Goal: Task Accomplishment & Management: Manage account settings

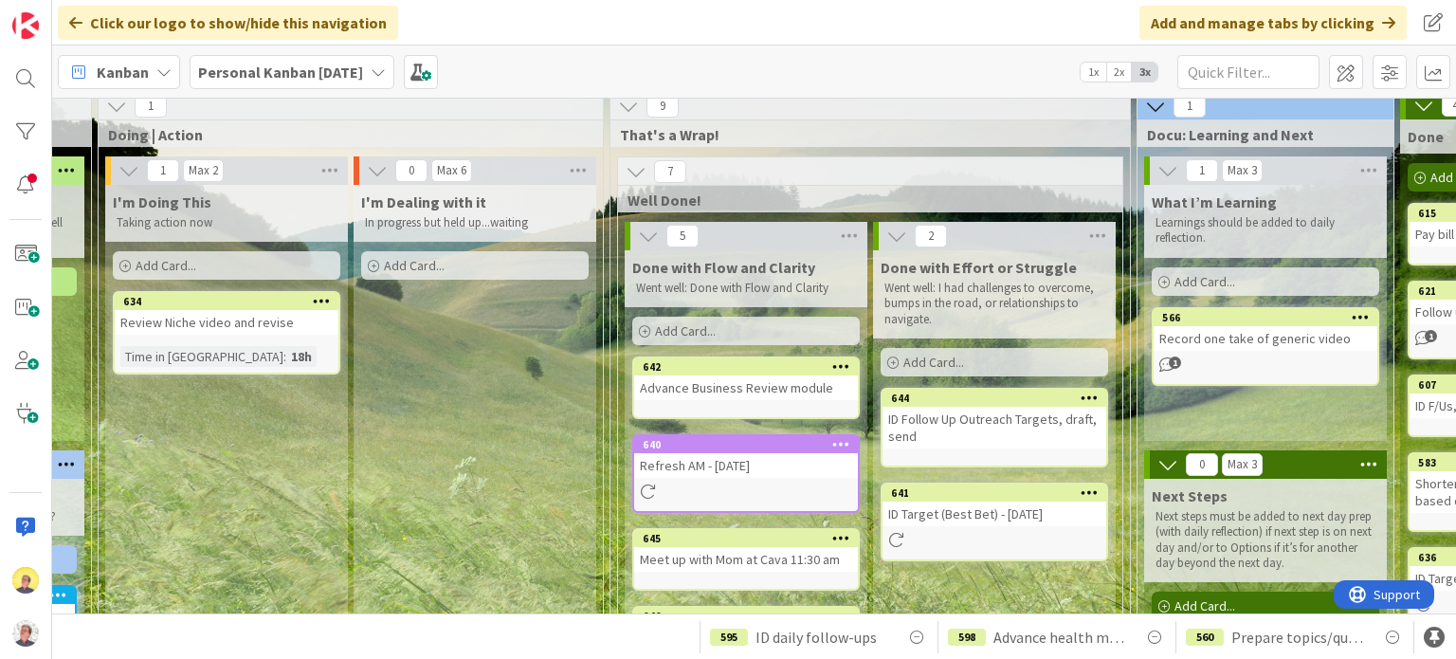
scroll to position [8, 1228]
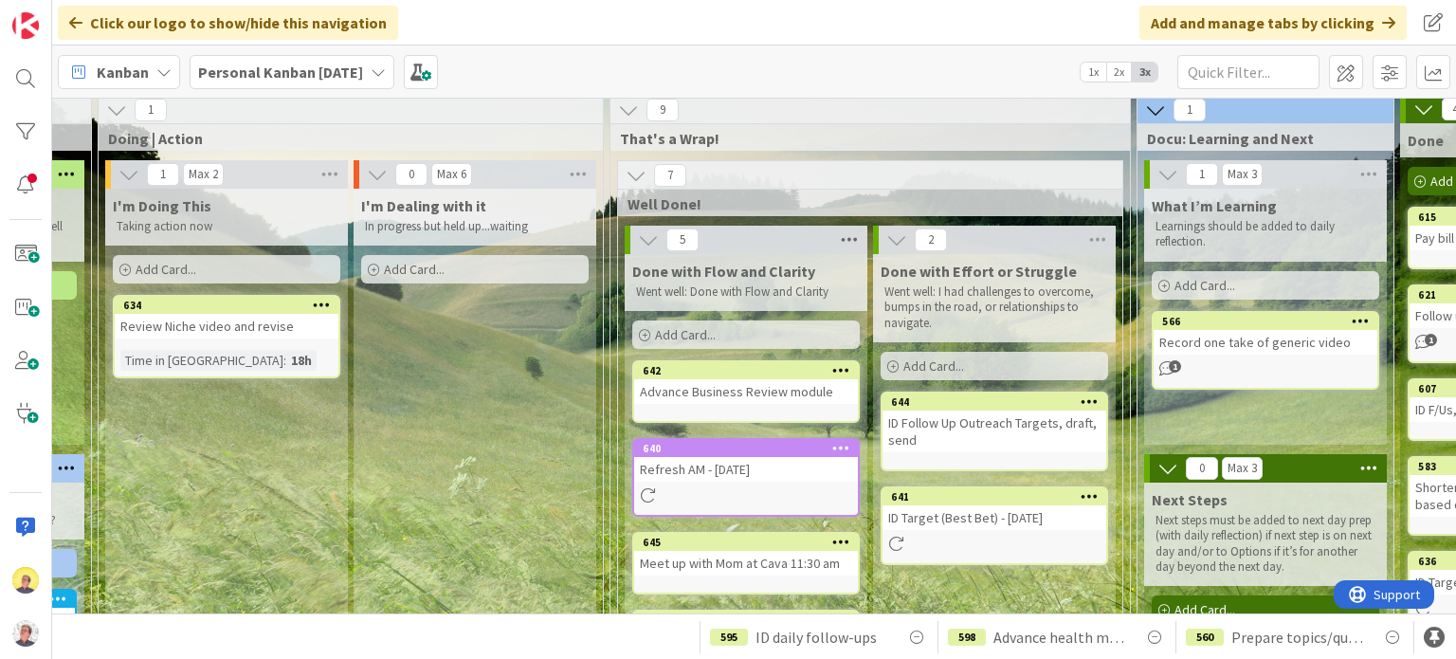
click at [842, 242] on icon at bounding box center [849, 240] width 25 height 28
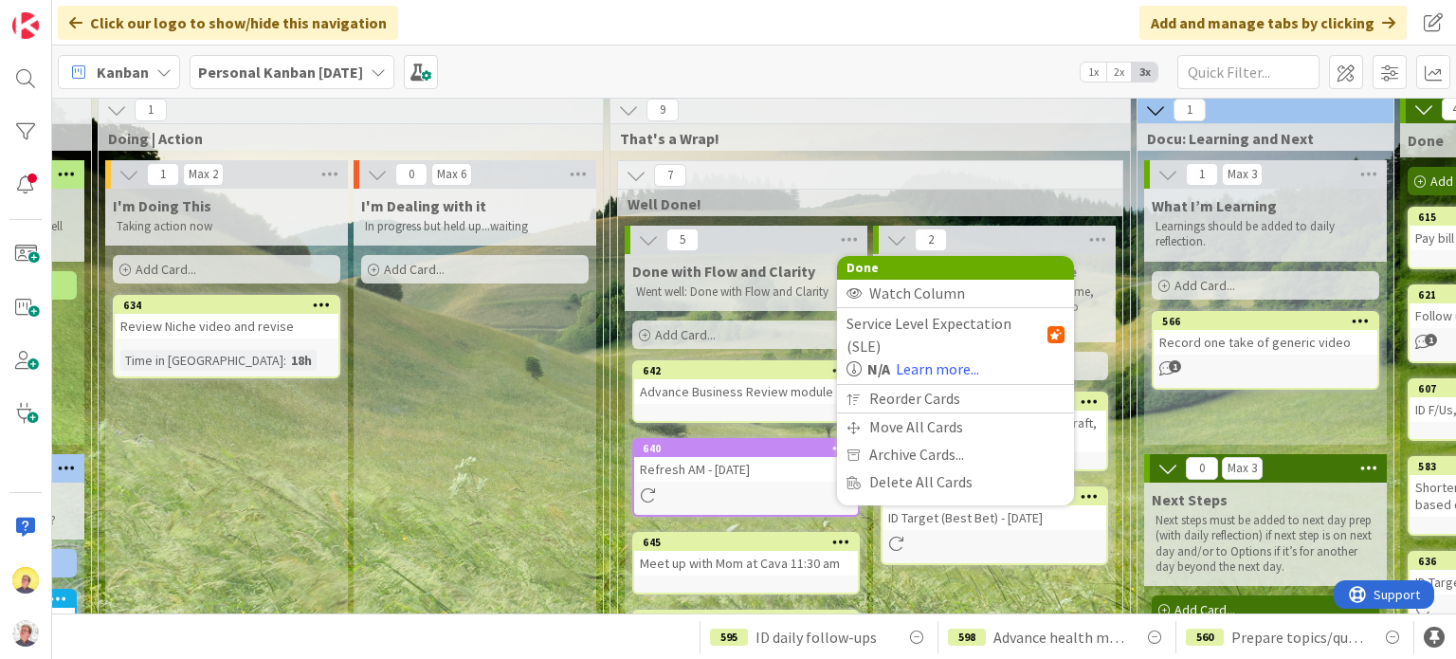
scroll to position [197, 1228]
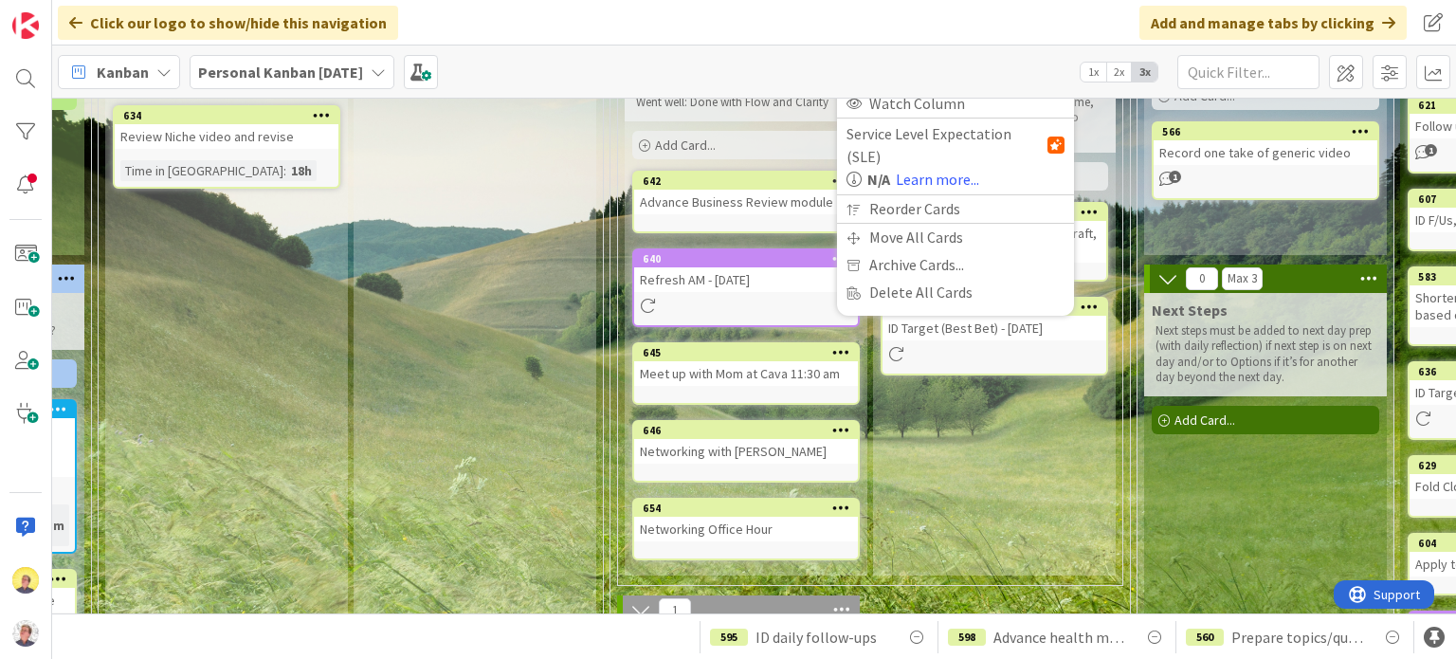
click at [972, 459] on div "Done with Effort or Struggle Went well: I had challenges to overcome, bumps in …" at bounding box center [994, 319] width 243 height 511
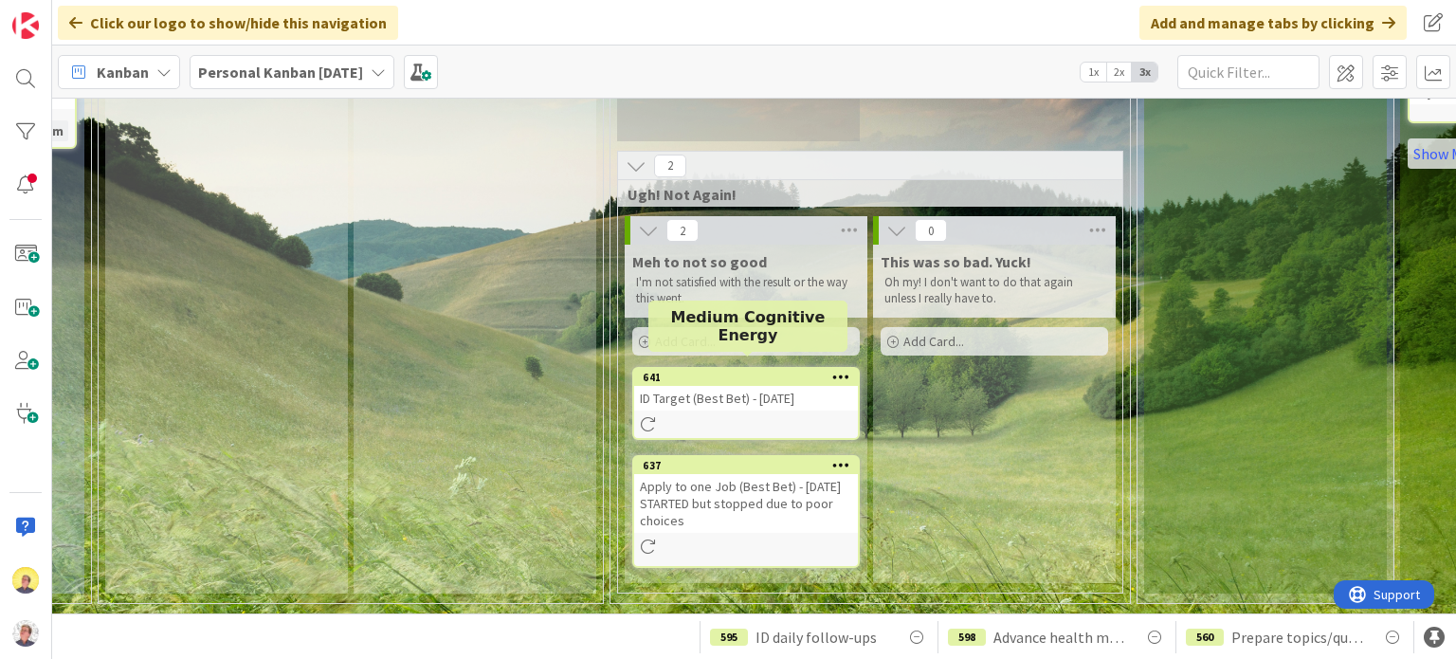
scroll to position [943, 1228]
click at [732, 416] on div at bounding box center [746, 424] width 224 height 16
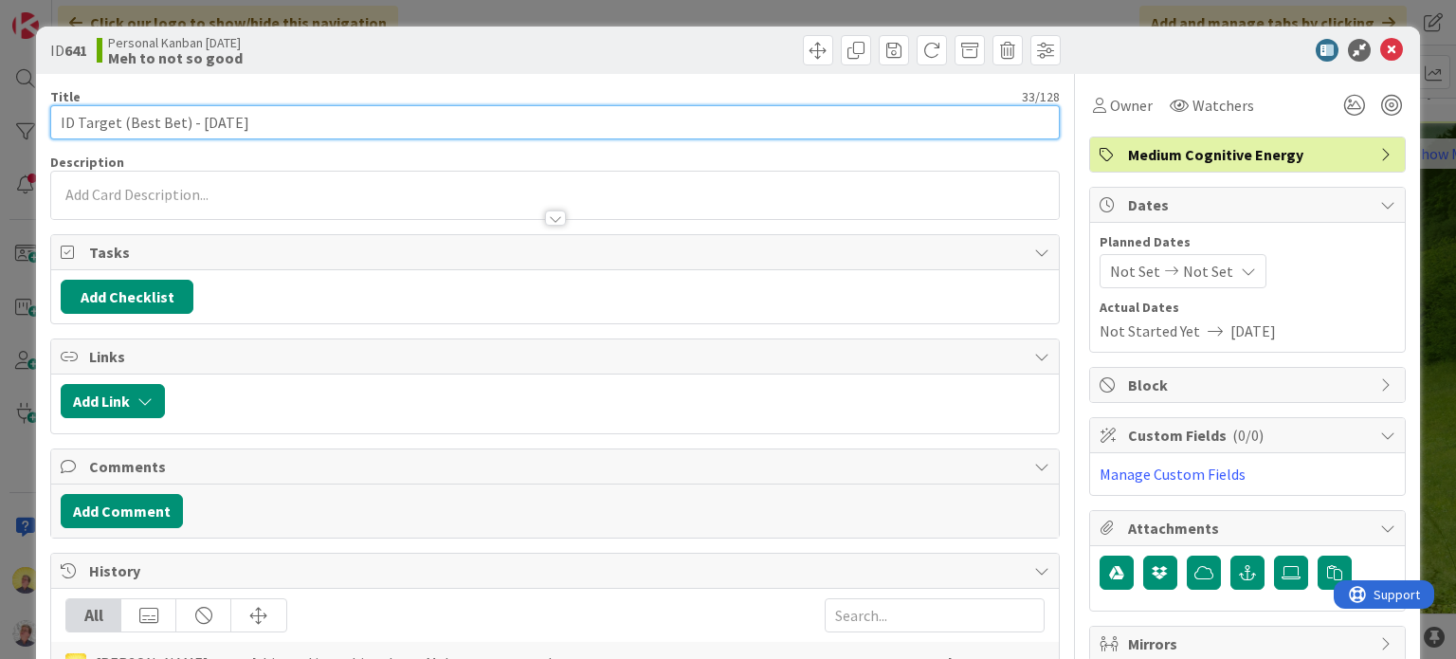
click at [345, 119] on input "ID Target (Best Bet) - [DATE]" at bounding box center [554, 122] width 1009 height 34
type input "ID Target (Best Bet) - [DATE] WASN'T SATISFIED"
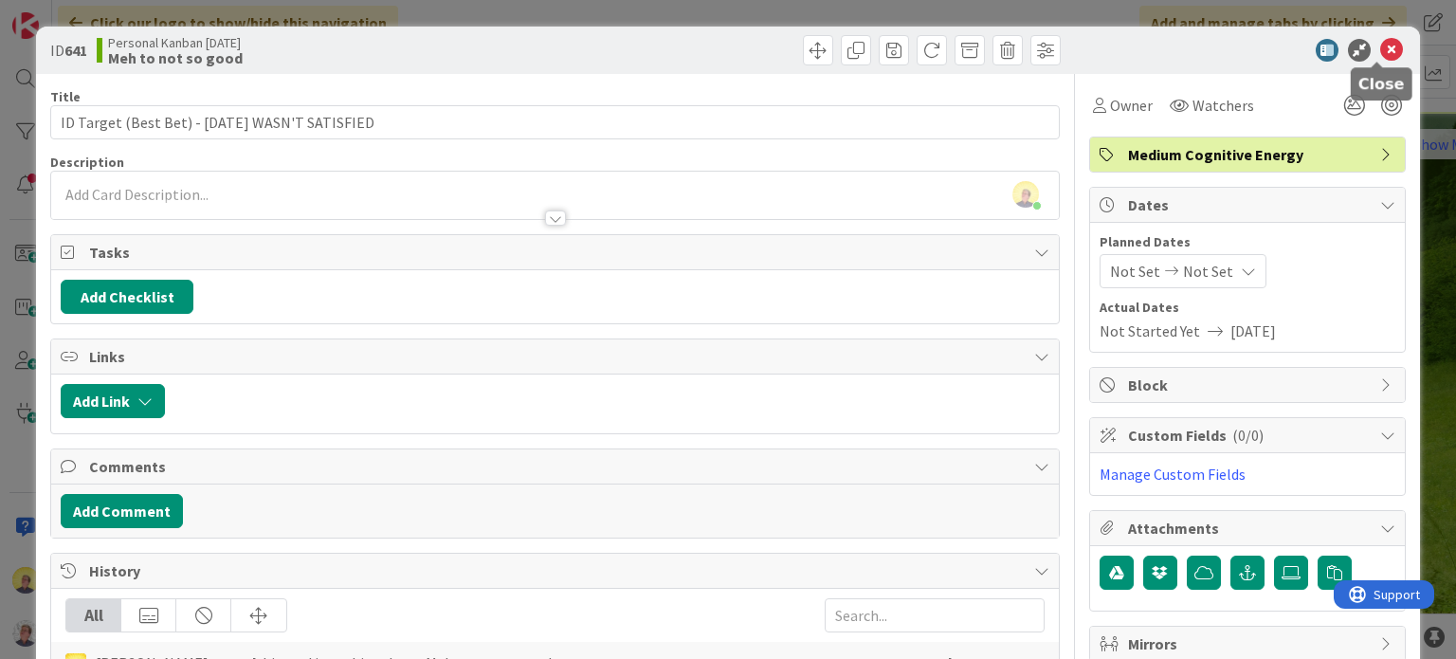
click at [1380, 45] on icon at bounding box center [1391, 50] width 23 height 23
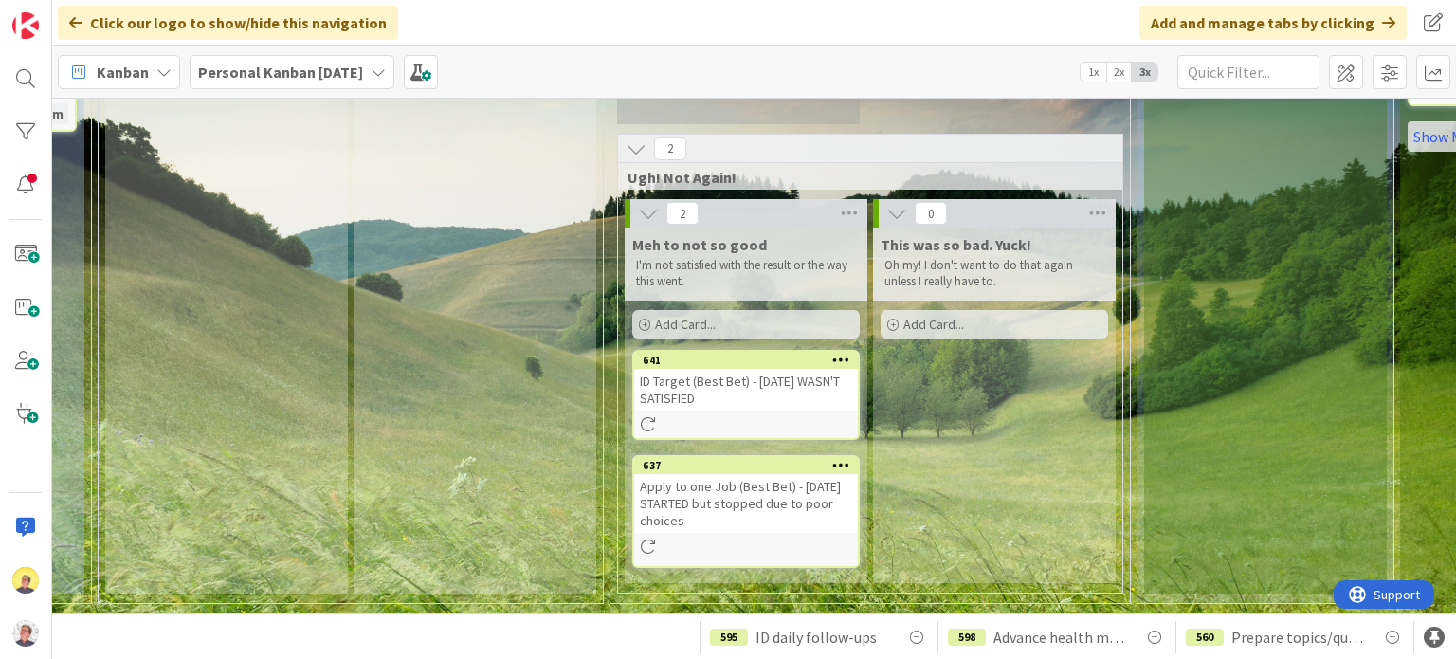
scroll to position [959, 1228]
click at [817, 396] on div "ID Target (Best Bet) - [DATE] WASN'T SATISFIED" at bounding box center [746, 390] width 224 height 42
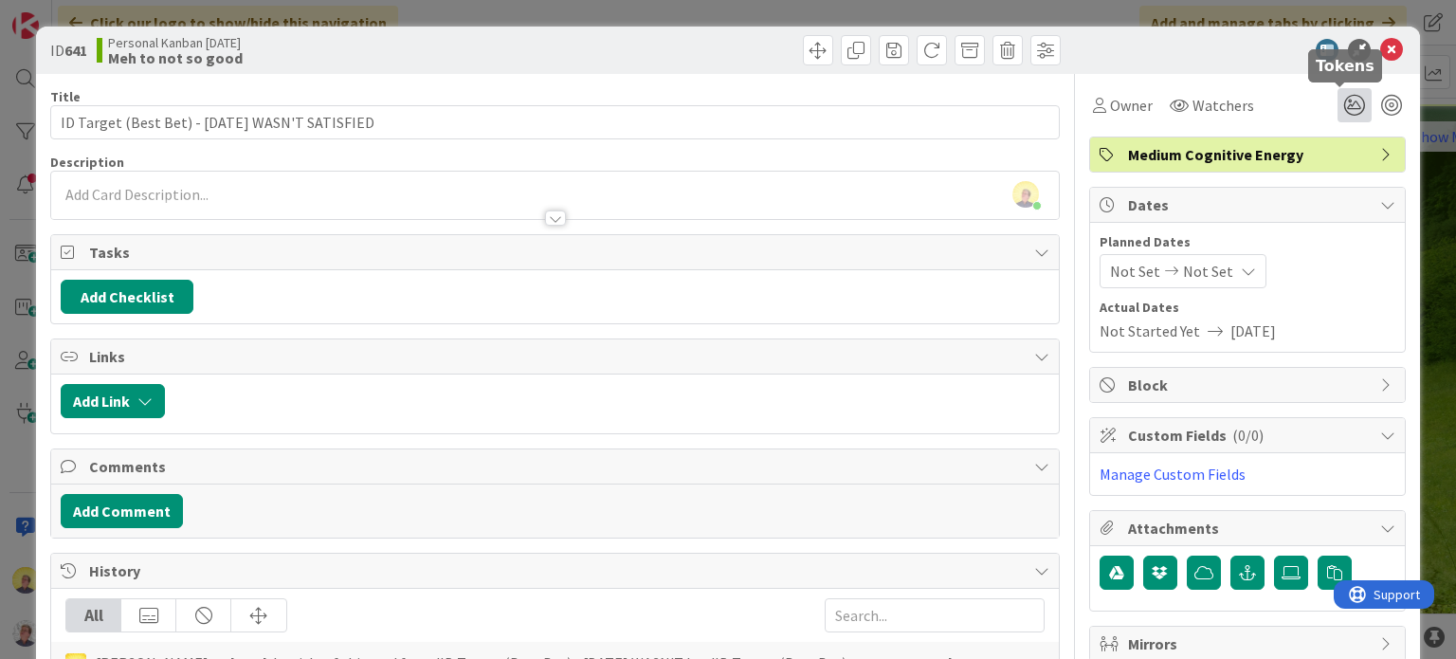
click at [1350, 107] on icon at bounding box center [1355, 105] width 34 height 34
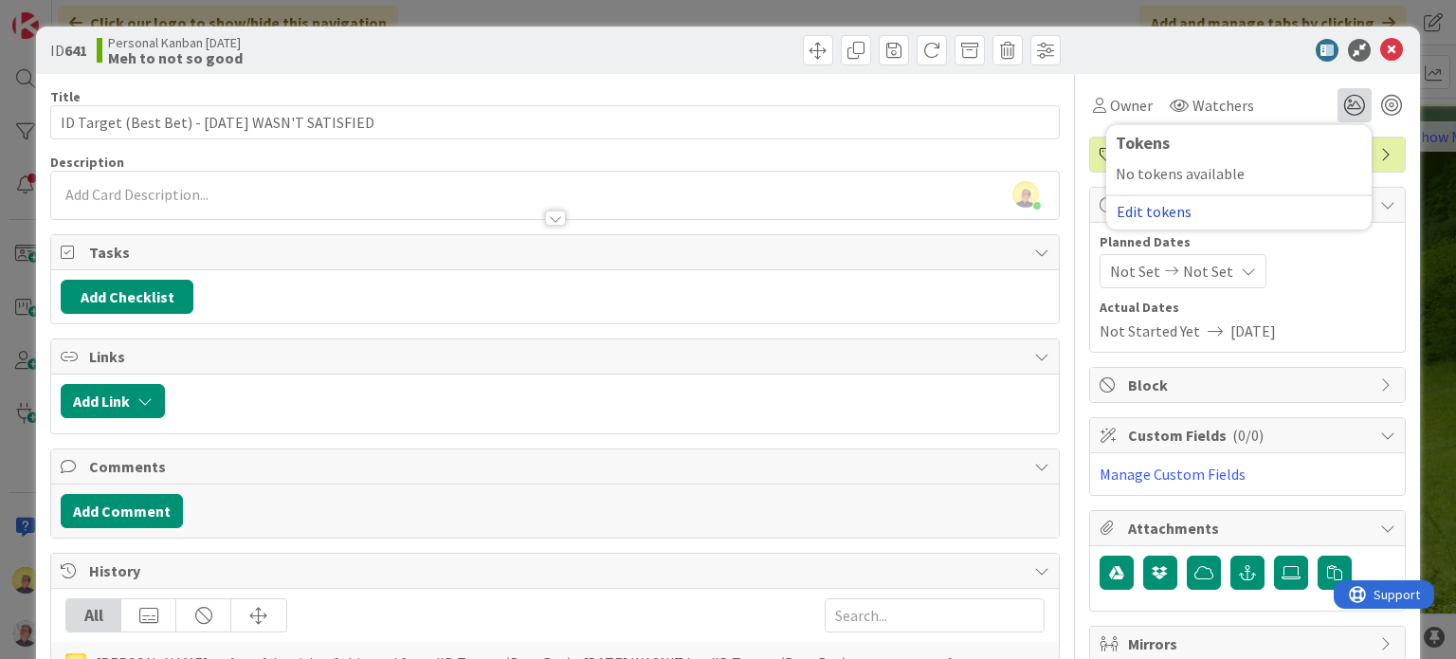
click at [1164, 219] on button "Edit tokens" at bounding box center [1154, 211] width 77 height 17
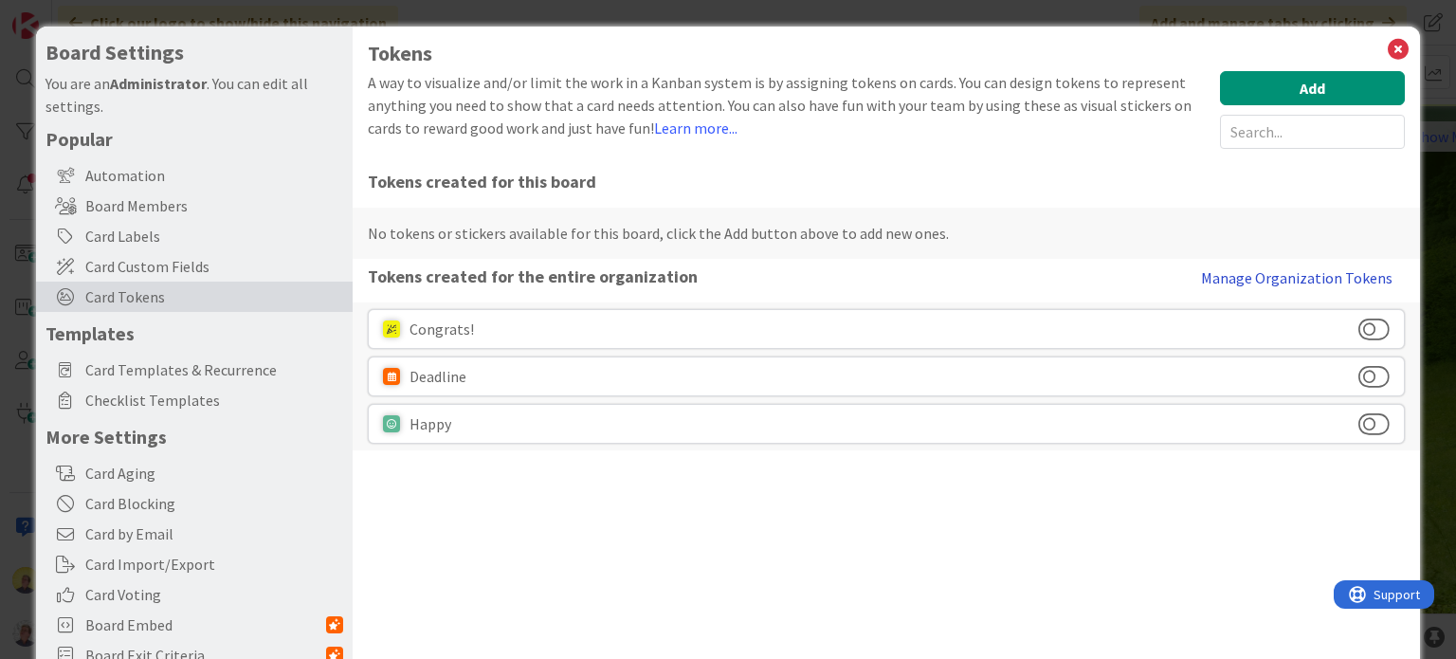
click at [1232, 280] on button "Manage Organization Tokens" at bounding box center [1297, 278] width 216 height 38
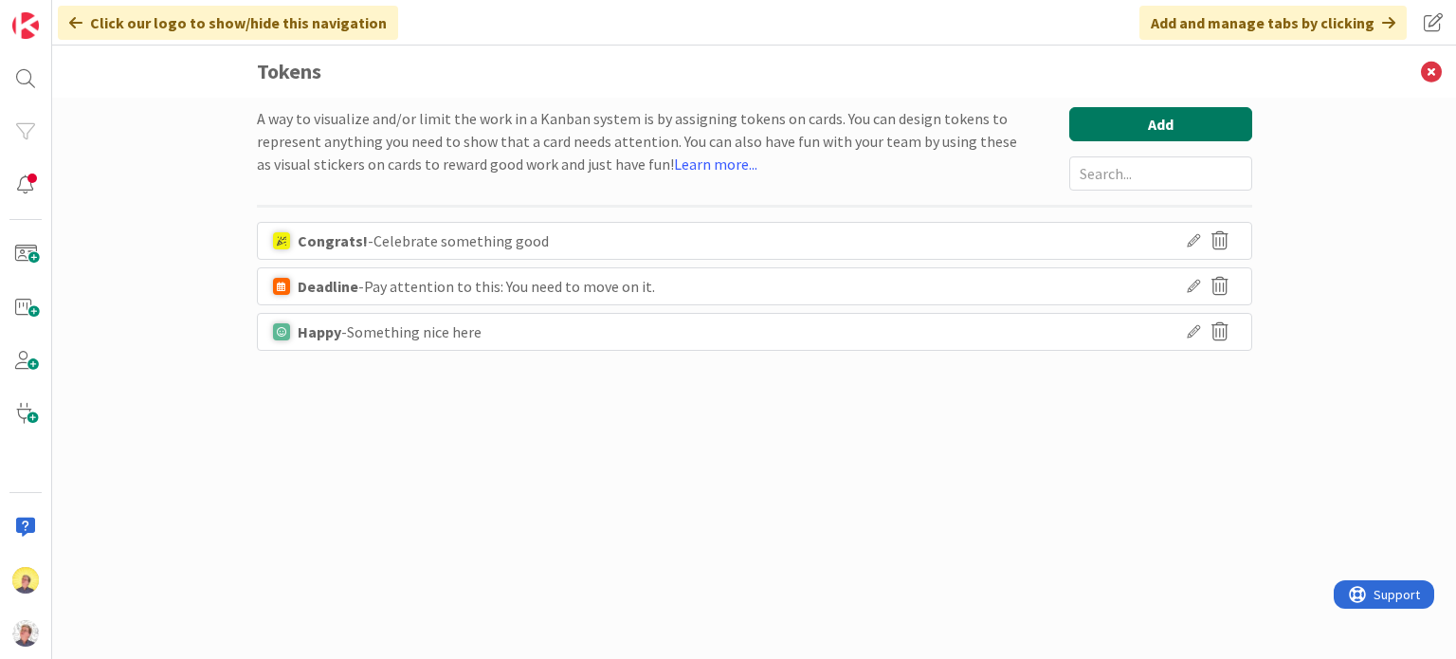
click at [1109, 125] on button "Add" at bounding box center [1160, 124] width 183 height 34
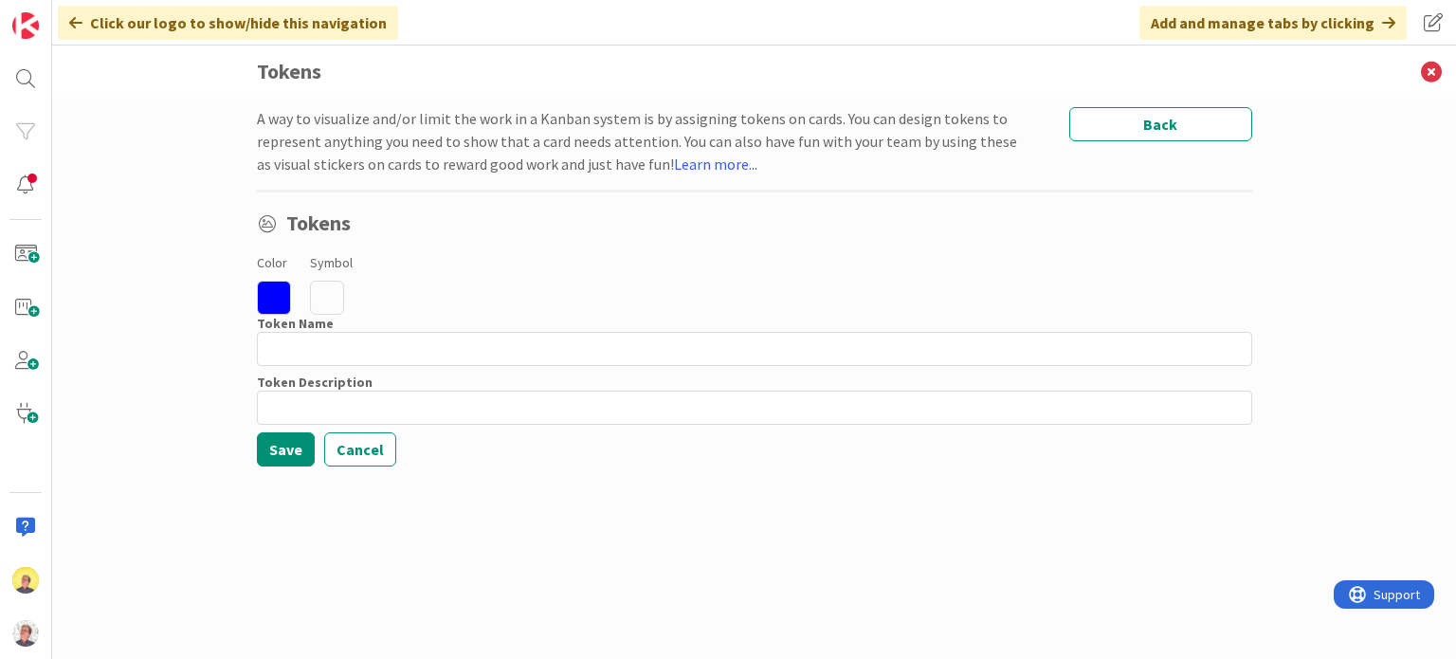
click at [281, 301] on icon at bounding box center [274, 298] width 34 height 34
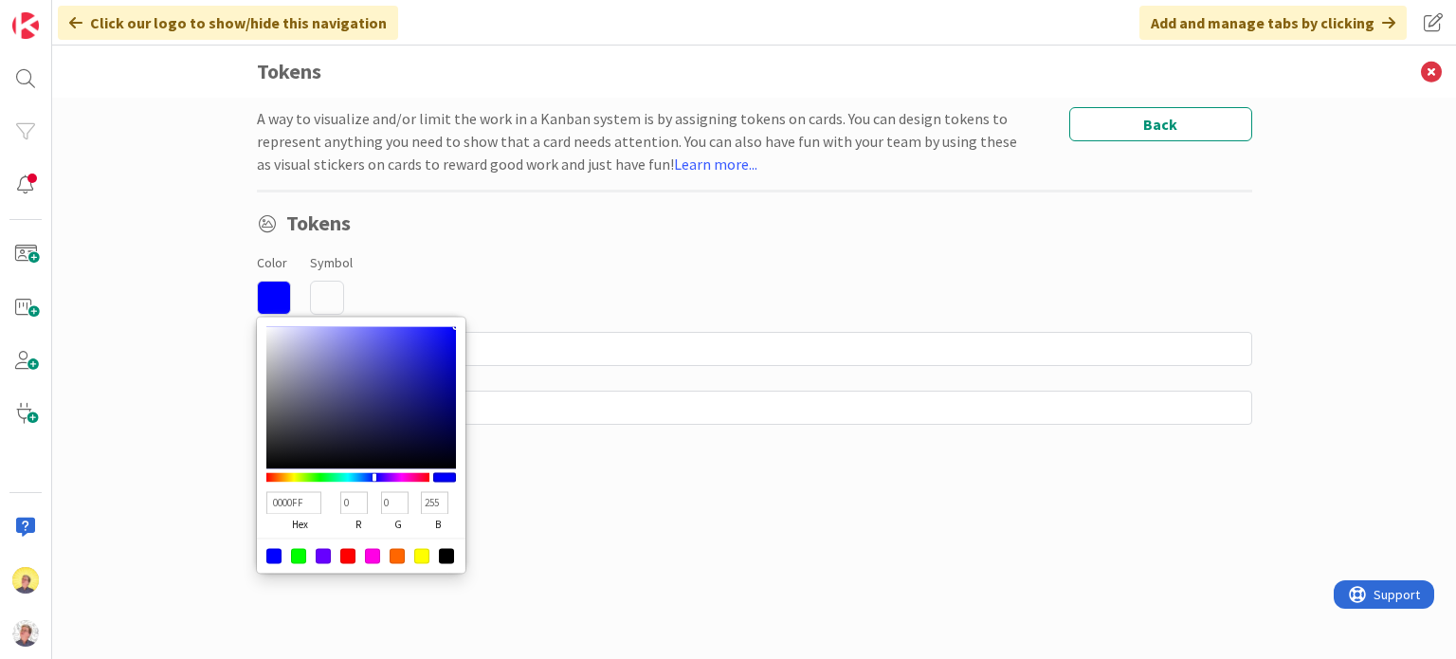
click at [449, 557] on div at bounding box center [446, 555] width 15 height 15
type input "000000"
type input "0"
click at [331, 300] on icon at bounding box center [327, 298] width 34 height 34
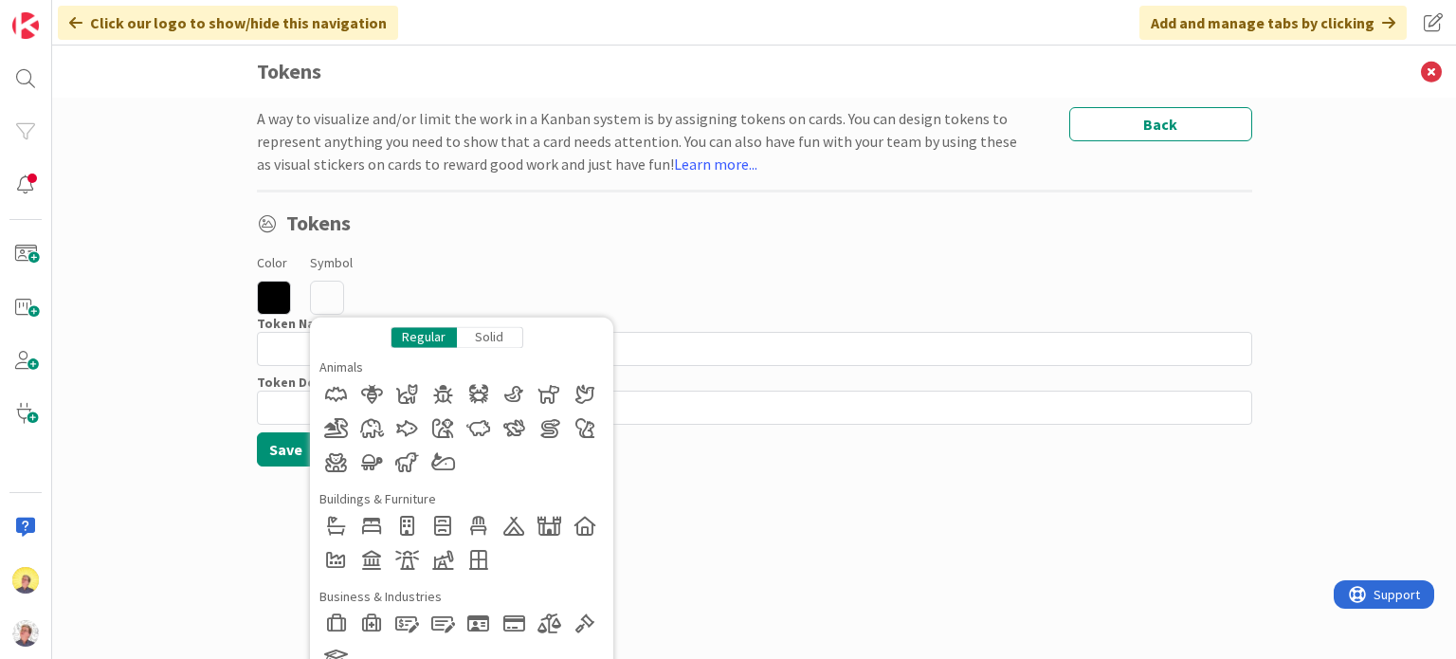
click at [483, 334] on div "Solid" at bounding box center [490, 337] width 66 height 22
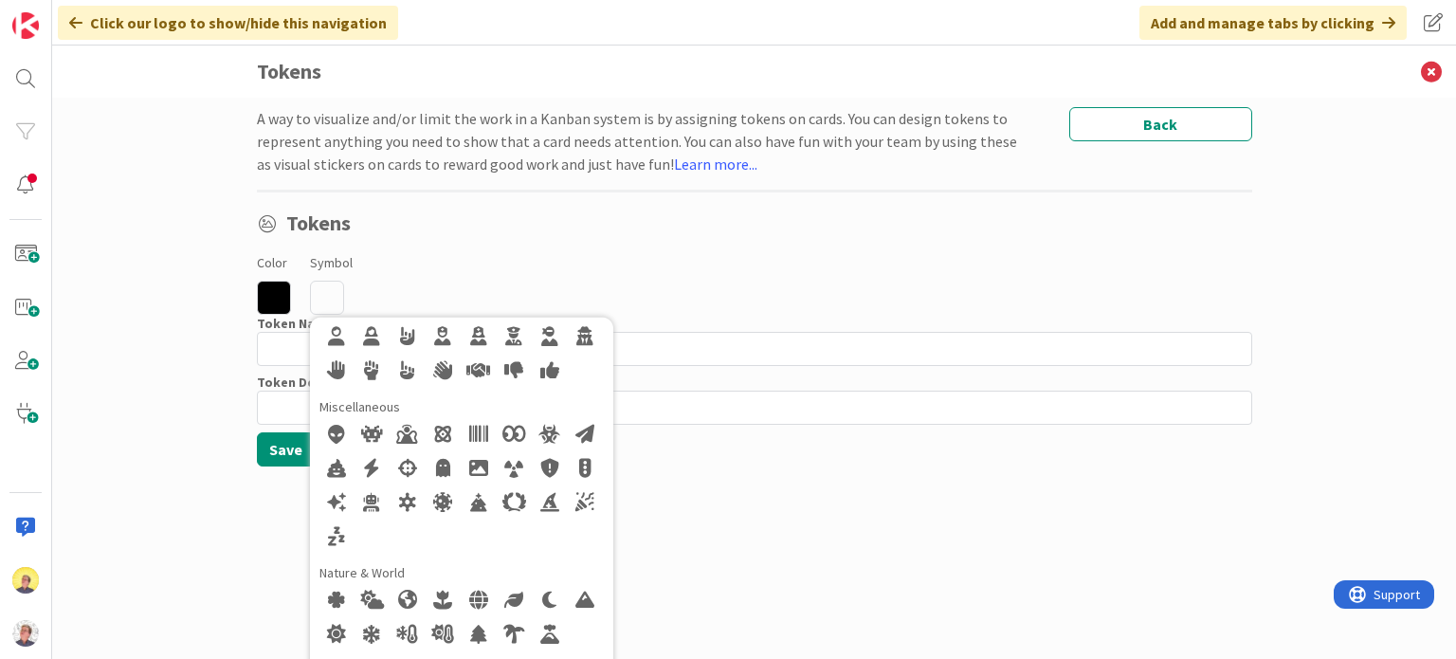
scroll to position [474, 0]
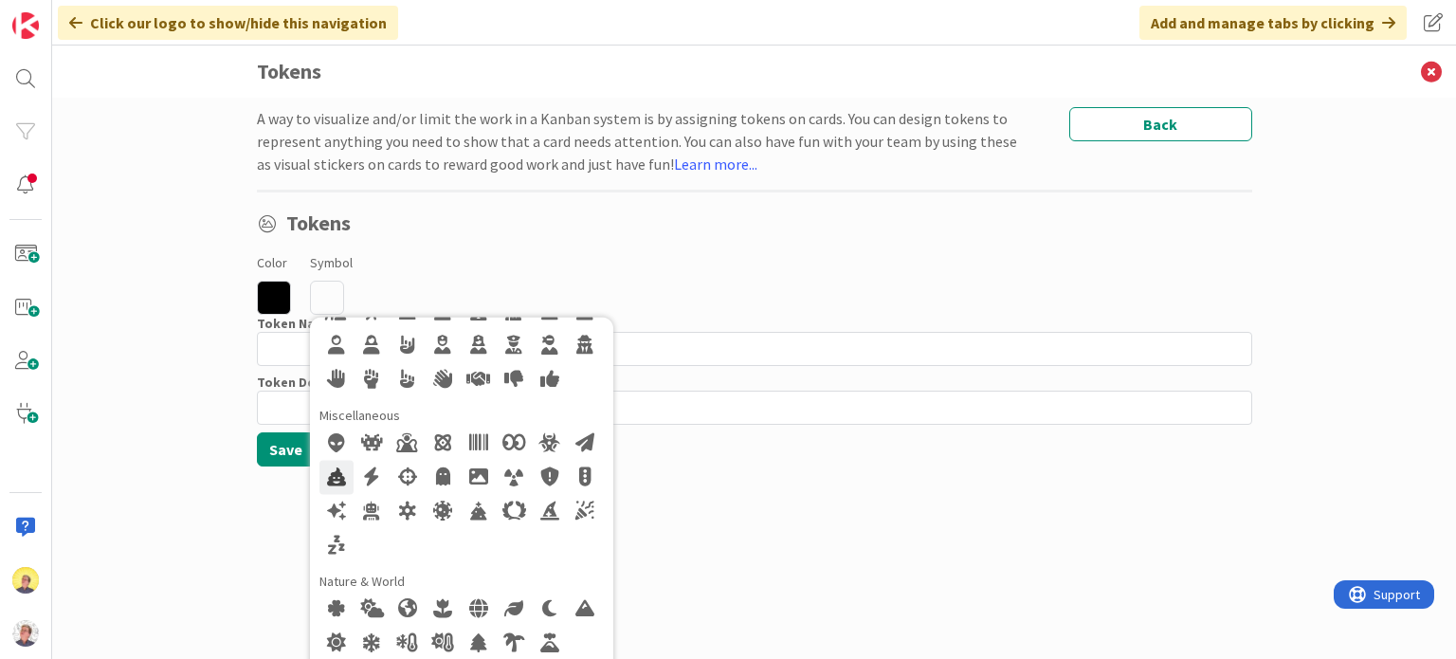
click at [326, 478] on div at bounding box center [336, 477] width 34 height 34
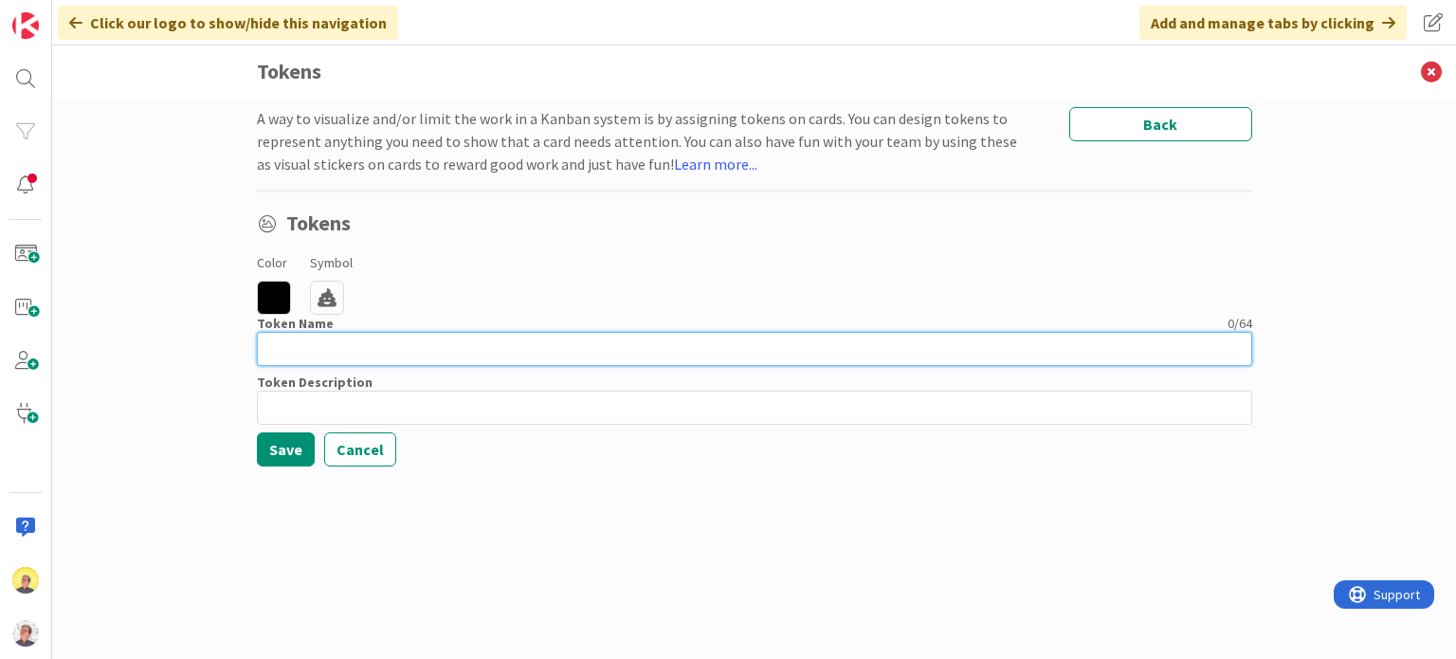
click at [330, 356] on input at bounding box center [754, 349] width 995 height 34
type input "Crap!"
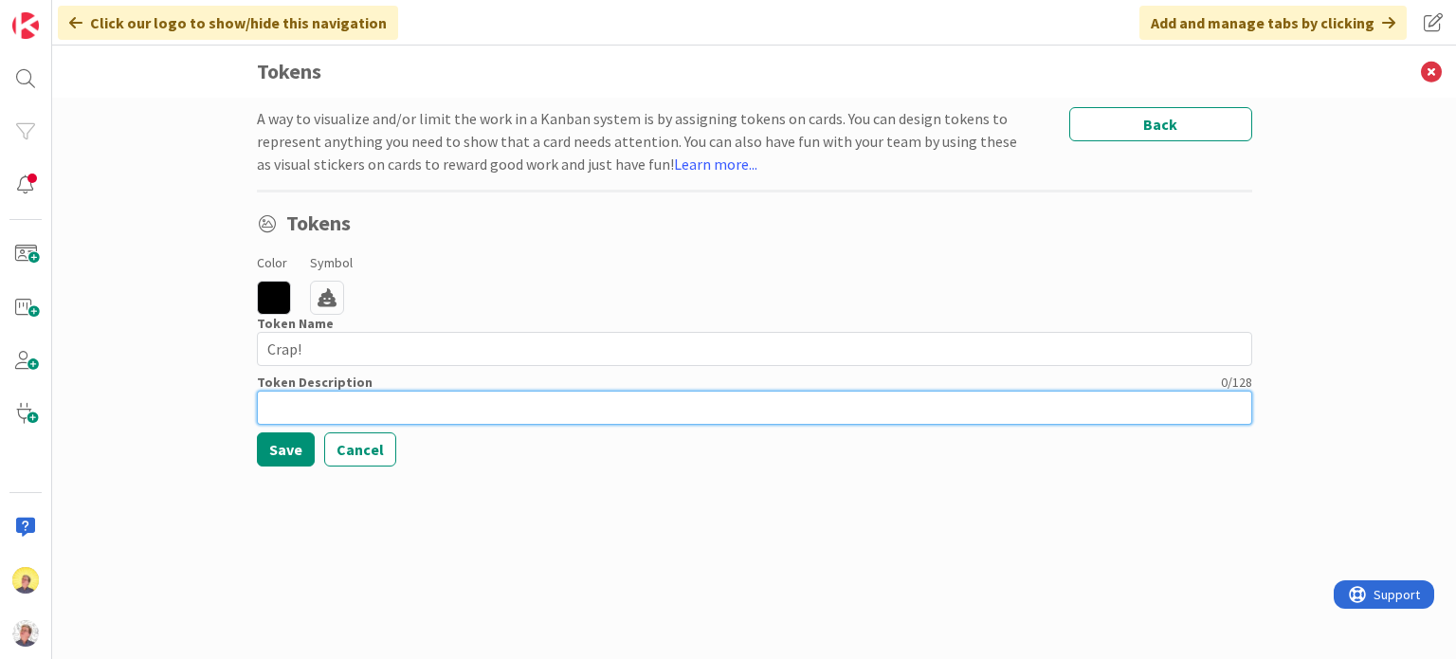
click at [304, 405] on input at bounding box center [754, 408] width 995 height 34
type input "When it's just crappy! (not the same as sad)"
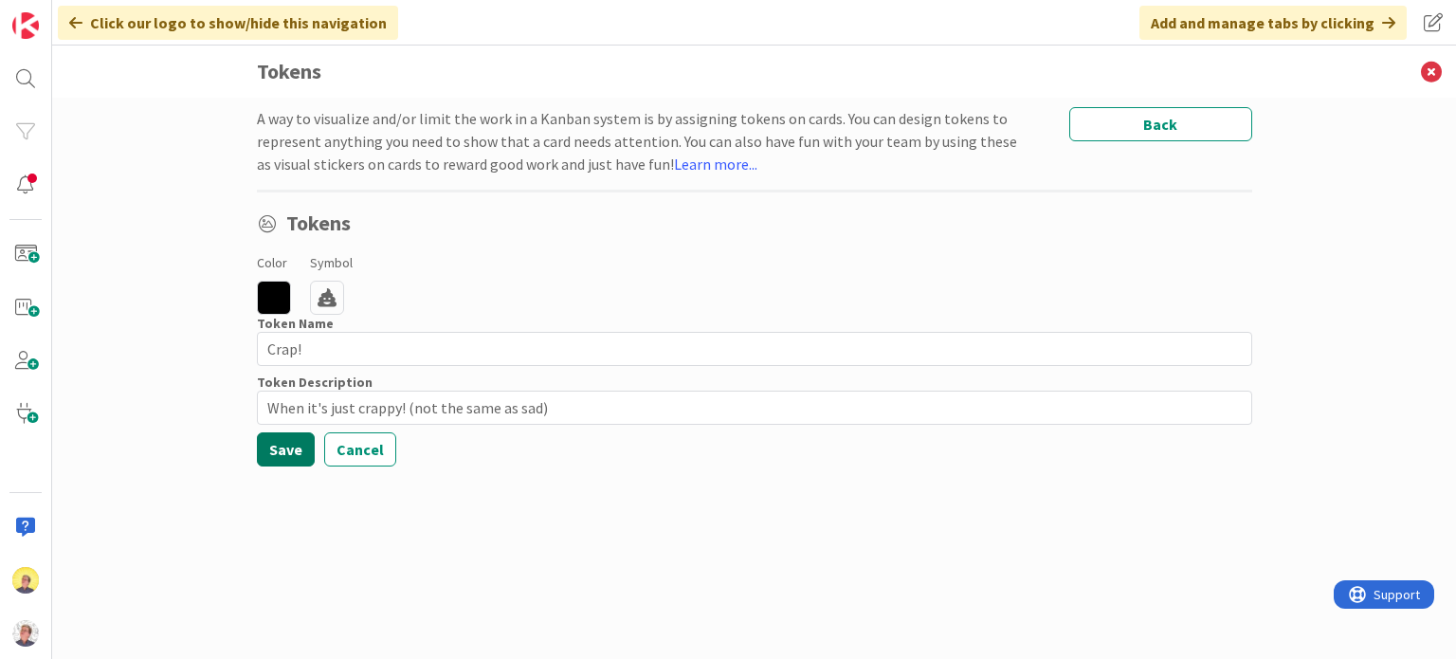
click at [276, 447] on button "Save" at bounding box center [286, 449] width 58 height 34
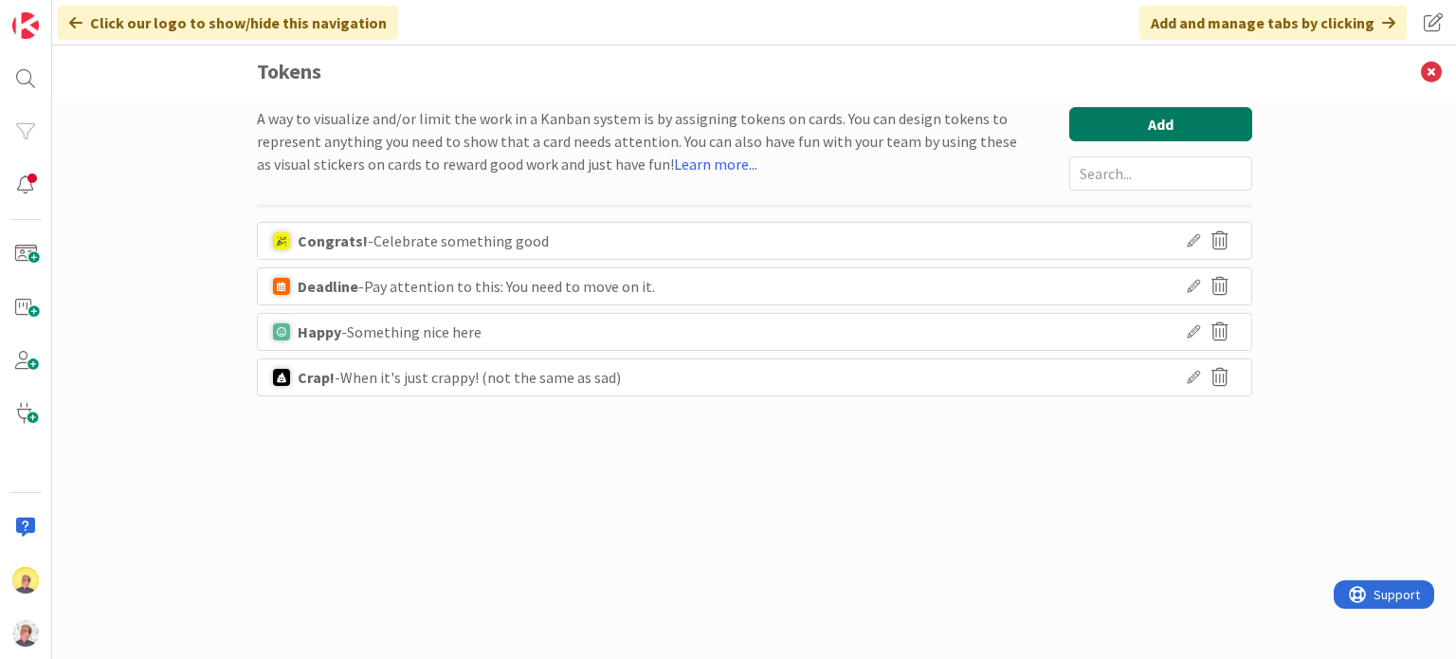
click at [1143, 128] on button "Add" at bounding box center [1160, 124] width 183 height 34
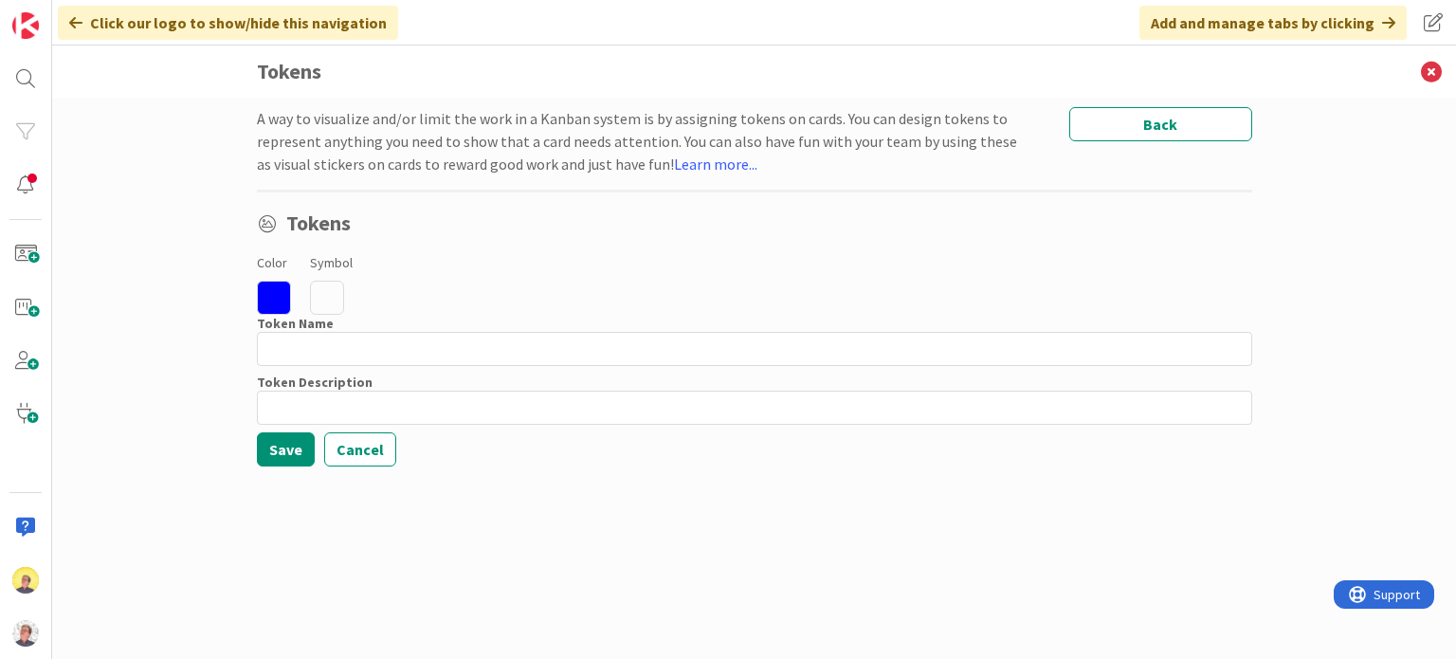
click at [284, 297] on icon at bounding box center [274, 298] width 34 height 34
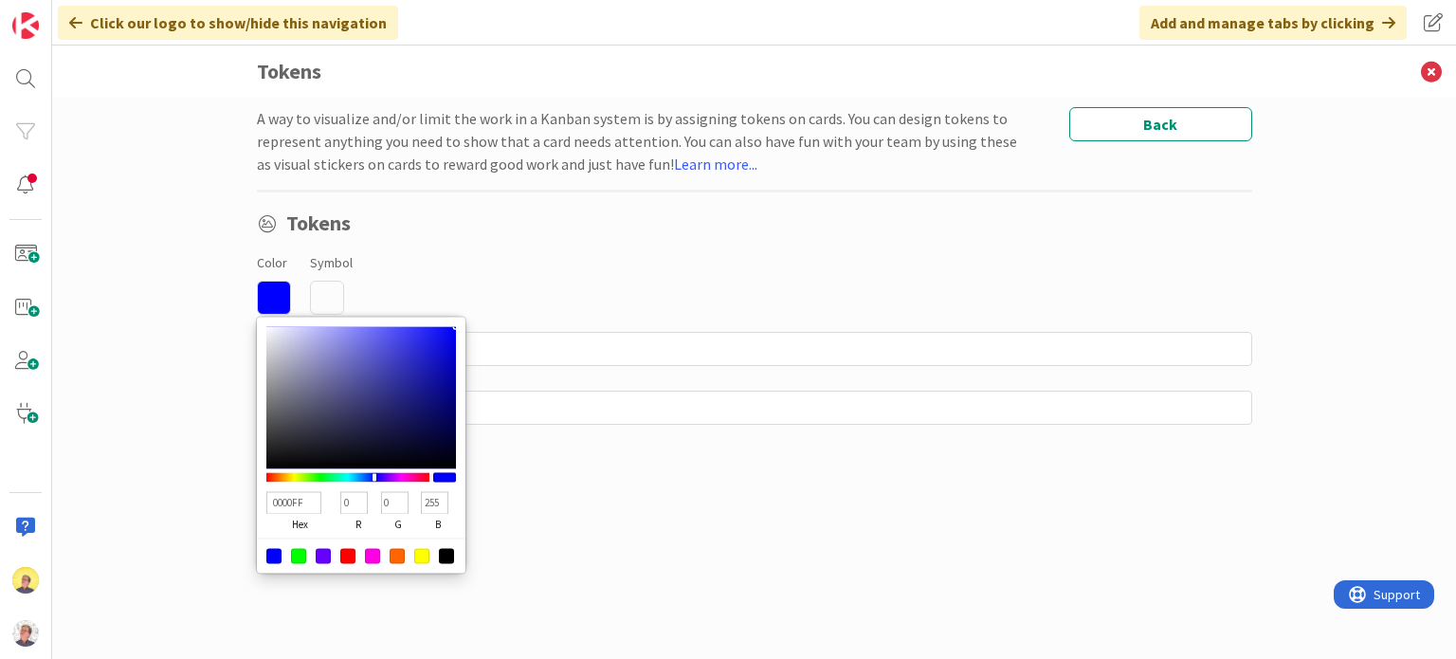
click at [349, 556] on div at bounding box center [347, 555] width 15 height 15
type input "FF0000"
type input "255"
type input "0"
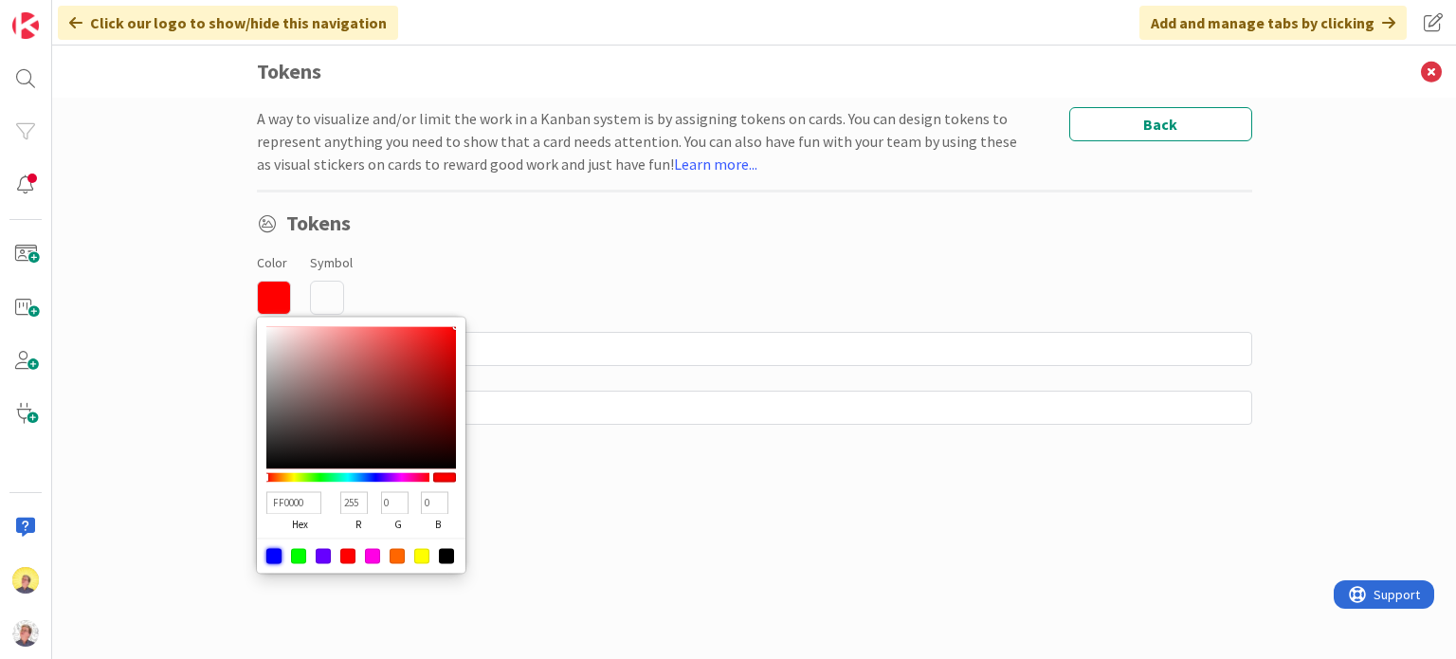
click at [273, 557] on div at bounding box center [273, 555] width 15 height 15
type input "0000FF"
type input "0"
type input "255"
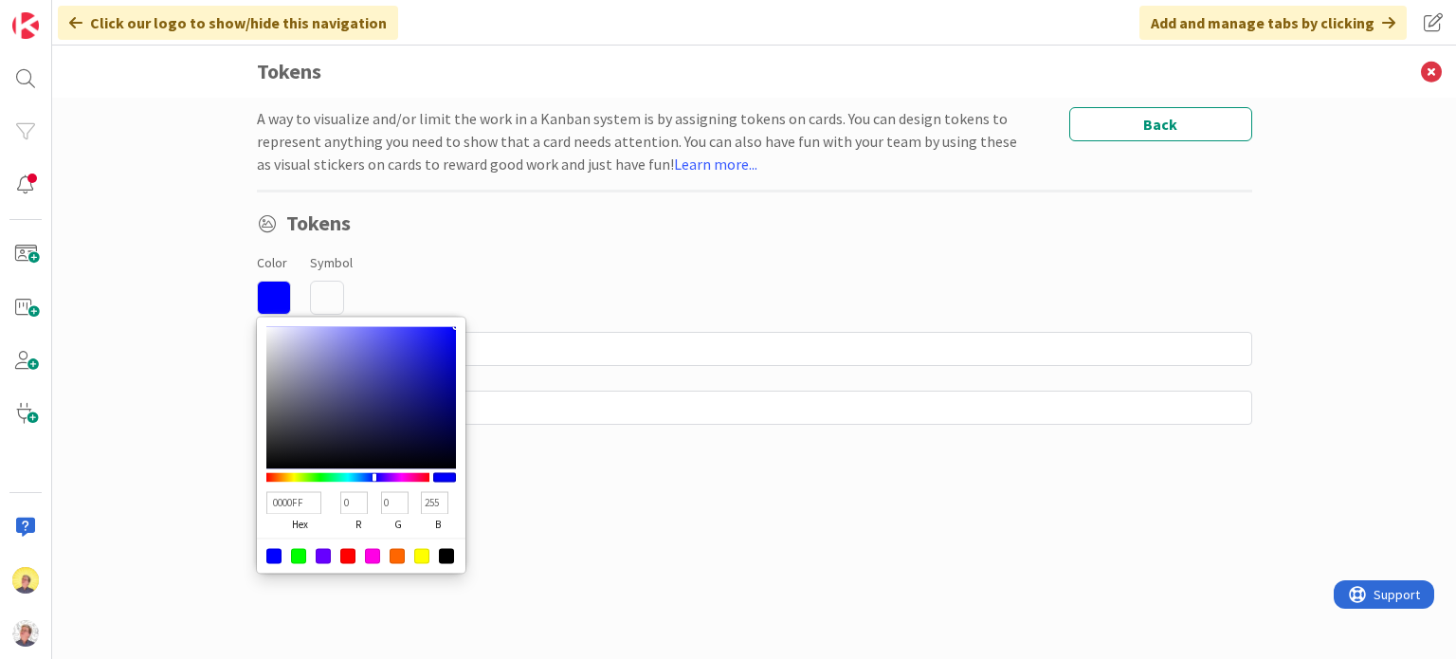
click at [489, 265] on div "Color 0000FF hex 0 r 0 g 255 b 100 a Symbol" at bounding box center [754, 282] width 995 height 64
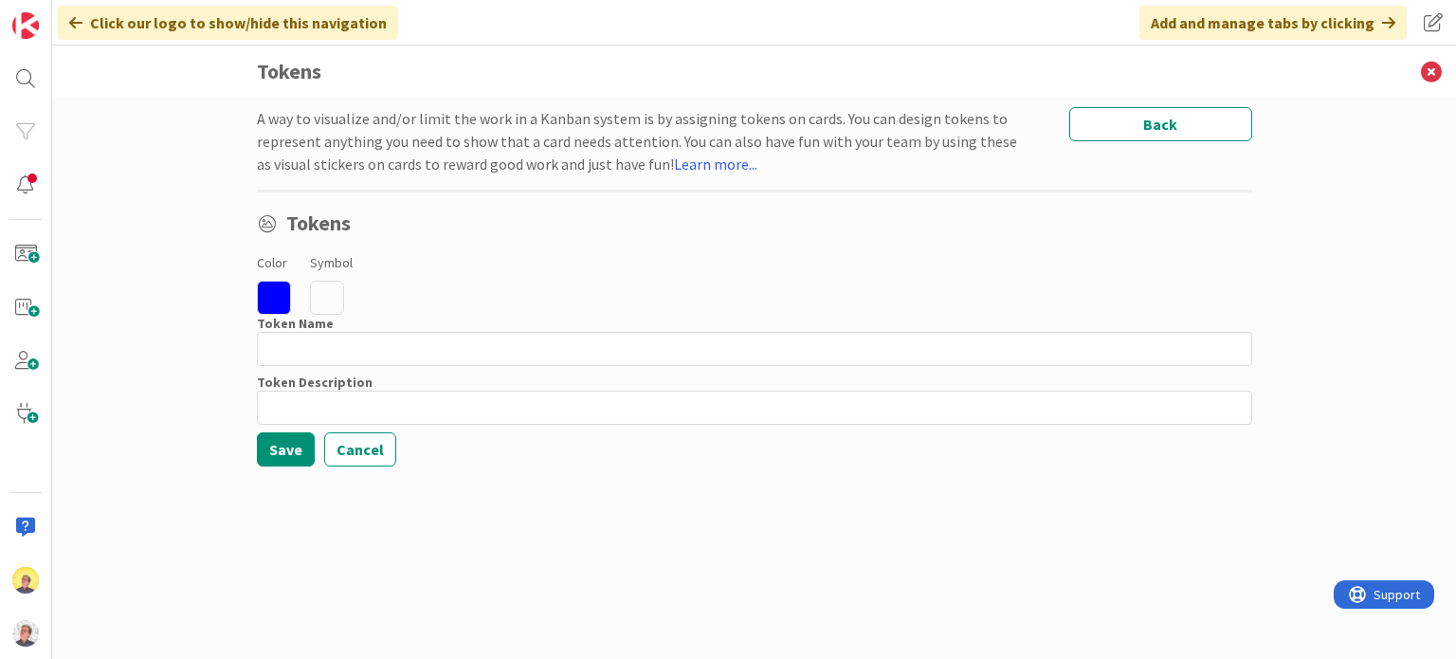
click at [332, 306] on icon at bounding box center [327, 298] width 34 height 34
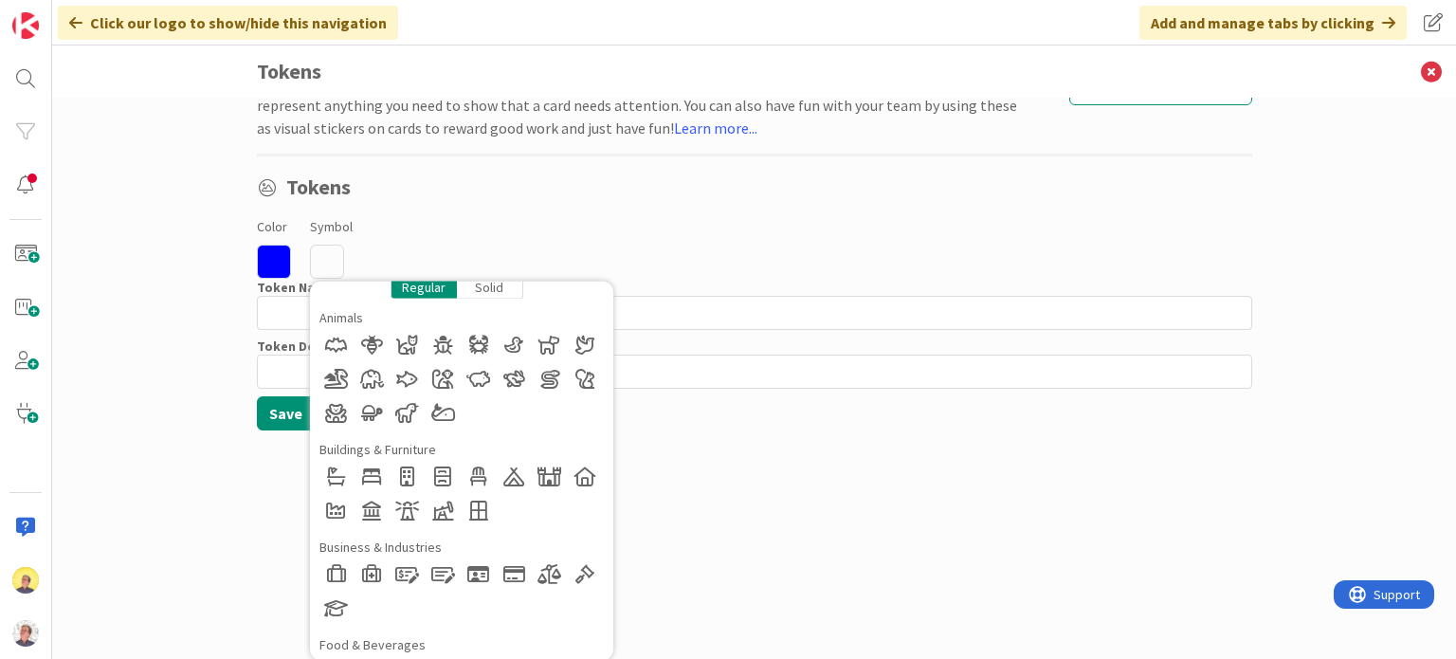
scroll to position [0, 0]
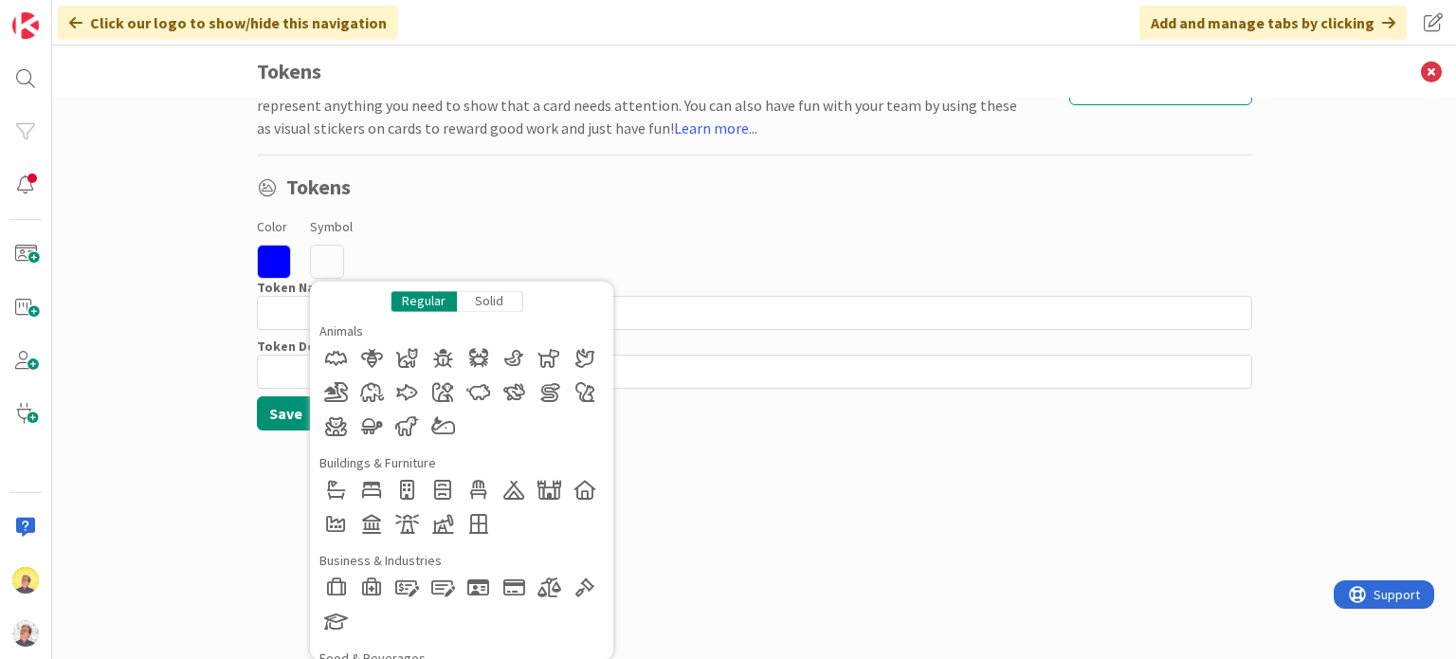
click at [490, 299] on div "Solid" at bounding box center [490, 301] width 66 height 22
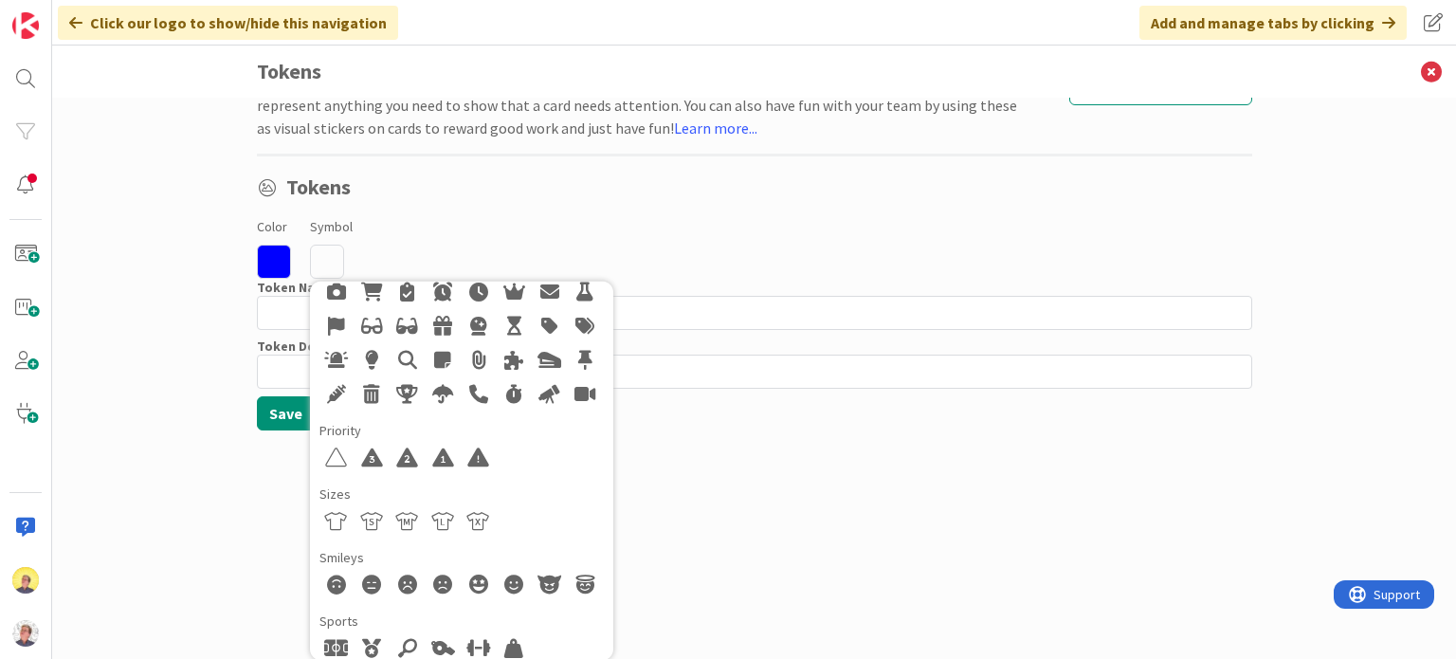
scroll to position [983, 0]
click at [436, 587] on div at bounding box center [443, 586] width 34 height 34
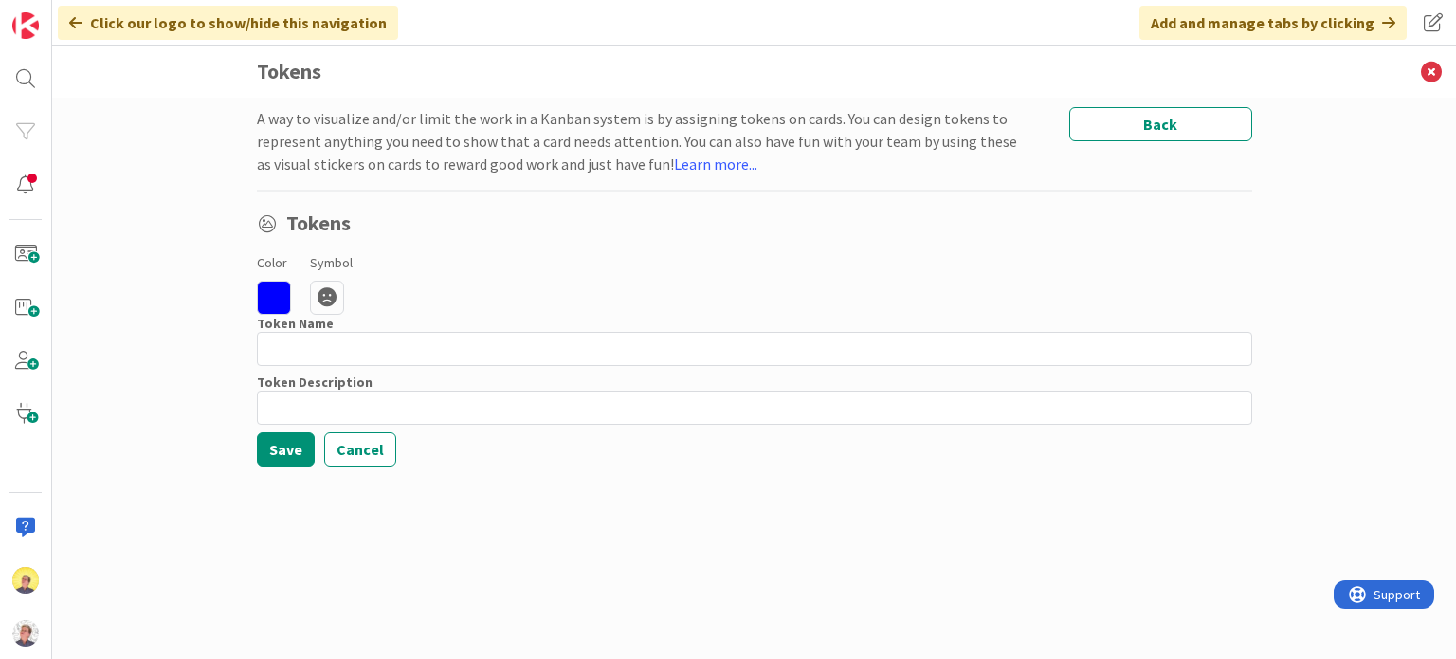
scroll to position [0, 0]
click at [281, 292] on icon at bounding box center [274, 298] width 34 height 34
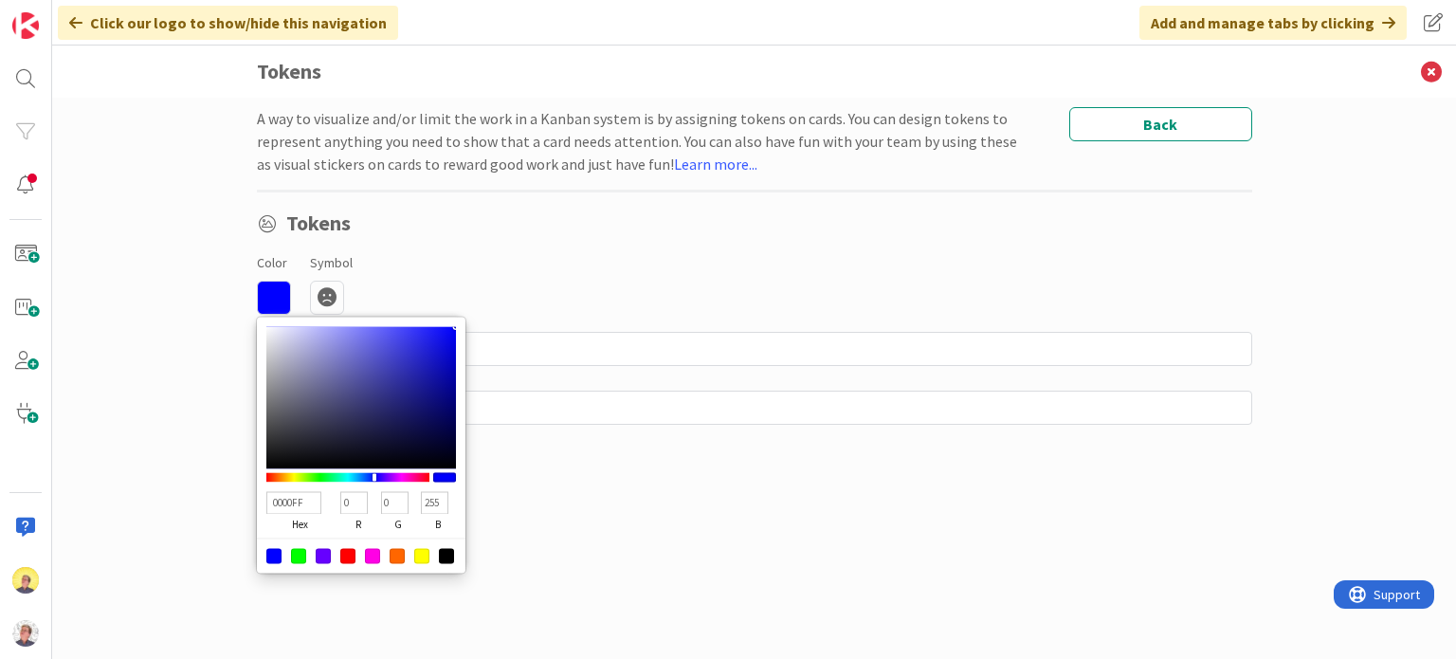
type input "3B3B7F"
type input "59"
type input "127"
click at [367, 397] on div at bounding box center [361, 397] width 190 height 142
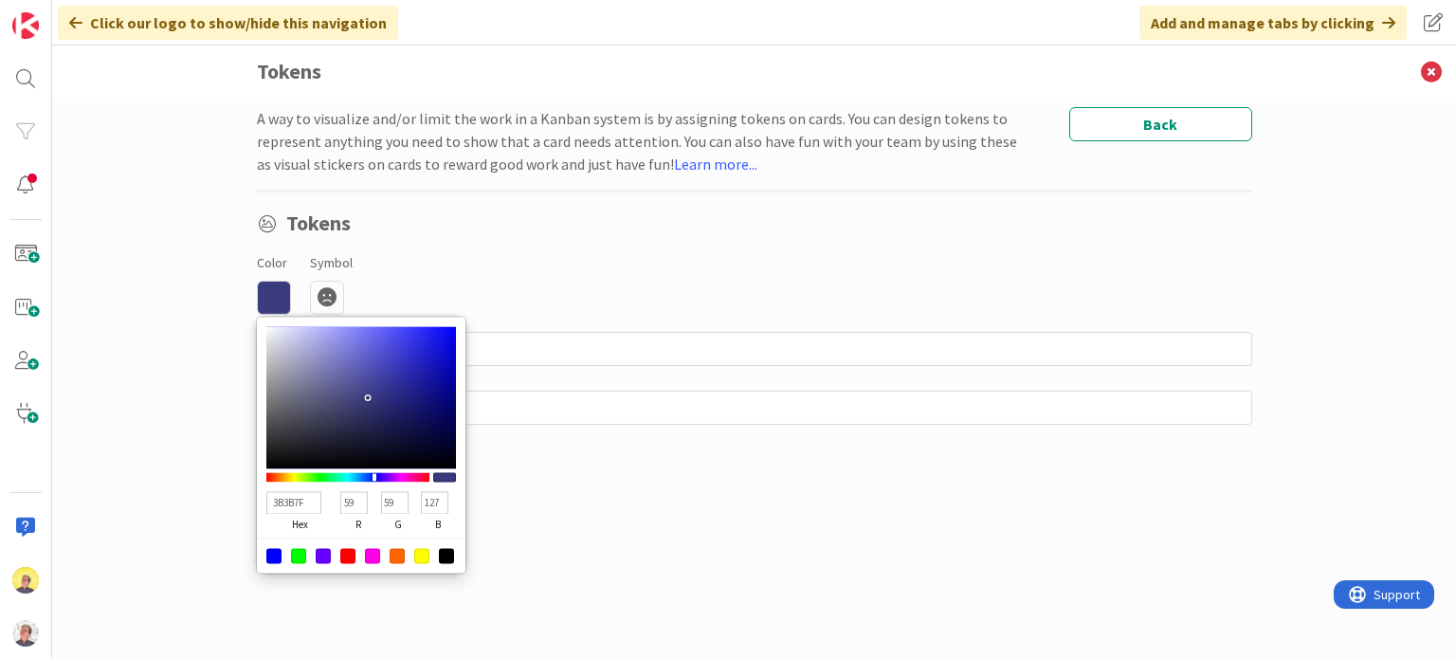
type input "5D5D9A"
type input "93"
type input "154"
click at [341, 382] on div at bounding box center [361, 397] width 190 height 142
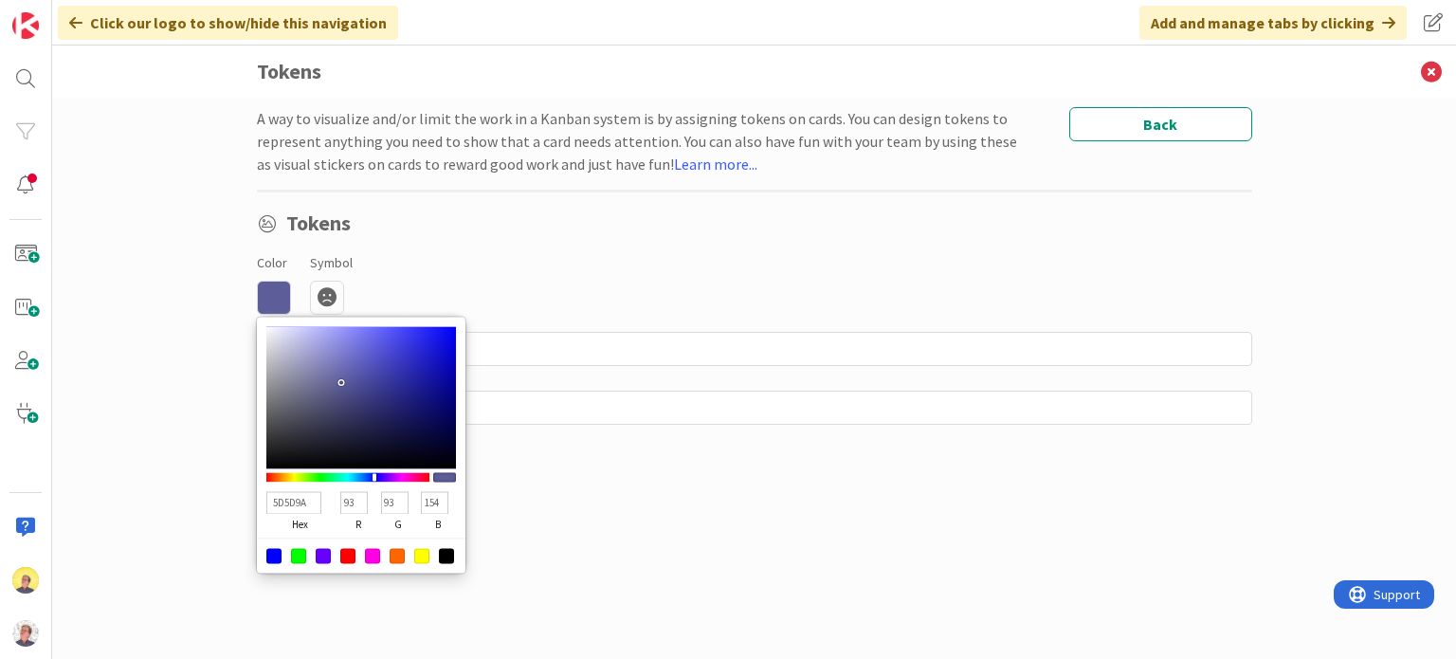
type input "1717B6"
type input "23"
type input "182"
type input "1616B6"
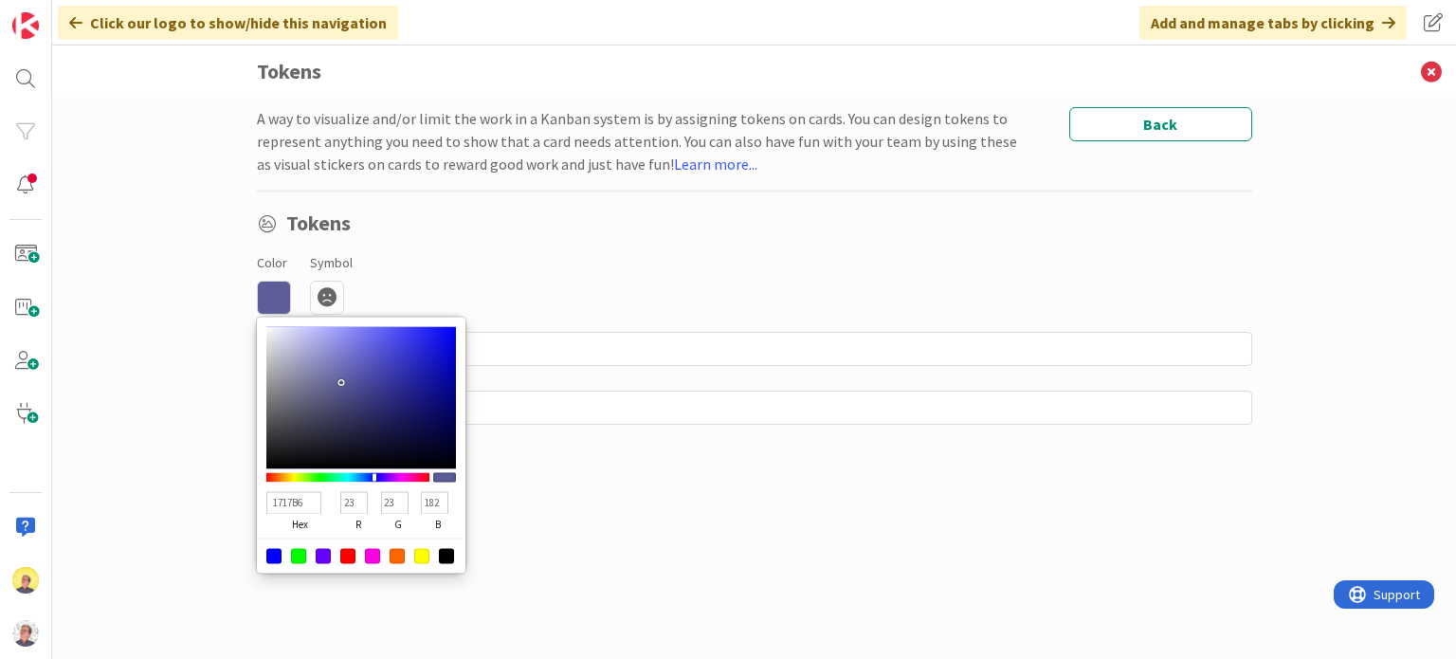
type input "22"
click at [432, 367] on div at bounding box center [361, 397] width 190 height 142
type input "39398D"
type input "57"
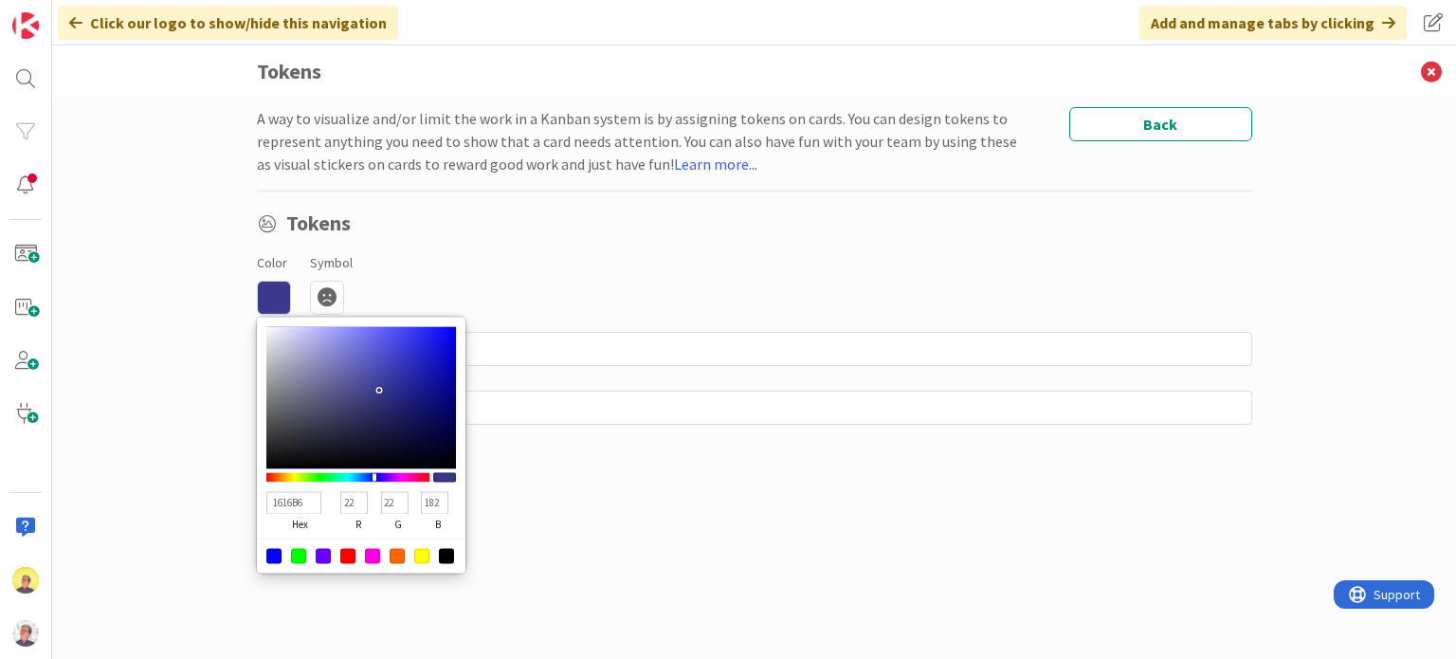
type input "57"
type input "141"
click at [379, 390] on div at bounding box center [361, 397] width 190 height 142
click at [619, 544] on div "A way to visualize and/or limit the work in a Kanban system is by assigning tok…" at bounding box center [754, 359] width 995 height 504
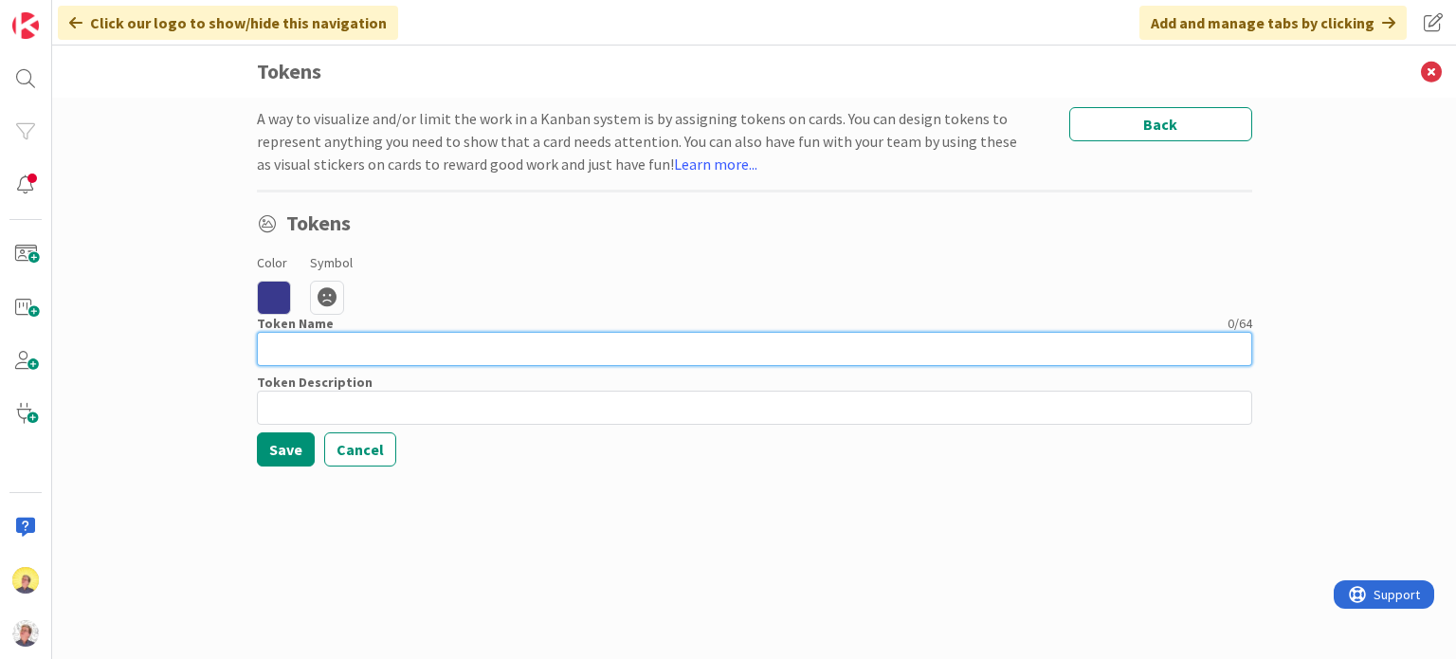
click at [450, 346] on input at bounding box center [754, 349] width 995 height 34
type input "Saddening or Disappointing"
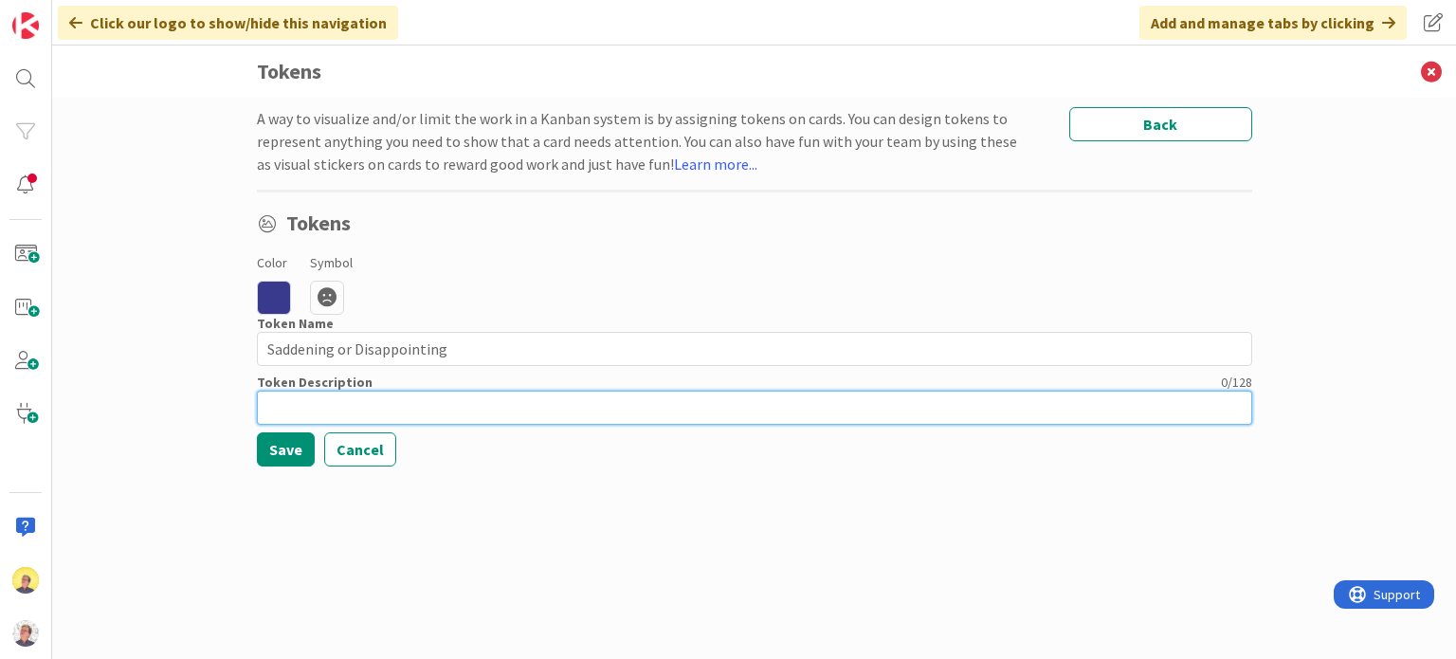
click at [425, 411] on input at bounding box center [754, 408] width 995 height 34
type input "My thoughts lead my to feel sad or disappointed about me or the task"
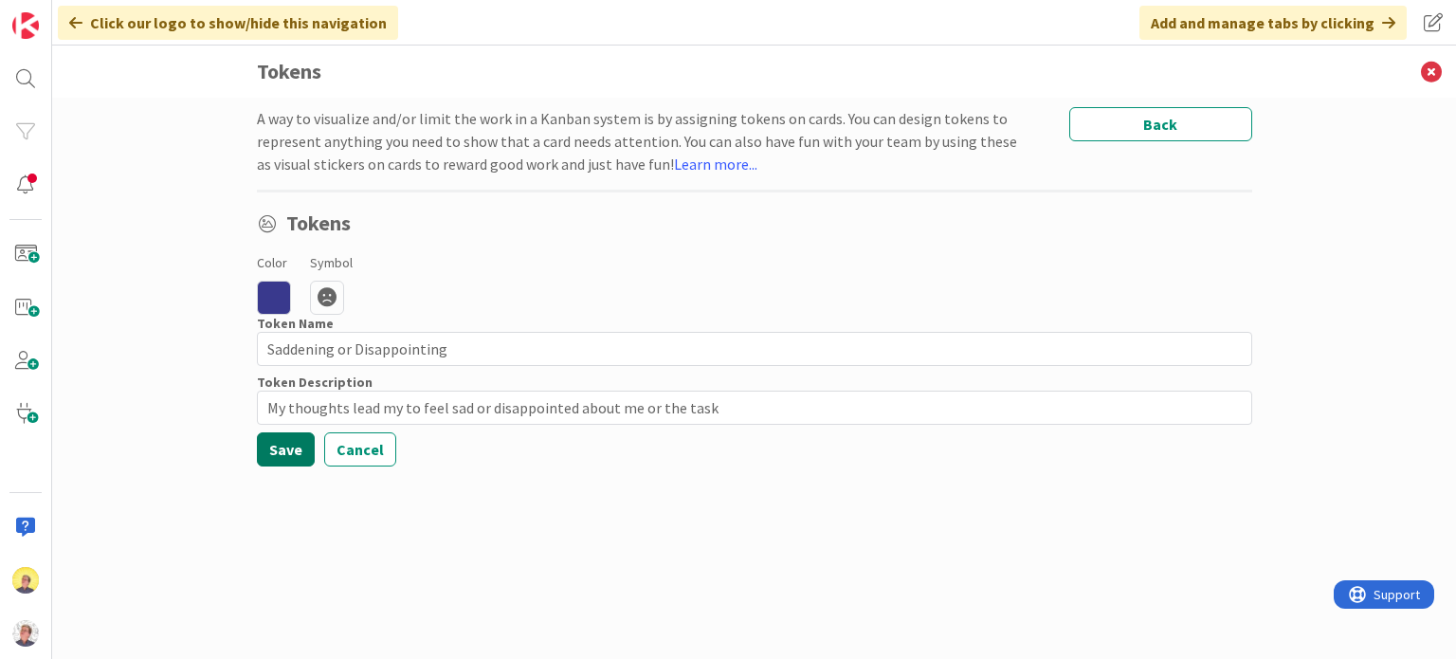
click at [295, 447] on button "Save" at bounding box center [286, 449] width 58 height 34
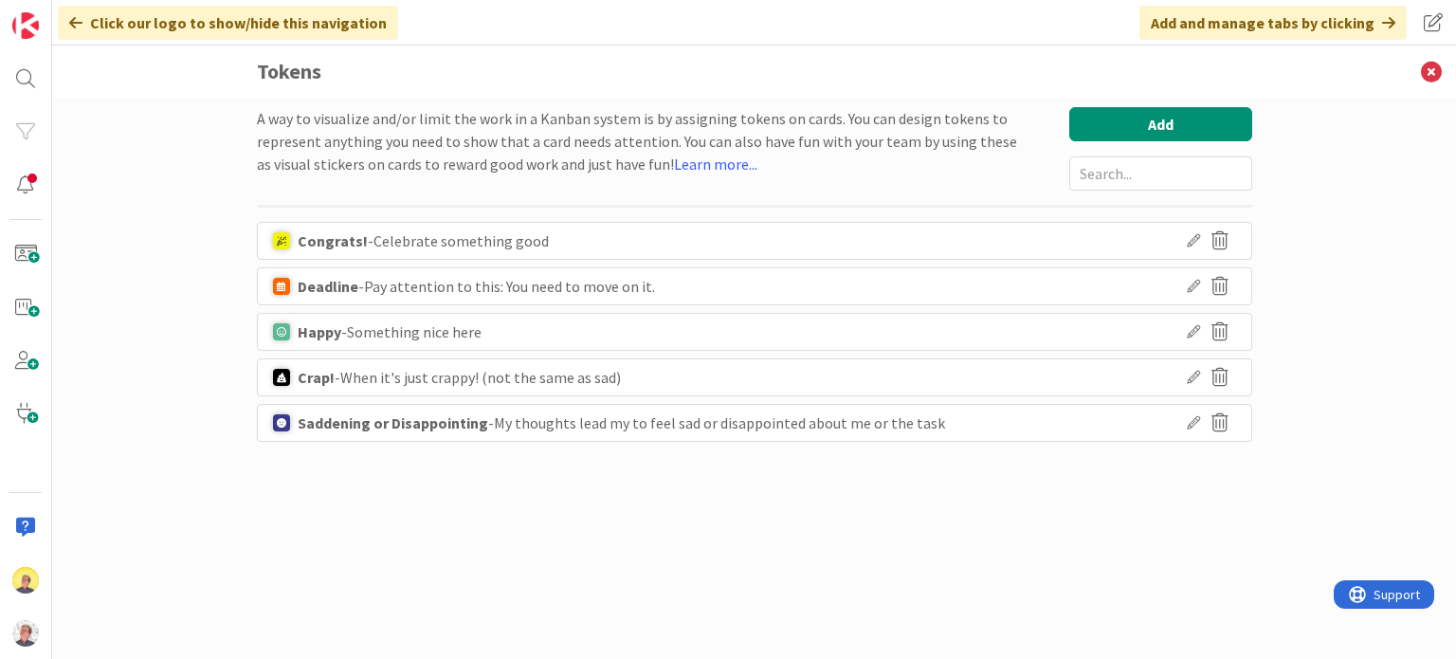
click at [331, 375] on div "Crap!" at bounding box center [316, 377] width 37 height 36
click at [1195, 377] on icon at bounding box center [1193, 377] width 13 height 13
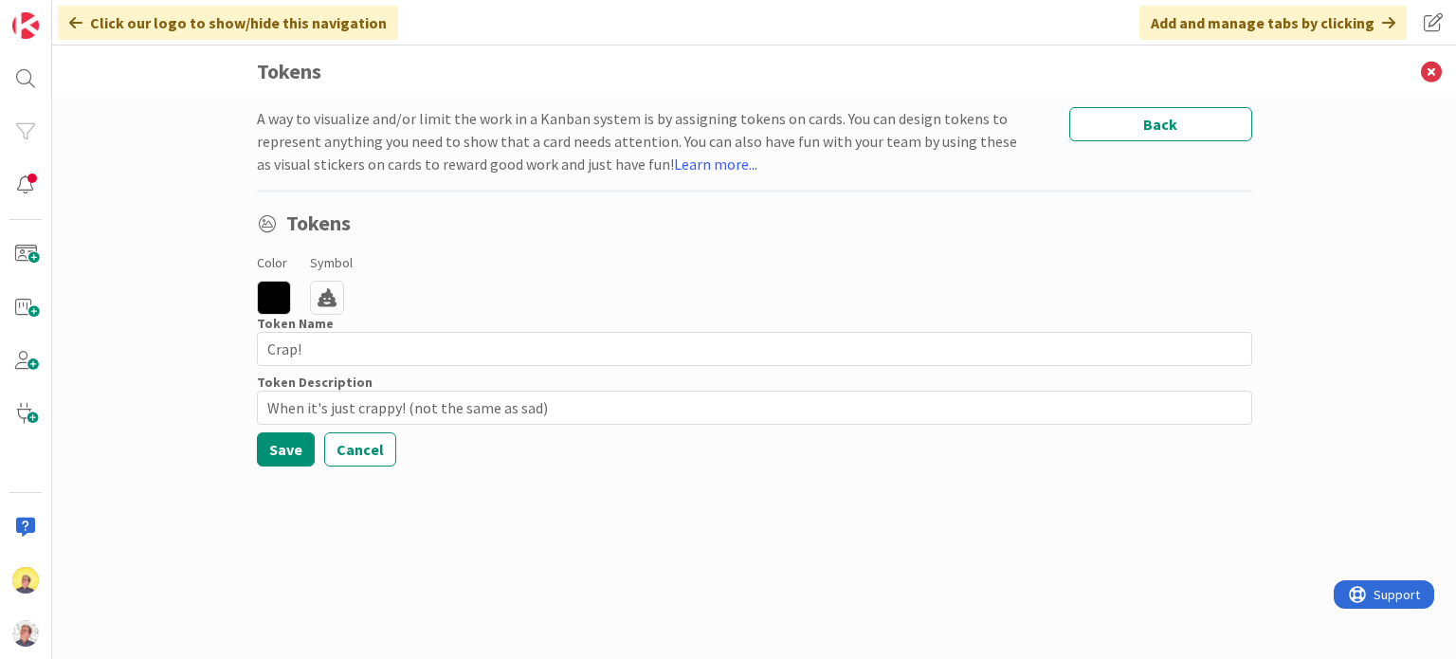
click at [276, 301] on icon at bounding box center [274, 298] width 34 height 34
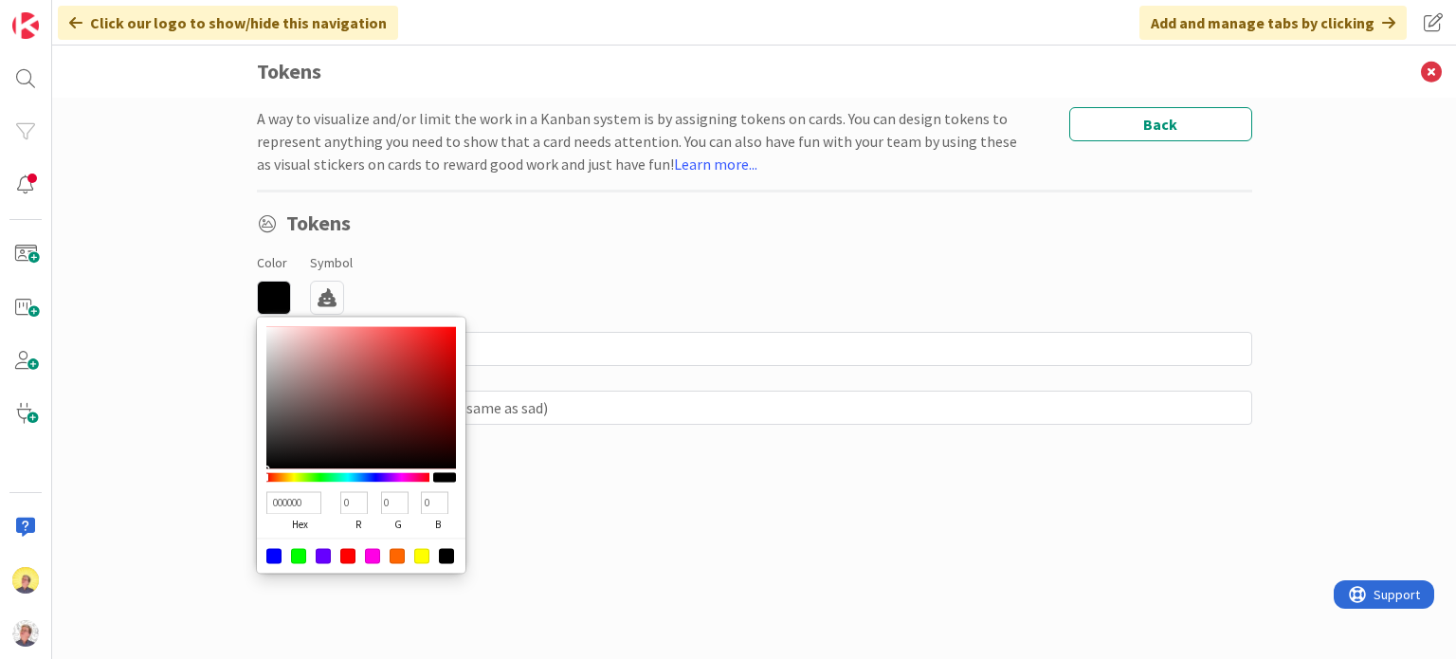
click at [444, 546] on div at bounding box center [361, 555] width 209 height 35
click at [436, 469] on div at bounding box center [361, 476] width 190 height 17
click at [651, 344] on input "Crap!" at bounding box center [754, 349] width 995 height 34
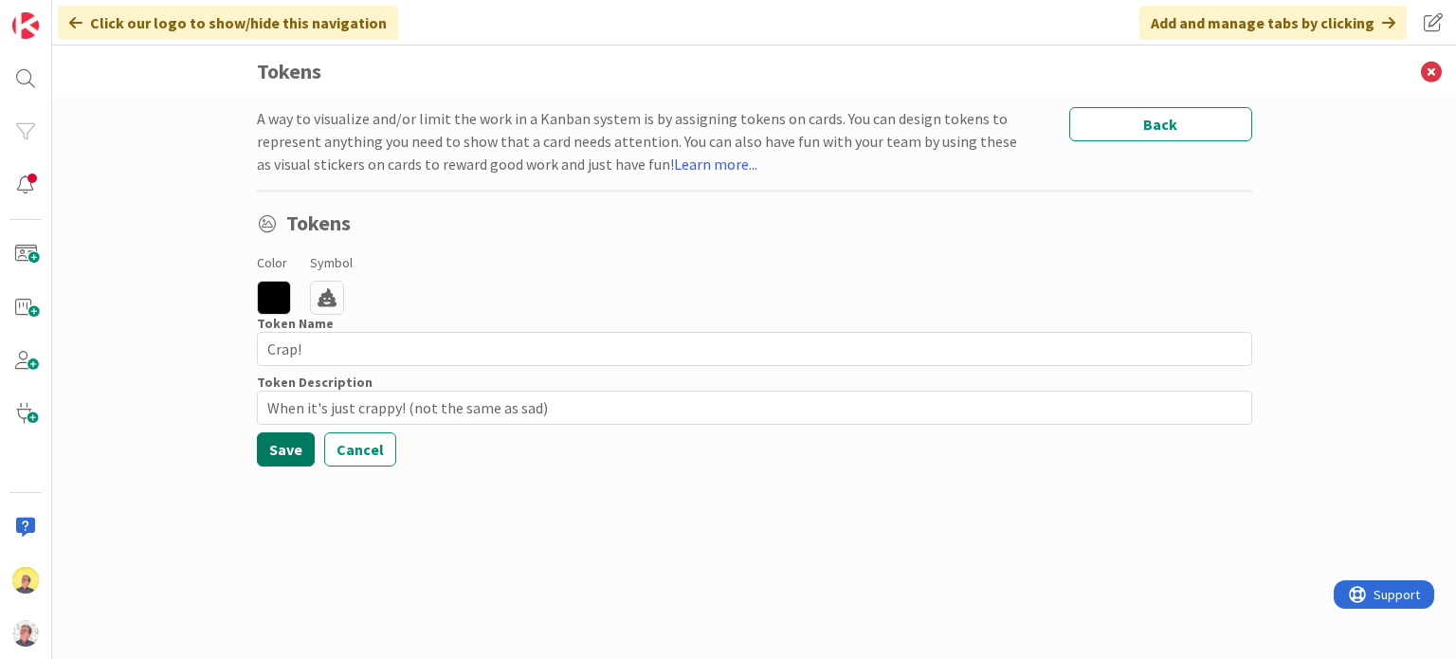
click at [287, 454] on button "Save" at bounding box center [286, 449] width 58 height 34
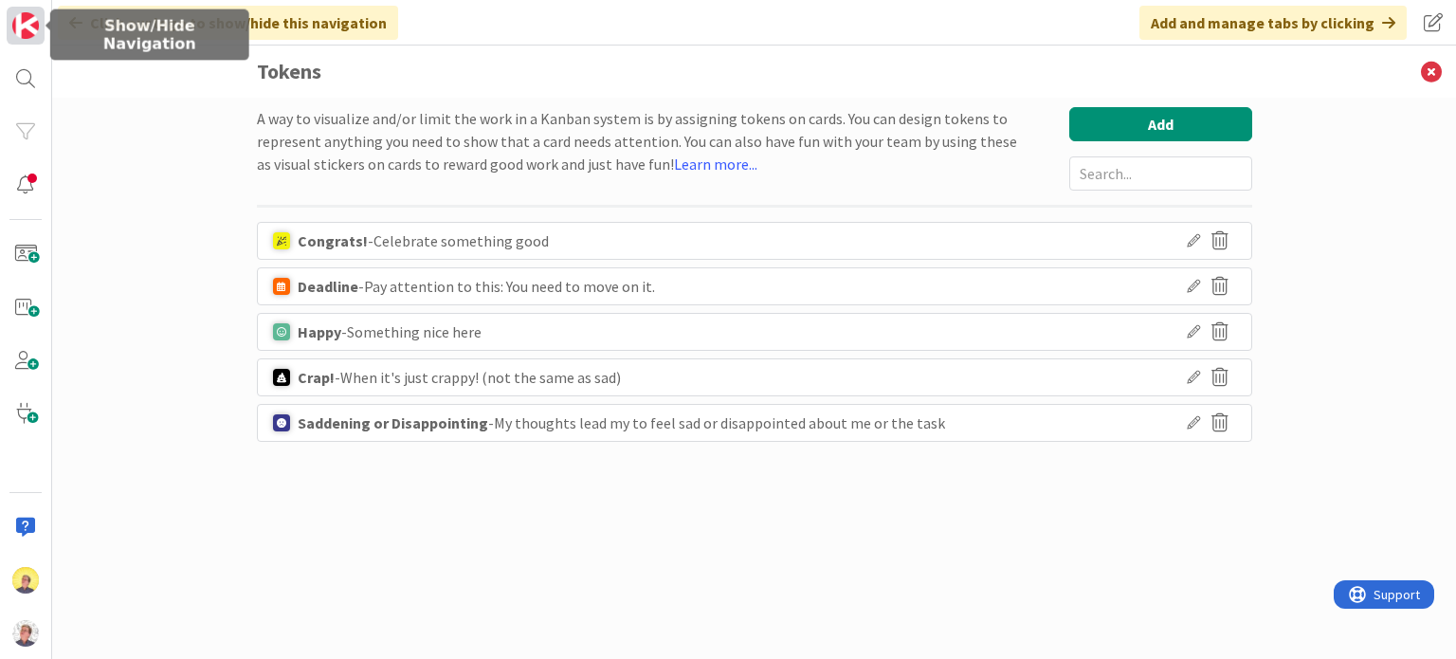
click at [22, 35] on img at bounding box center [25, 25] width 27 height 27
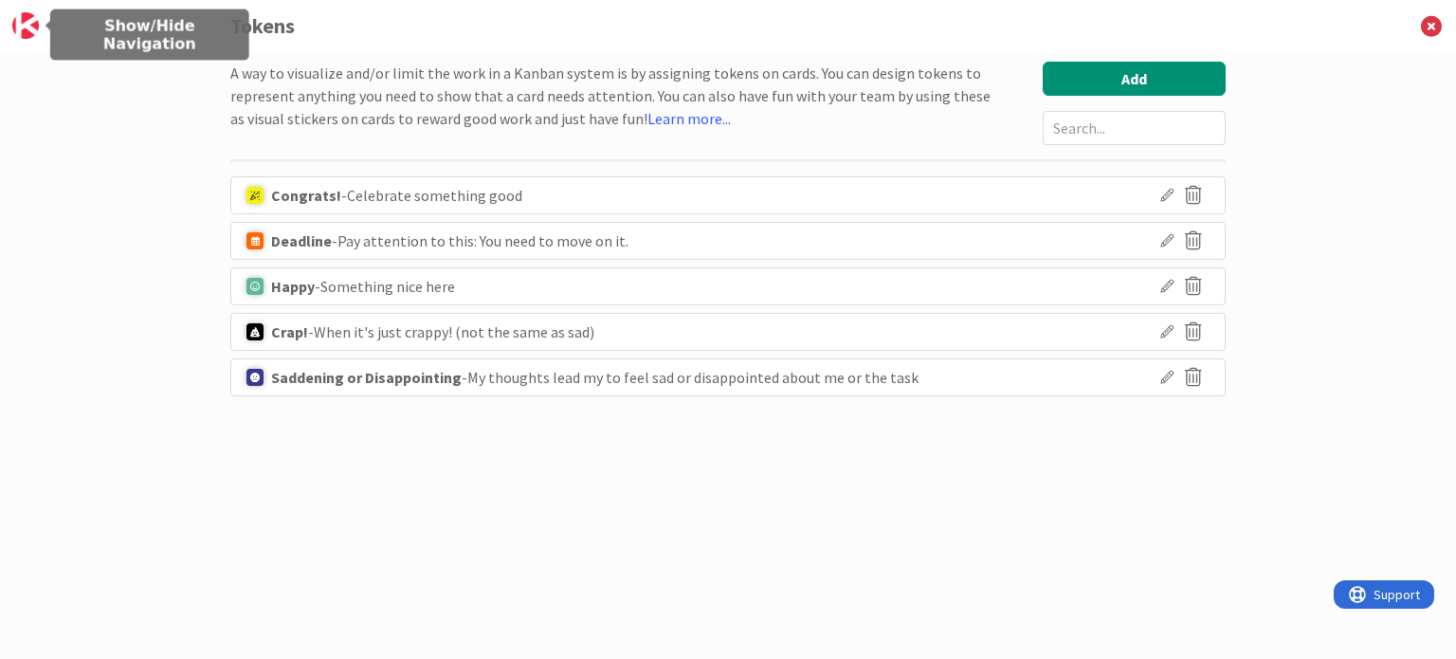
click at [22, 35] on img at bounding box center [25, 25] width 27 height 27
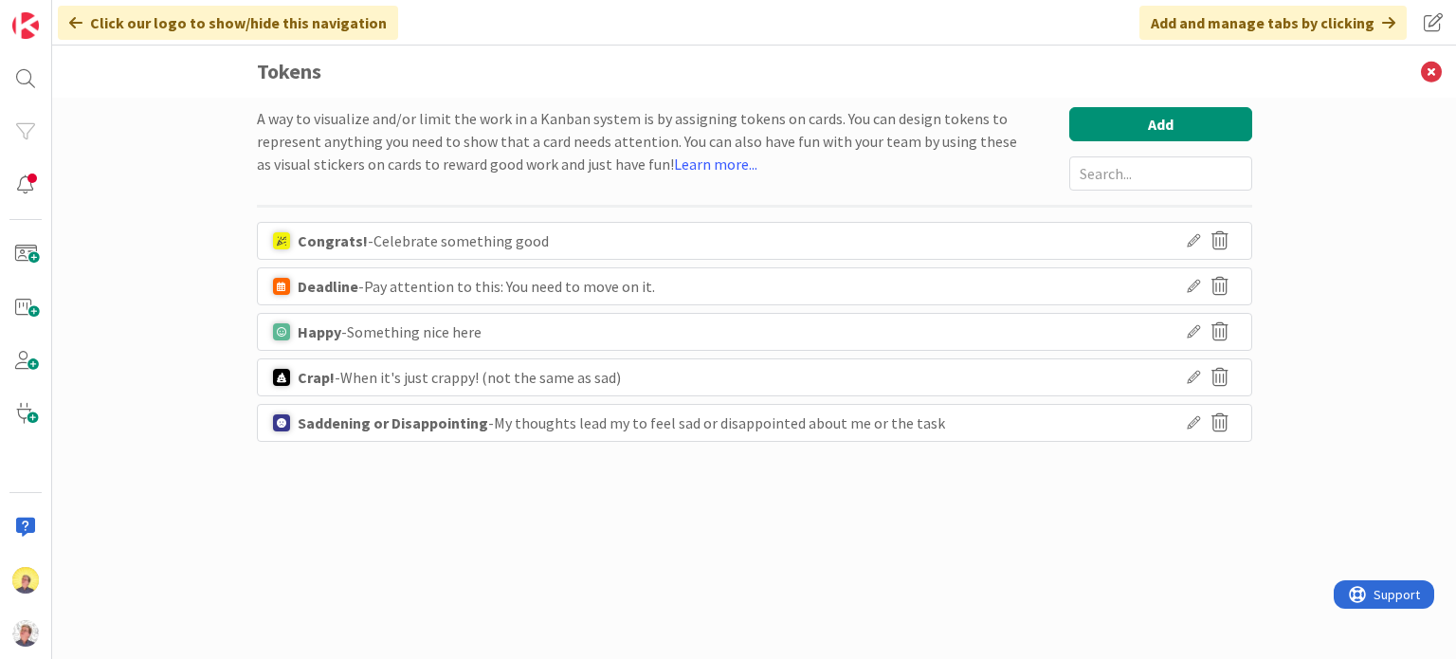
click at [248, 31] on div "Click our logo to show/hide this navigation" at bounding box center [228, 23] width 340 height 34
click at [1433, 70] on icon at bounding box center [1431, 72] width 49 height 52
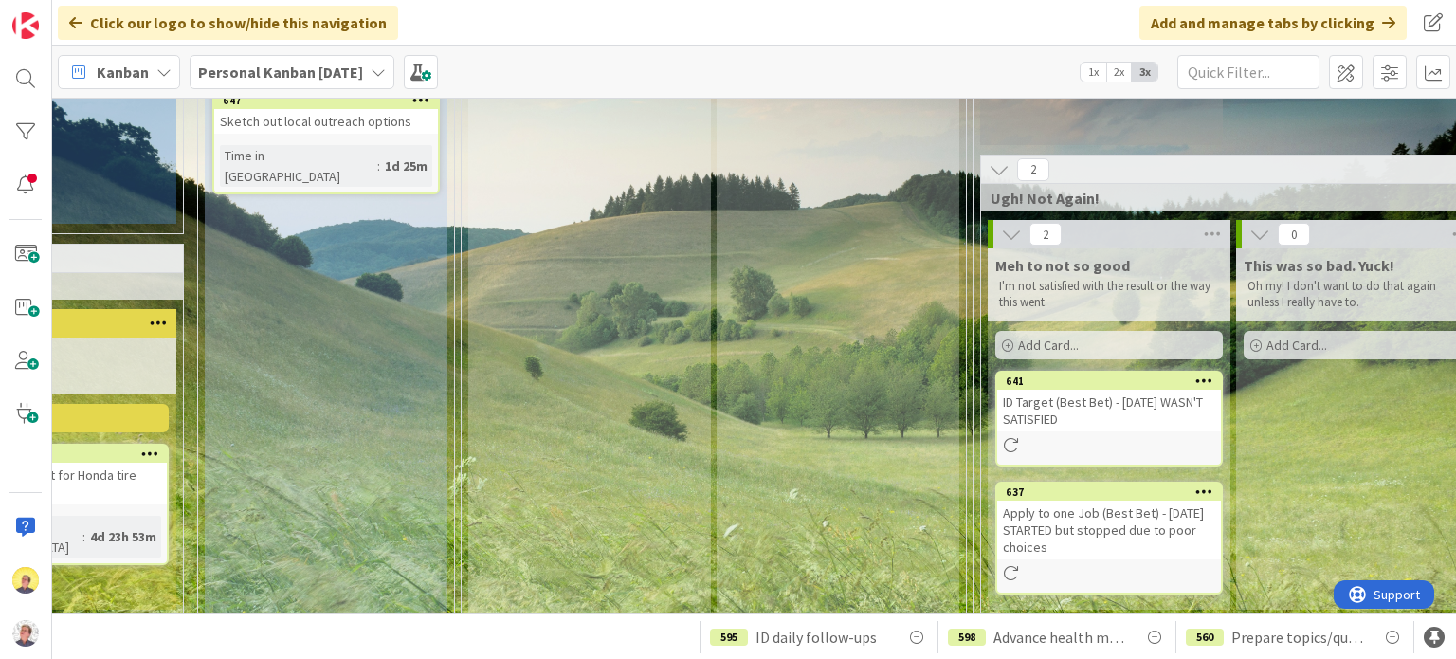
scroll to position [965, 865]
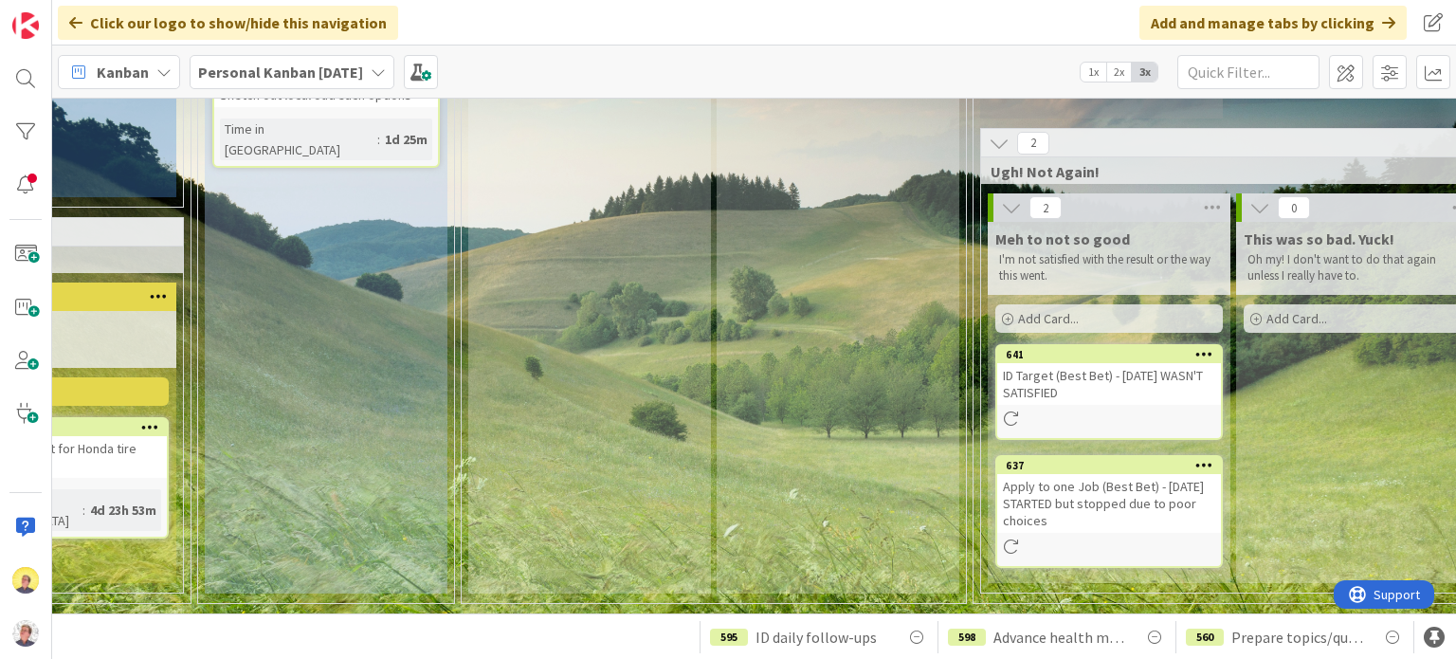
click at [1164, 378] on div "ID Target (Best Bet) - [DATE] WASN'T SATISFIED" at bounding box center [1109, 384] width 224 height 42
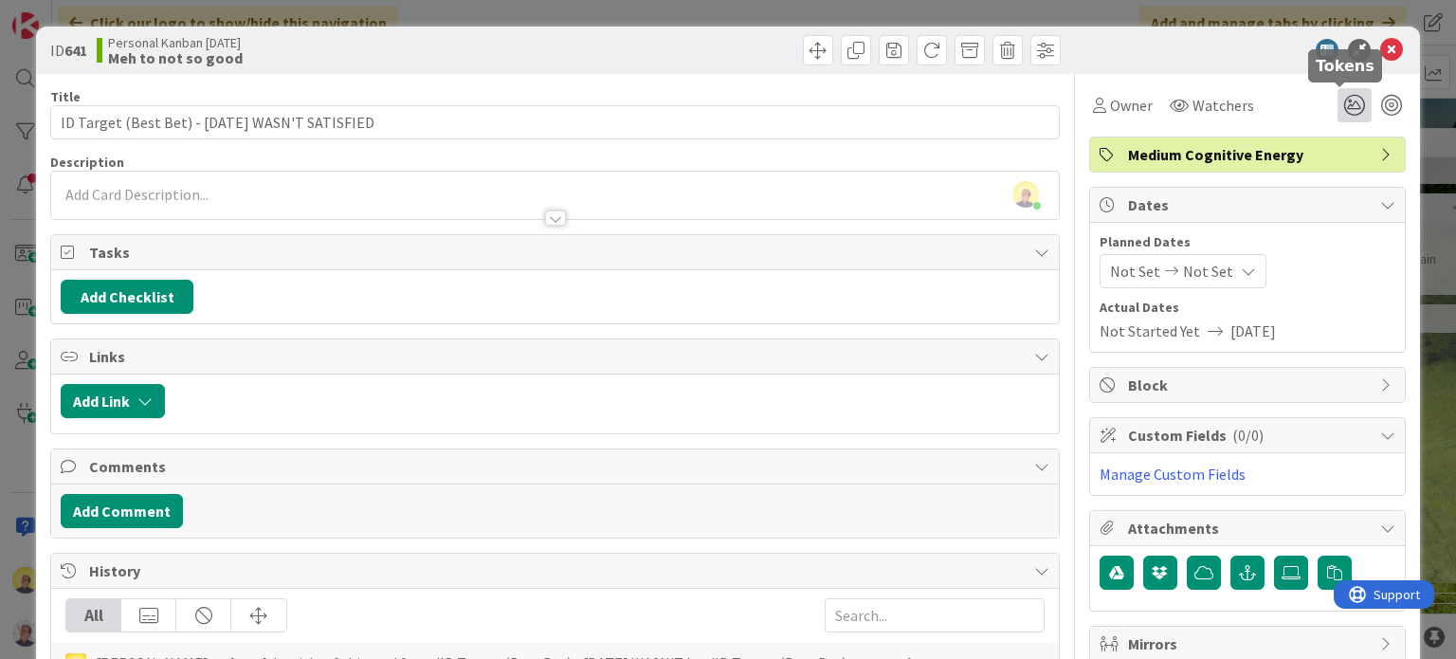
click at [1338, 106] on icon at bounding box center [1355, 105] width 34 height 34
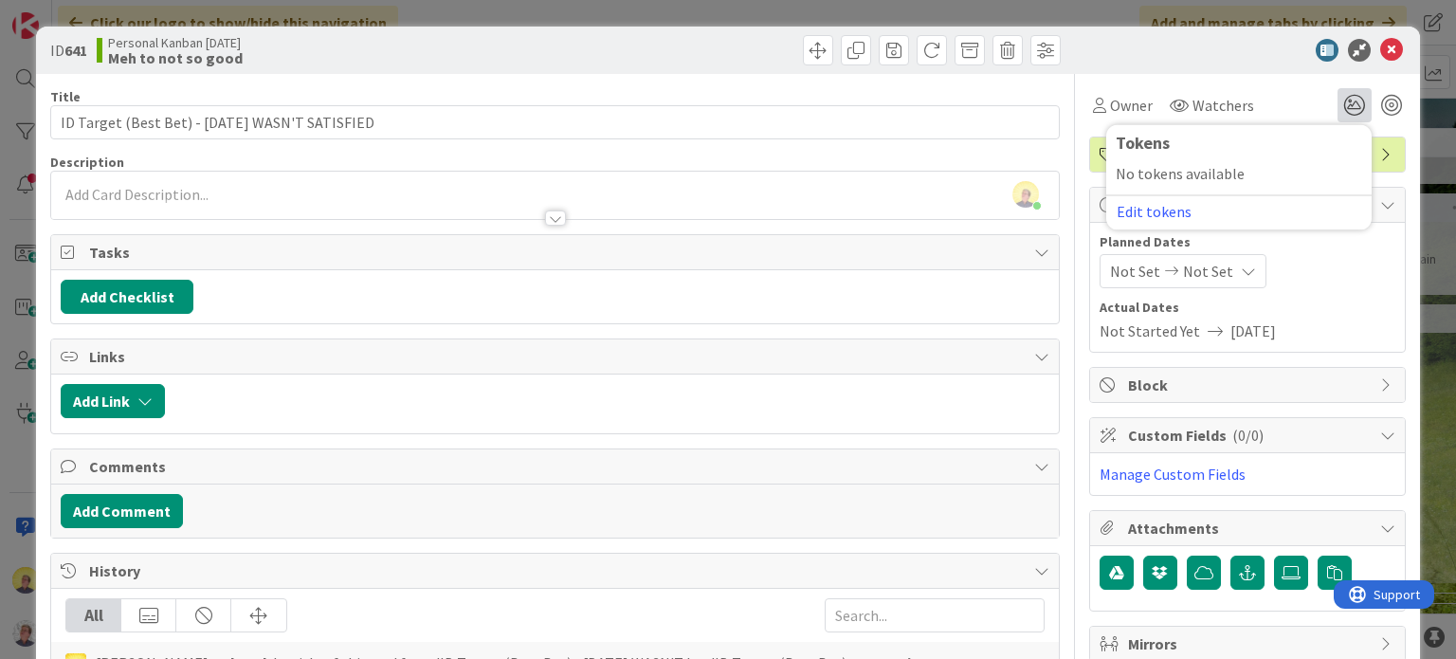
click at [1271, 82] on div "Owner Watchers Tokens No tokens available Edit tokens" at bounding box center [1247, 98] width 317 height 48
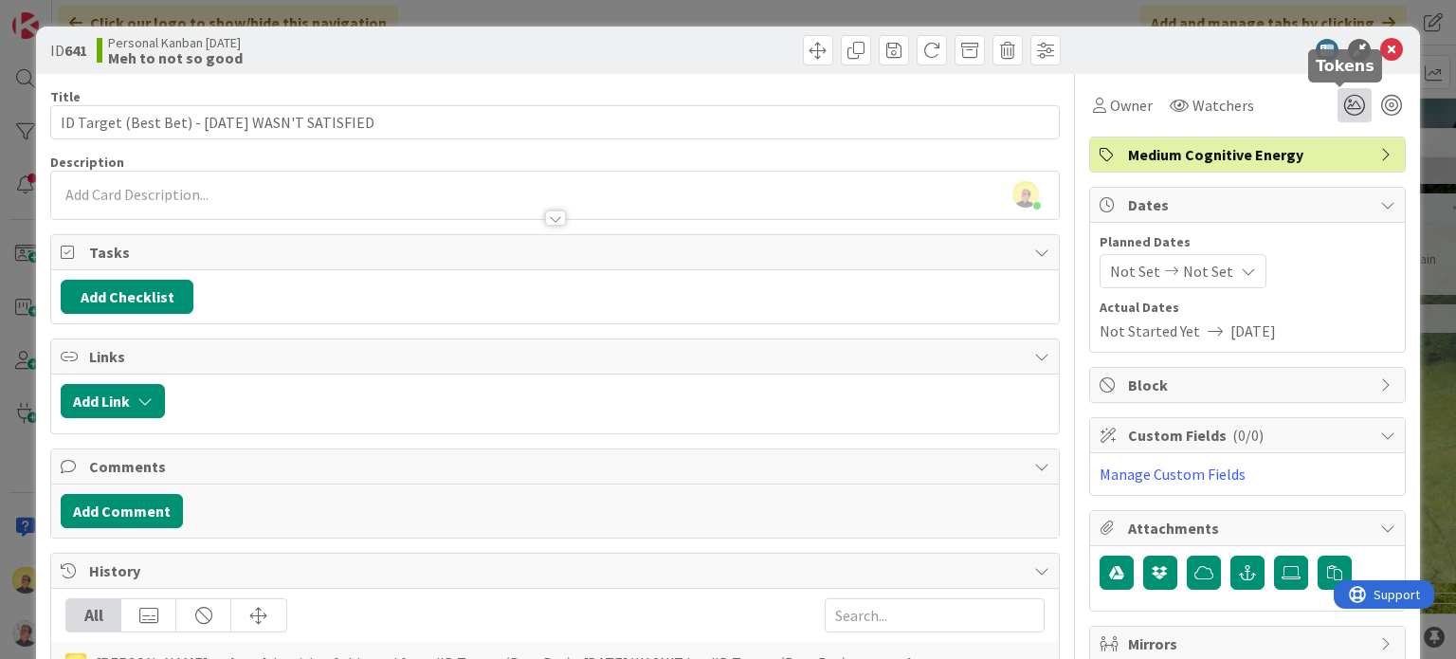
click at [1339, 105] on icon at bounding box center [1355, 105] width 34 height 34
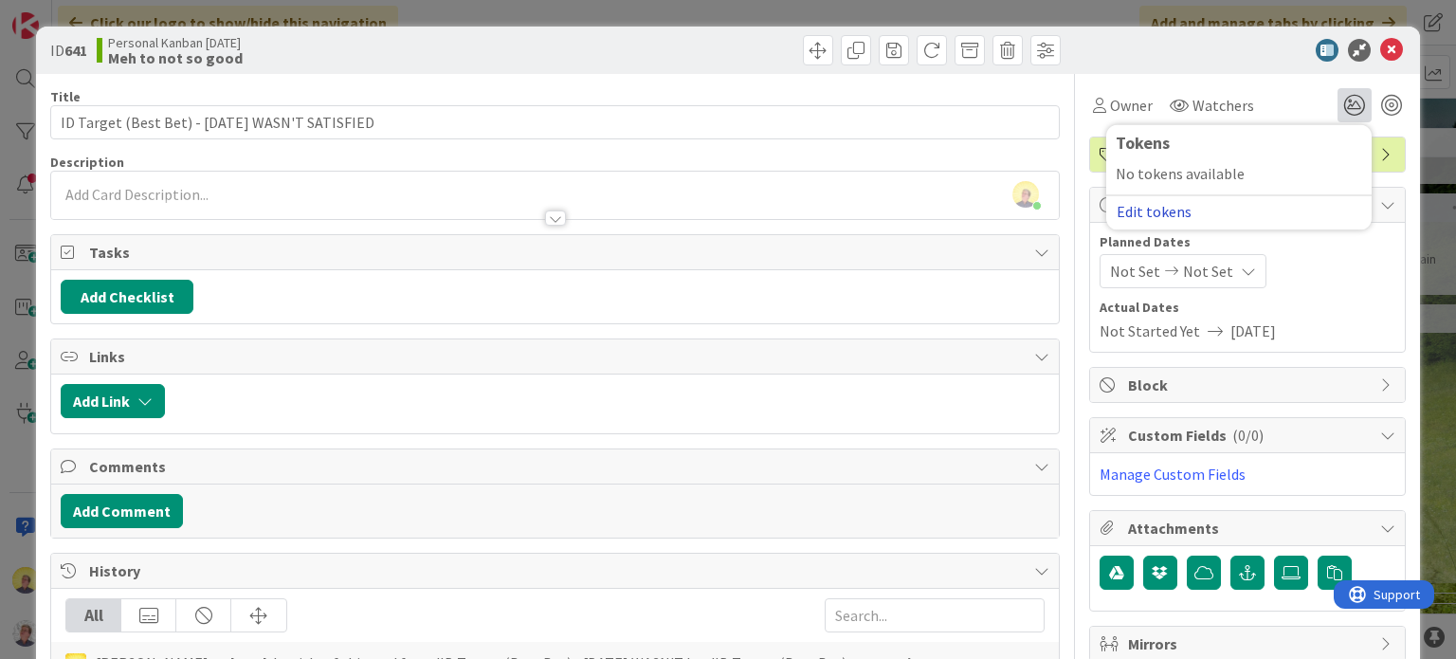
click at [1149, 215] on button "Edit tokens" at bounding box center [1154, 211] width 77 height 17
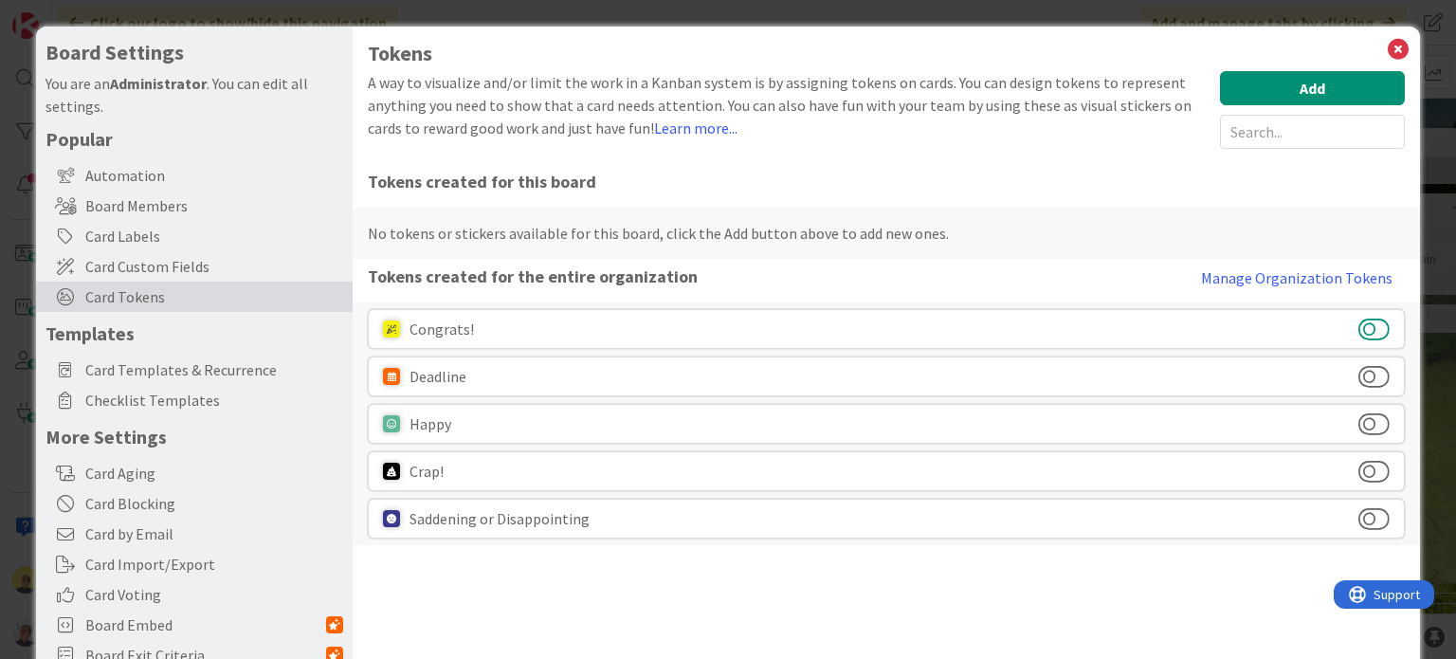
click at [1361, 322] on button at bounding box center [1374, 329] width 31 height 25
click at [1359, 374] on button at bounding box center [1374, 376] width 31 height 25
click at [1359, 417] on button at bounding box center [1374, 423] width 31 height 25
click at [1359, 467] on button at bounding box center [1374, 471] width 31 height 25
click at [1359, 511] on button at bounding box center [1374, 518] width 31 height 25
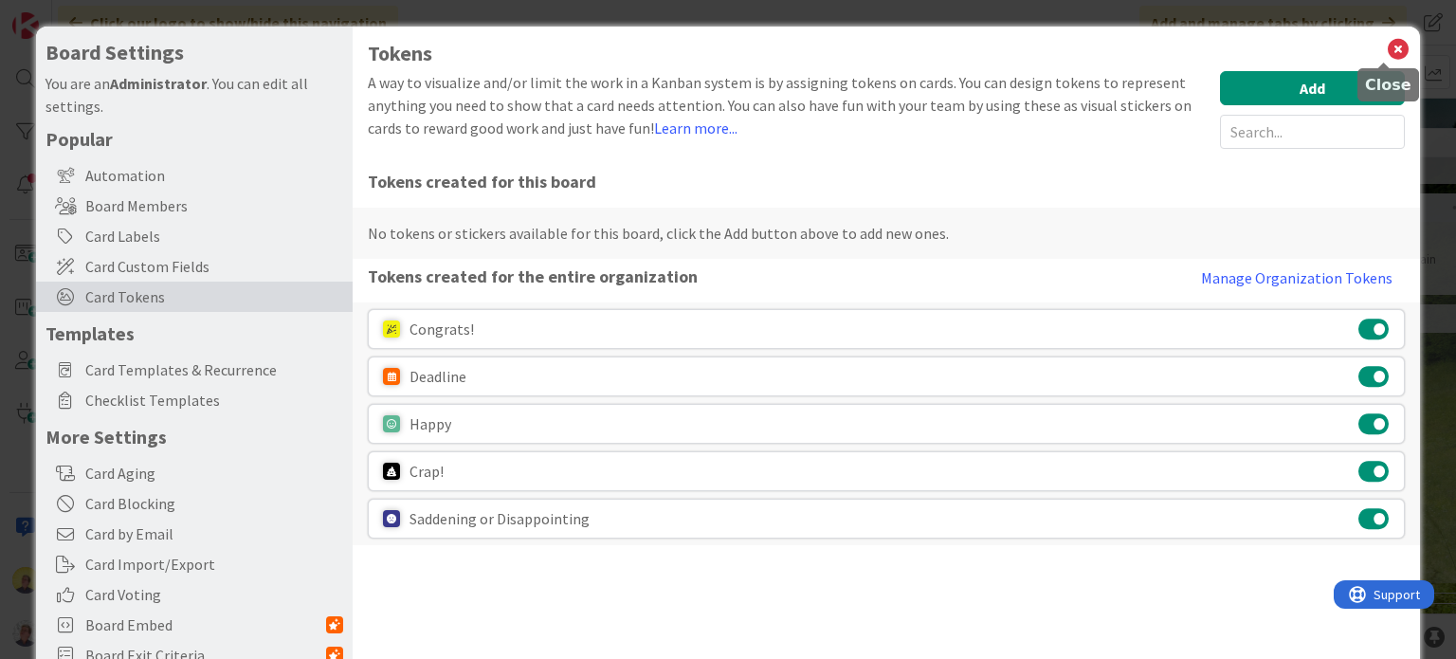
click at [1386, 44] on icon at bounding box center [1398, 49] width 25 height 27
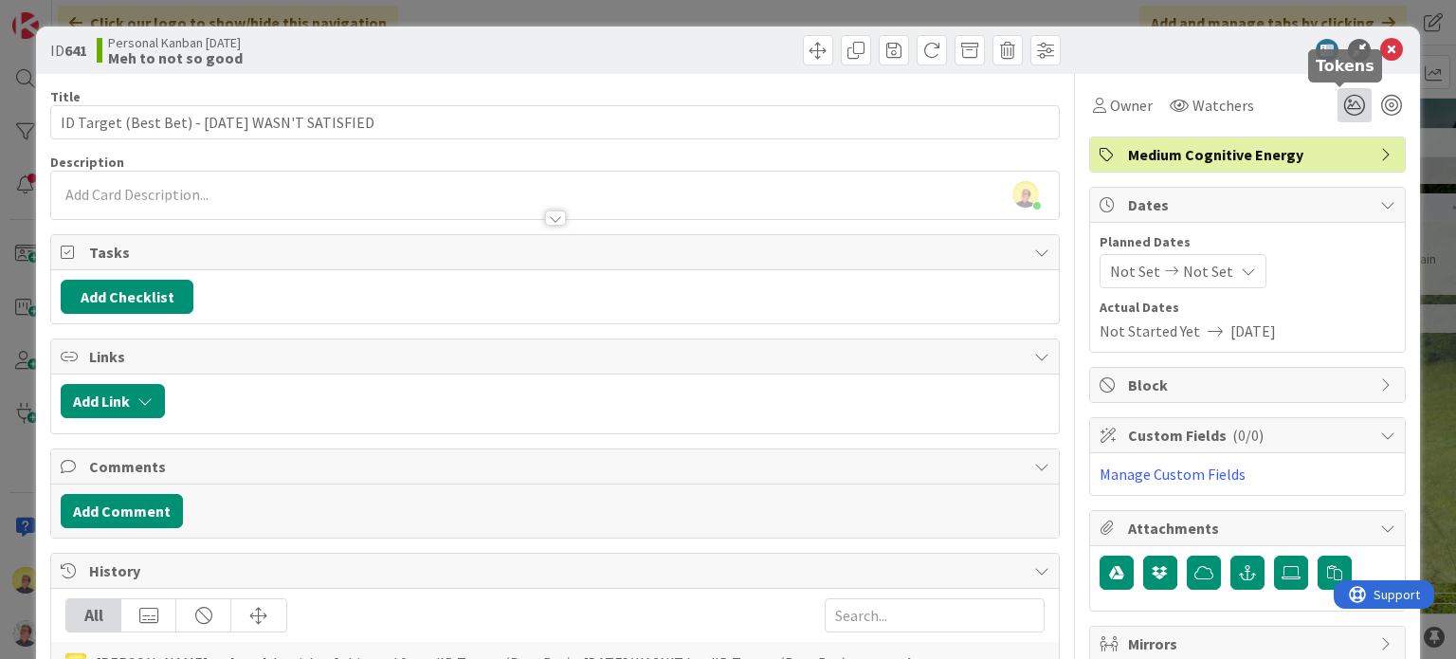
click at [1342, 109] on icon at bounding box center [1355, 105] width 34 height 34
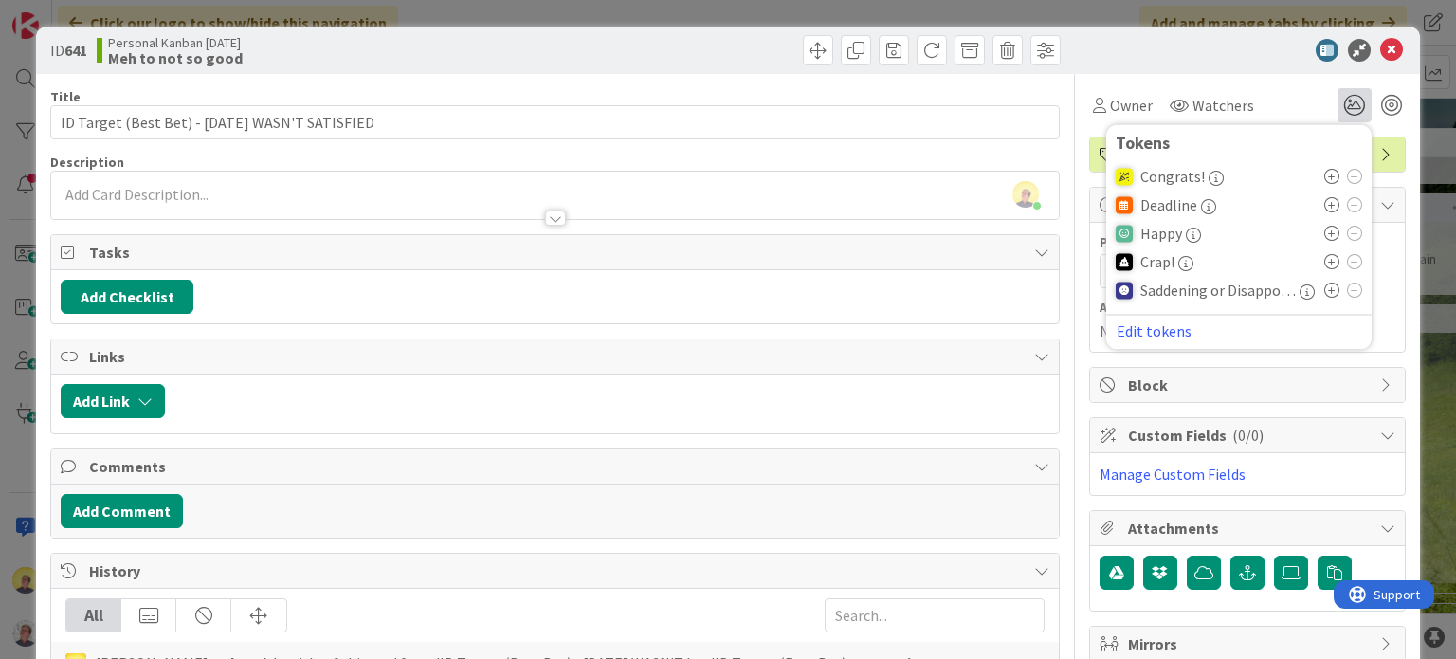
click at [1324, 263] on icon at bounding box center [1331, 261] width 15 height 15
click at [1324, 298] on icon at bounding box center [1331, 295] width 15 height 15
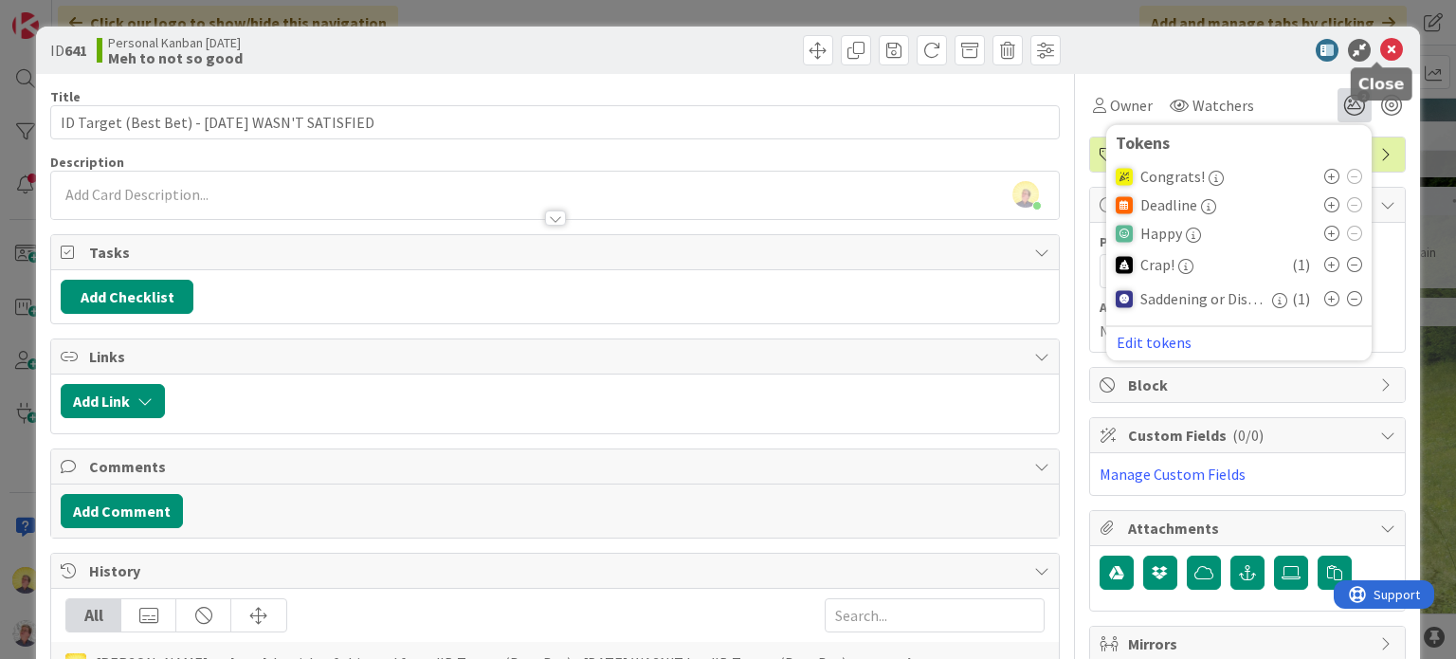
click at [1380, 44] on icon at bounding box center [1391, 50] width 23 height 23
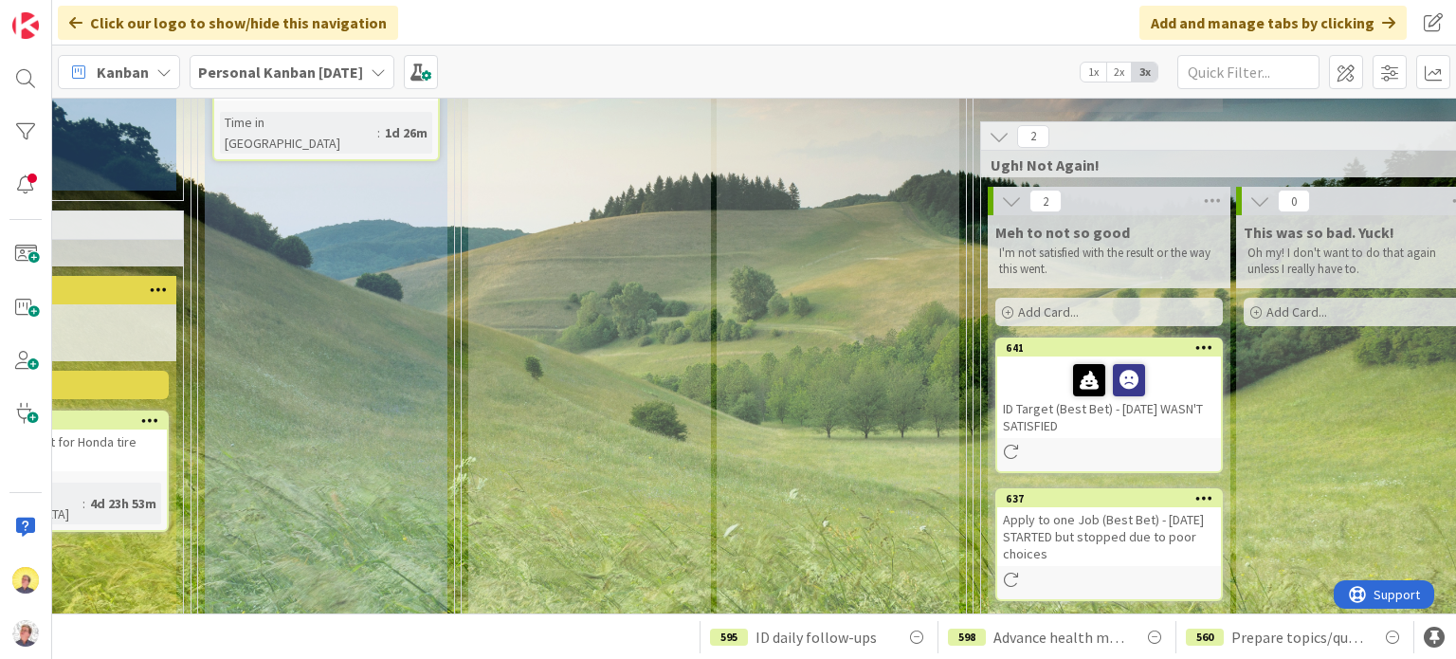
click at [1145, 526] on div "Apply to one Job (Best Bet) - [DATE] STARTED but stopped due to poor choices" at bounding box center [1109, 536] width 224 height 59
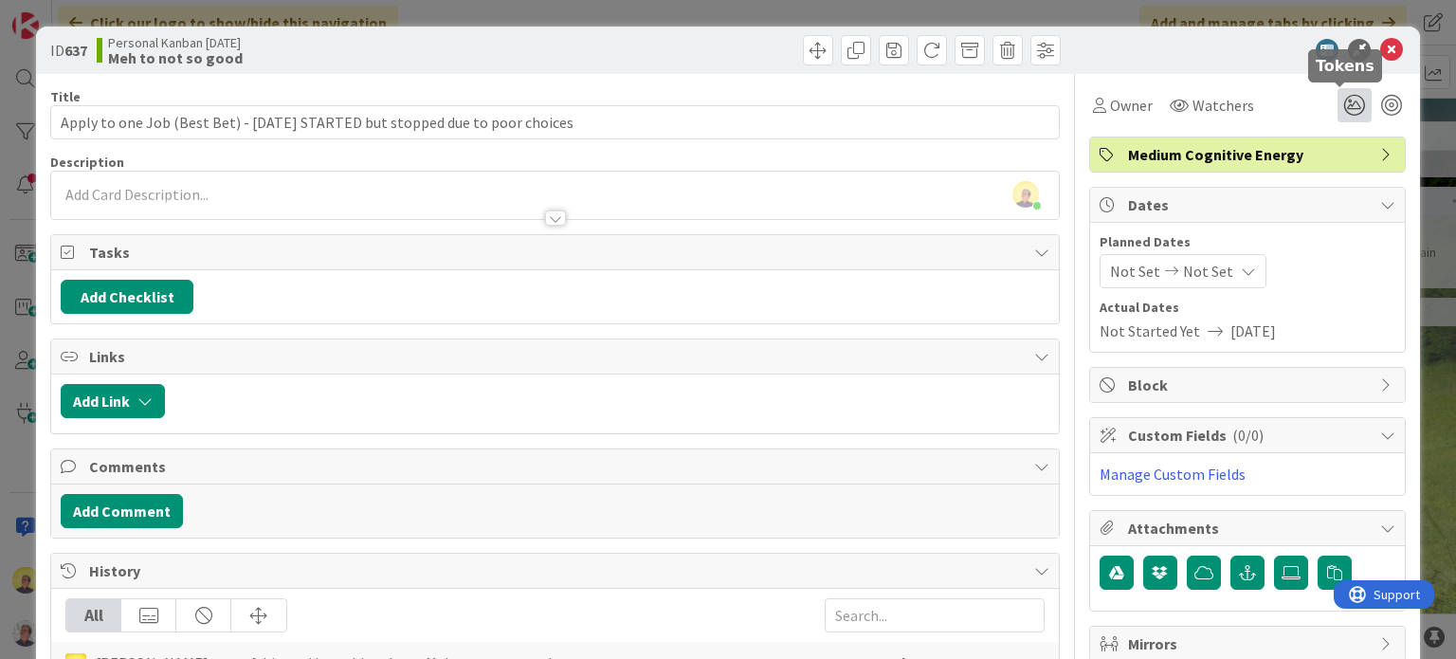
click at [1341, 106] on icon at bounding box center [1355, 105] width 34 height 34
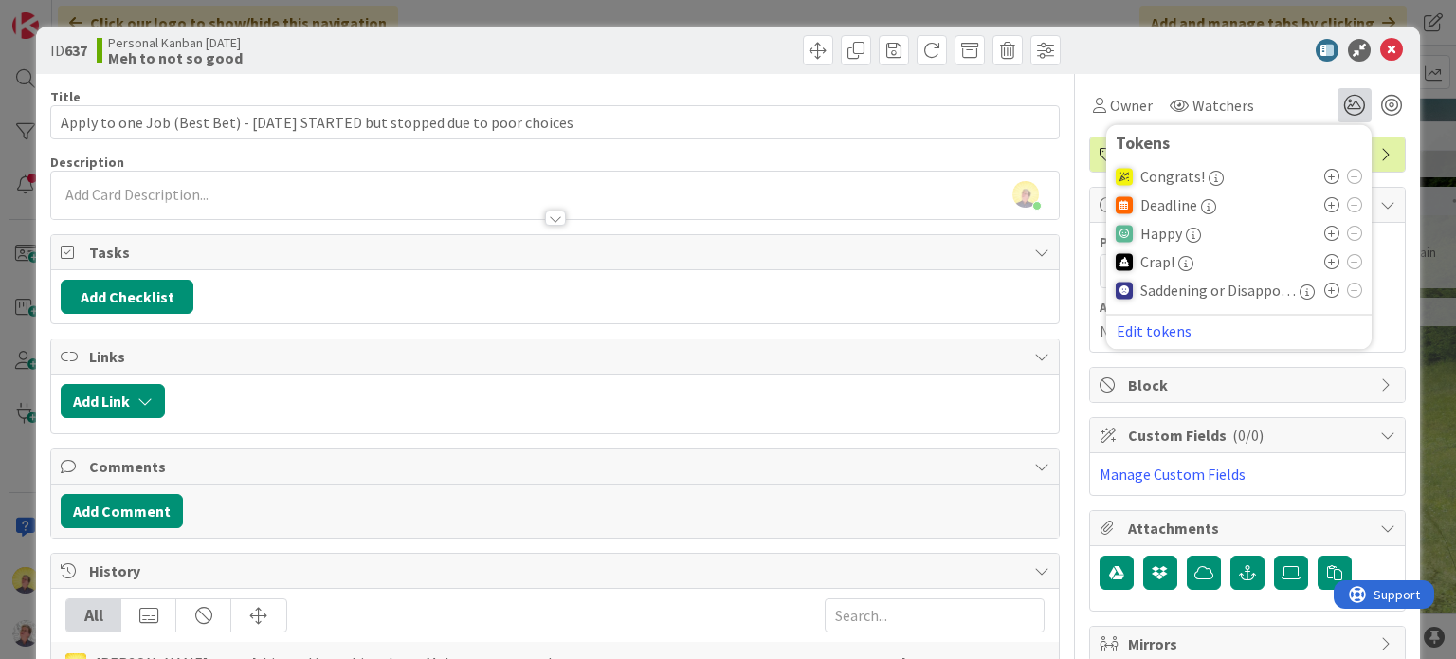
click at [1324, 263] on icon at bounding box center [1331, 261] width 15 height 15
click at [1324, 291] on icon at bounding box center [1331, 295] width 15 height 15
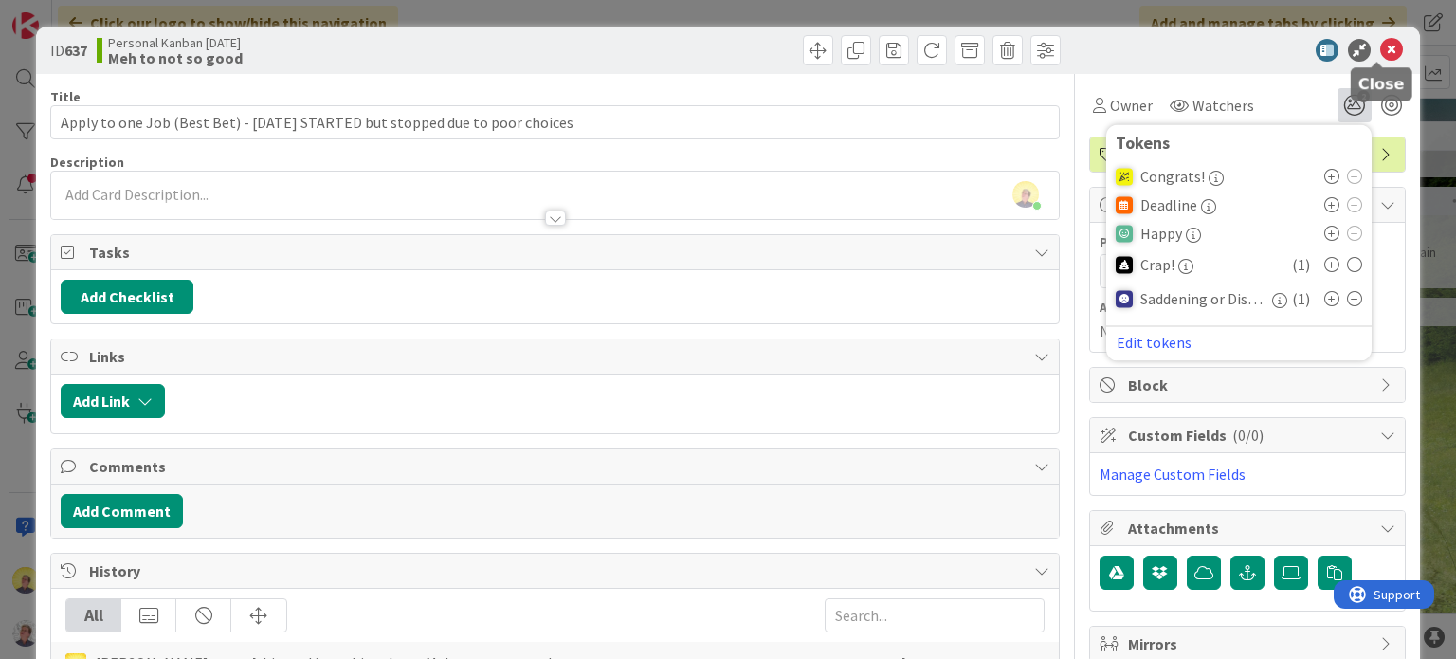
click at [1382, 45] on icon at bounding box center [1391, 50] width 23 height 23
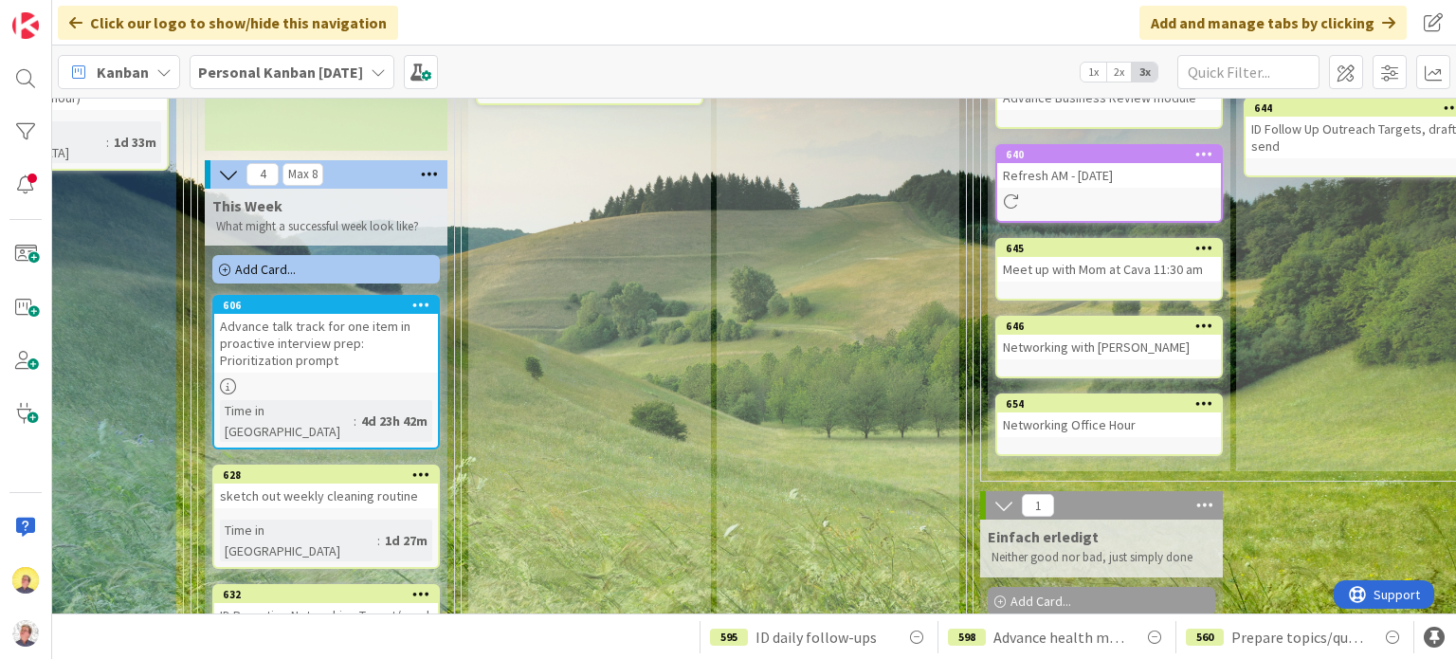
scroll to position [207, 865]
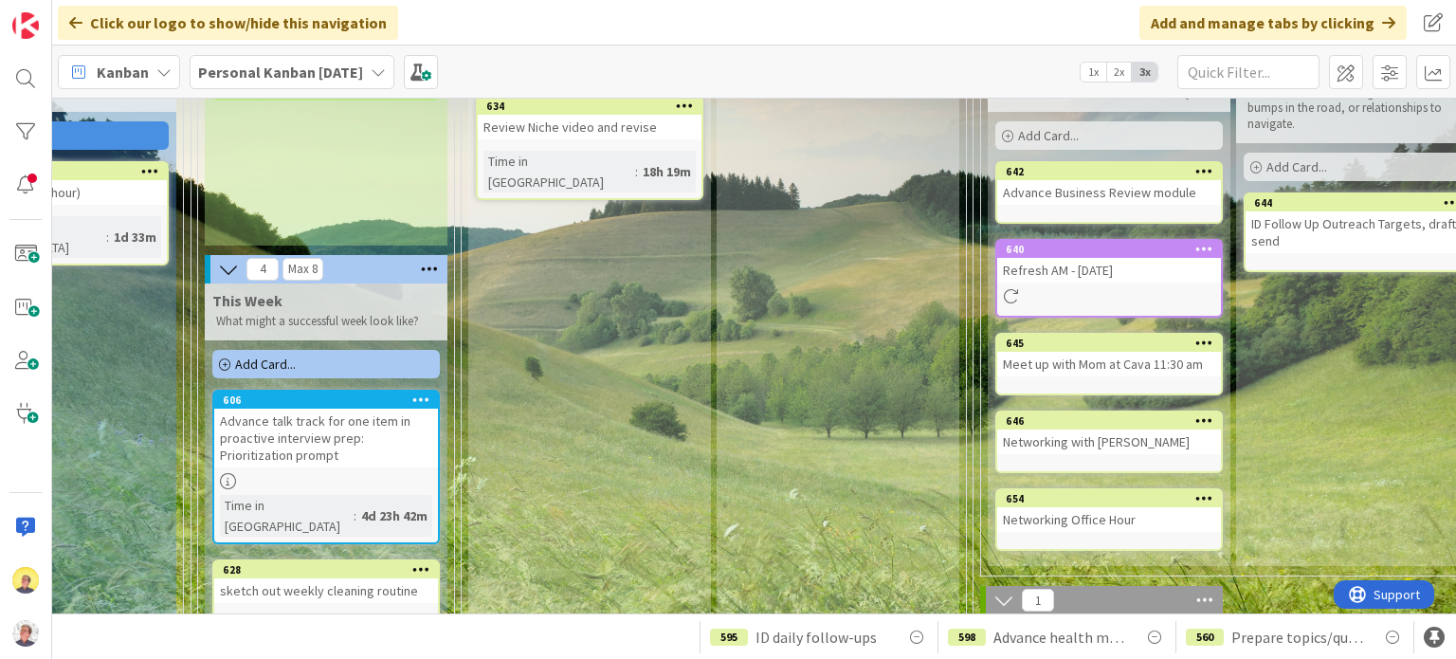
click at [1161, 444] on div "Networking with [PERSON_NAME]" at bounding box center [1109, 441] width 224 height 25
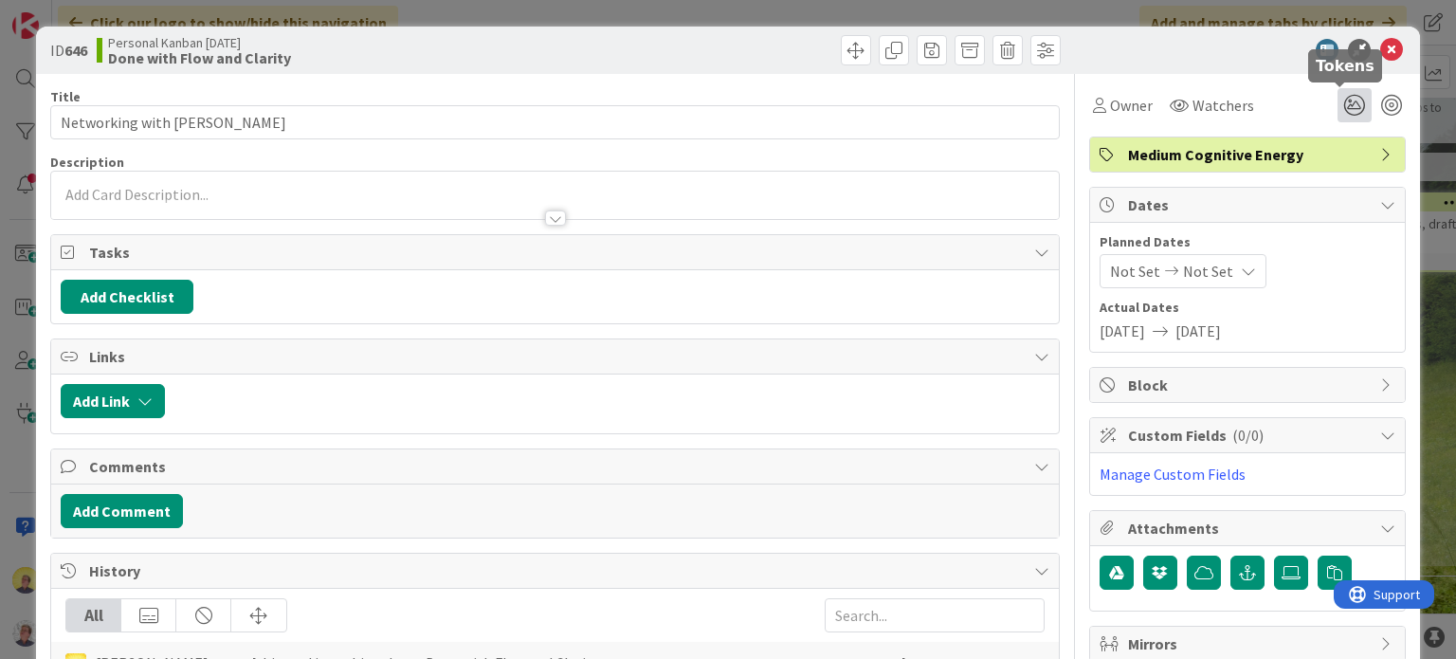
click at [1346, 109] on icon at bounding box center [1355, 105] width 34 height 34
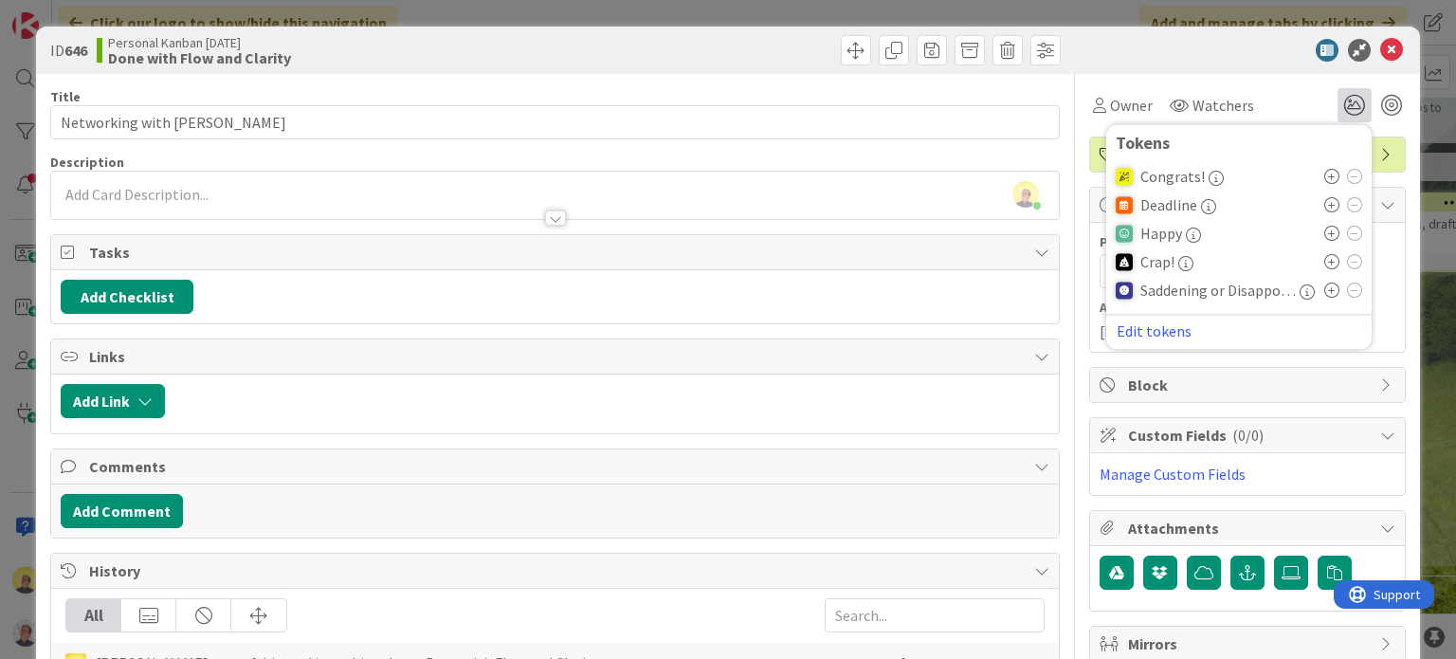
click at [1324, 235] on icon at bounding box center [1331, 233] width 15 height 15
click at [1380, 47] on icon at bounding box center [1391, 50] width 23 height 23
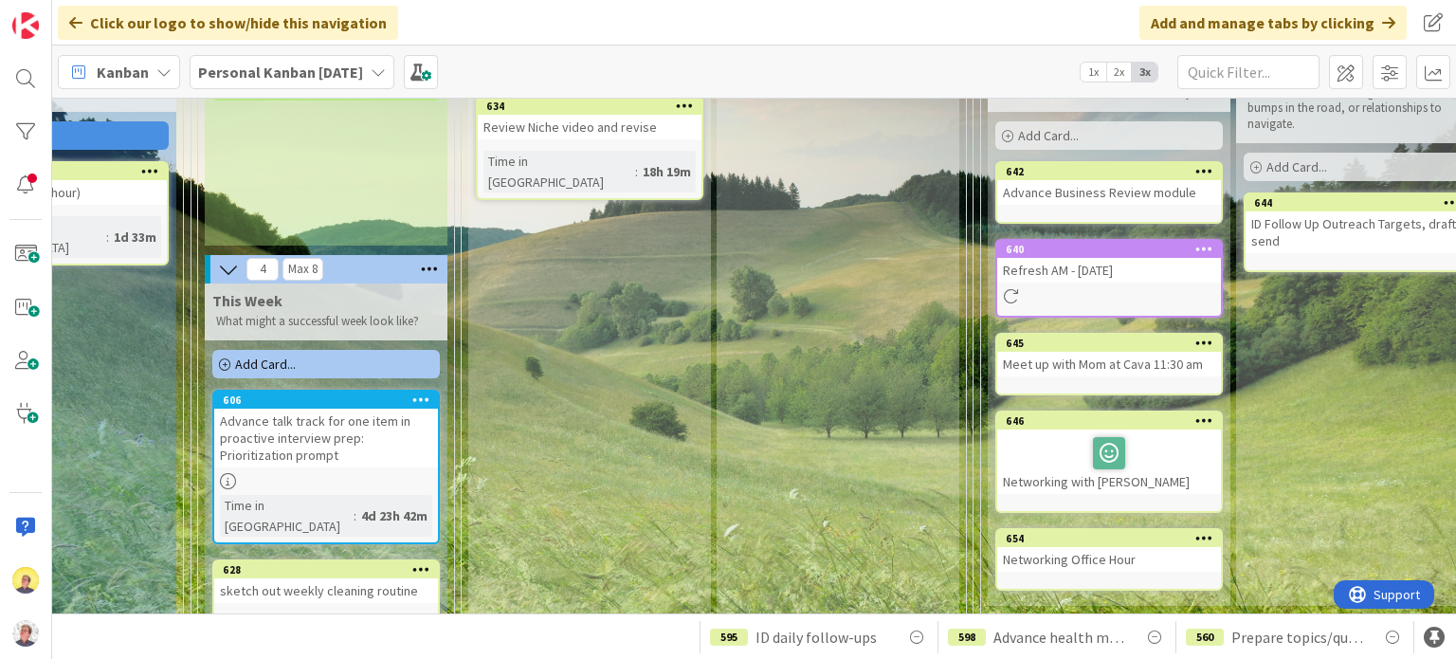
scroll to position [112, 865]
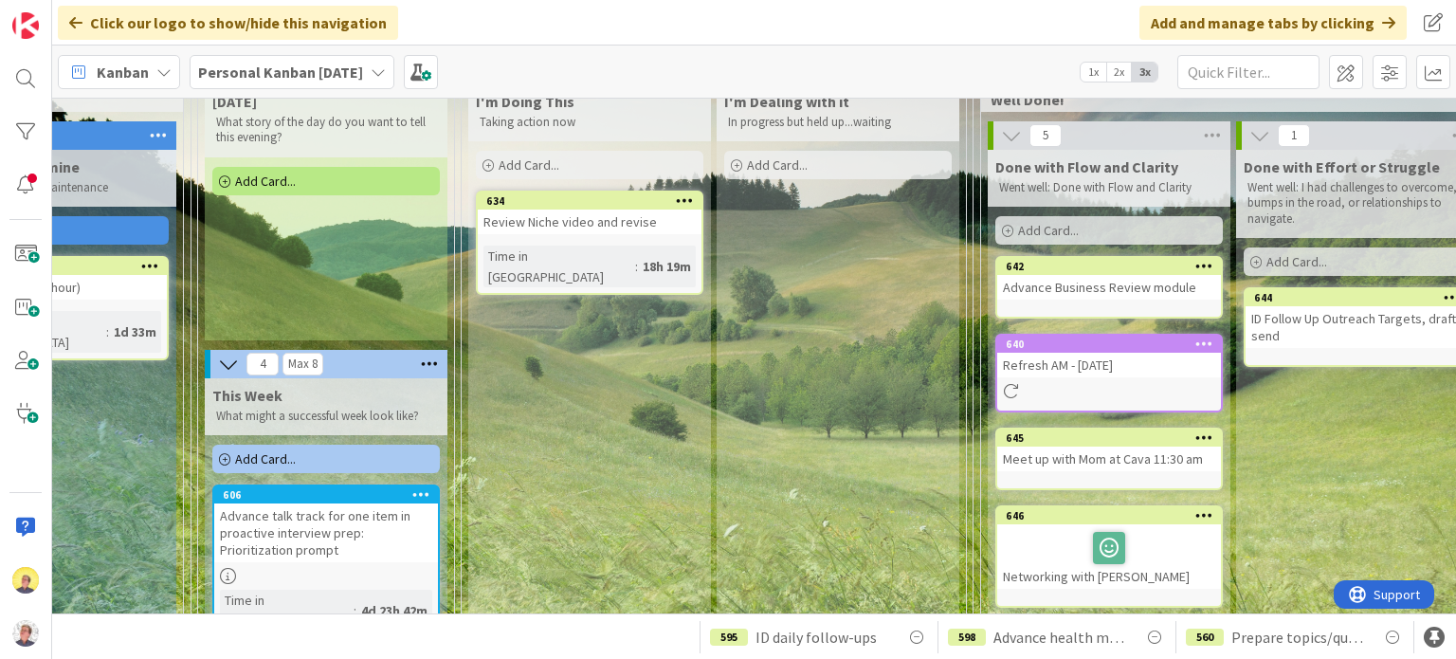
click at [1122, 454] on div "Meet up with Mom at Cava 11:30 am" at bounding box center [1109, 459] width 224 height 25
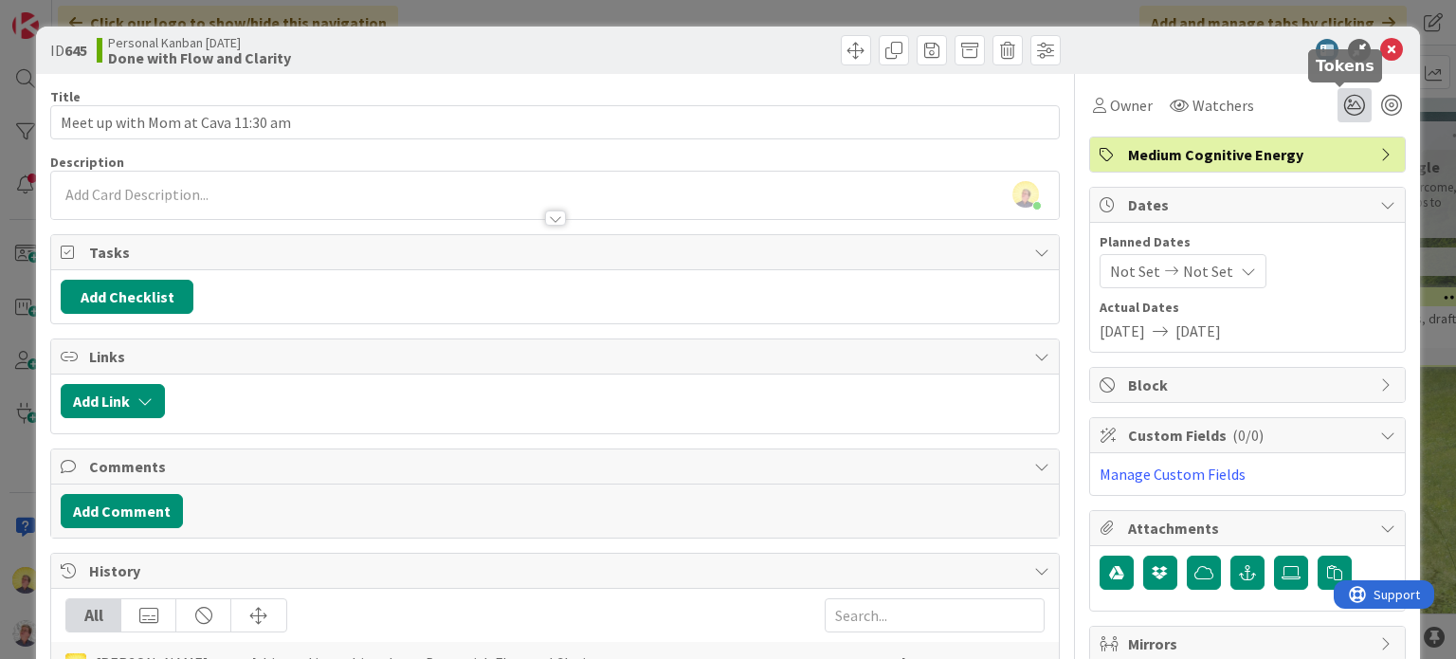
click at [1338, 107] on icon at bounding box center [1355, 105] width 34 height 34
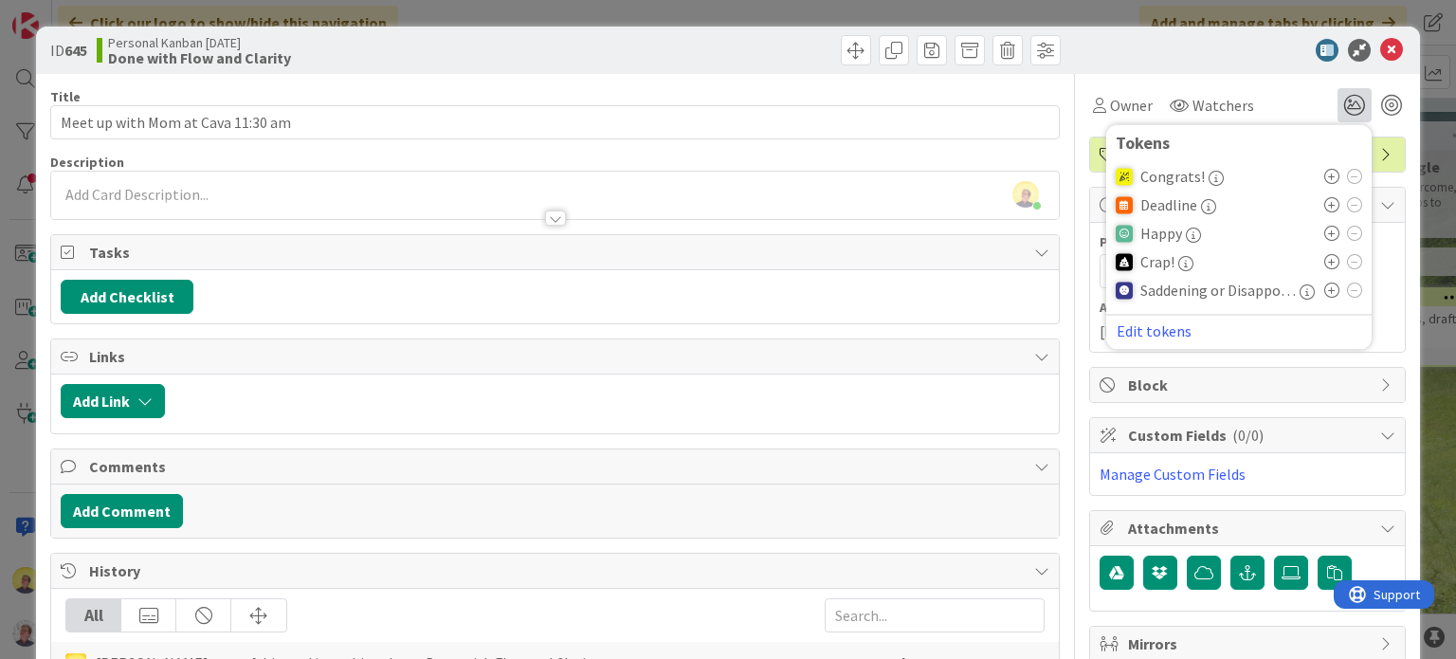
click at [1324, 238] on icon at bounding box center [1331, 233] width 15 height 15
click at [1380, 56] on icon at bounding box center [1391, 50] width 23 height 23
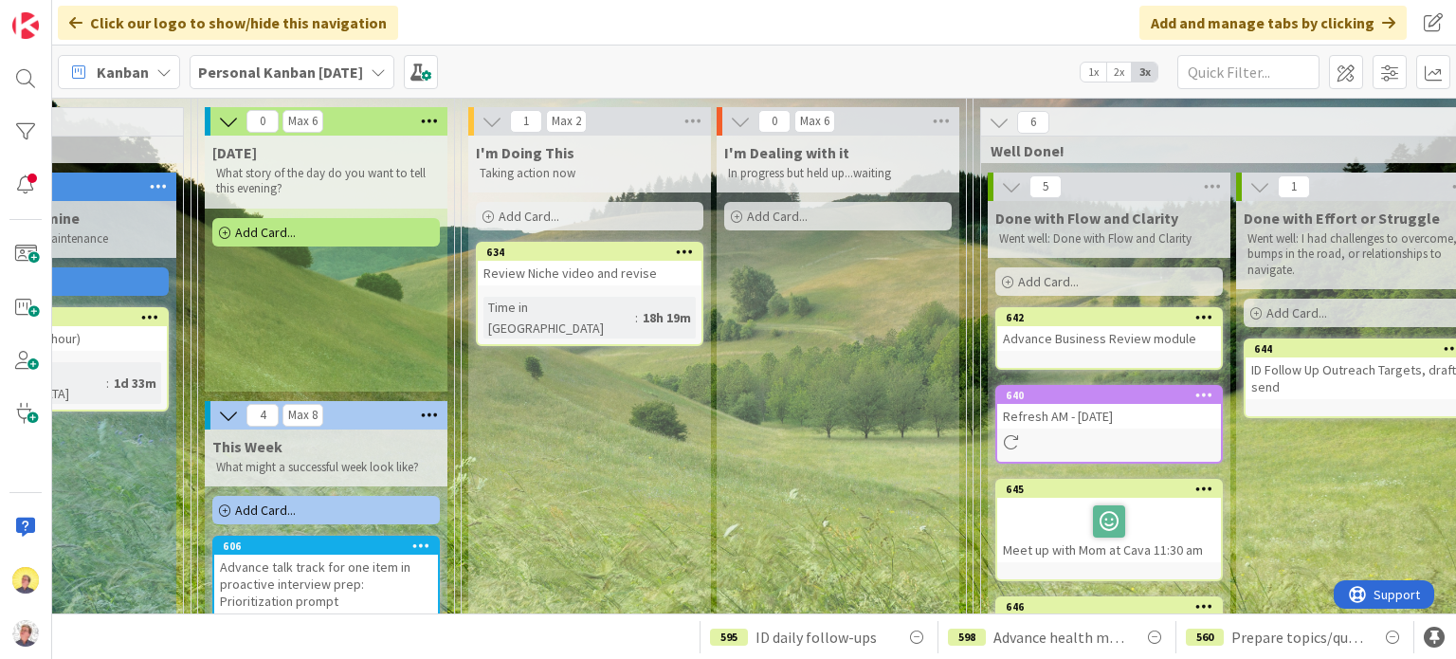
scroll to position [0, 865]
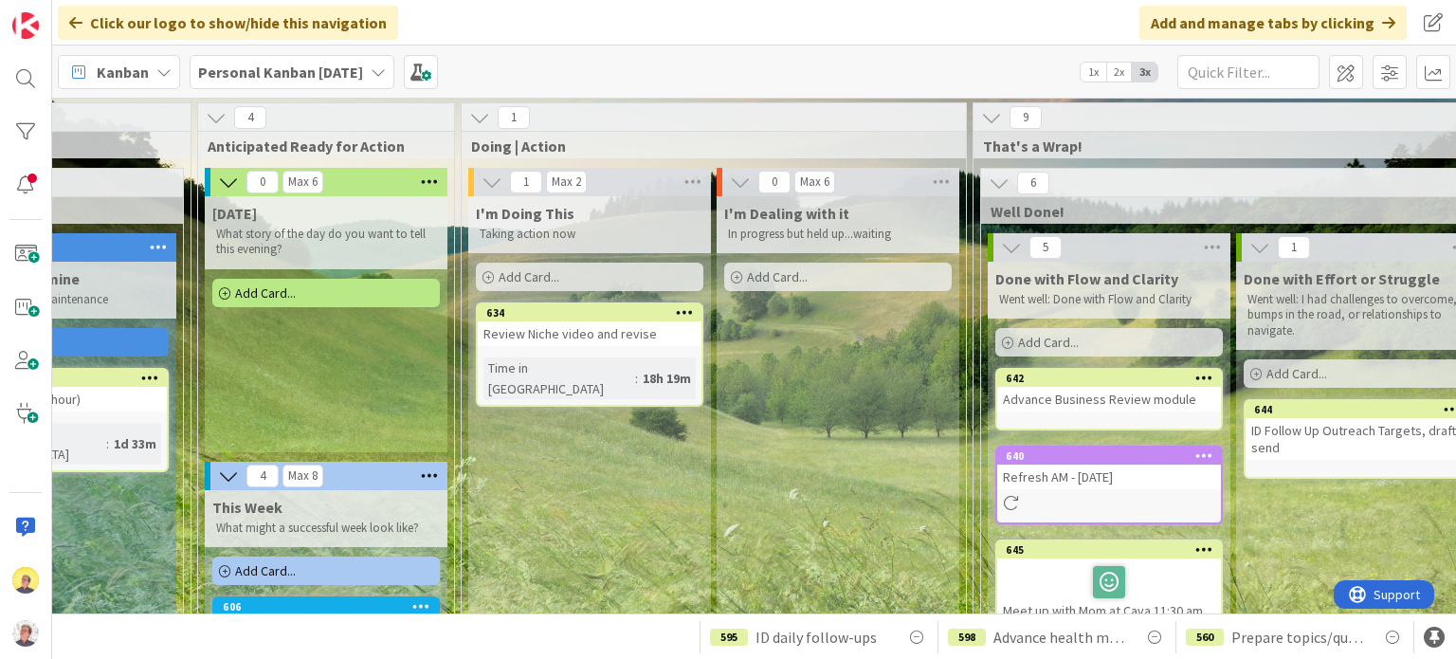
drag, startPoint x: 856, startPoint y: 487, endPoint x: 634, endPoint y: 484, distance: 221.9
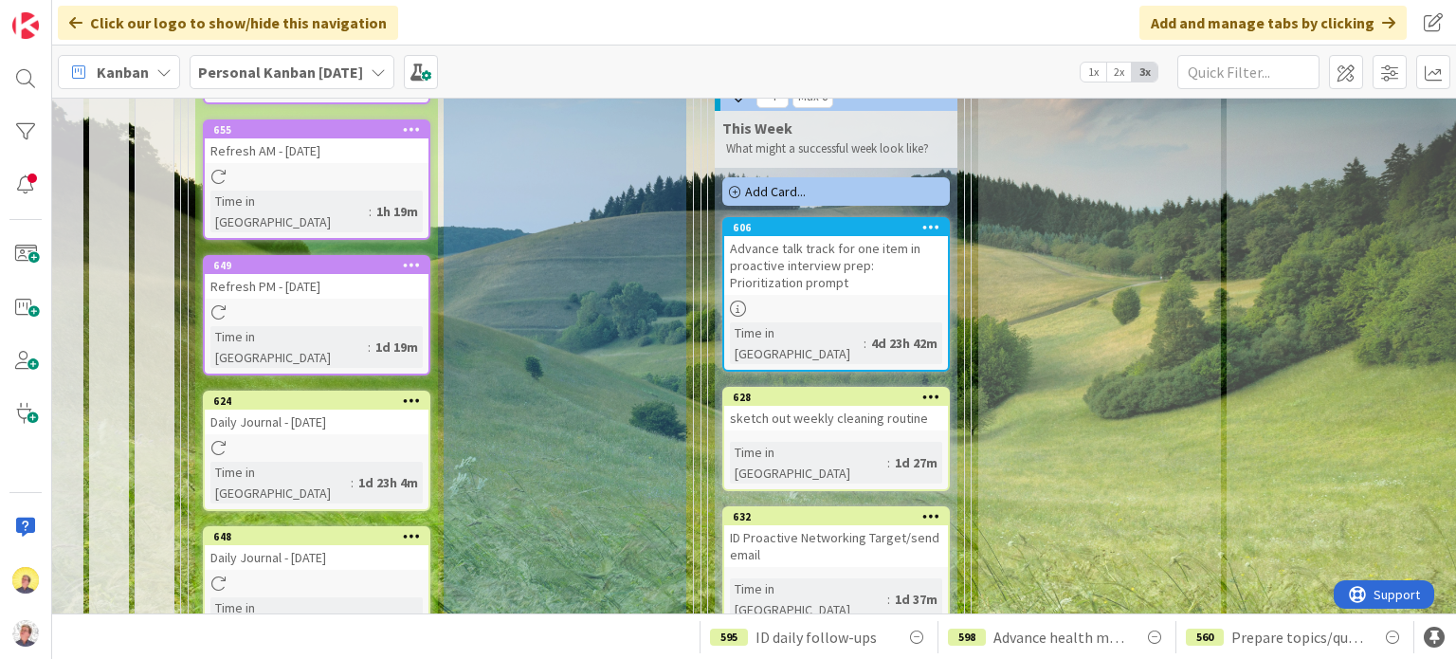
scroll to position [474, 355]
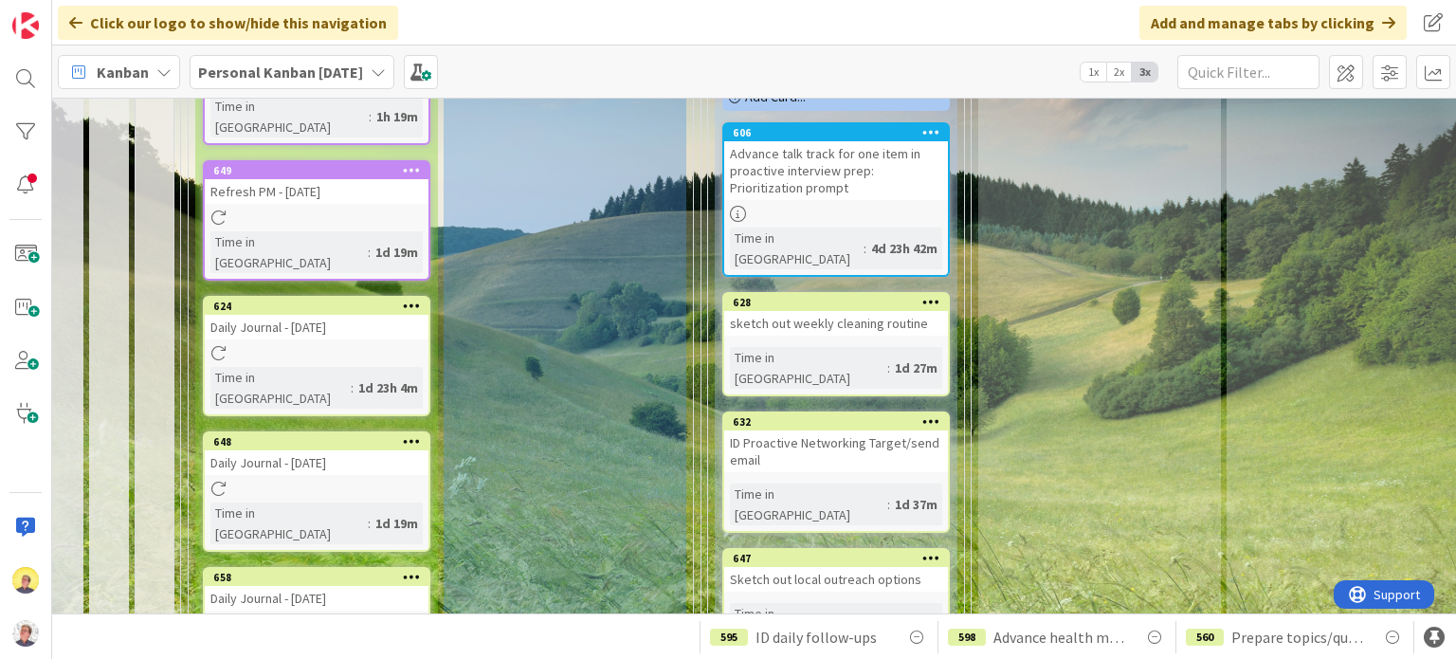
click at [930, 414] on icon at bounding box center [931, 420] width 18 height 13
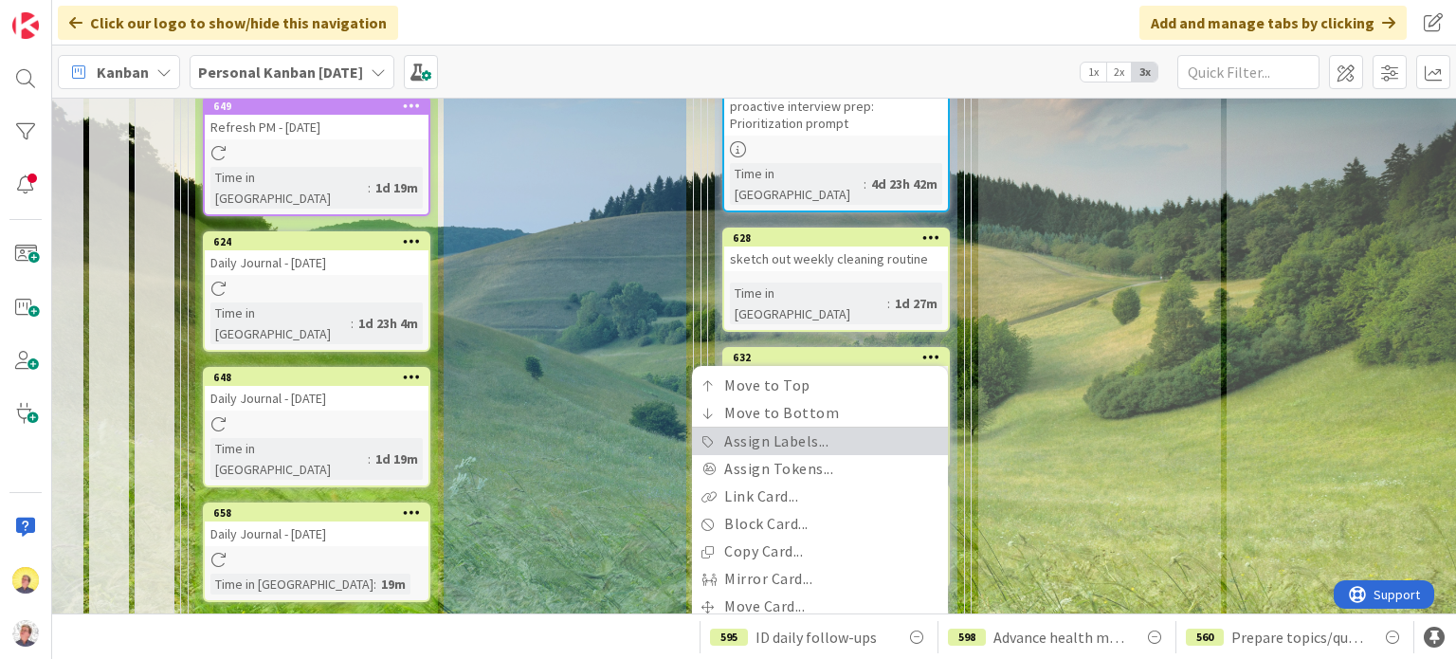
scroll to position [569, 355]
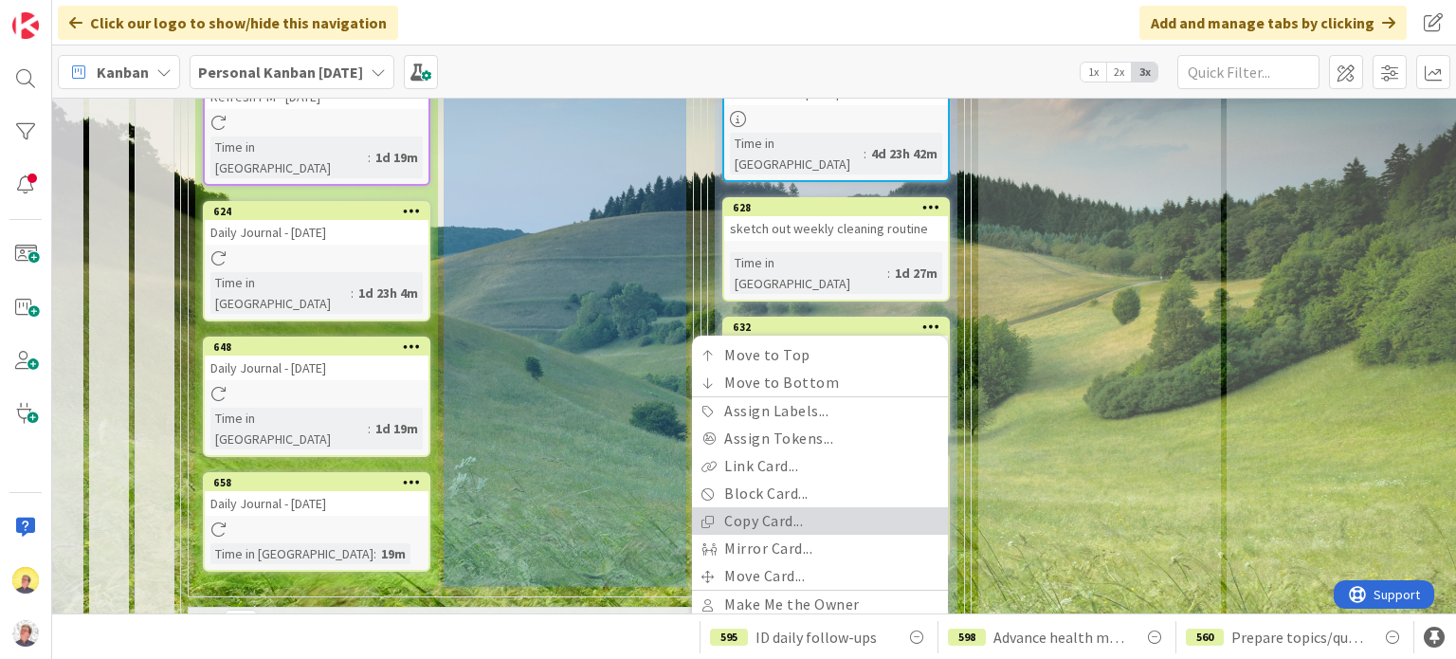
click at [776, 507] on link "Copy Card..." at bounding box center [820, 520] width 256 height 27
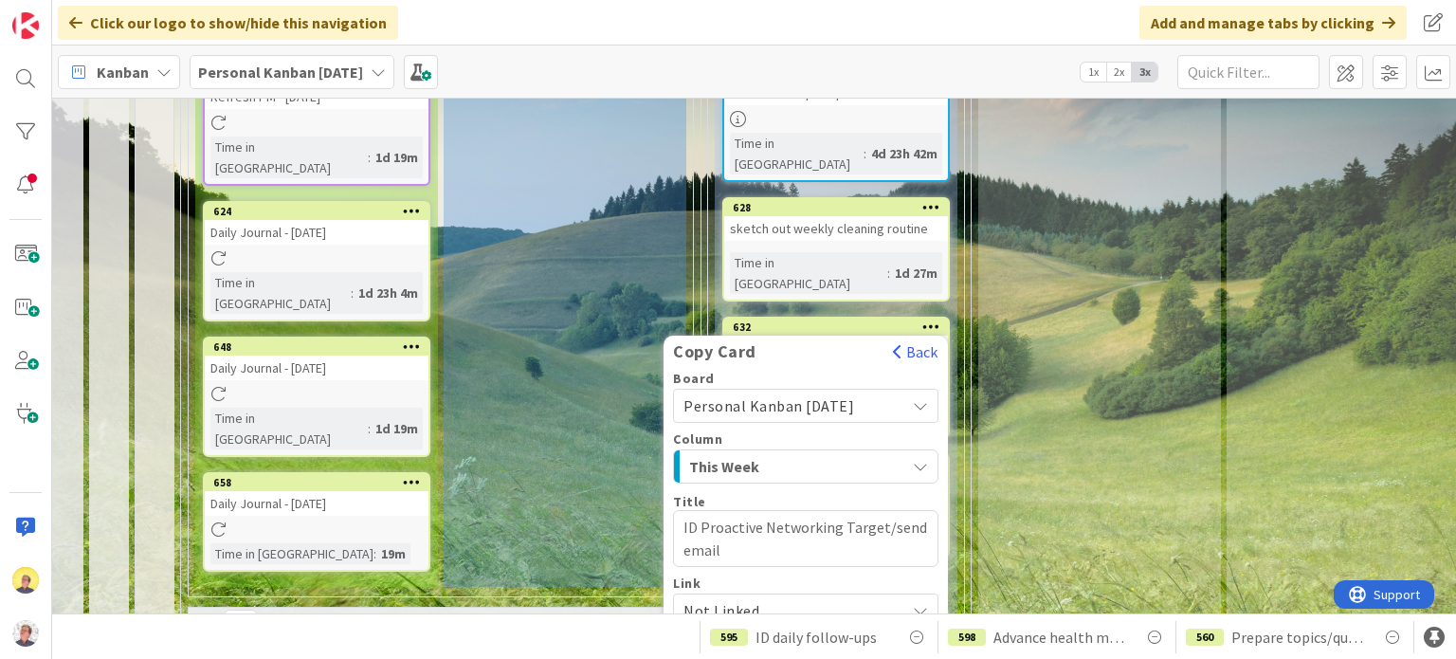
click at [922, 459] on icon "button" at bounding box center [920, 466] width 15 height 15
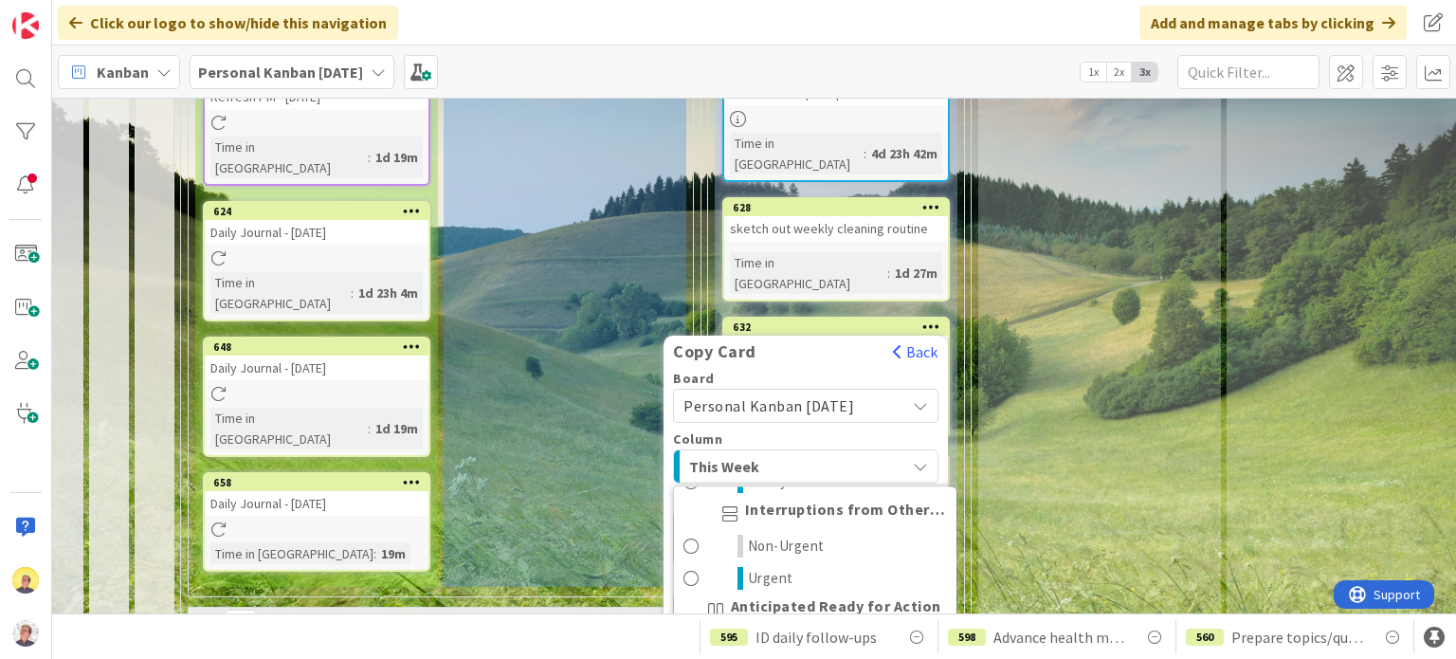
scroll to position [569, 0]
click at [793, 502] on span "My Things" at bounding box center [787, 513] width 74 height 23
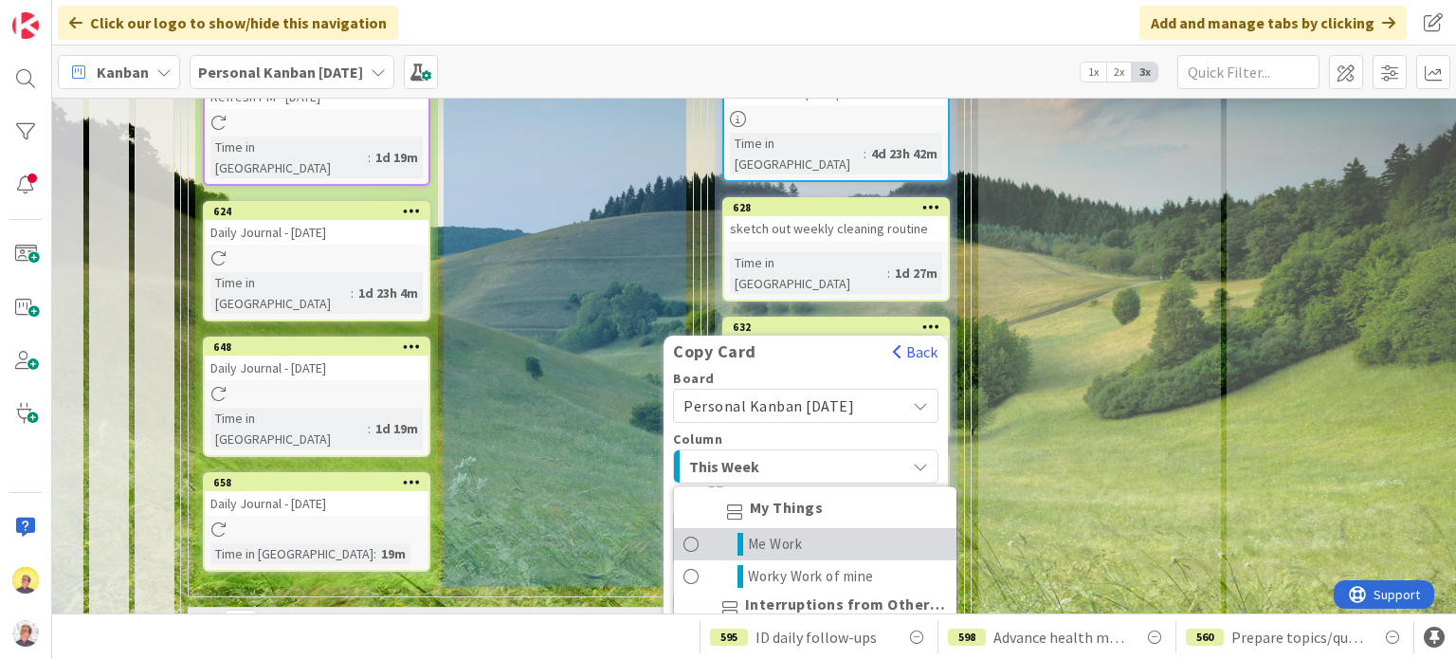
click at [782, 534] on span "Me Work" at bounding box center [775, 545] width 55 height 23
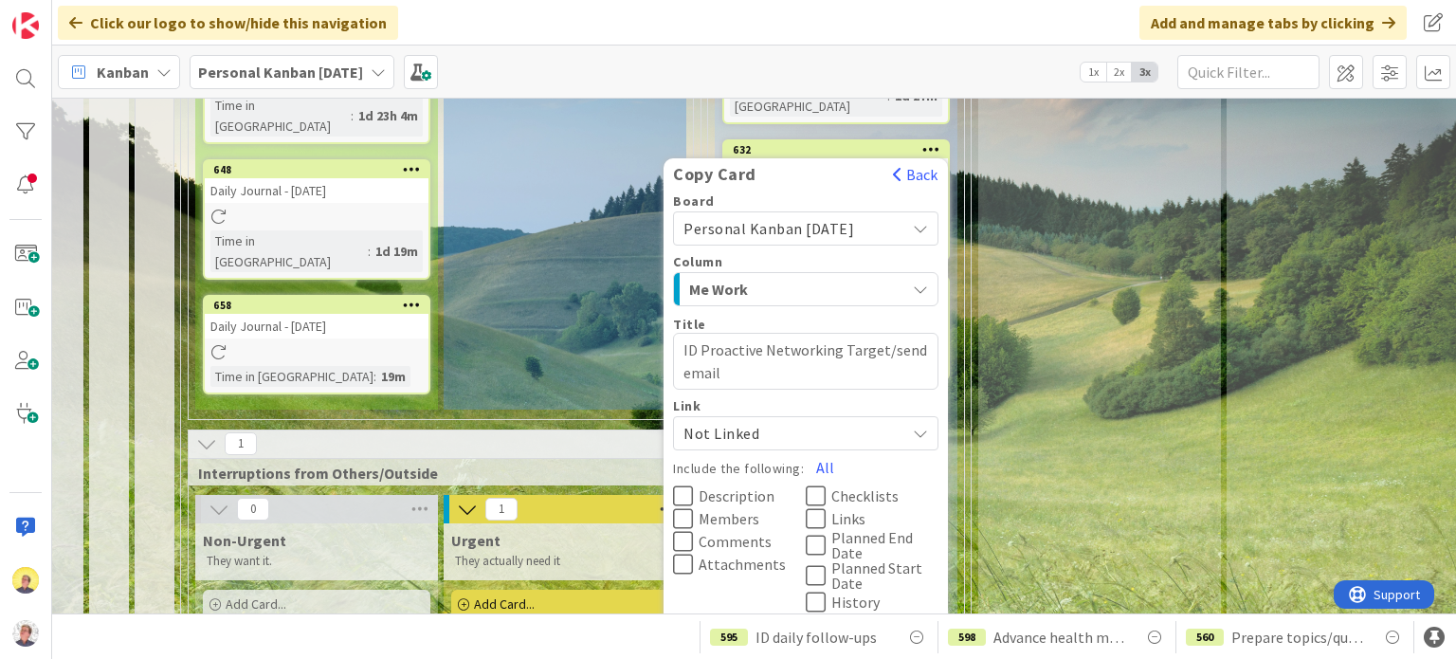
scroll to position [948, 355]
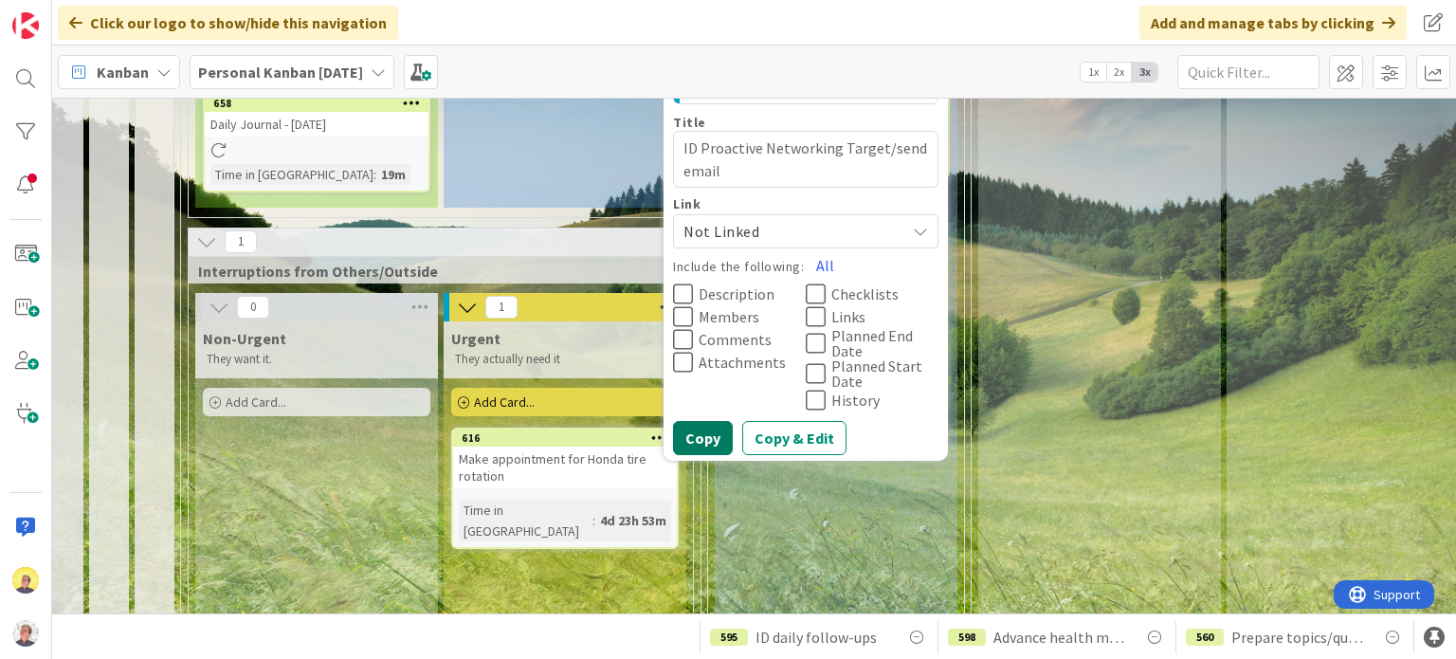
click at [696, 421] on button "Copy" at bounding box center [703, 438] width 60 height 34
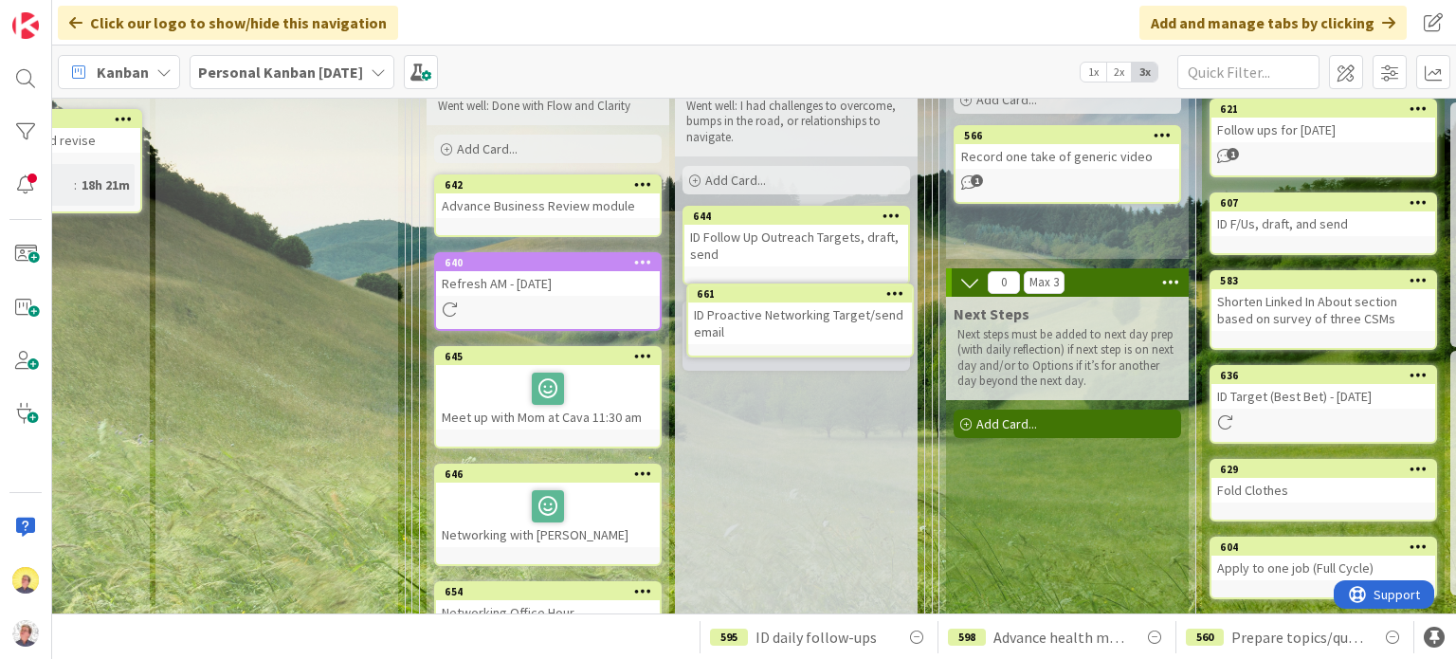
scroll to position [184, 1426]
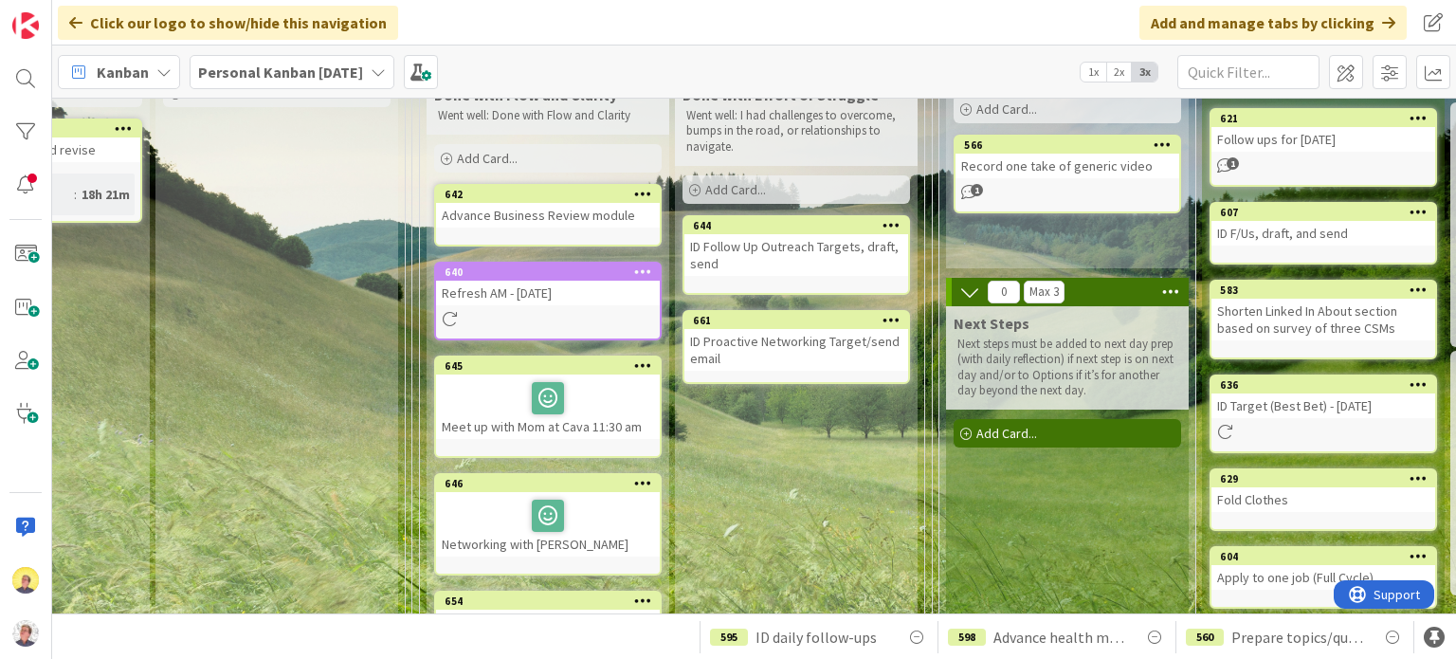
click at [778, 352] on div "ID Proactive Networking Target/send email" at bounding box center [796, 350] width 224 height 42
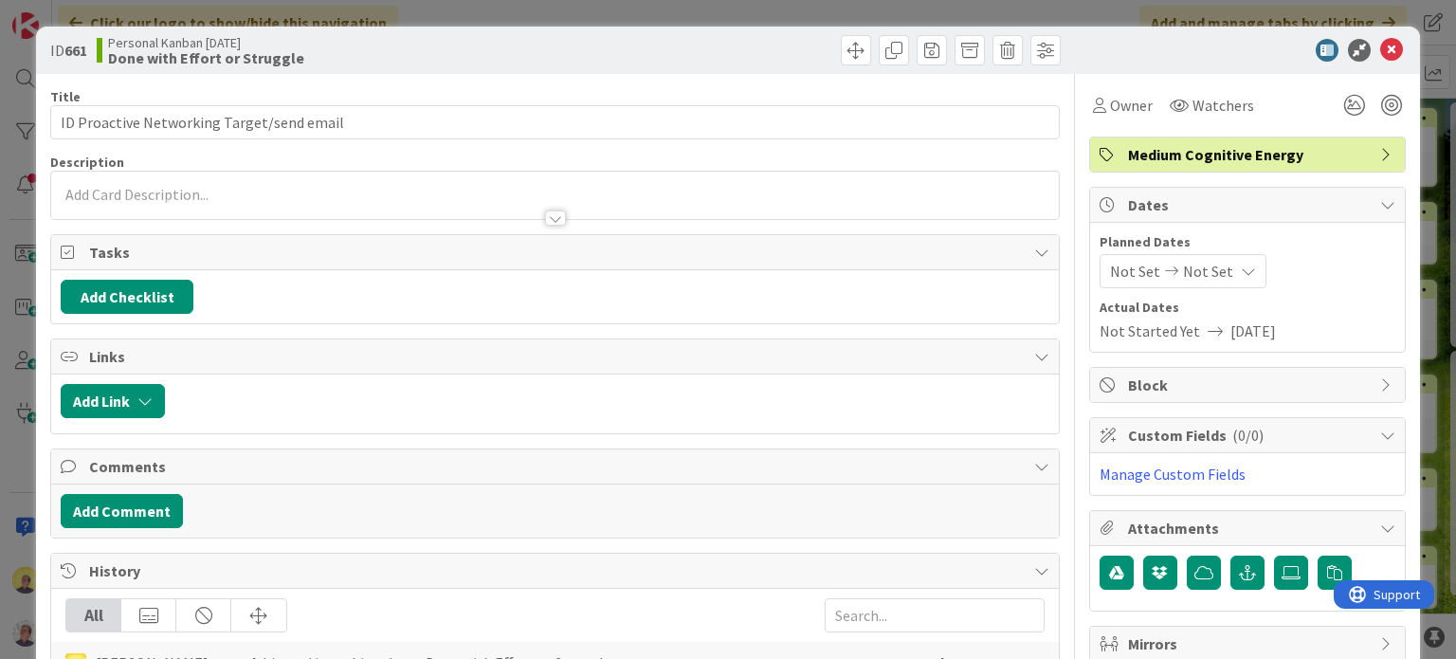
type textarea "x"
click at [152, 507] on button "Add Comment" at bounding box center [122, 511] width 122 height 34
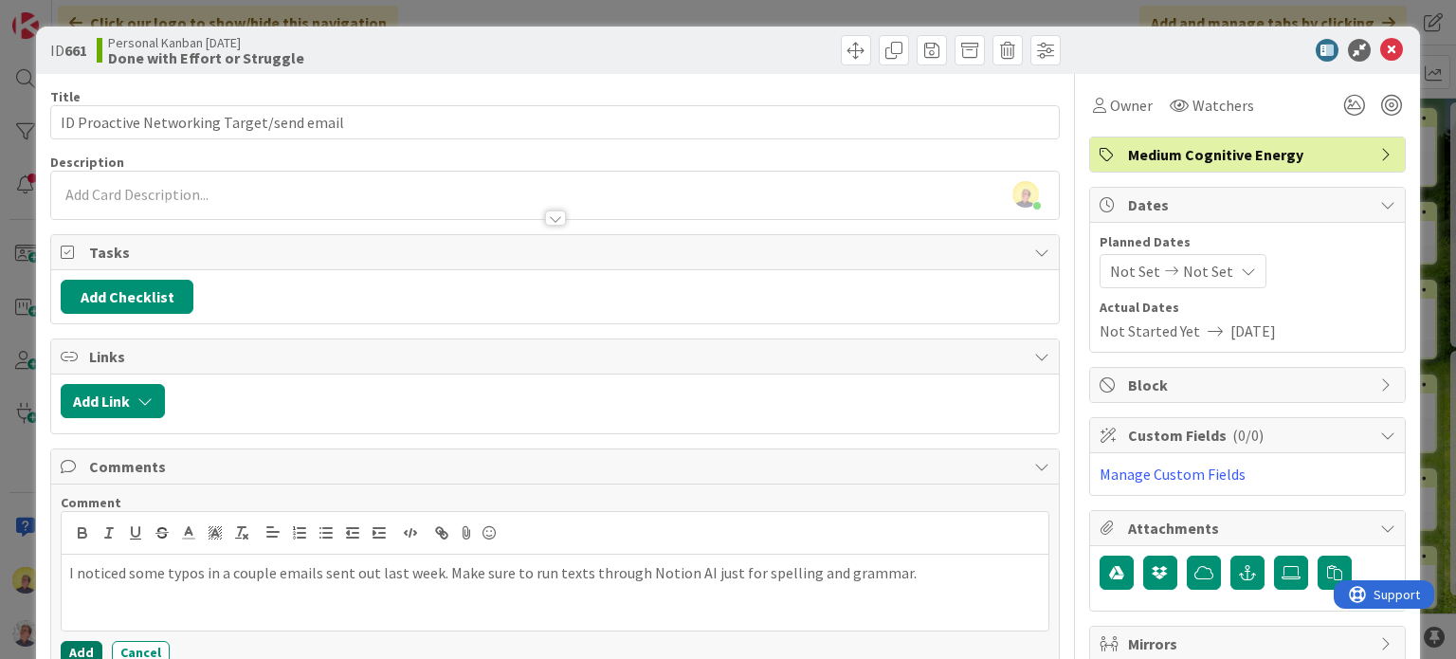
click at [83, 648] on button "Add" at bounding box center [82, 652] width 42 height 23
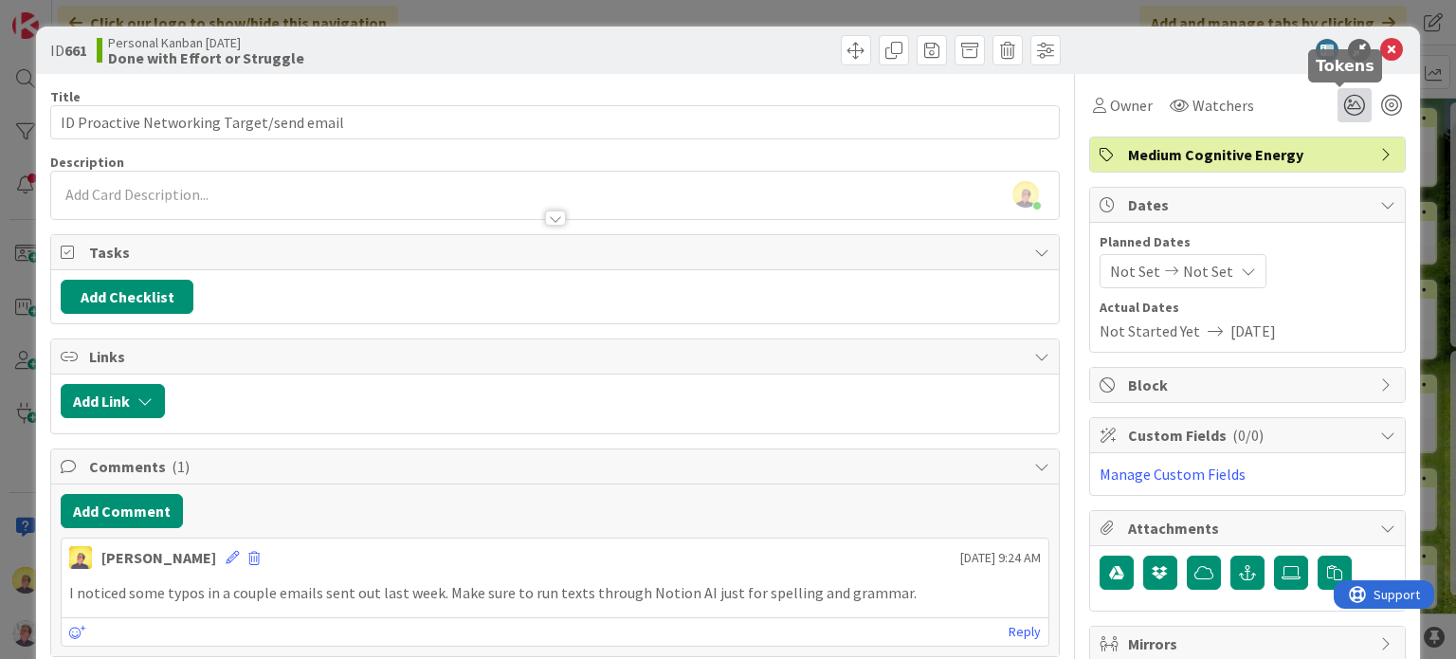
click at [1350, 103] on icon at bounding box center [1355, 105] width 34 height 34
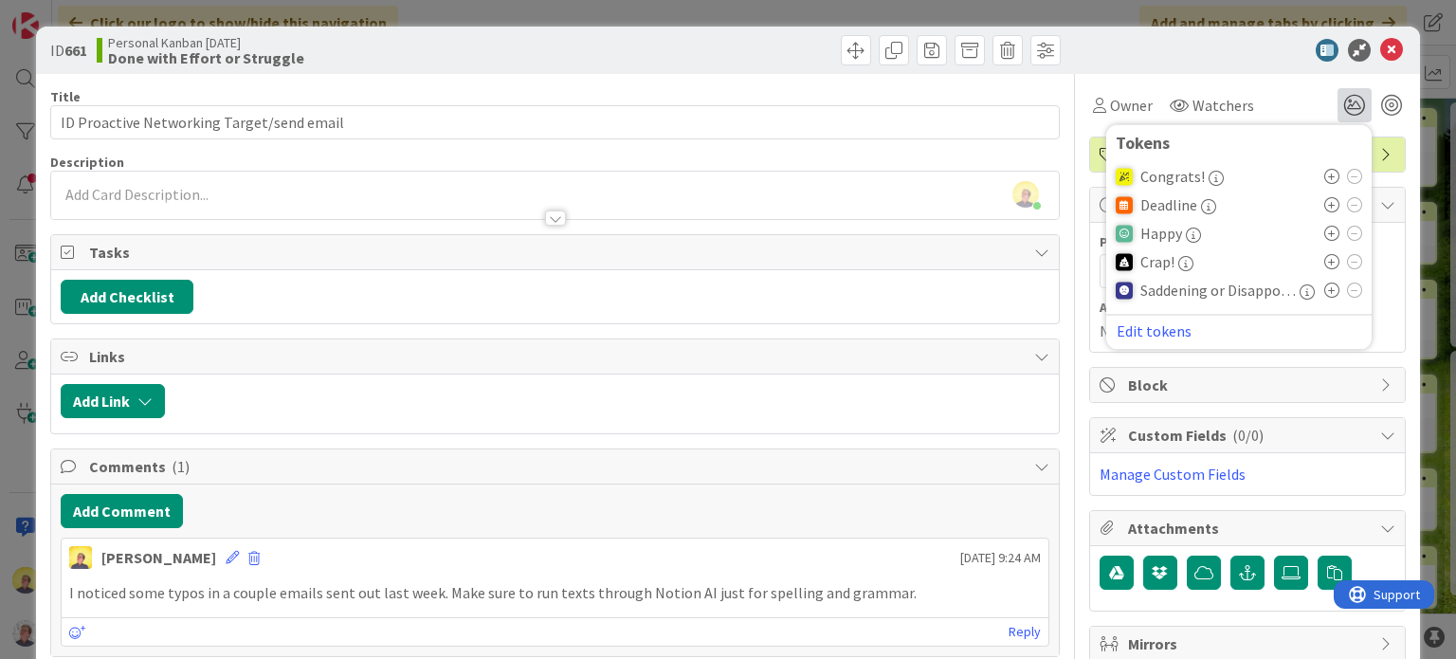
click at [1324, 262] on icon at bounding box center [1331, 261] width 15 height 15
click at [1380, 46] on icon at bounding box center [1391, 50] width 23 height 23
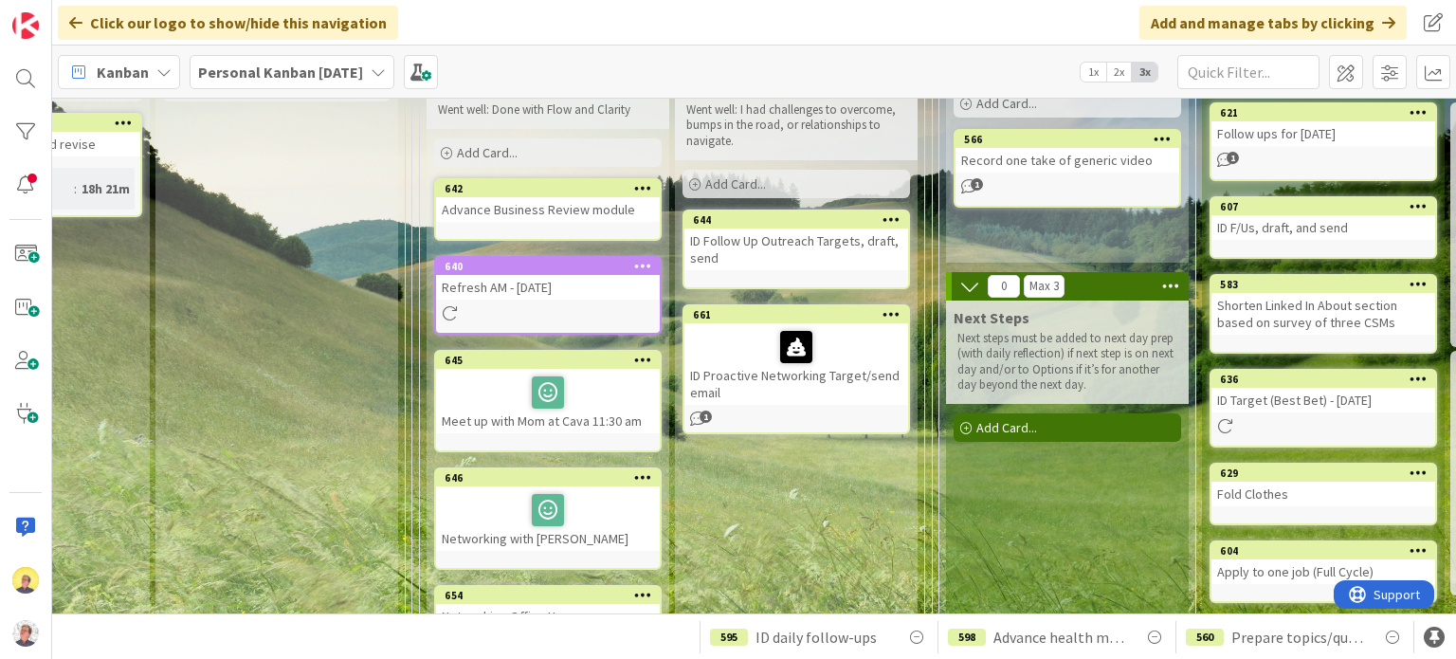
scroll to position [95, 1426]
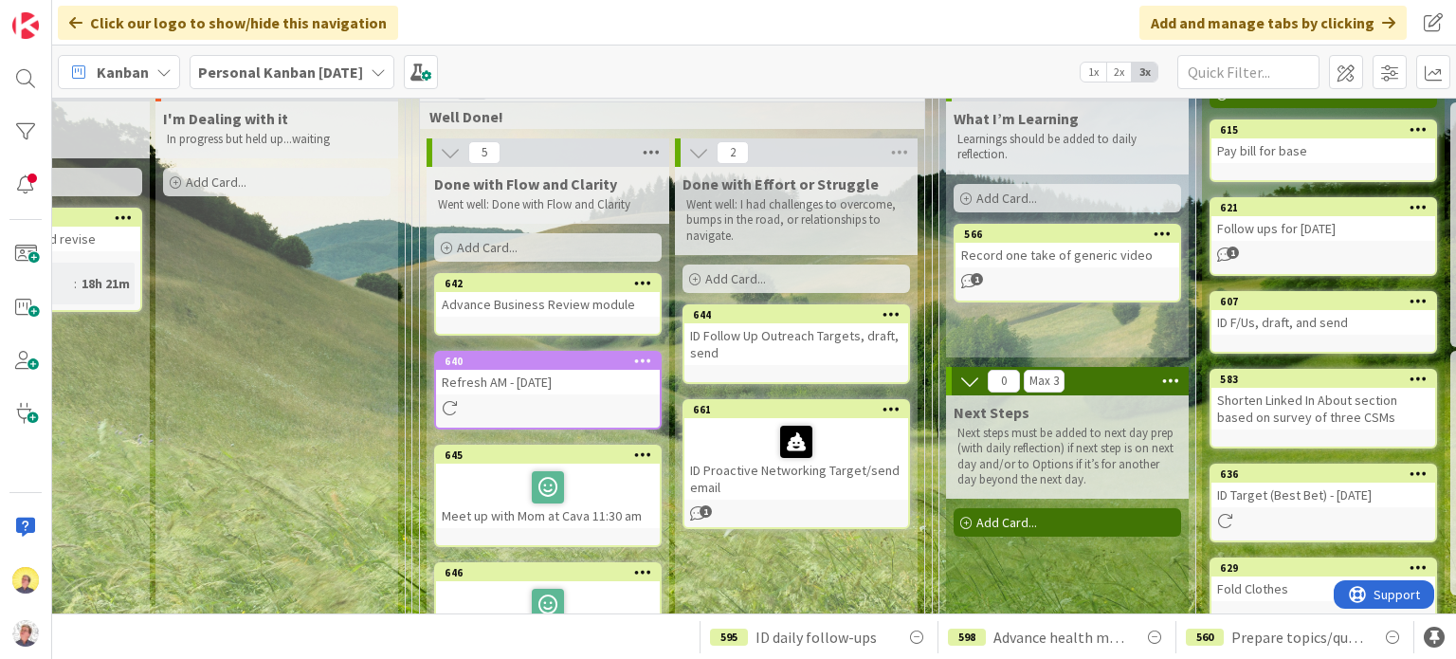
click at [641, 155] on icon at bounding box center [651, 152] width 25 height 28
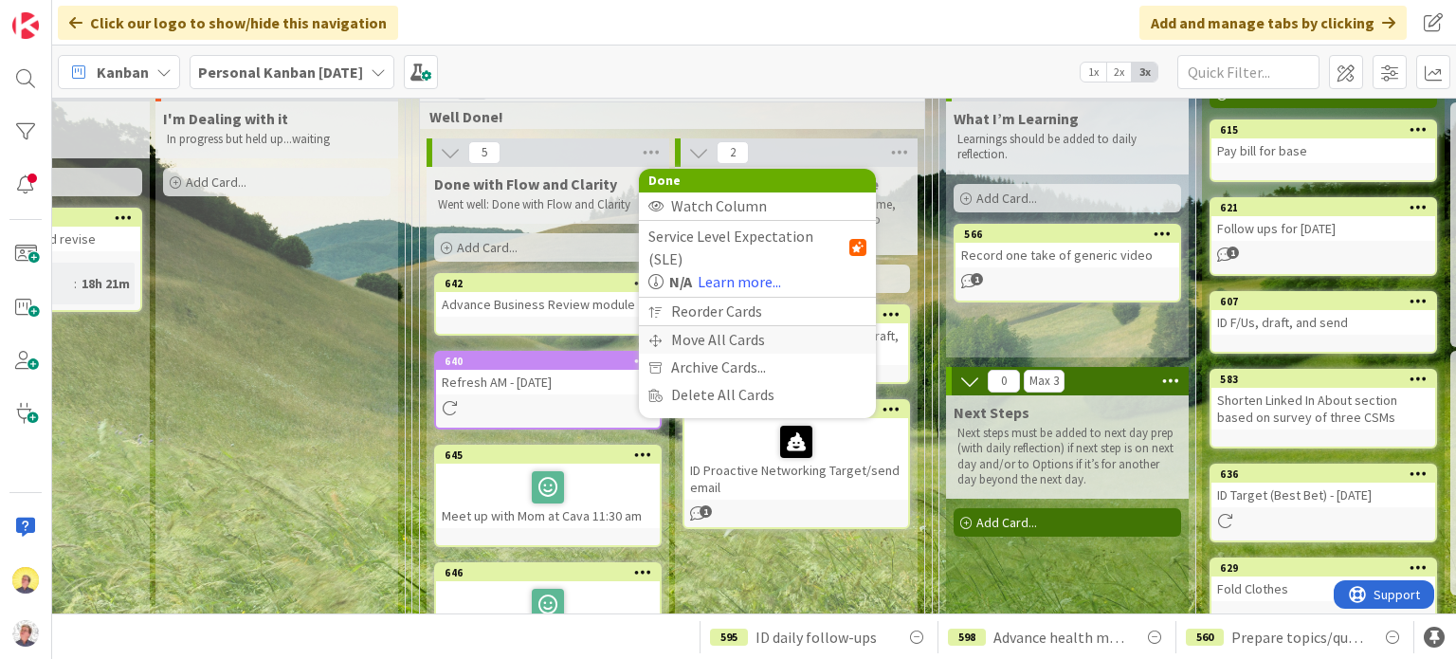
click at [702, 326] on div "Move All Cards" at bounding box center [757, 339] width 237 height 27
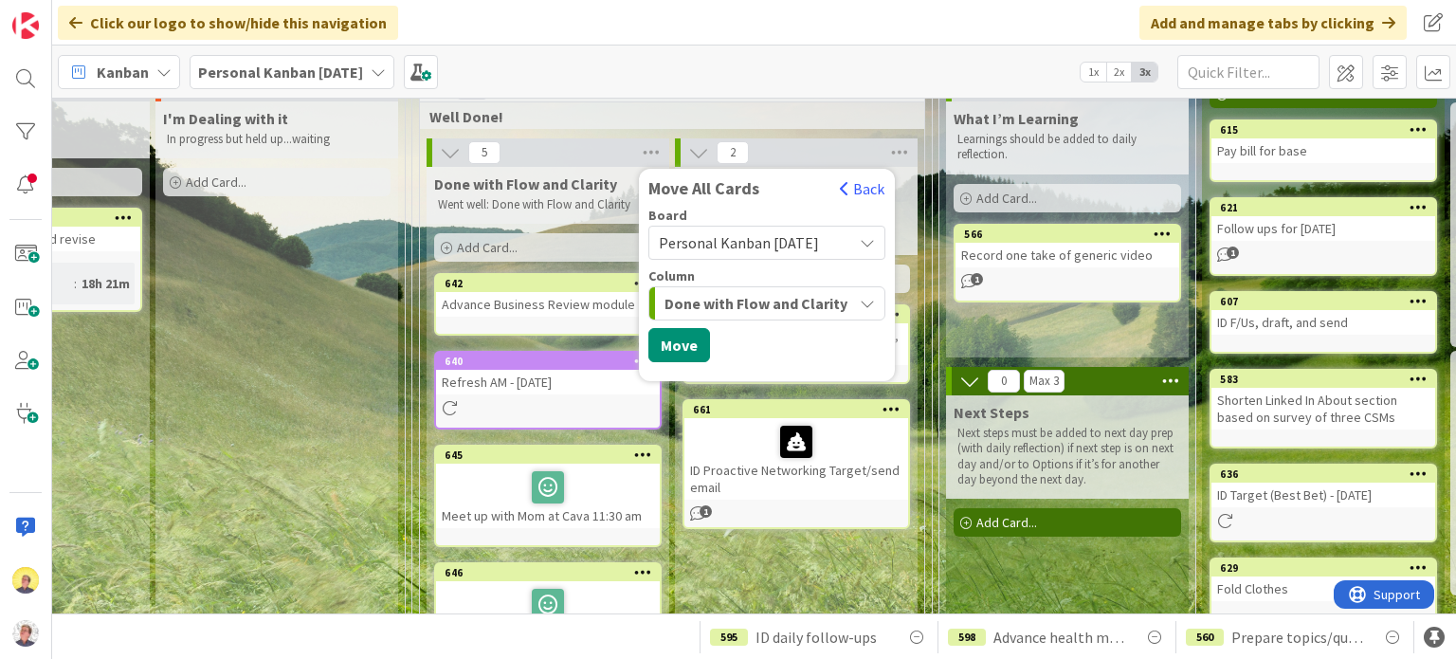
click at [776, 301] on span "Done with Flow and Clarity" at bounding box center [756, 303] width 183 height 25
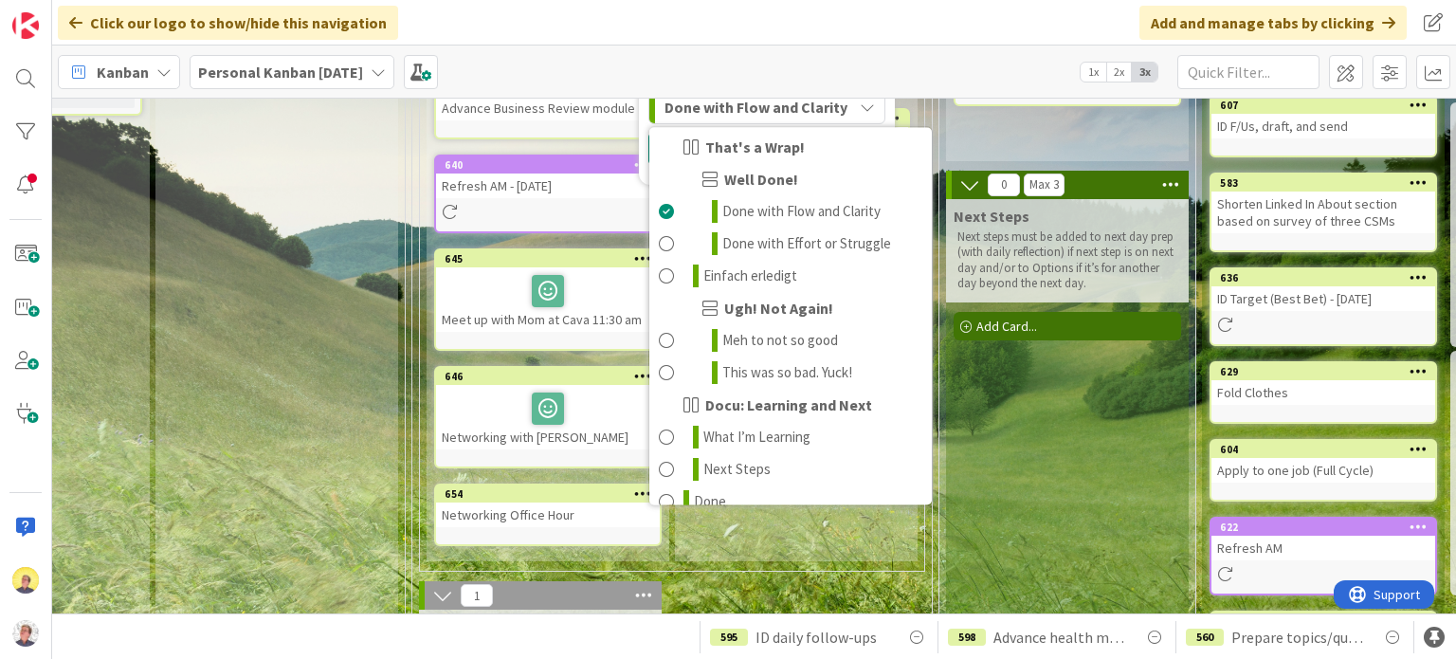
scroll to position [318, 1426]
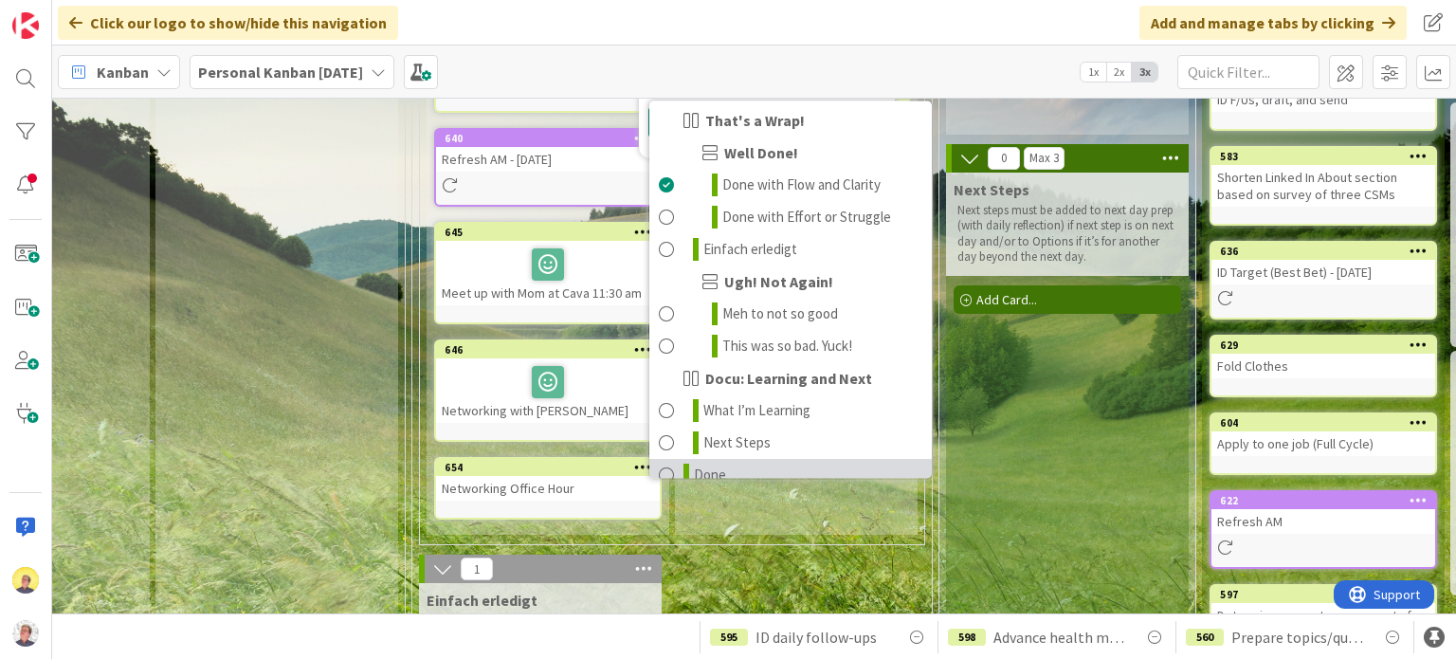
click at [663, 464] on span at bounding box center [666, 475] width 15 height 23
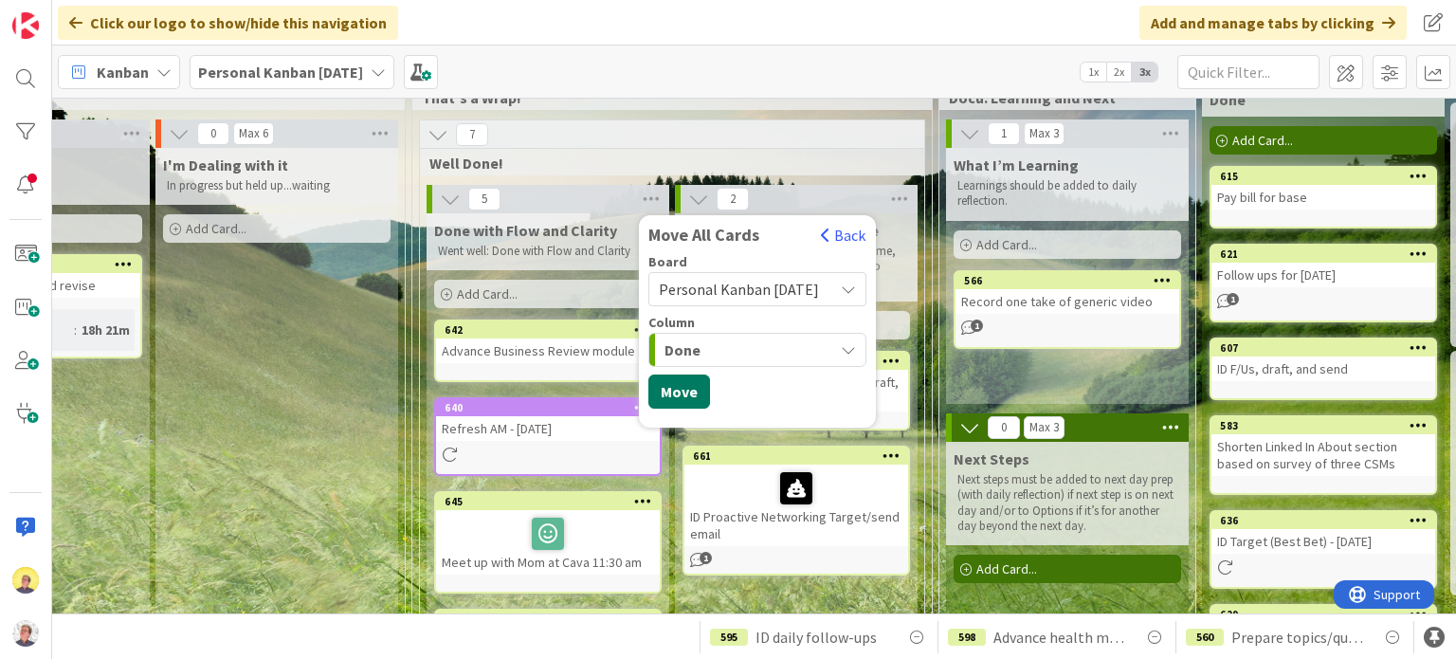
click at [679, 393] on button "Move" at bounding box center [679, 391] width 62 height 34
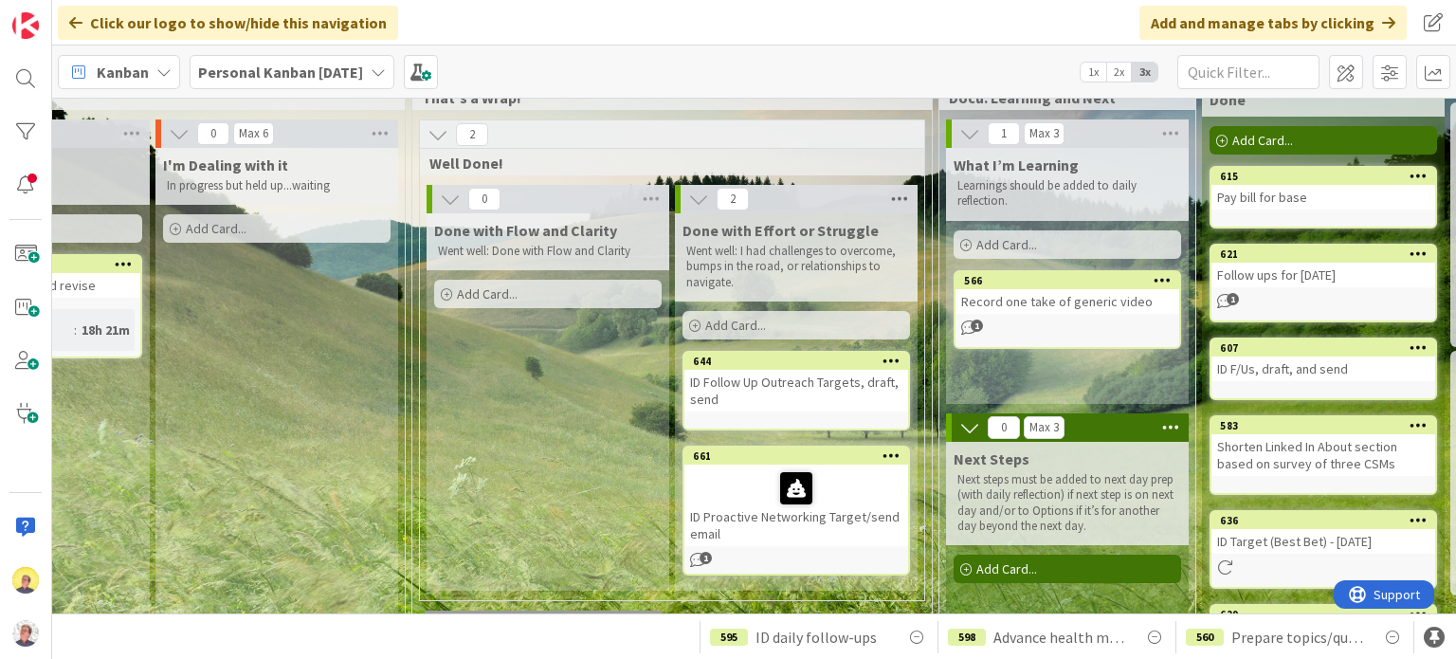
click at [897, 196] on icon at bounding box center [899, 199] width 25 height 28
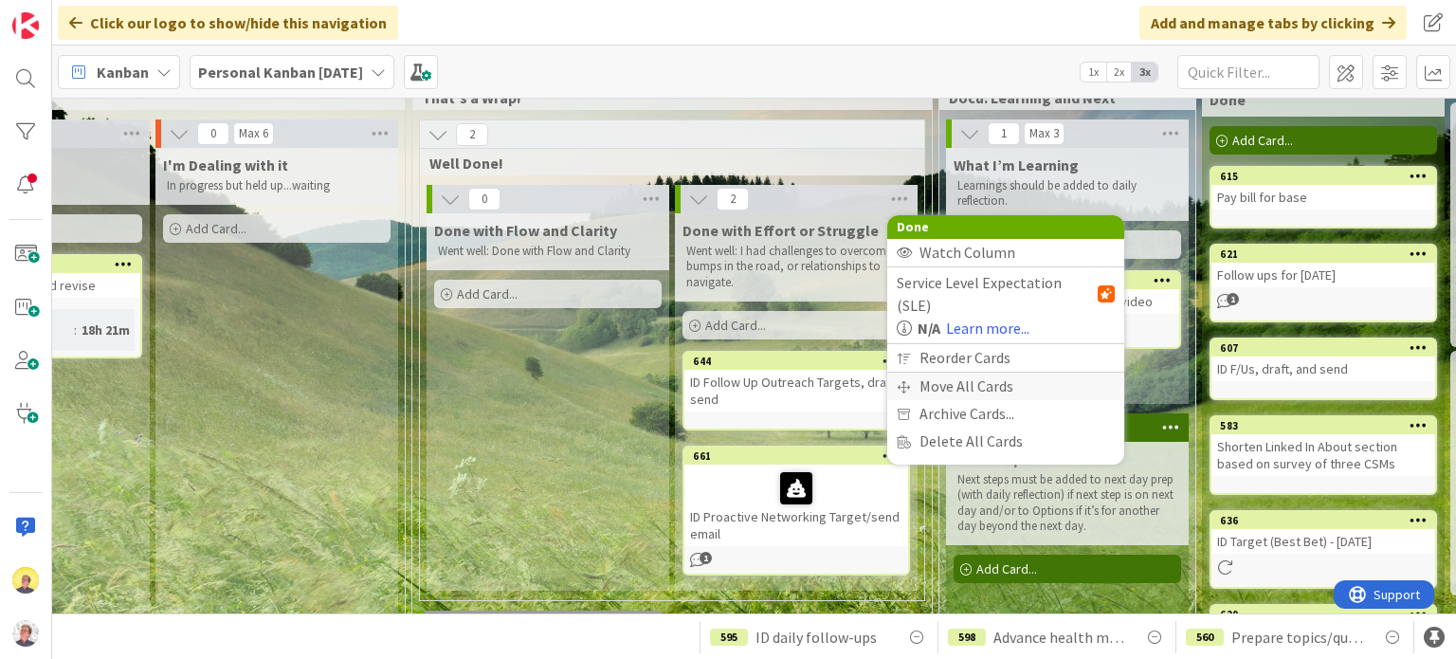
click at [949, 373] on div "Move All Cards" at bounding box center [1005, 386] width 237 height 27
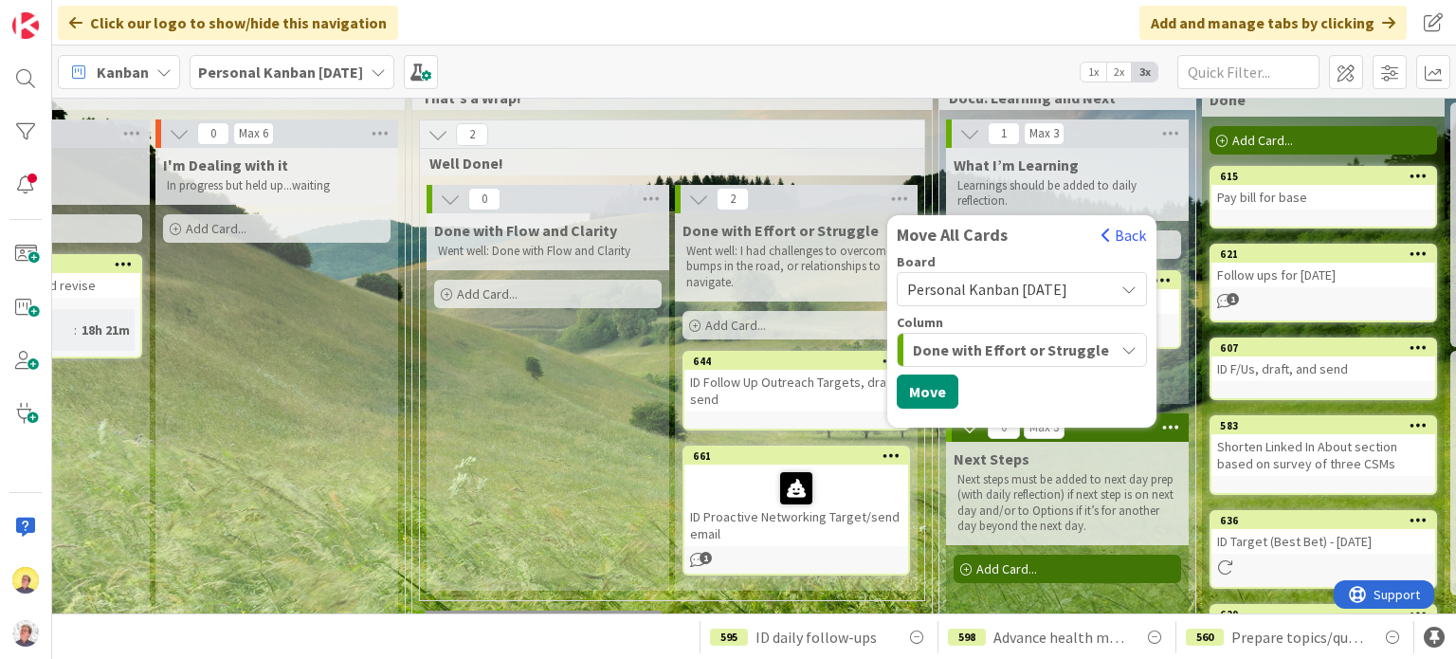
click at [1133, 351] on icon "button" at bounding box center [1129, 349] width 15 height 15
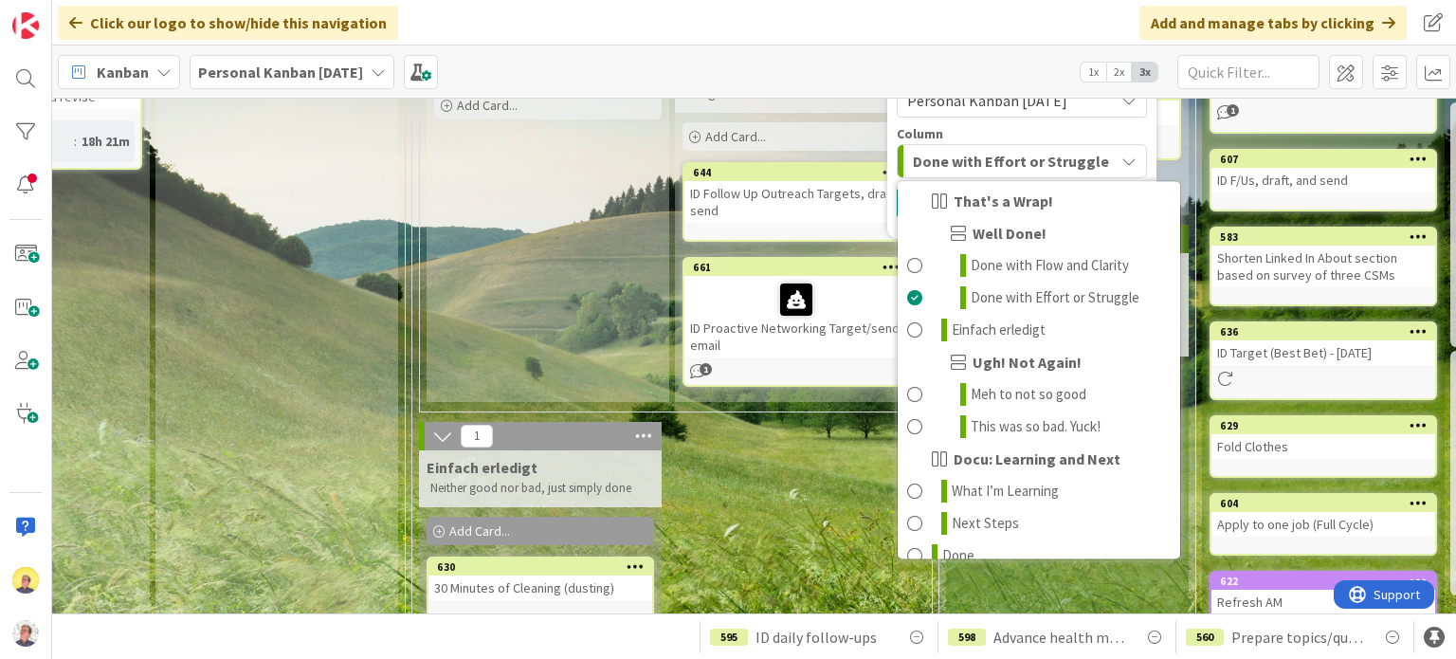
scroll to position [273, 1426]
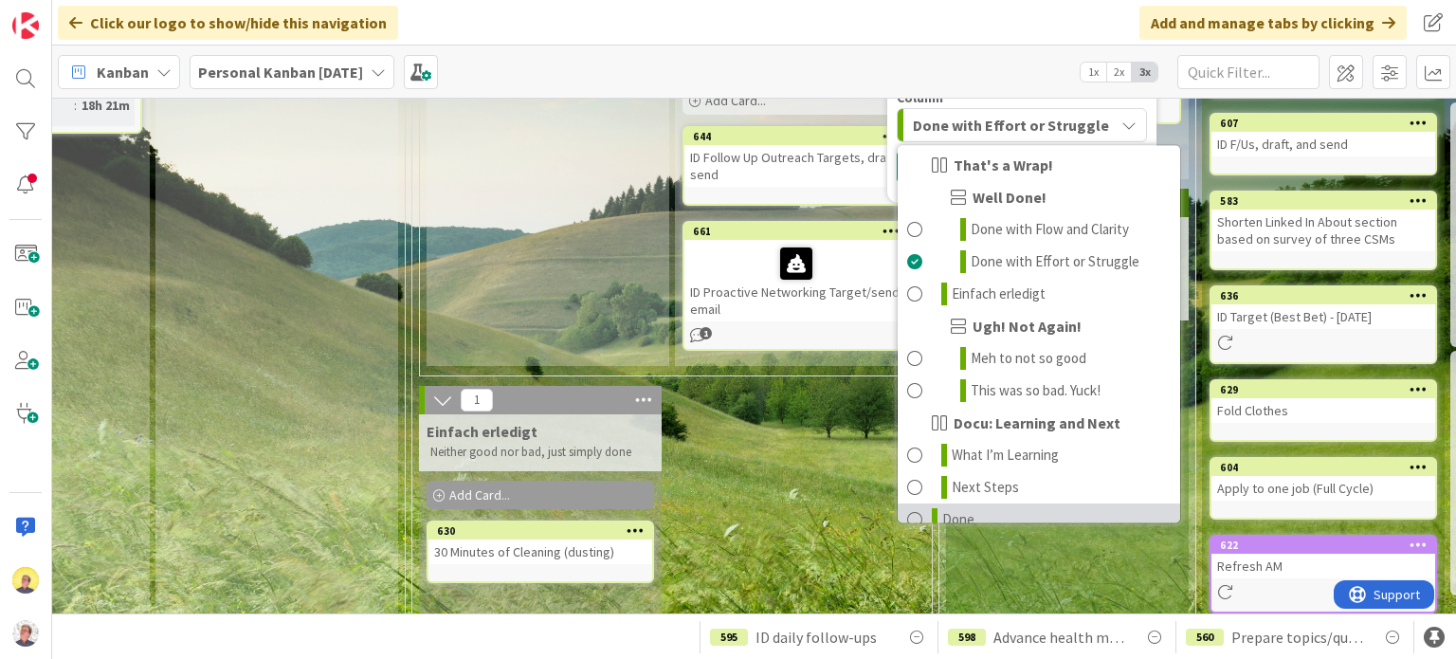
click at [915, 508] on span at bounding box center [914, 519] width 15 height 23
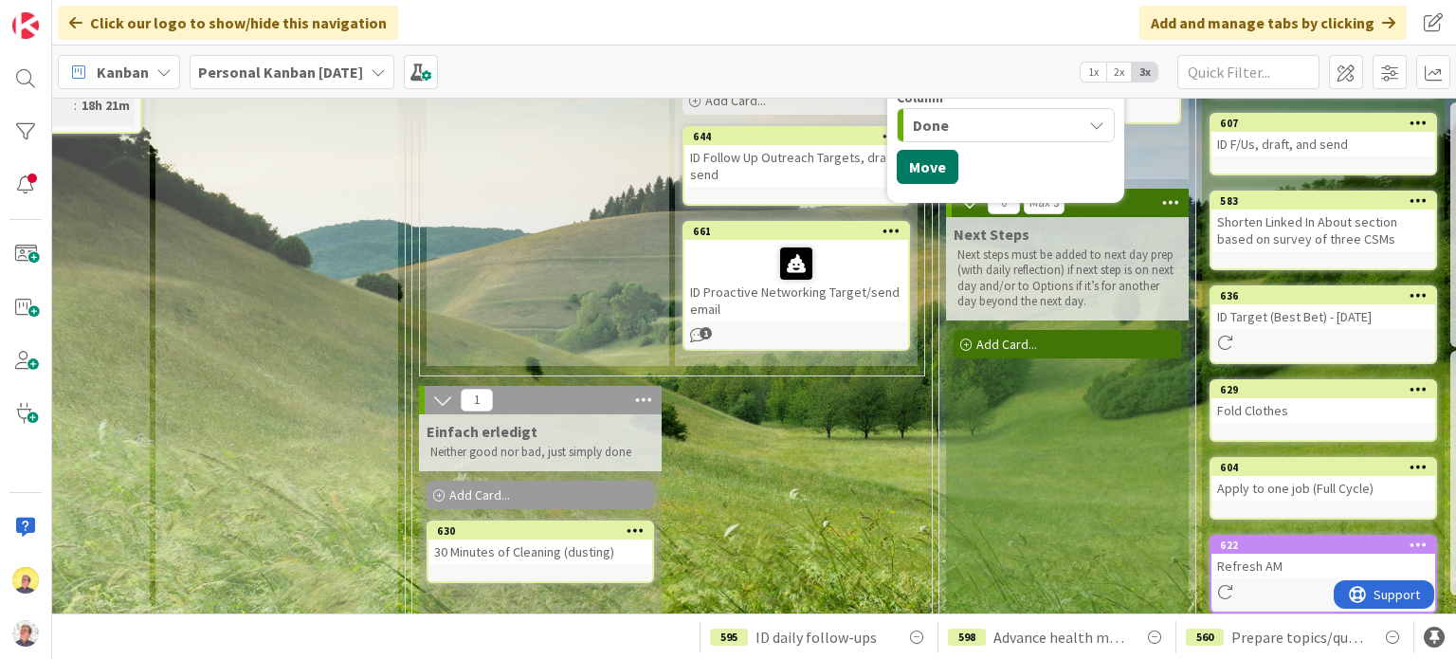
click at [917, 168] on button "Move" at bounding box center [928, 167] width 62 height 34
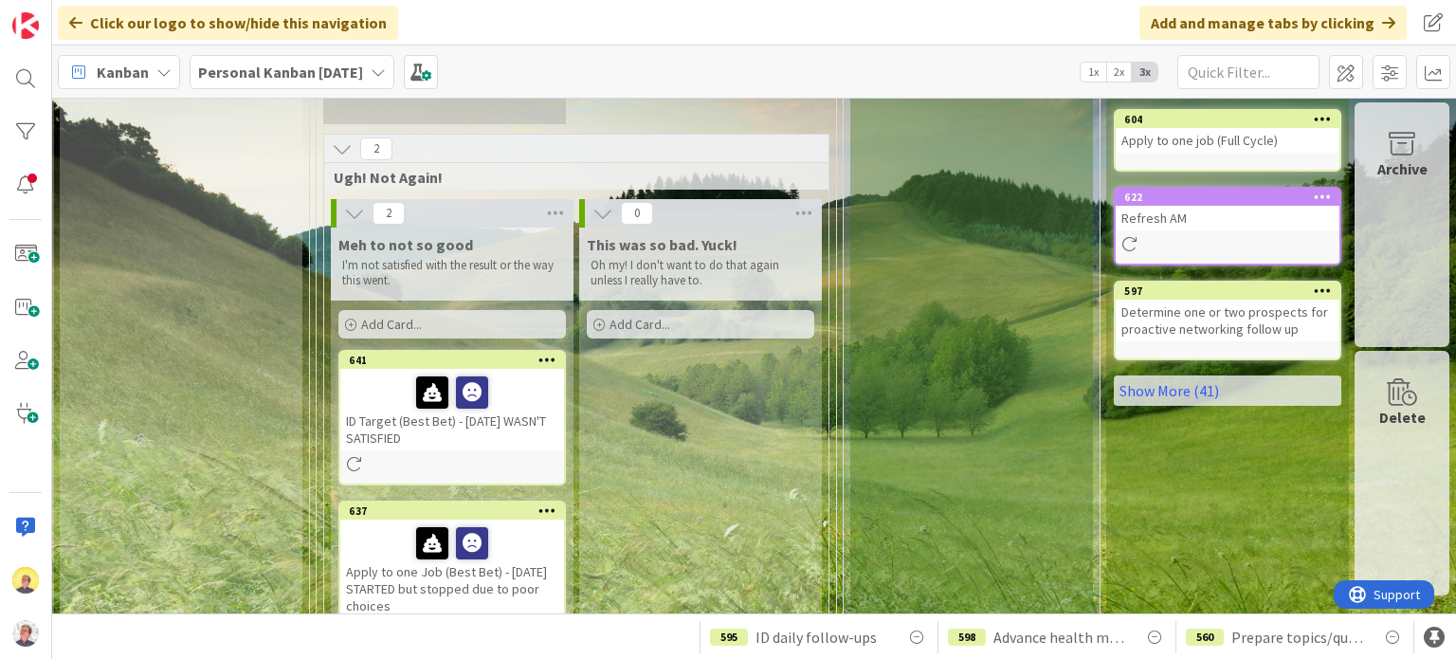
scroll to position [664, 1532]
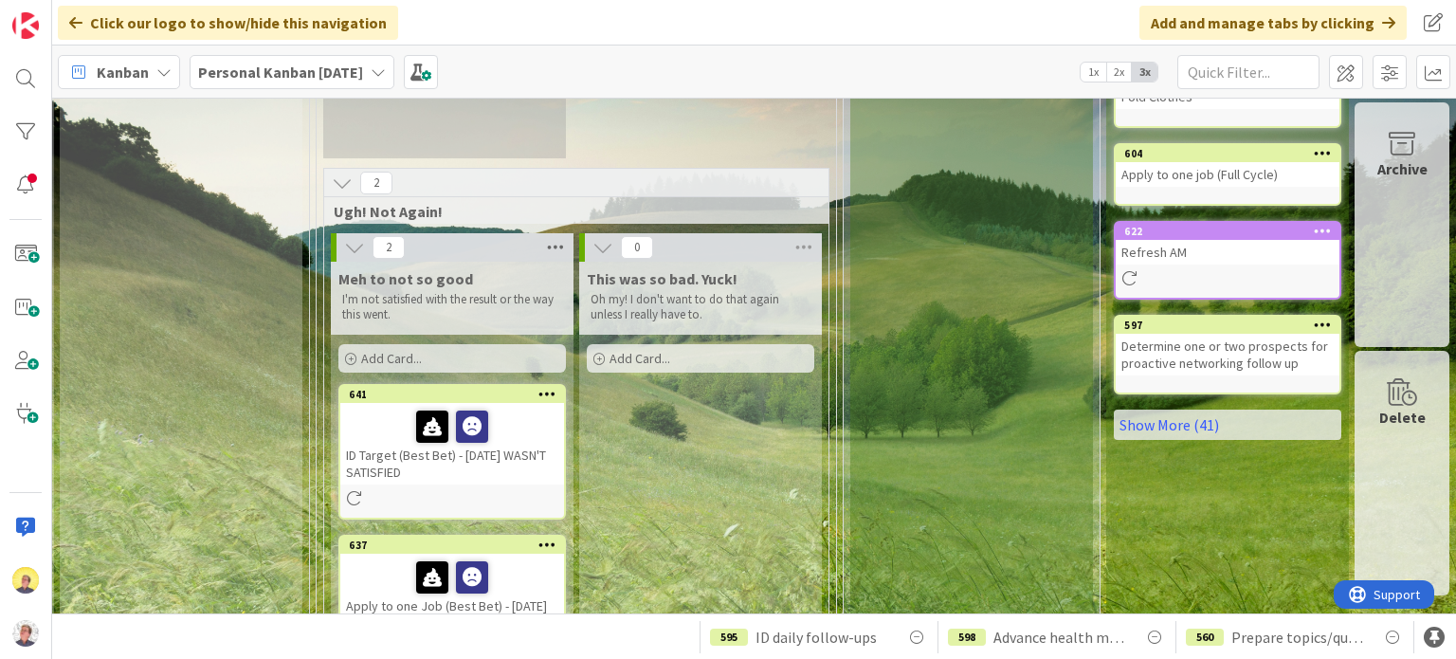
click at [546, 240] on icon at bounding box center [555, 247] width 25 height 28
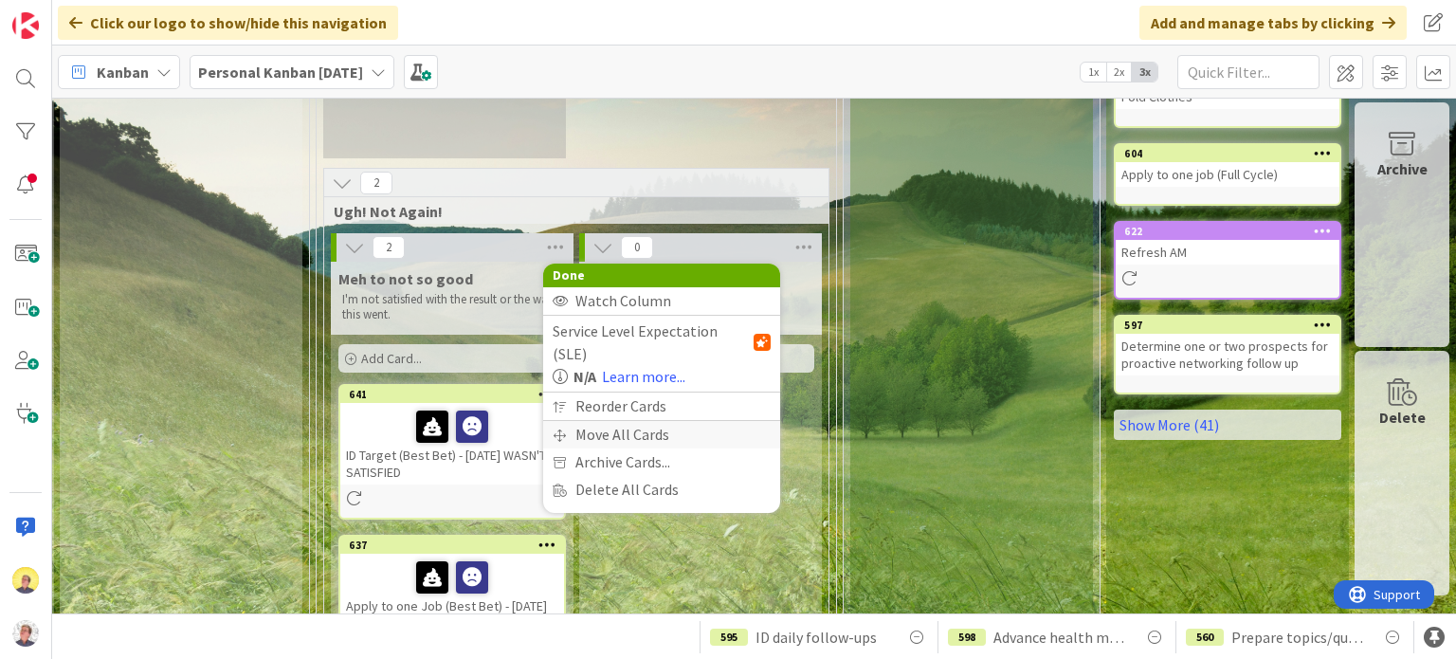
click at [579, 421] on div "Move All Cards" at bounding box center [661, 434] width 237 height 27
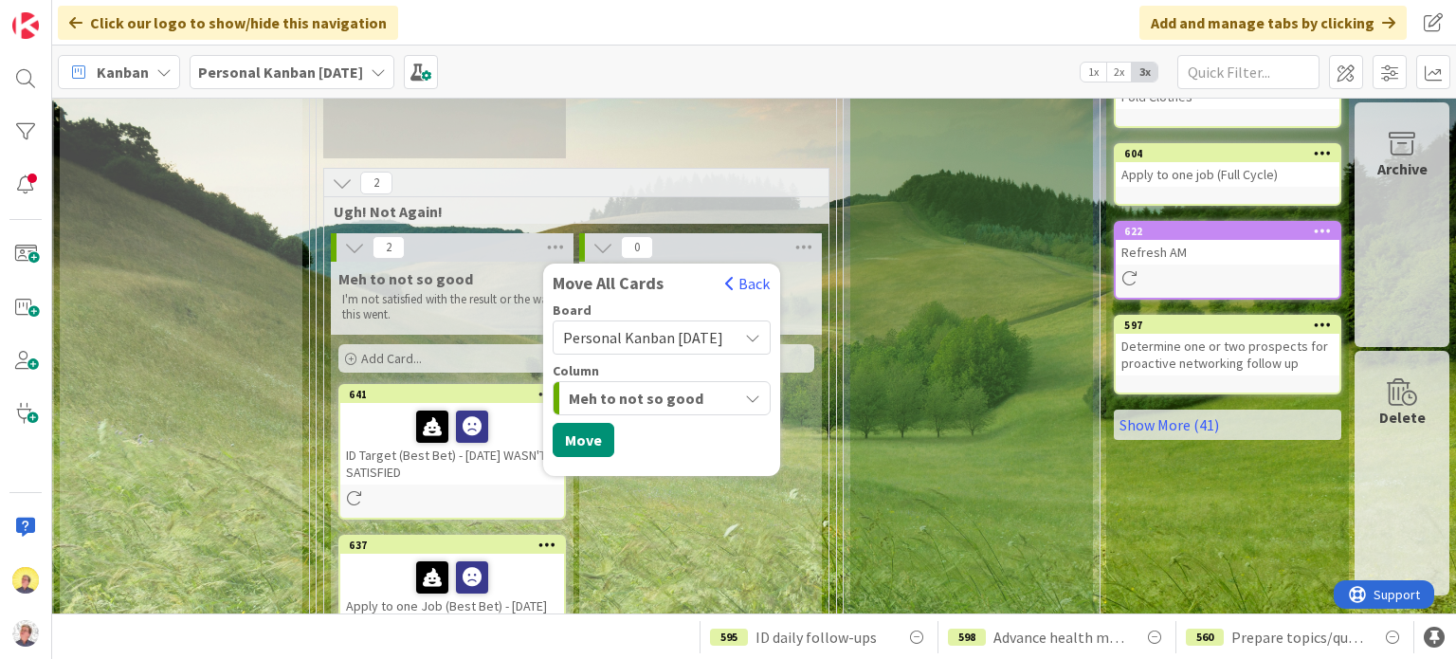
click at [631, 409] on div "Meh to not so good" at bounding box center [650, 398] width 173 height 30
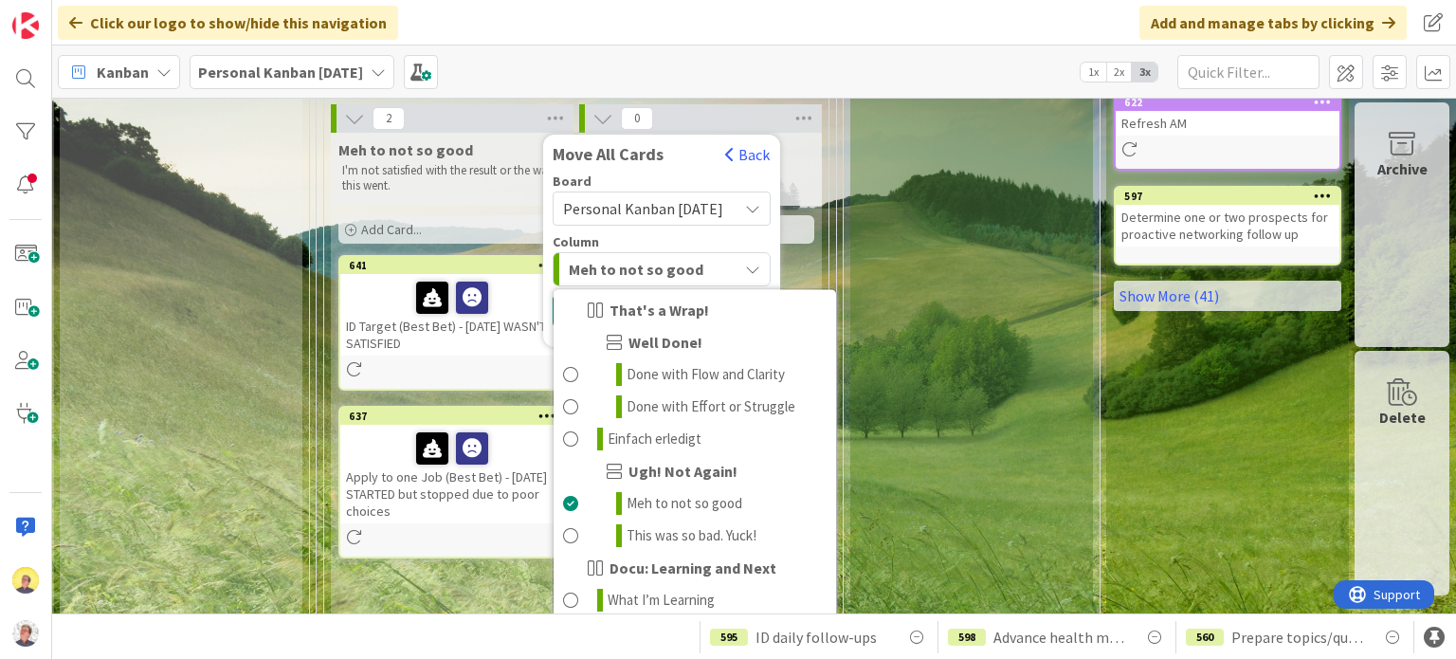
scroll to position [867, 1532]
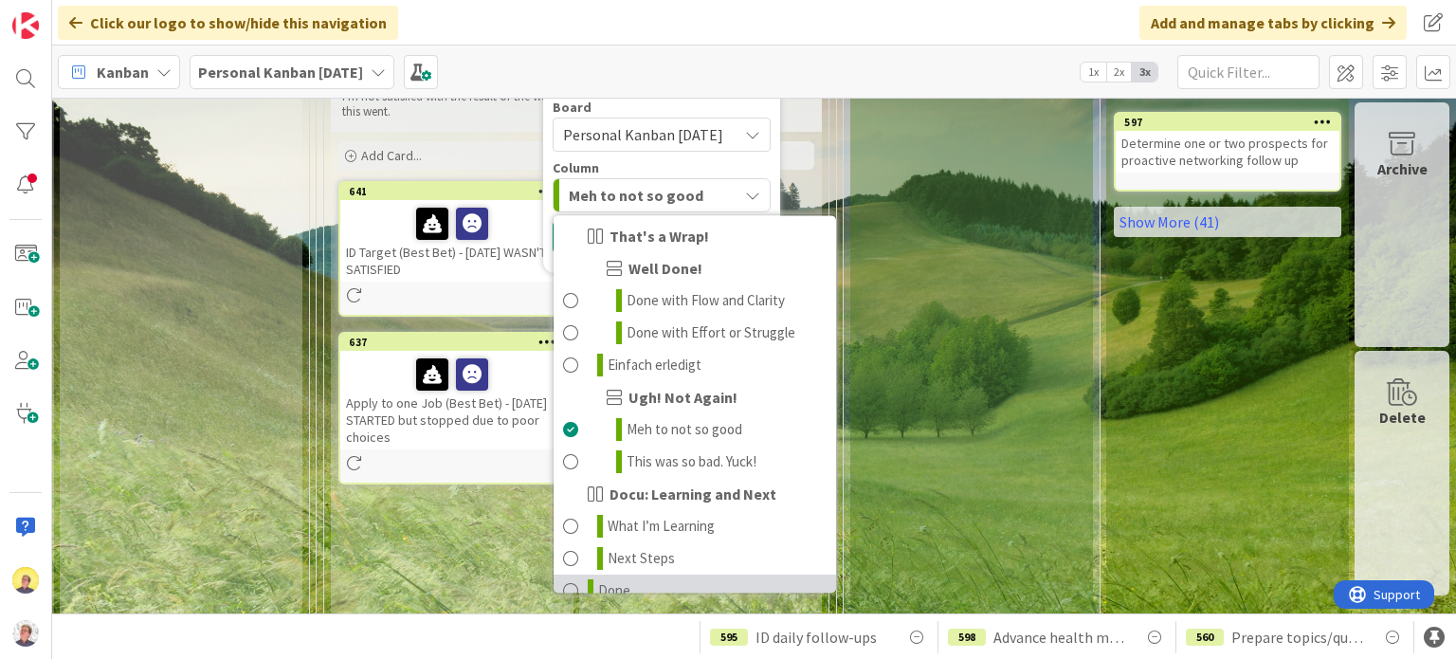
click at [563, 579] on span at bounding box center [570, 590] width 15 height 23
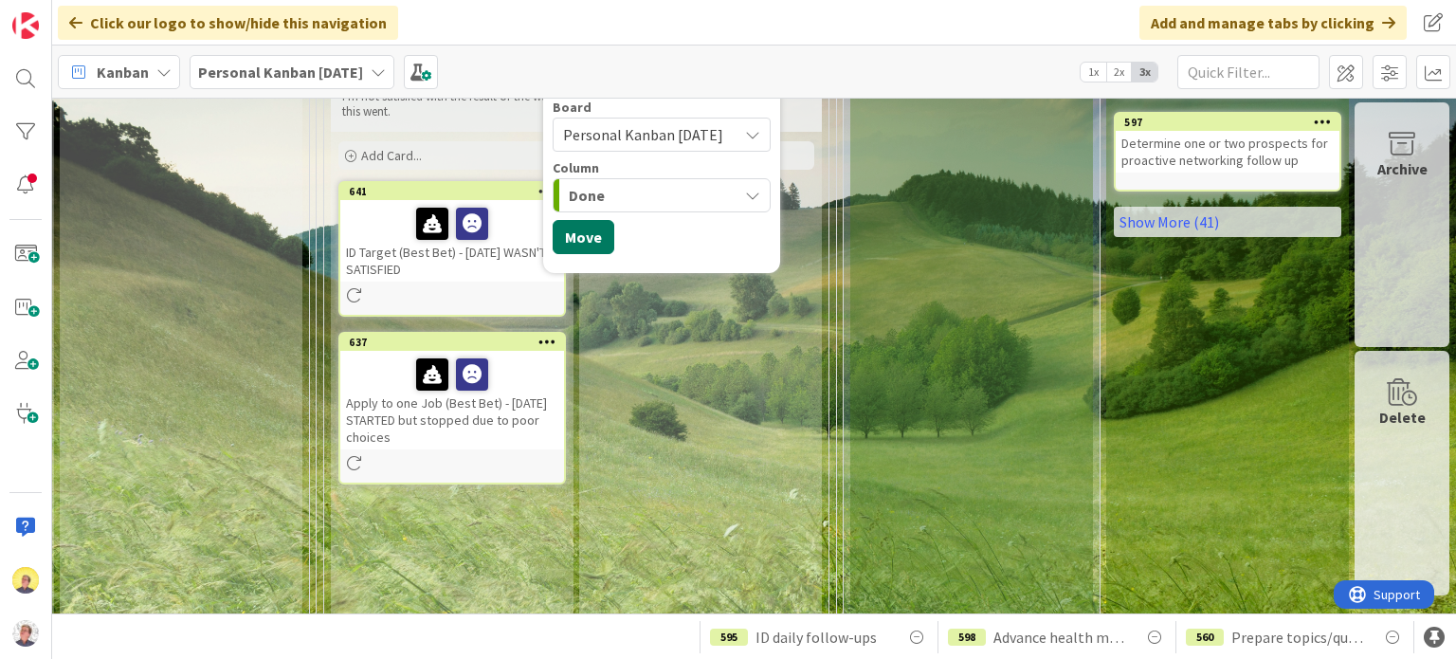
click at [571, 240] on button "Move" at bounding box center [584, 237] width 62 height 34
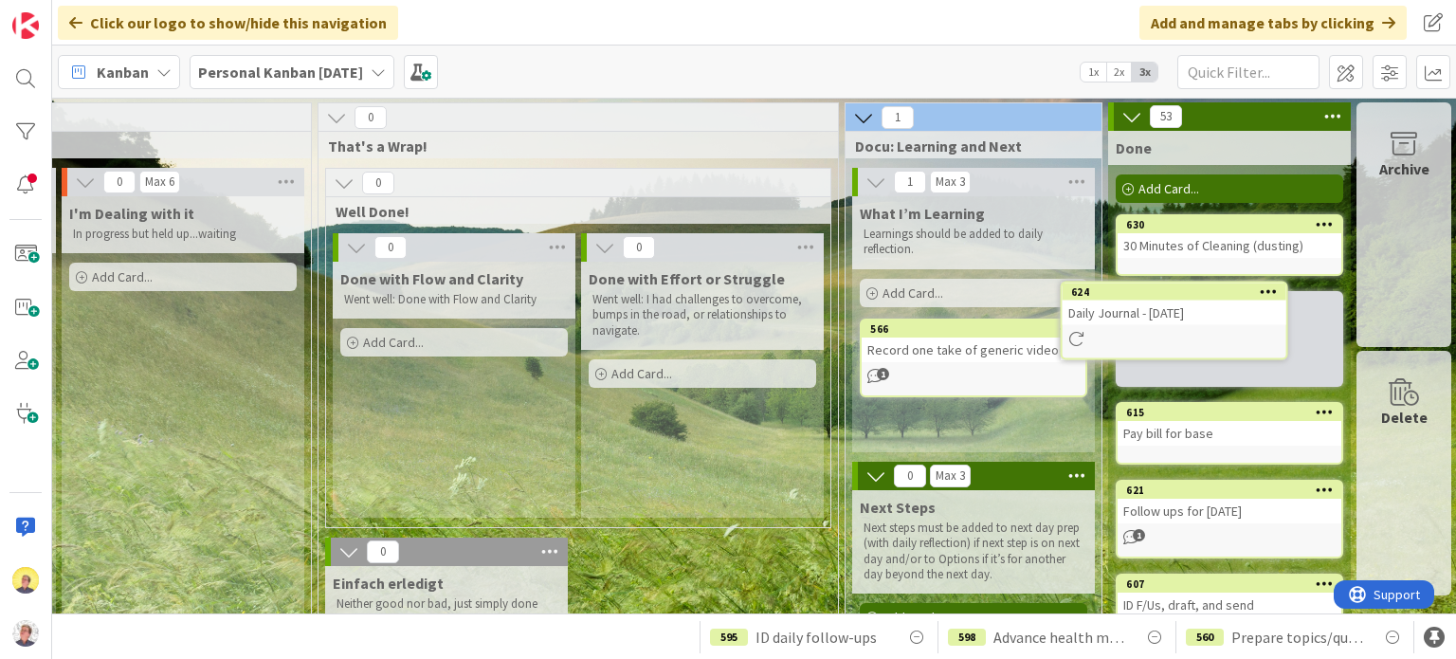
scroll to position [0, 1532]
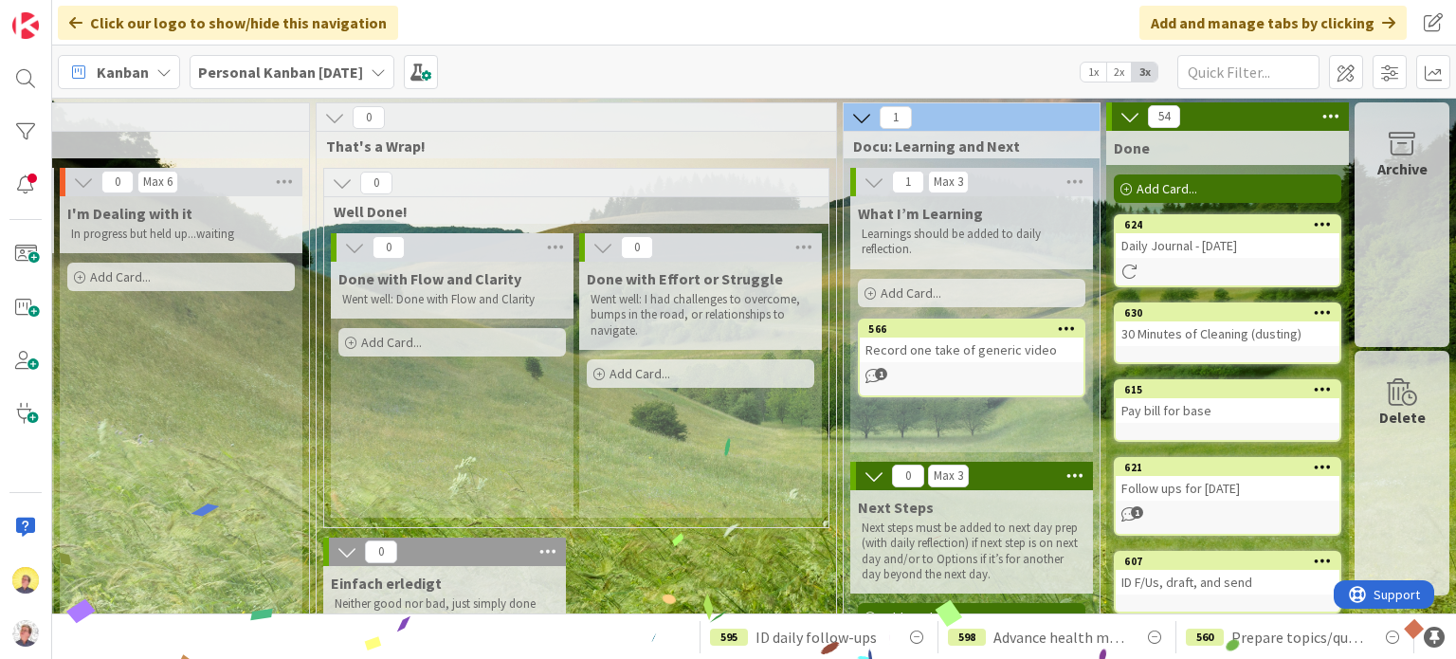
click at [1261, 249] on div "Daily Journal - [DATE]" at bounding box center [1228, 245] width 224 height 25
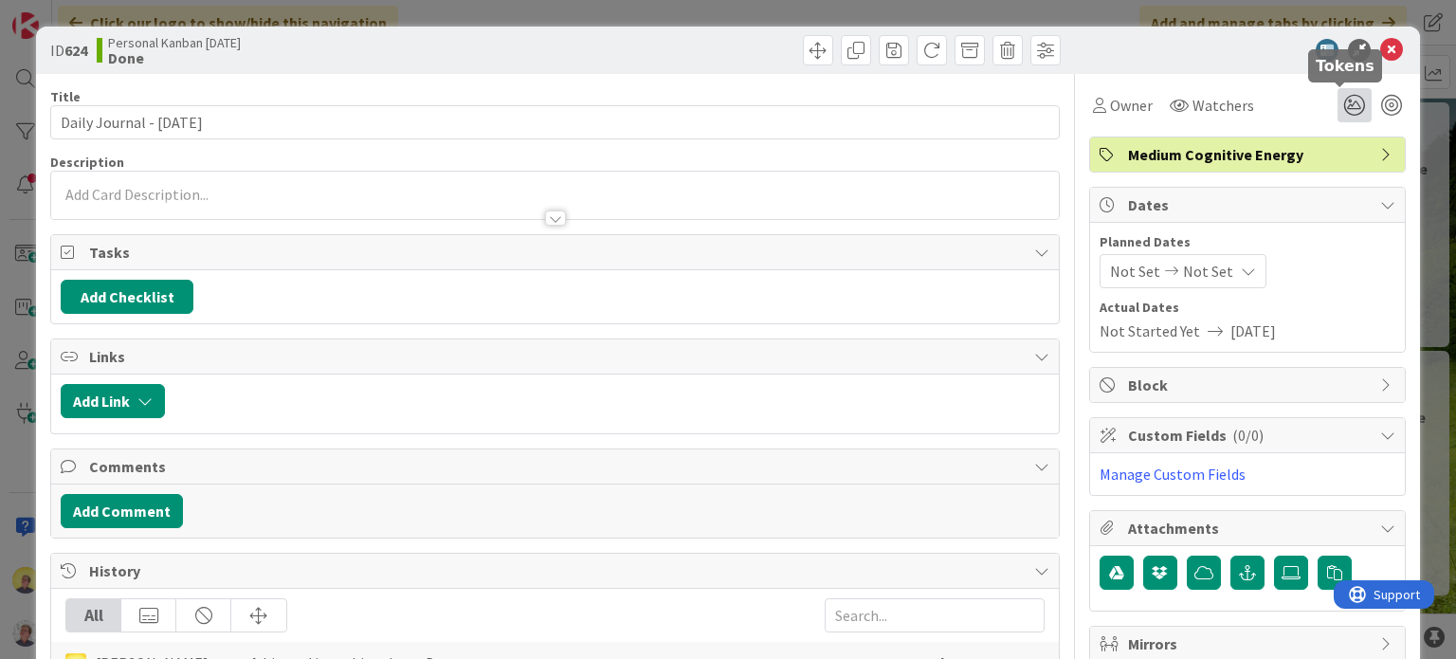
click at [1338, 101] on icon at bounding box center [1355, 105] width 34 height 34
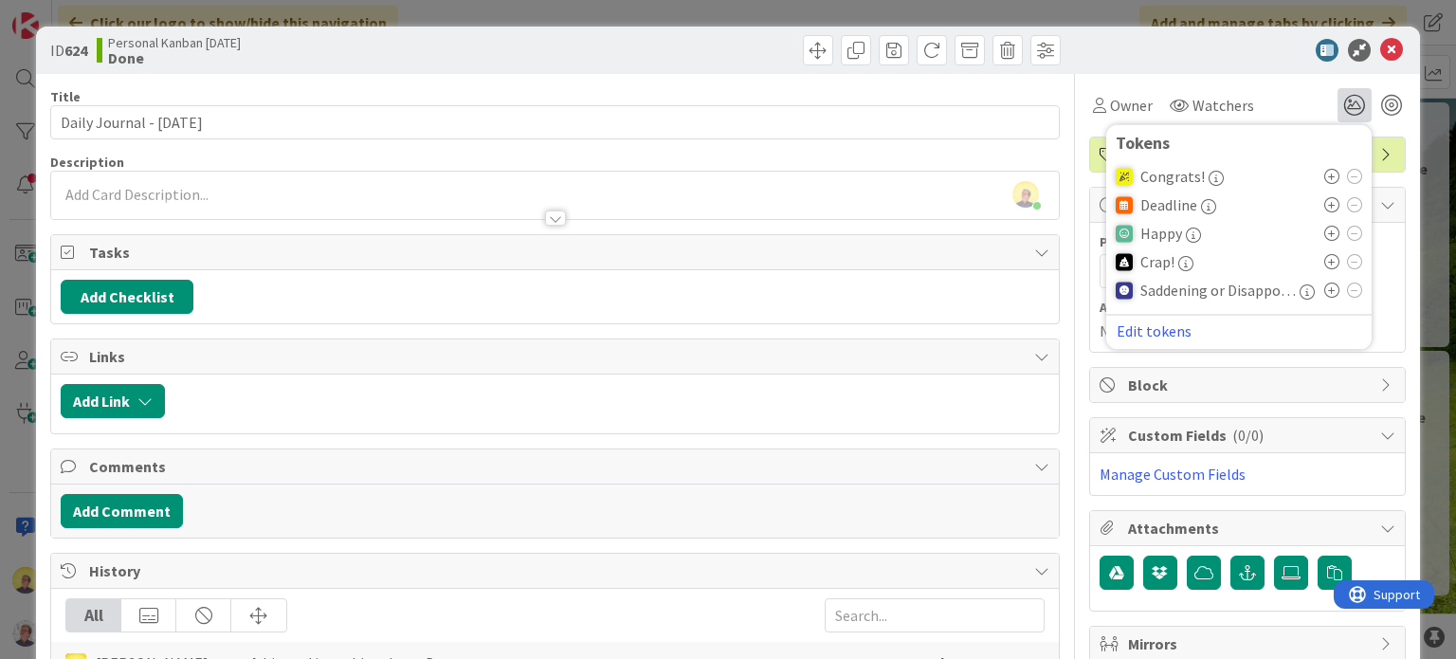
click at [1324, 258] on icon at bounding box center [1331, 261] width 15 height 15
type textarea "x"
click at [137, 508] on button "Add Comment" at bounding box center [122, 511] width 122 height 34
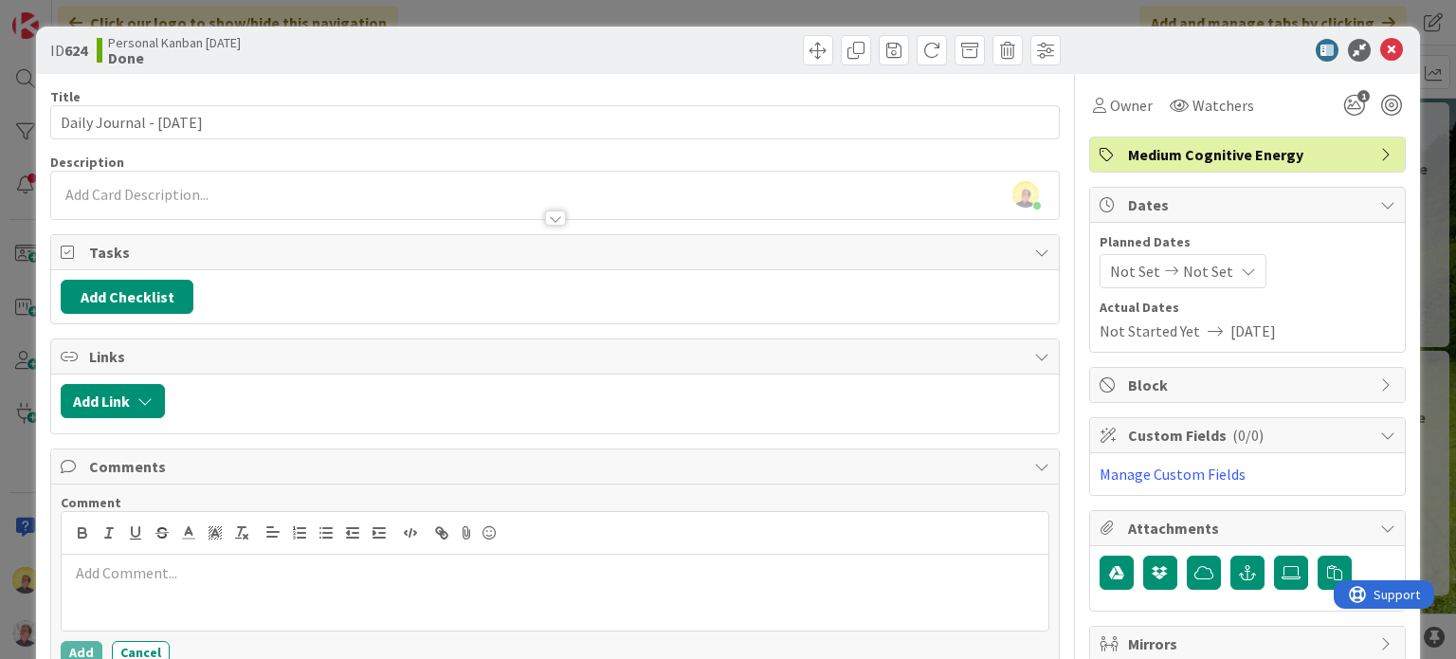
click at [202, 573] on p at bounding box center [554, 573] width 971 height 22
click at [90, 648] on button "Add" at bounding box center [82, 652] width 42 height 23
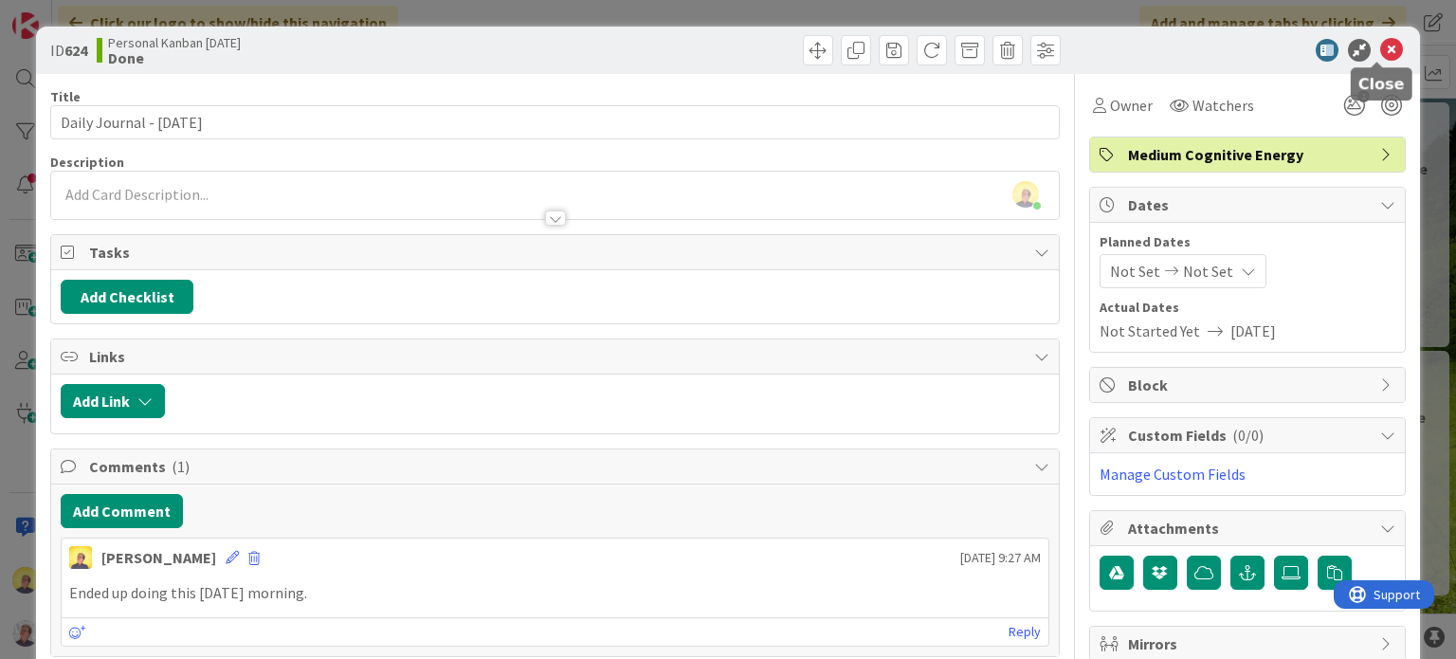
click at [1380, 46] on icon at bounding box center [1391, 50] width 23 height 23
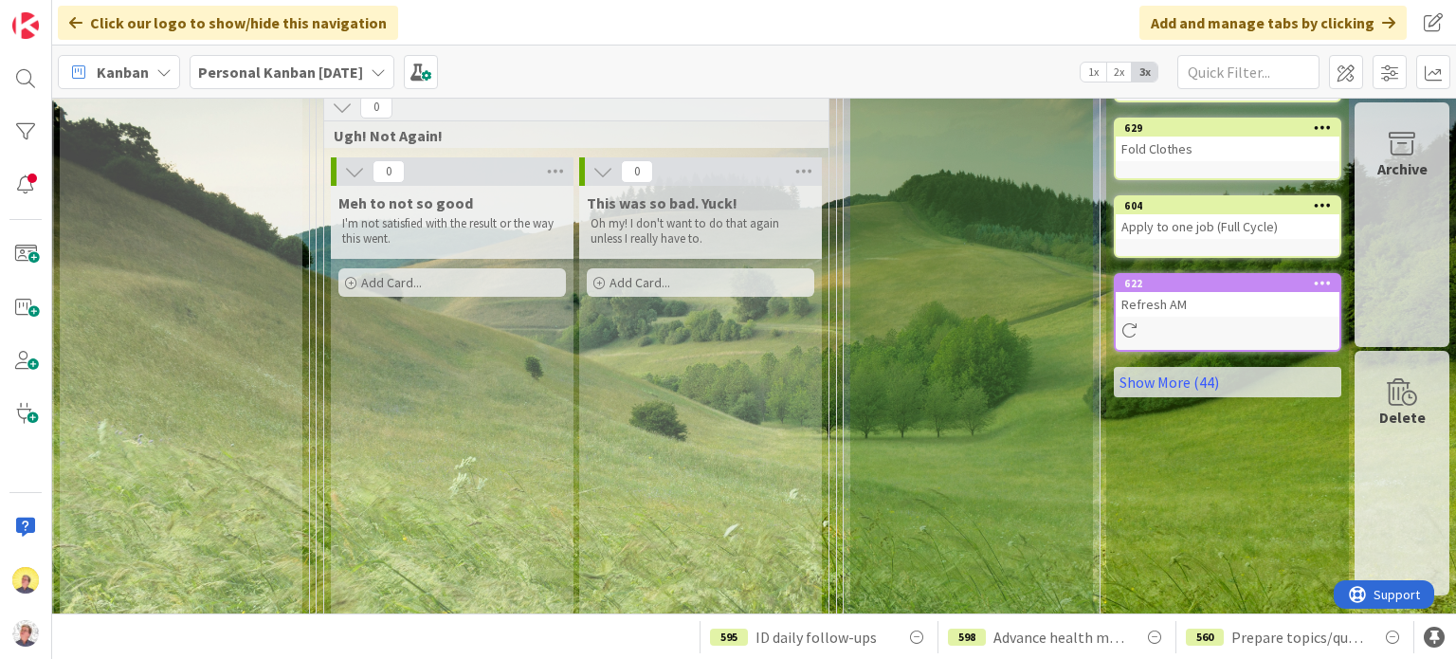
scroll to position [753, 1532]
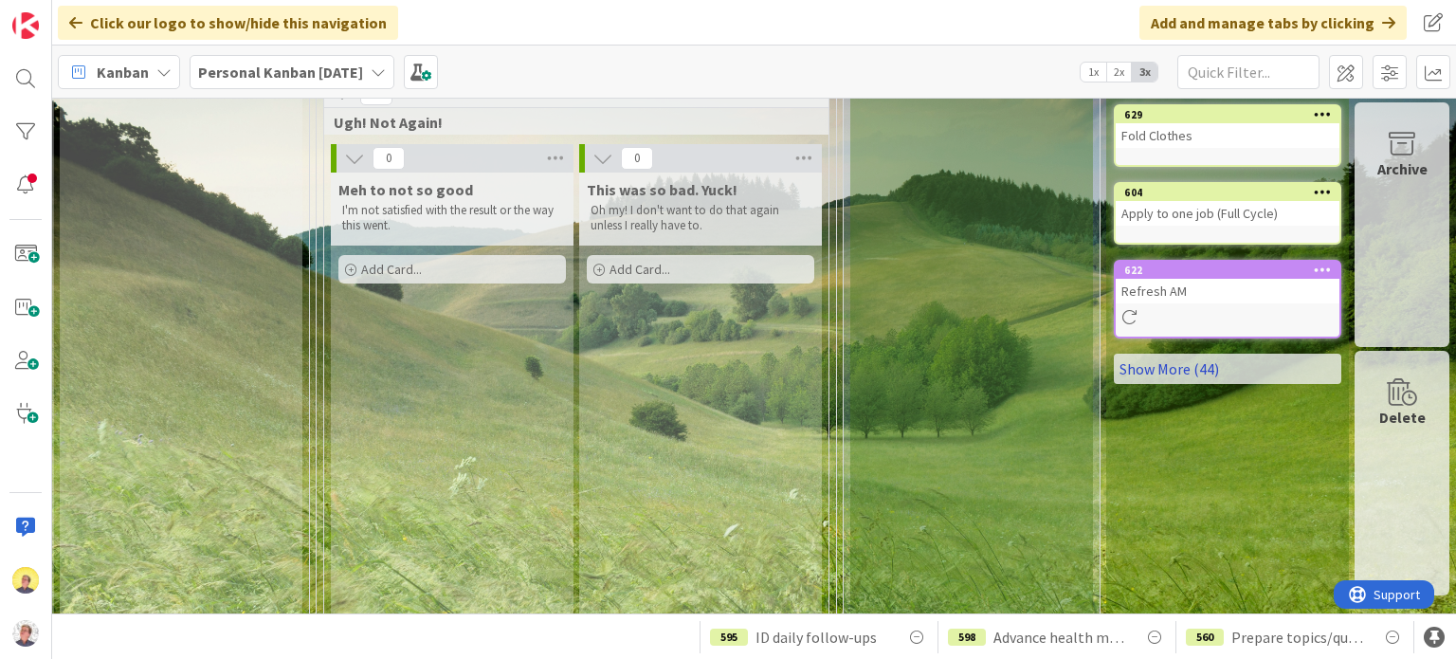
click at [1172, 360] on link "Show More (44)" at bounding box center [1228, 369] width 228 height 30
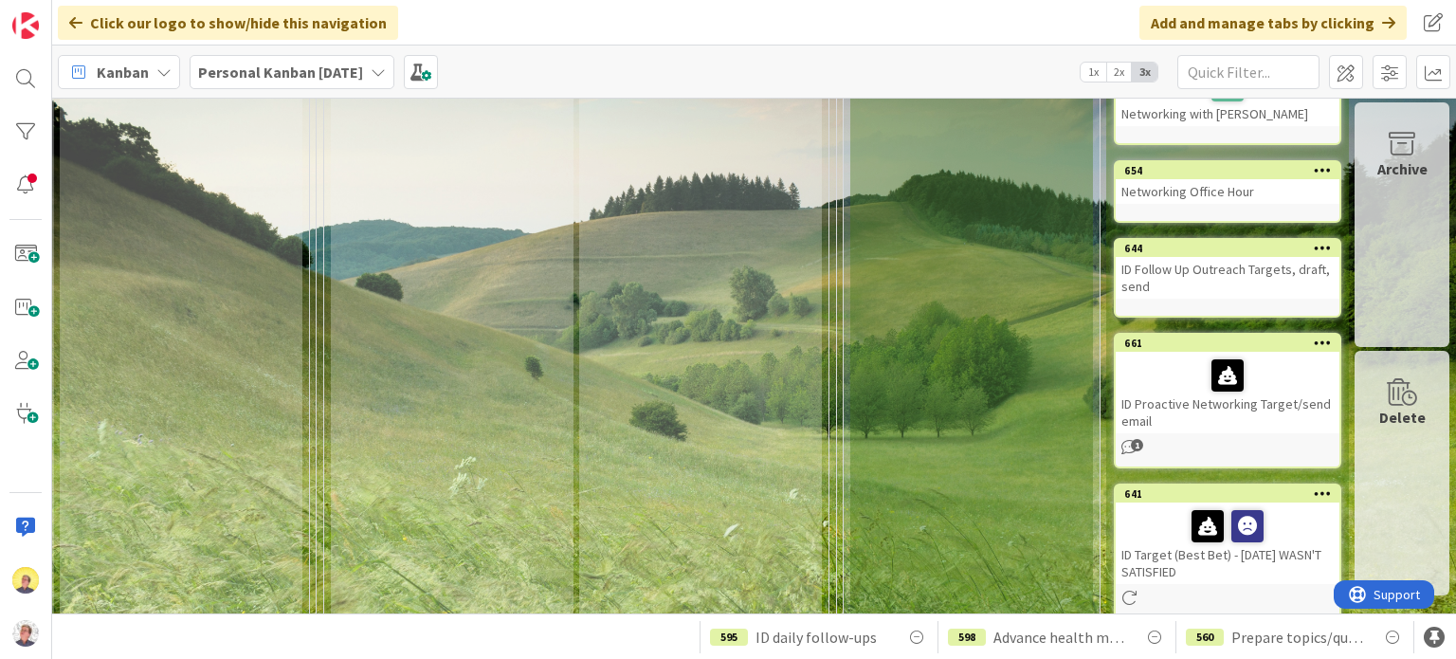
scroll to position [4392, 1532]
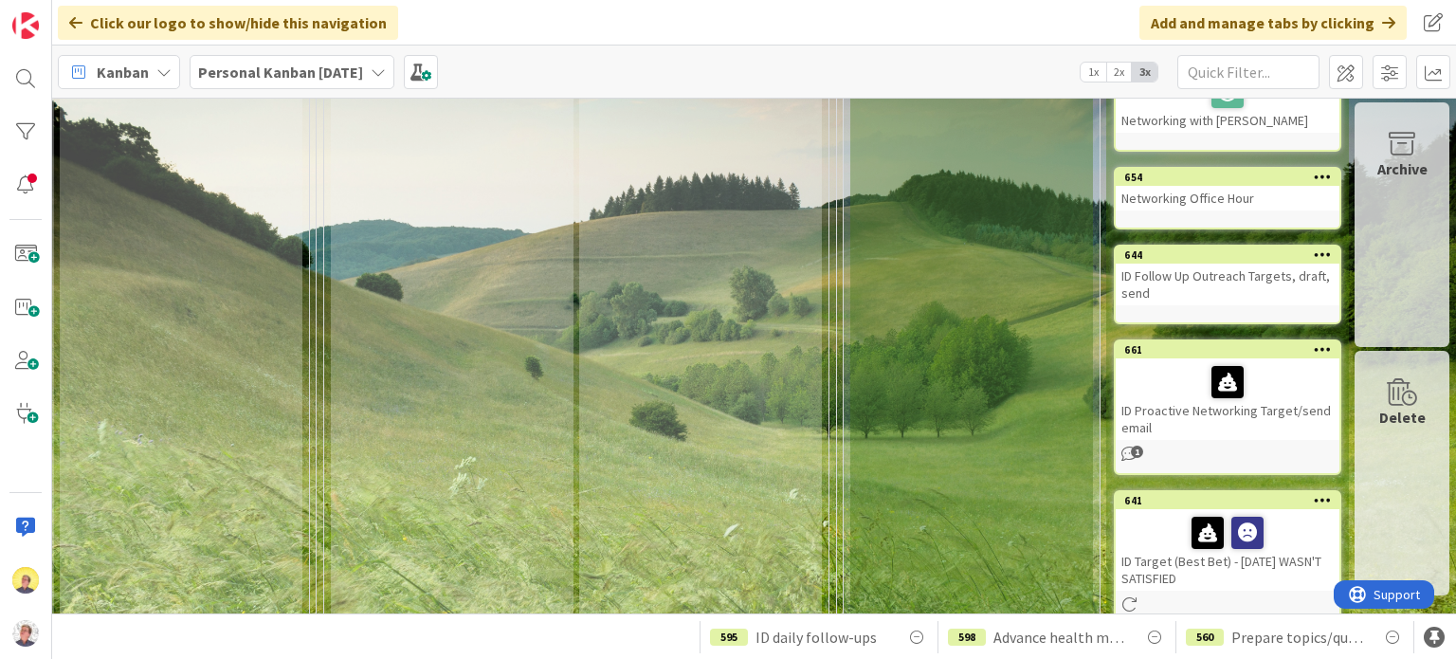
click at [1166, 359] on div "ID Proactive Networking Target/send email" at bounding box center [1228, 399] width 224 height 82
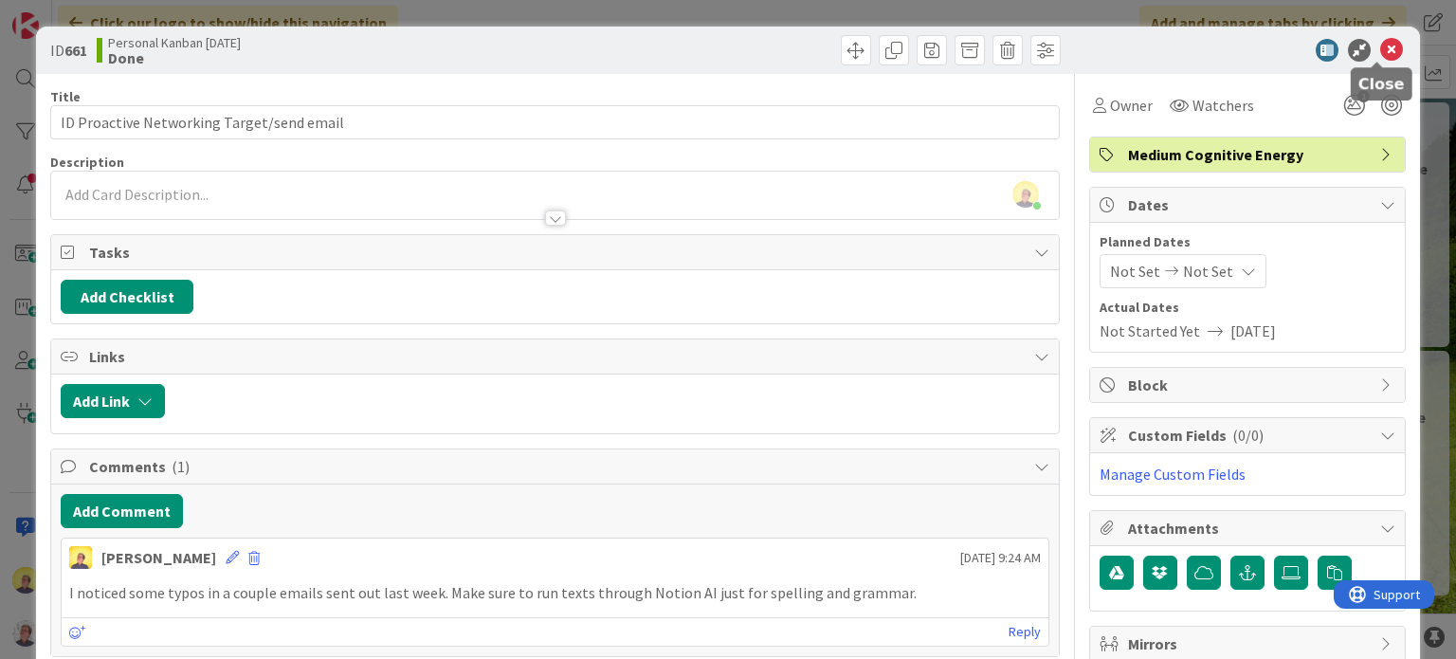
click at [1380, 51] on icon at bounding box center [1391, 50] width 23 height 23
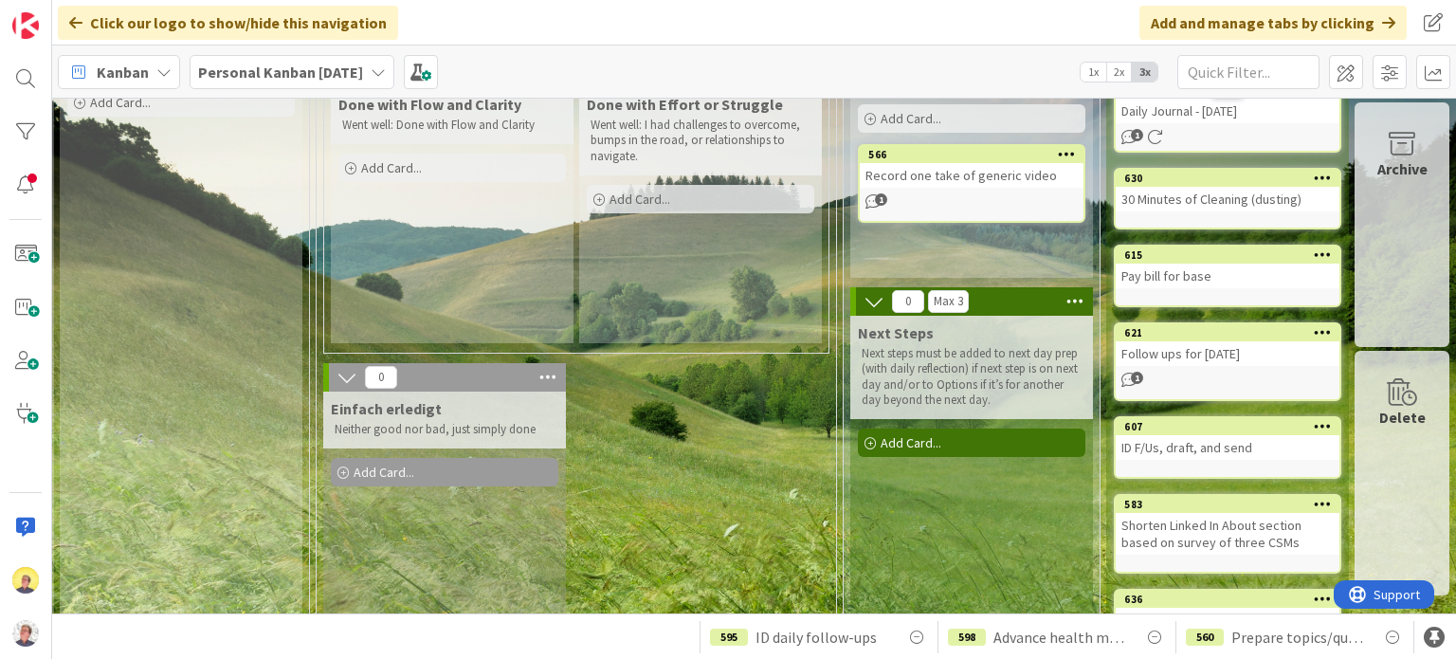
scroll to position [0, 1532]
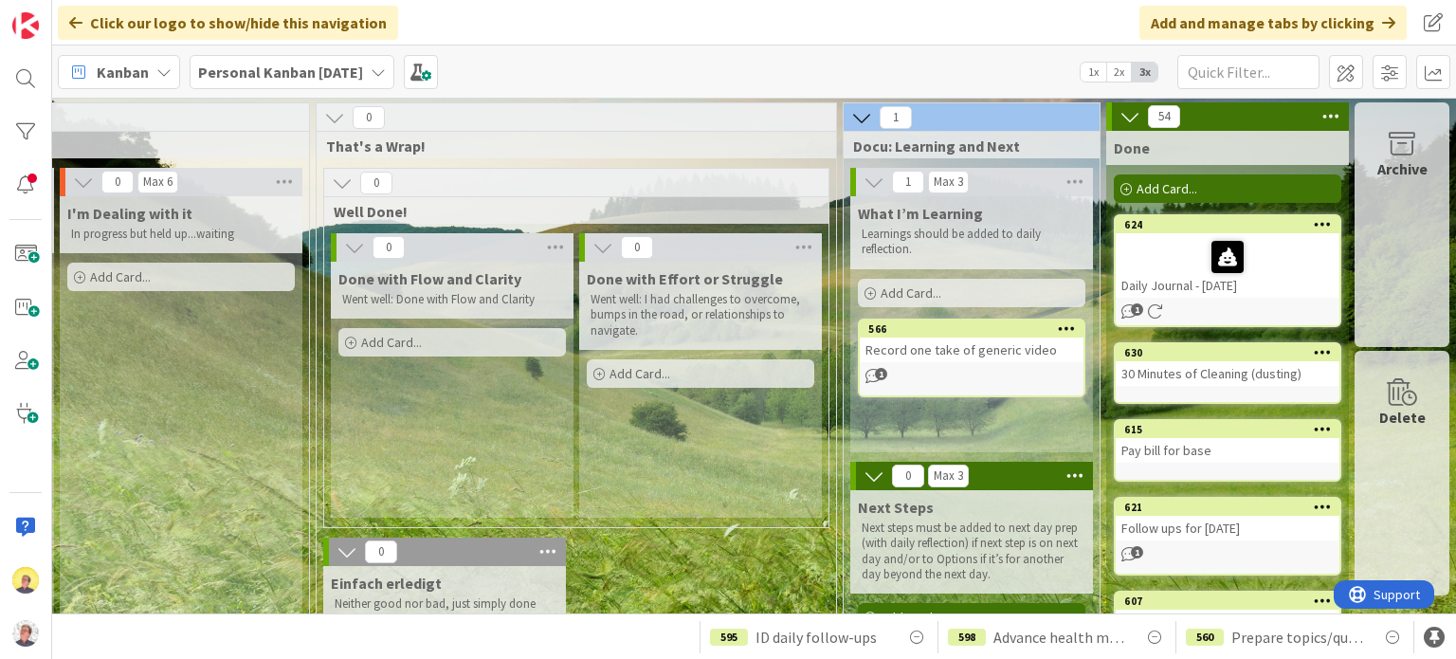
click at [1319, 114] on icon at bounding box center [1331, 116] width 25 height 28
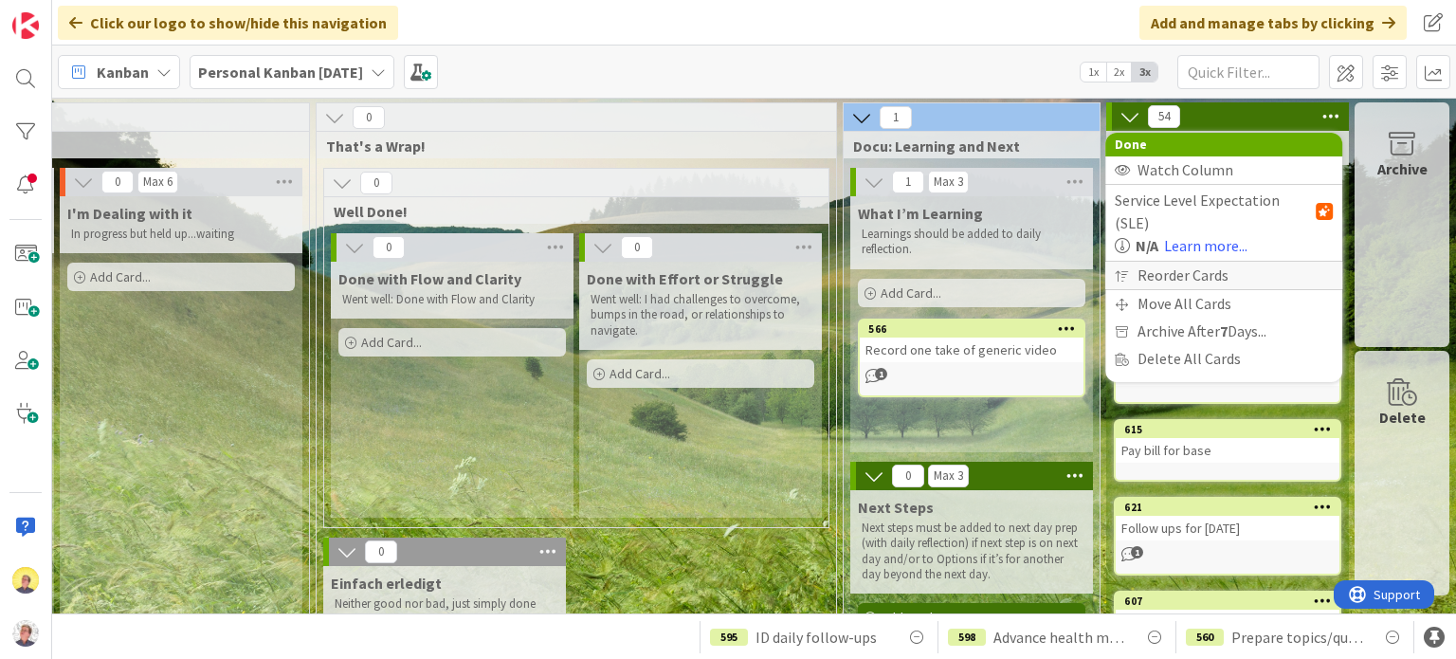
click at [1148, 262] on div "Reorder Cards" at bounding box center [1223, 275] width 237 height 27
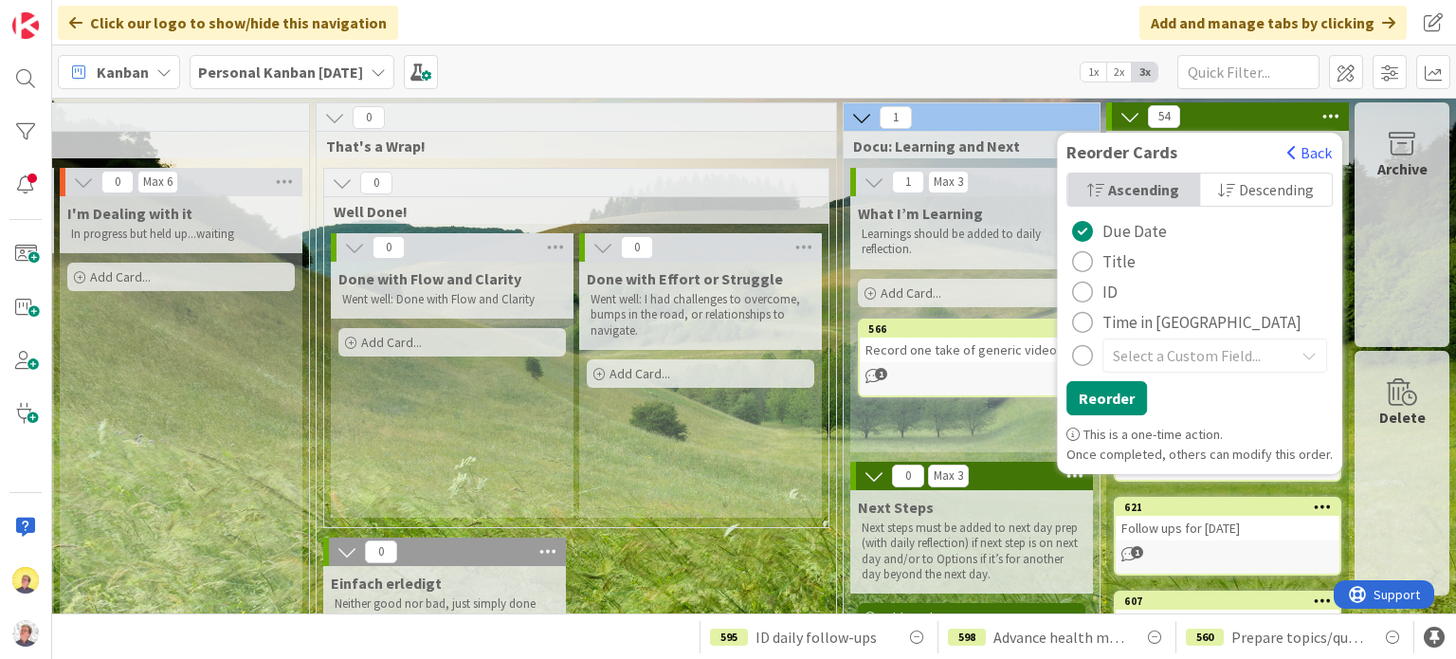
click at [1083, 325] on div "radio" at bounding box center [1082, 322] width 21 height 21
click at [1090, 396] on button "Reorder" at bounding box center [1107, 398] width 81 height 34
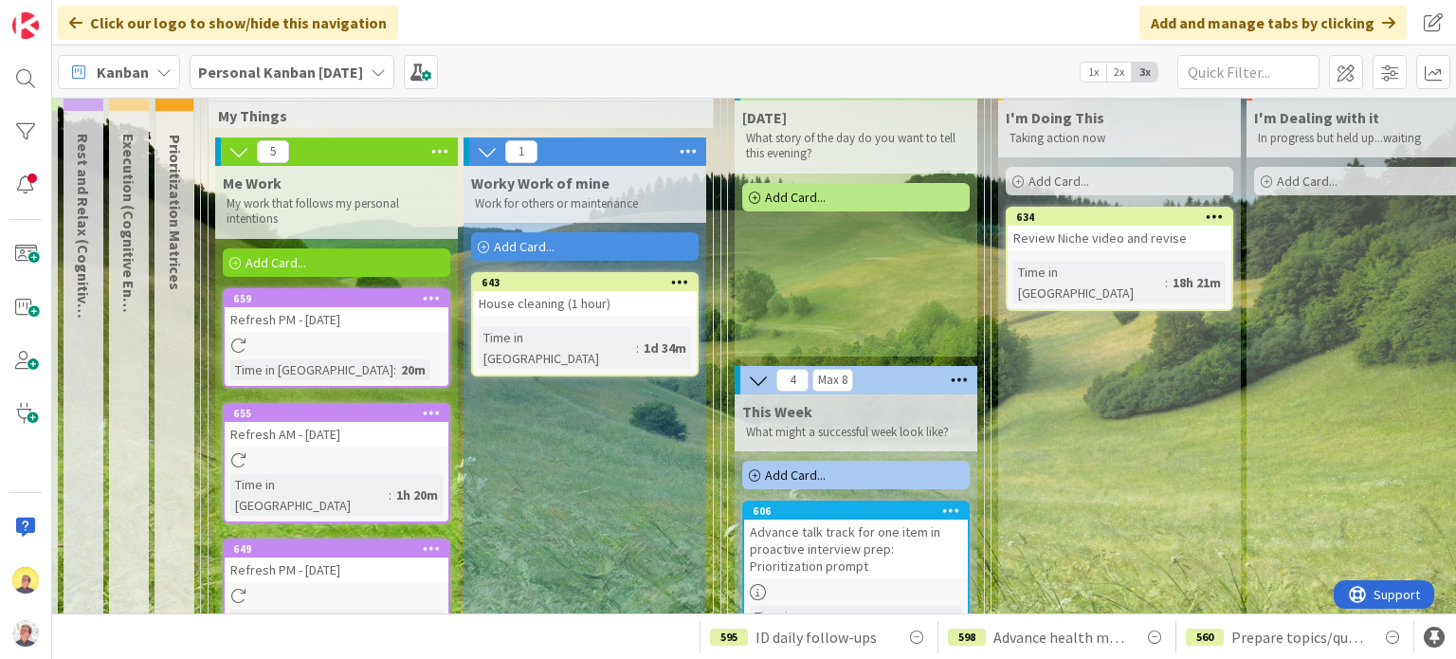
scroll to position [95, 335]
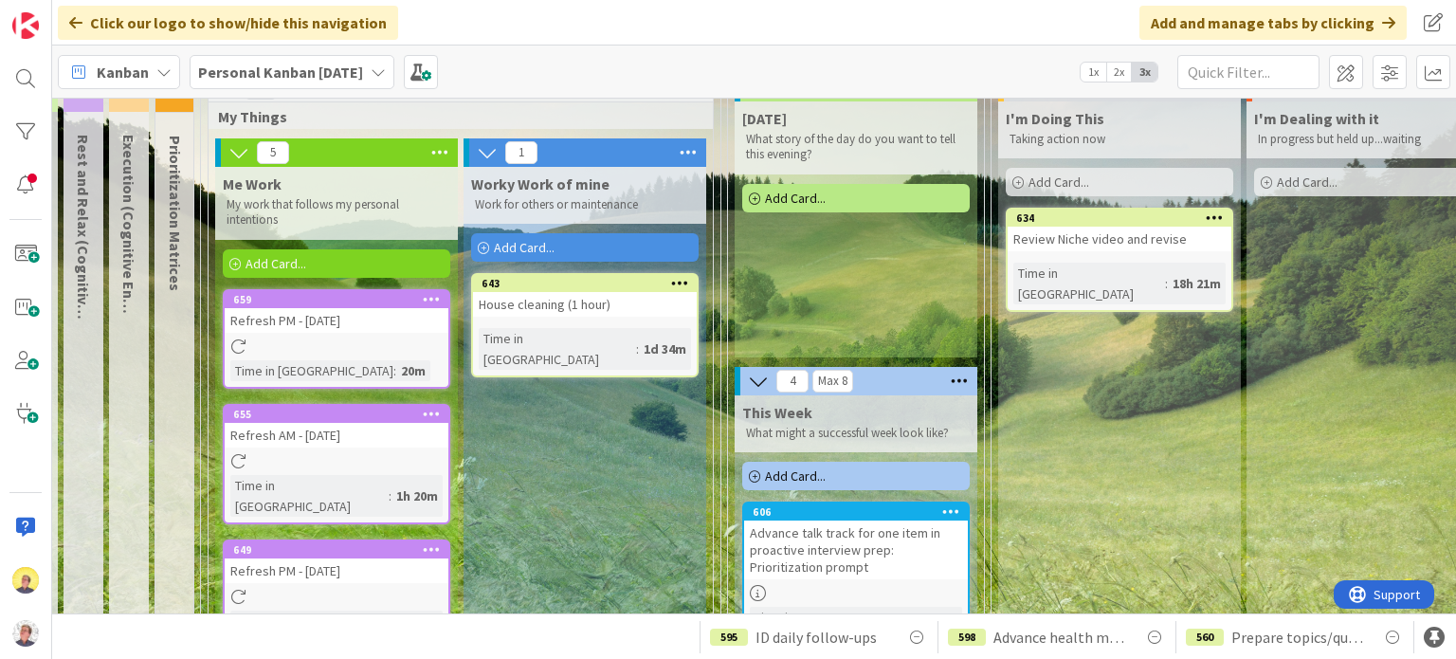
click at [357, 439] on div "Refresh AM - [DATE]" at bounding box center [337, 435] width 224 height 25
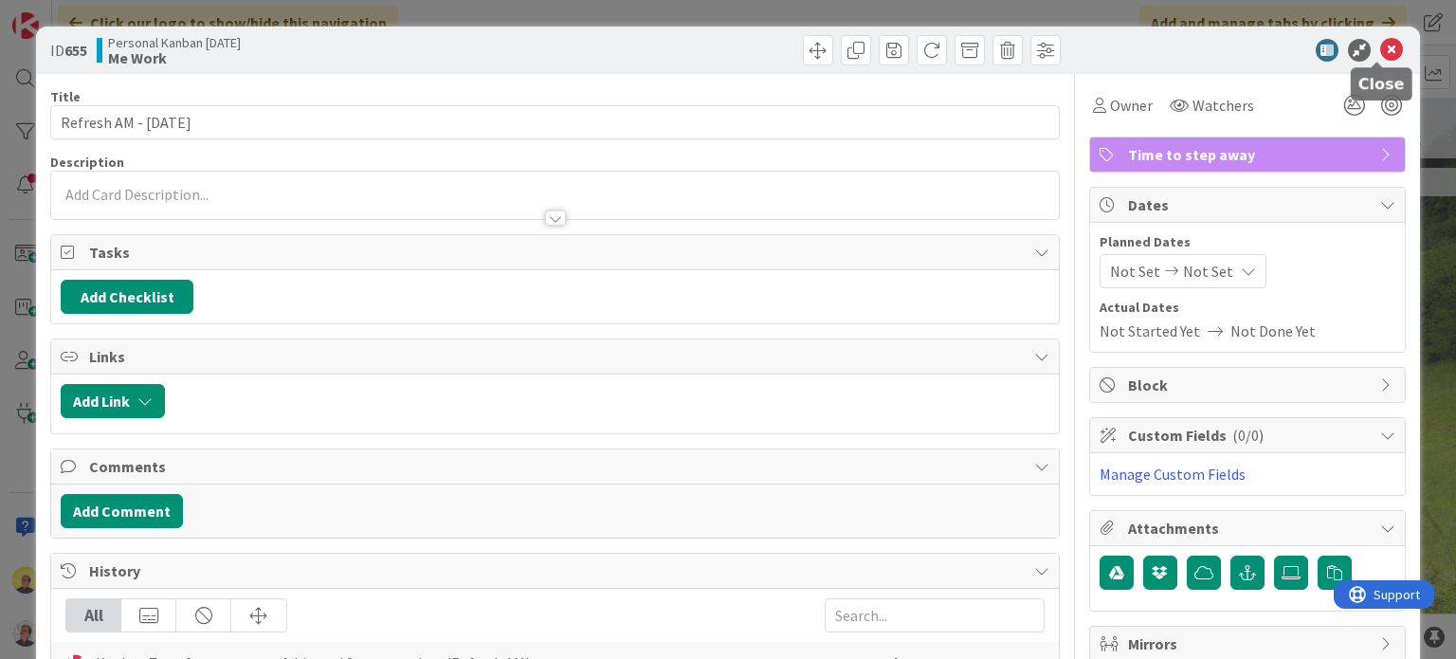
click at [1380, 47] on icon at bounding box center [1391, 50] width 23 height 23
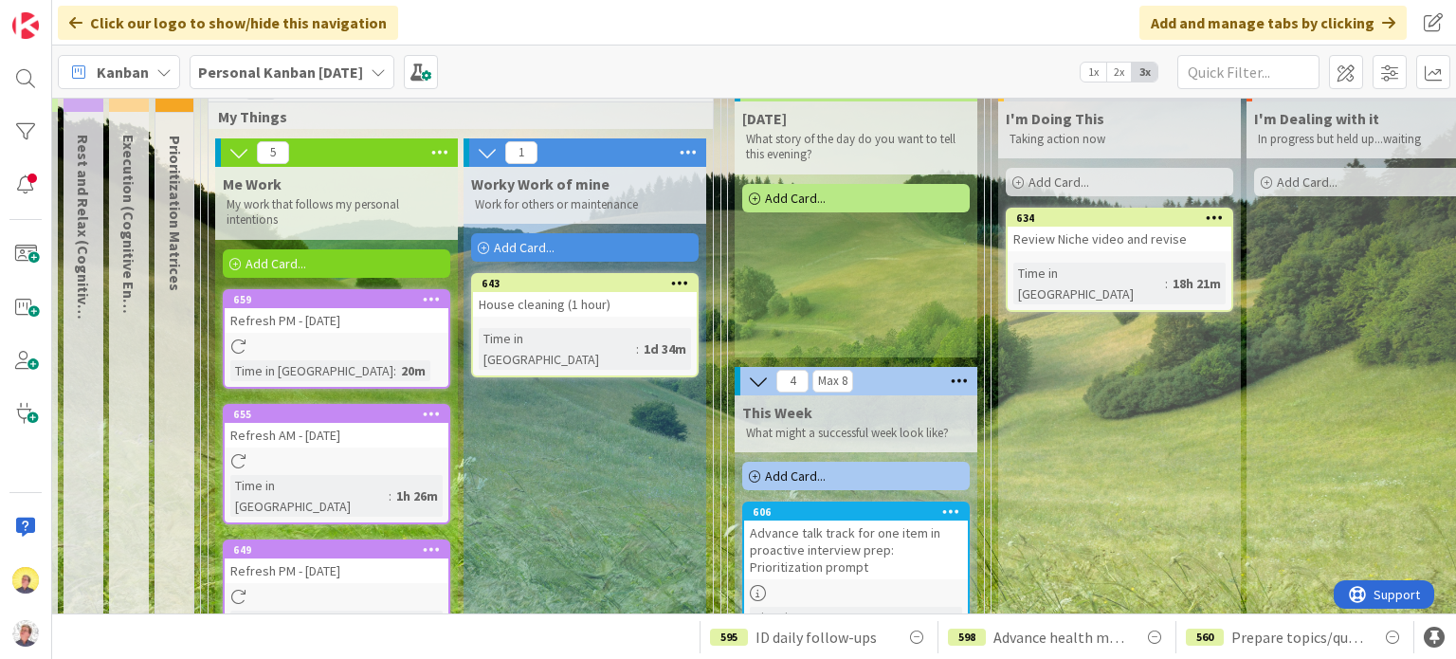
click at [374, 338] on div at bounding box center [337, 346] width 224 height 16
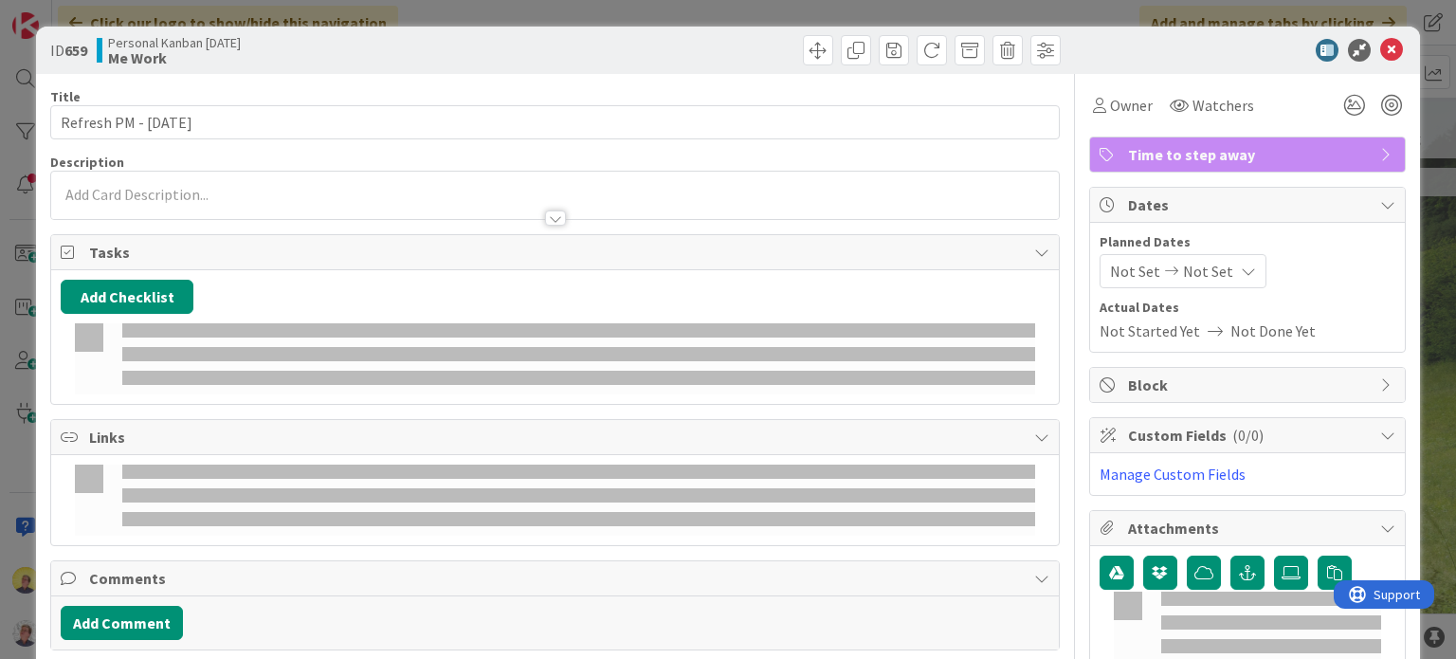
type textarea "x"
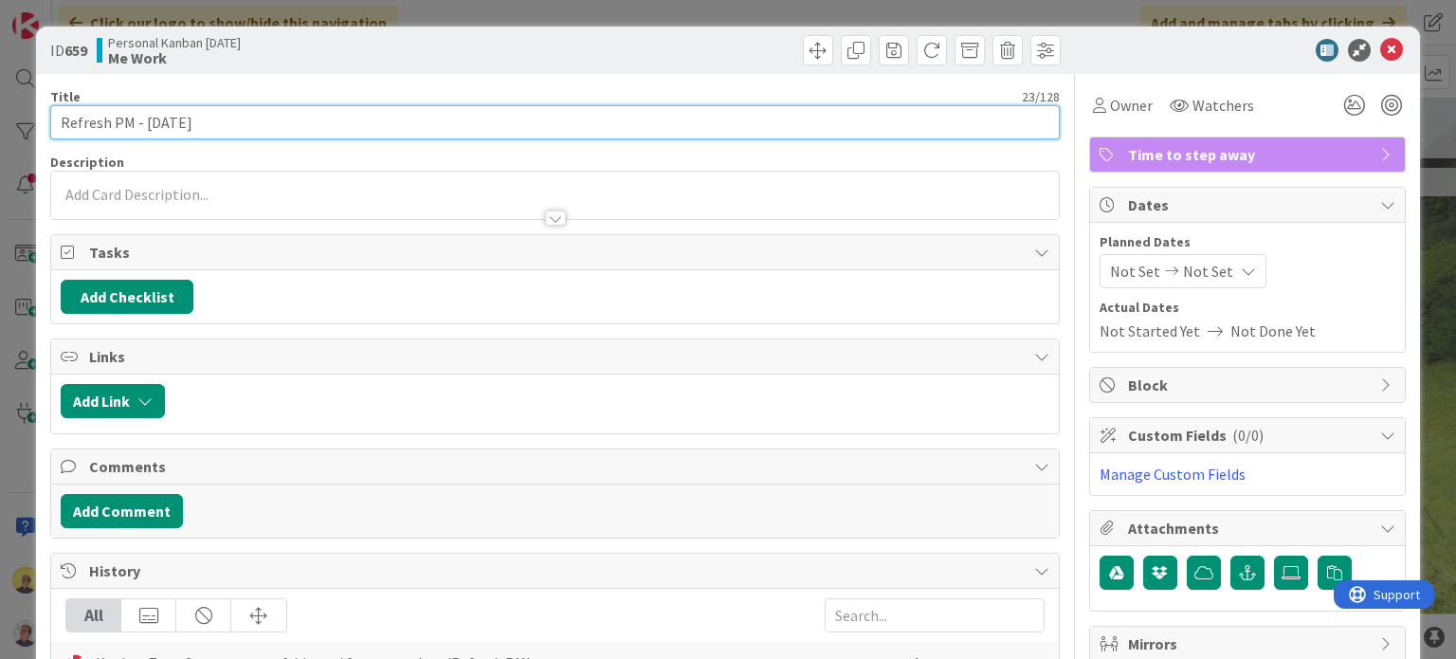
click at [264, 117] on input "Refresh PM - [DATE]" at bounding box center [554, 122] width 1009 height 34
type input "Refresh PM - [DATE] ("
type textarea "x"
type input "Refresh PM - [DATE] (3"
type textarea "x"
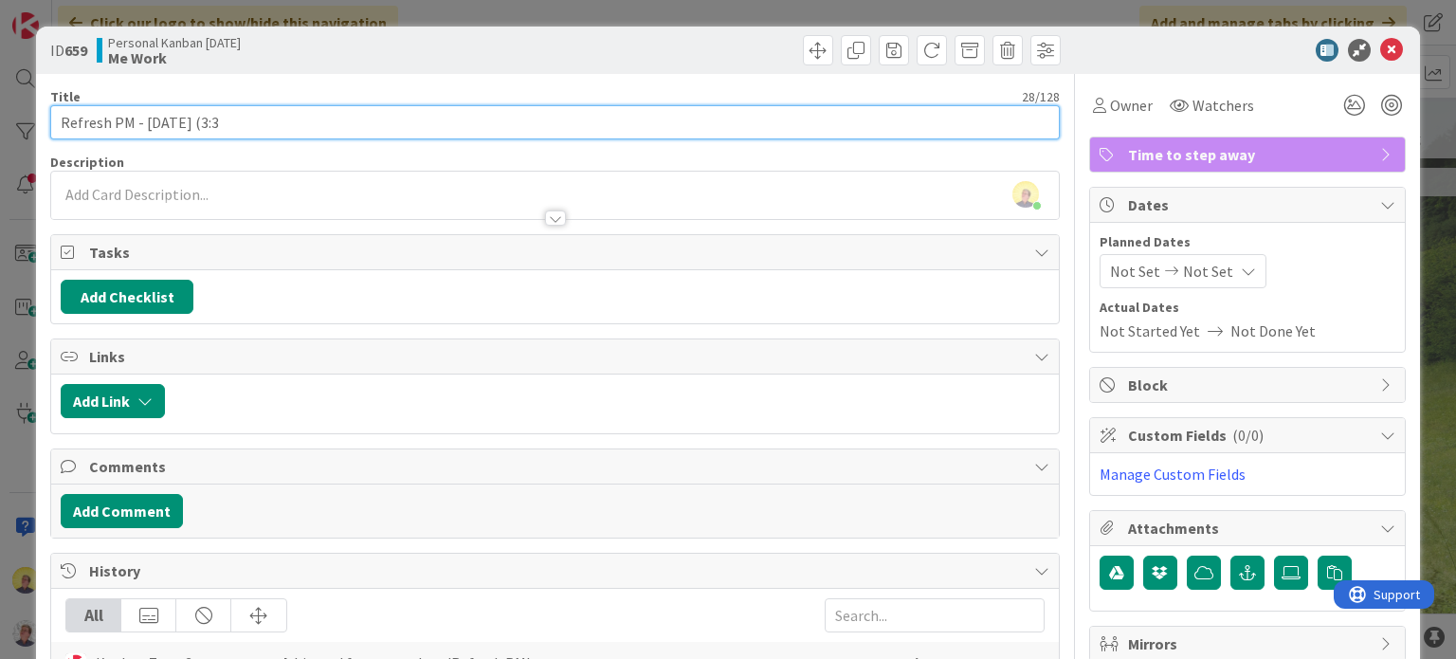
type input "Refresh PM - [DATE] (3:30"
type textarea "x"
type input "Refresh PM - [DATE] (3:30PM"
type textarea "x"
type input "Refresh PM - [DATE] (3:30PM)"
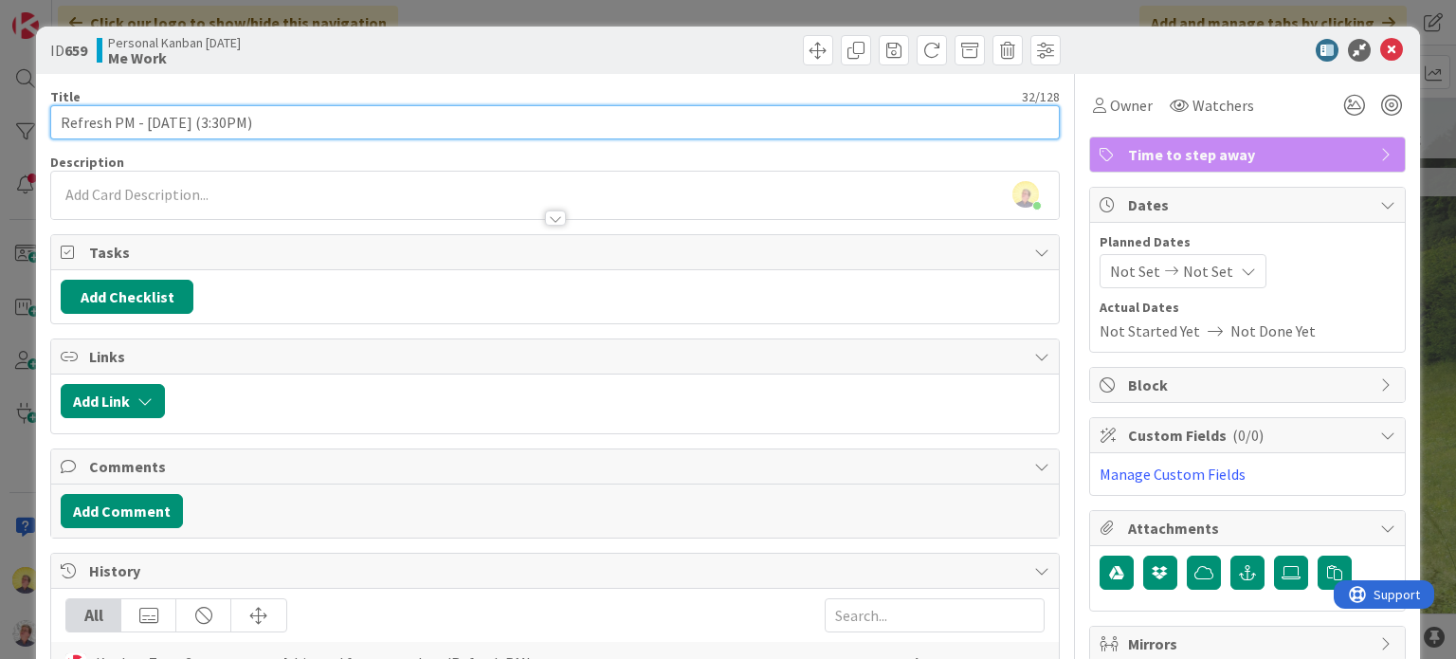
type textarea "x"
type input "Refresh PM - [DATE] (3:30PM)"
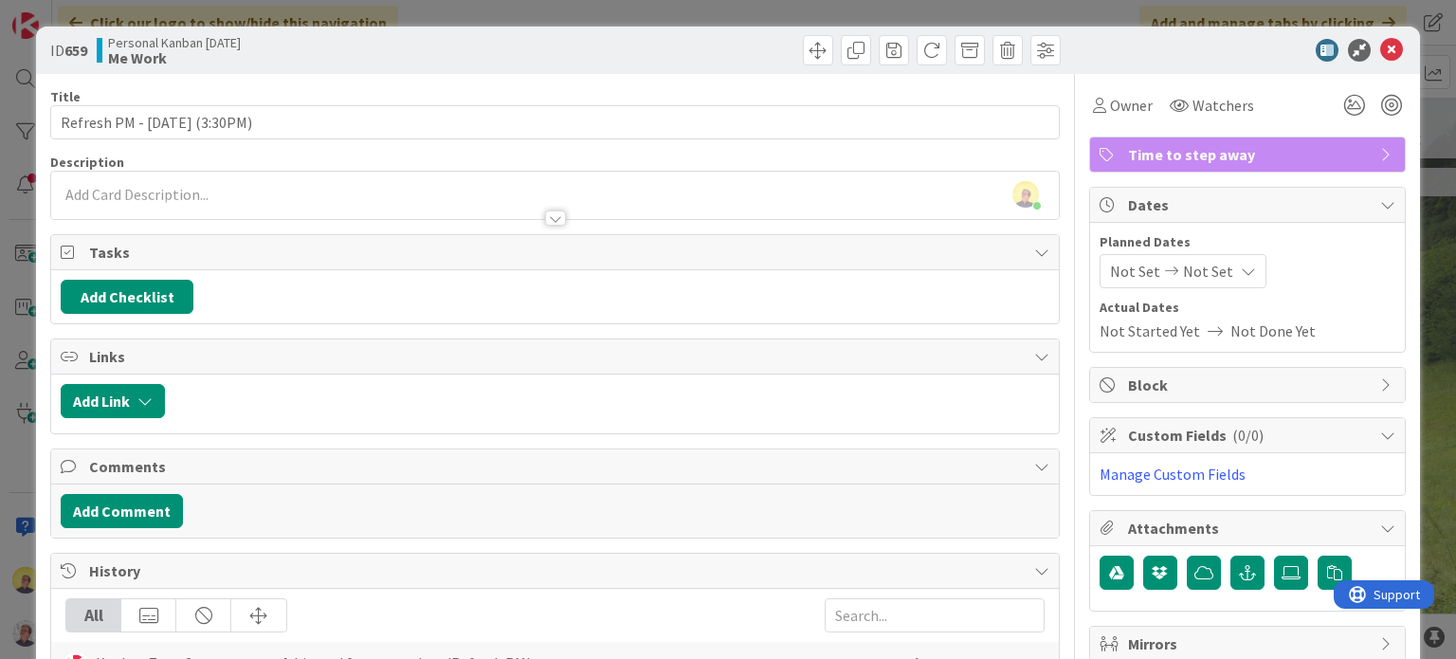
click at [508, 82] on div "Title 32 / 128 Refresh PM - [DATE] (3:30PM) Description [PERSON_NAME] just join…" at bounding box center [554, 554] width 1009 height 961
click at [1380, 46] on icon at bounding box center [1391, 50] width 23 height 23
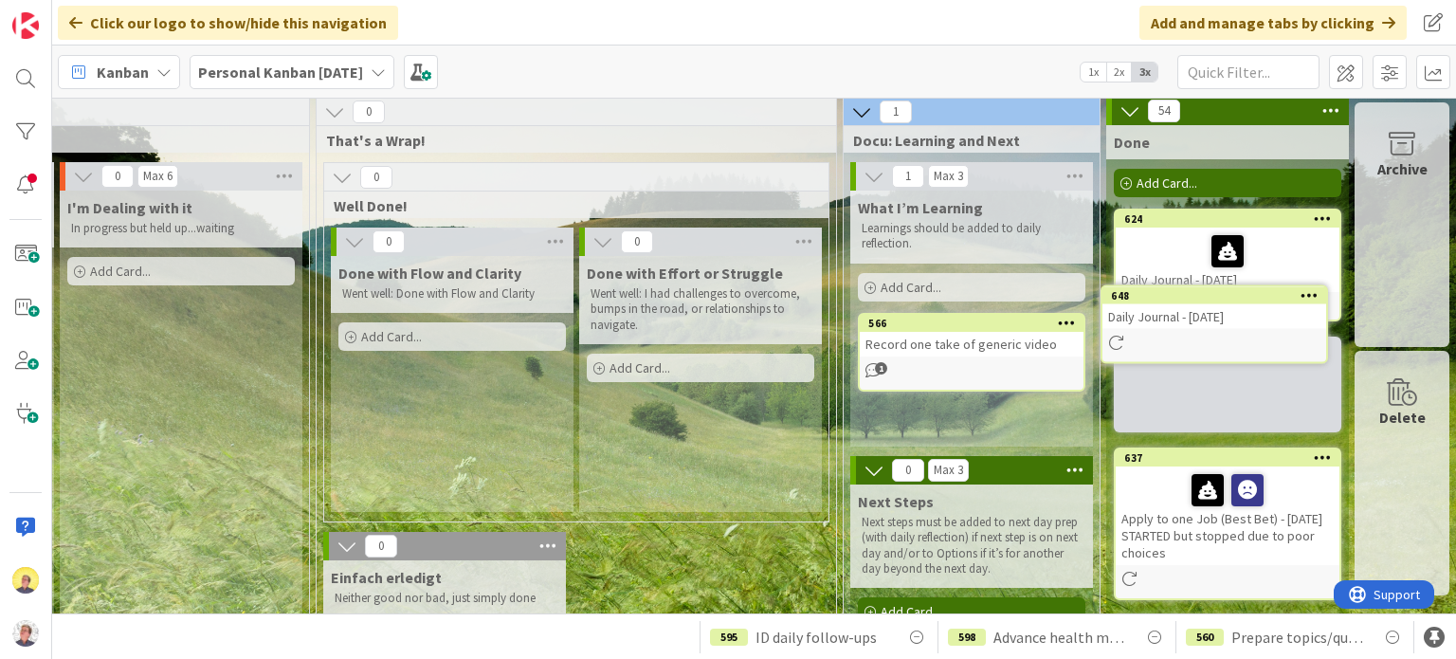
scroll to position [0, 1532]
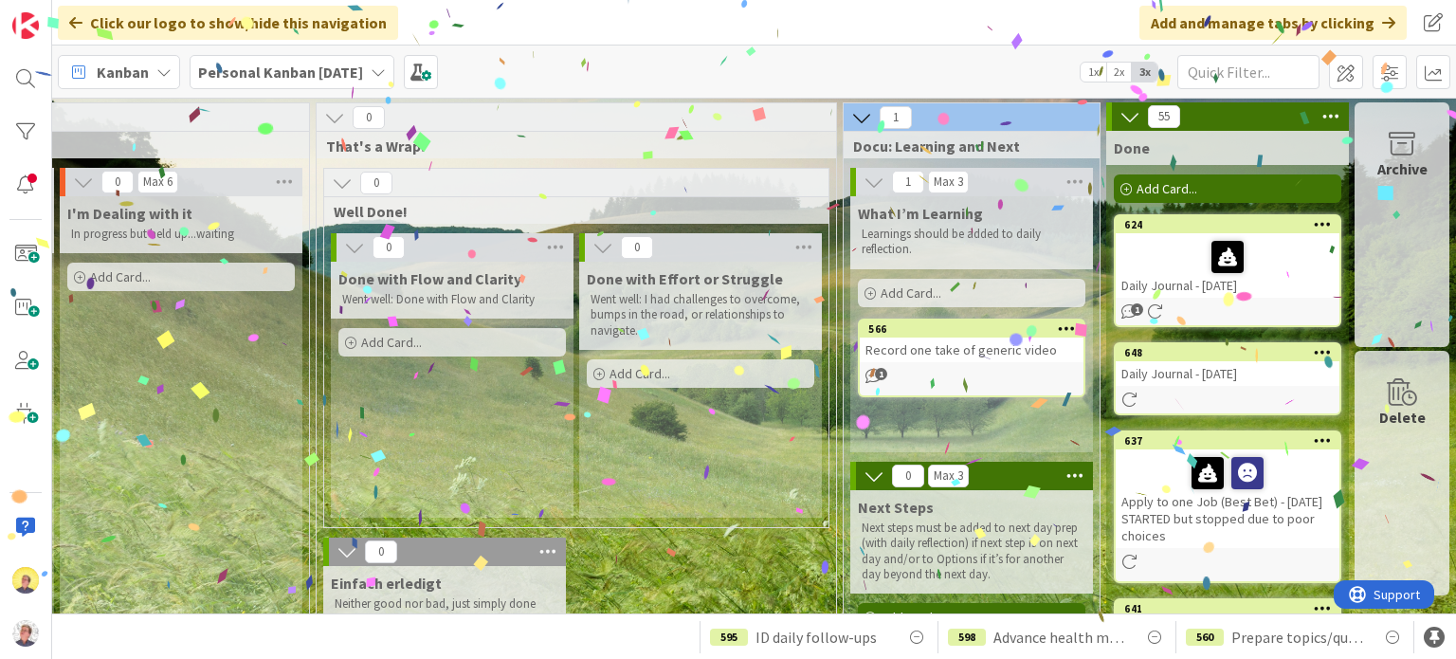
click at [1182, 272] on div at bounding box center [1228, 257] width 212 height 40
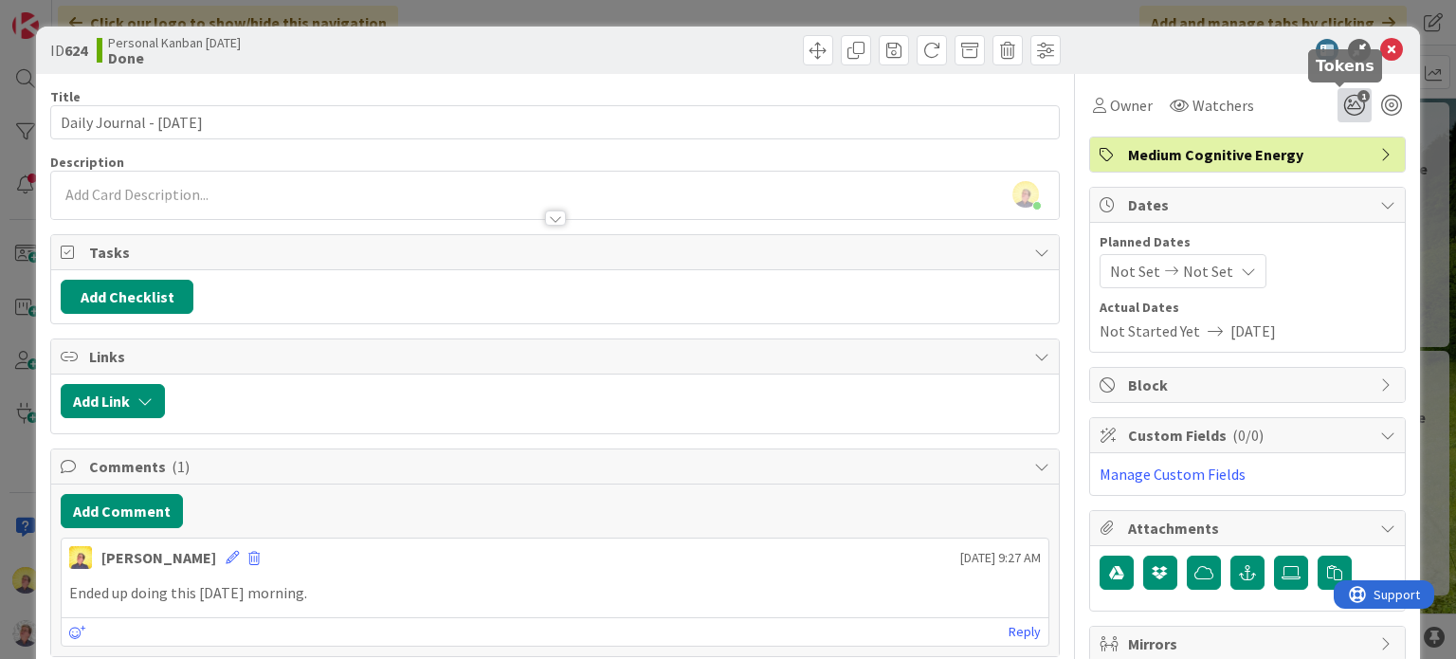
click at [1338, 113] on icon "1" at bounding box center [1355, 105] width 34 height 34
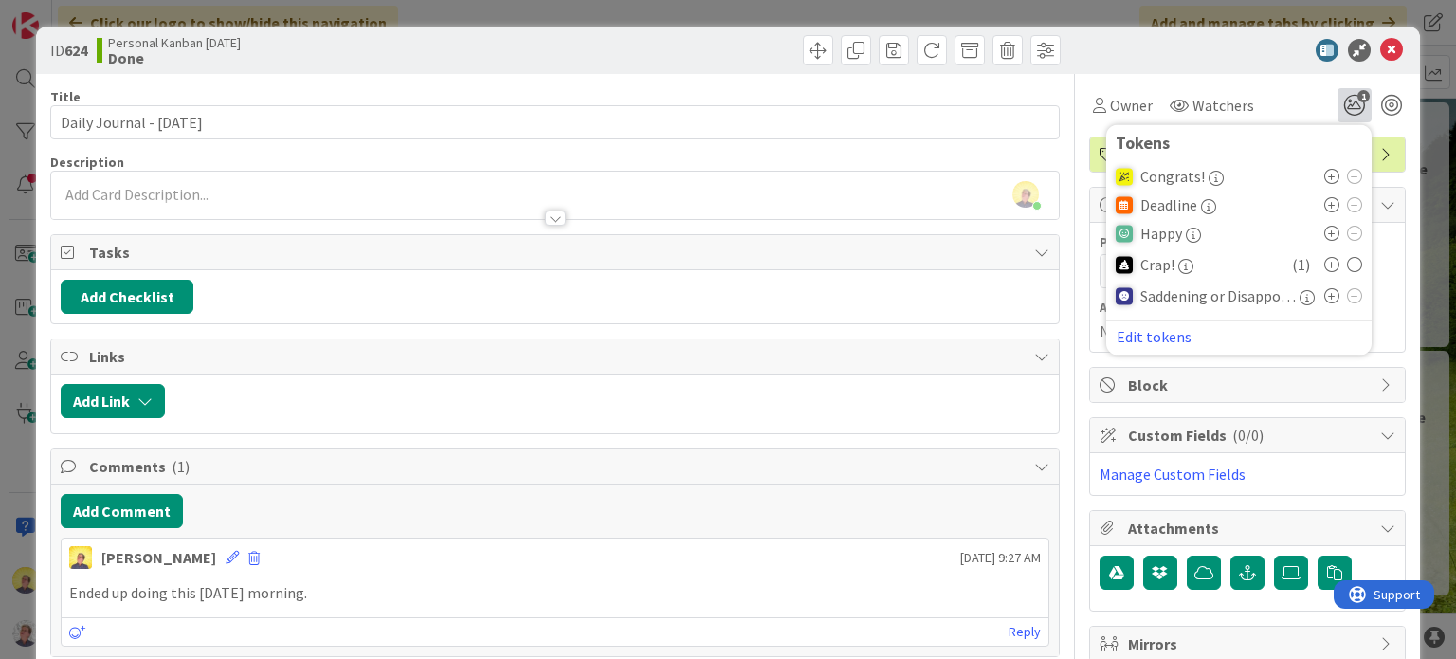
click at [1347, 265] on icon at bounding box center [1354, 264] width 15 height 15
click at [935, 364] on span "Links" at bounding box center [556, 356] width 935 height 23
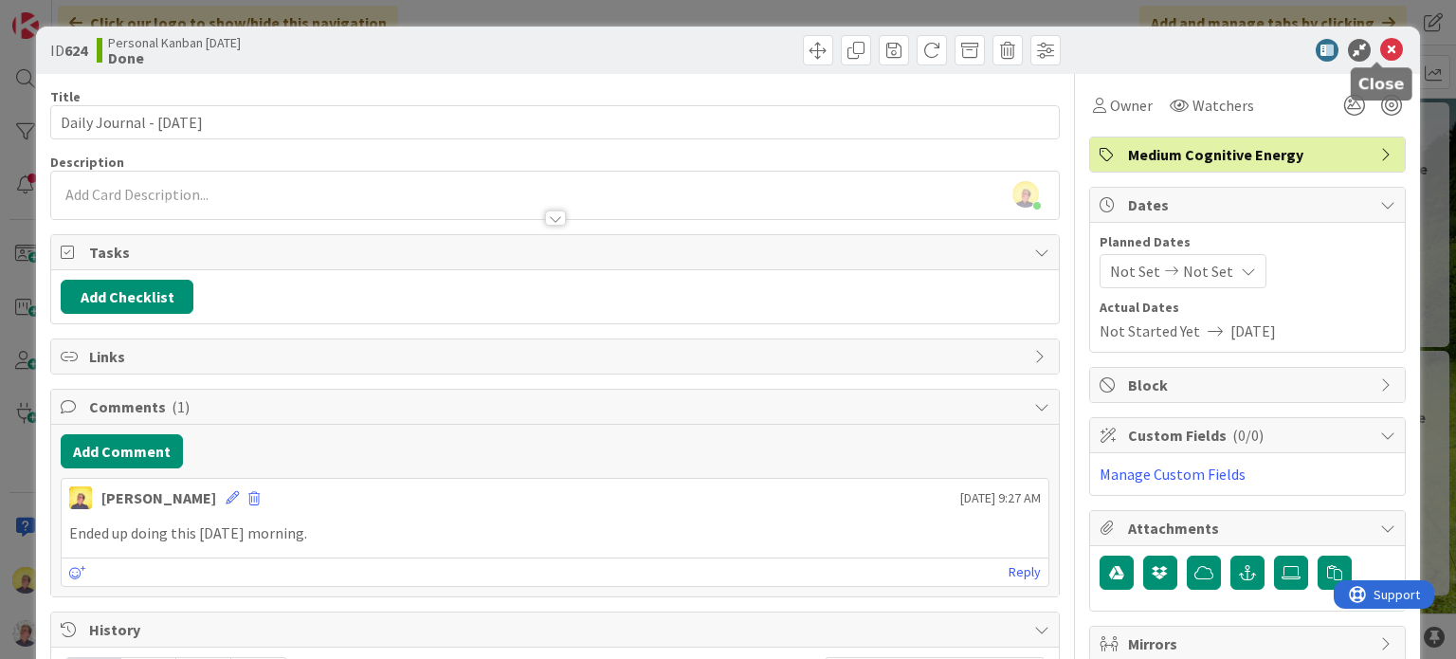
click at [1380, 44] on icon at bounding box center [1391, 50] width 23 height 23
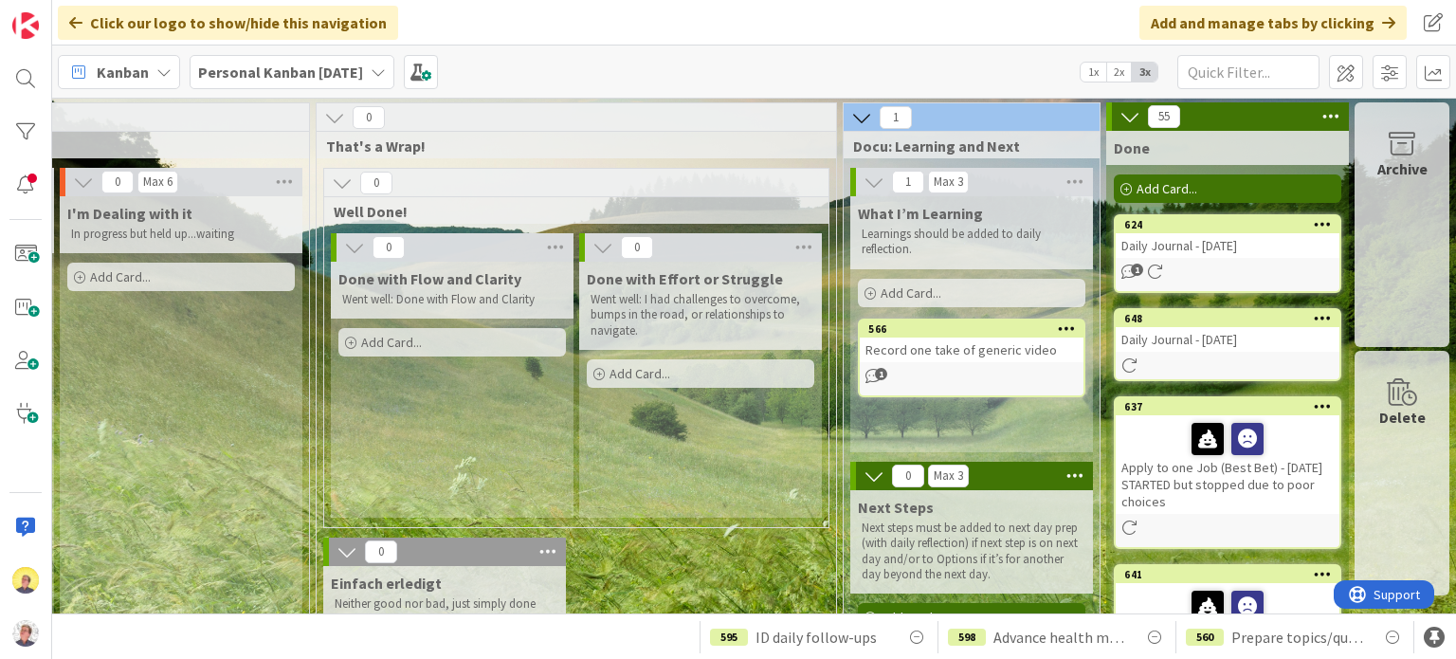
click at [1226, 354] on div "648 Daily Journal - [DATE]" at bounding box center [1228, 344] width 228 height 73
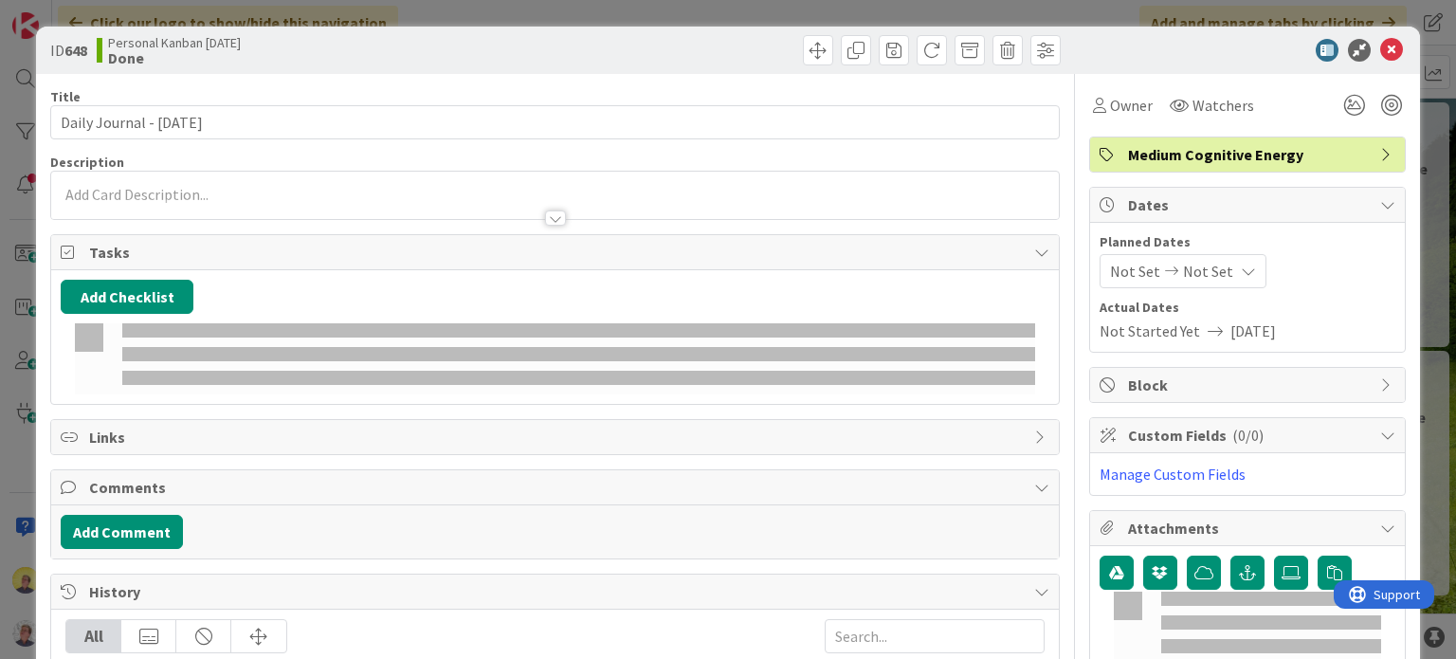
type textarea "x"
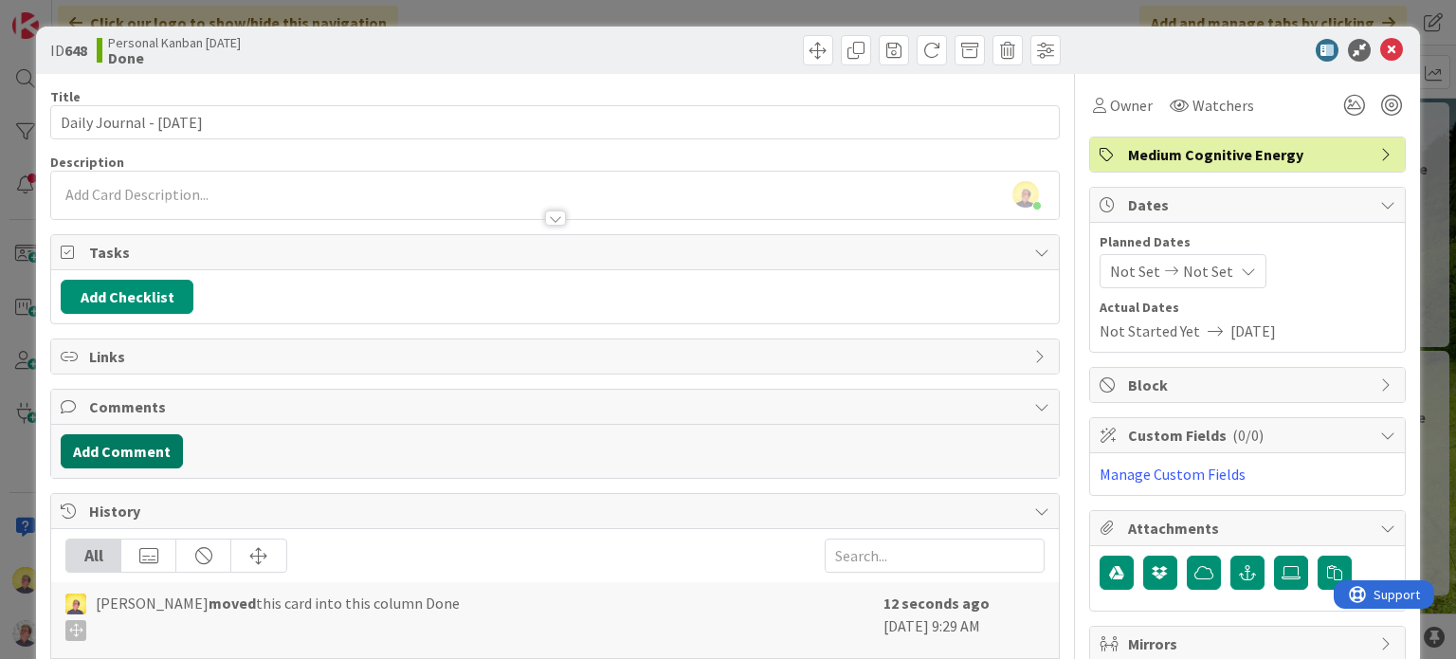
click at [159, 446] on button "Add Comment" at bounding box center [122, 451] width 122 height 34
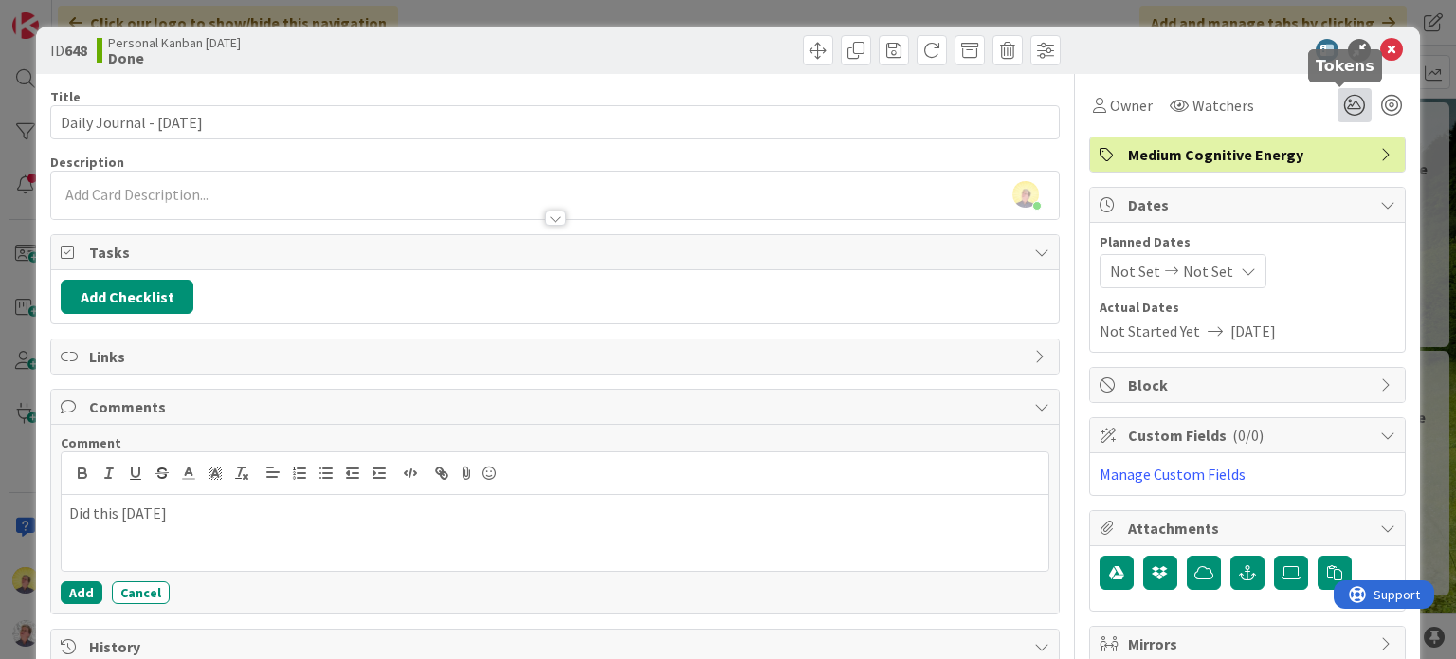
click at [1339, 99] on icon at bounding box center [1355, 105] width 34 height 34
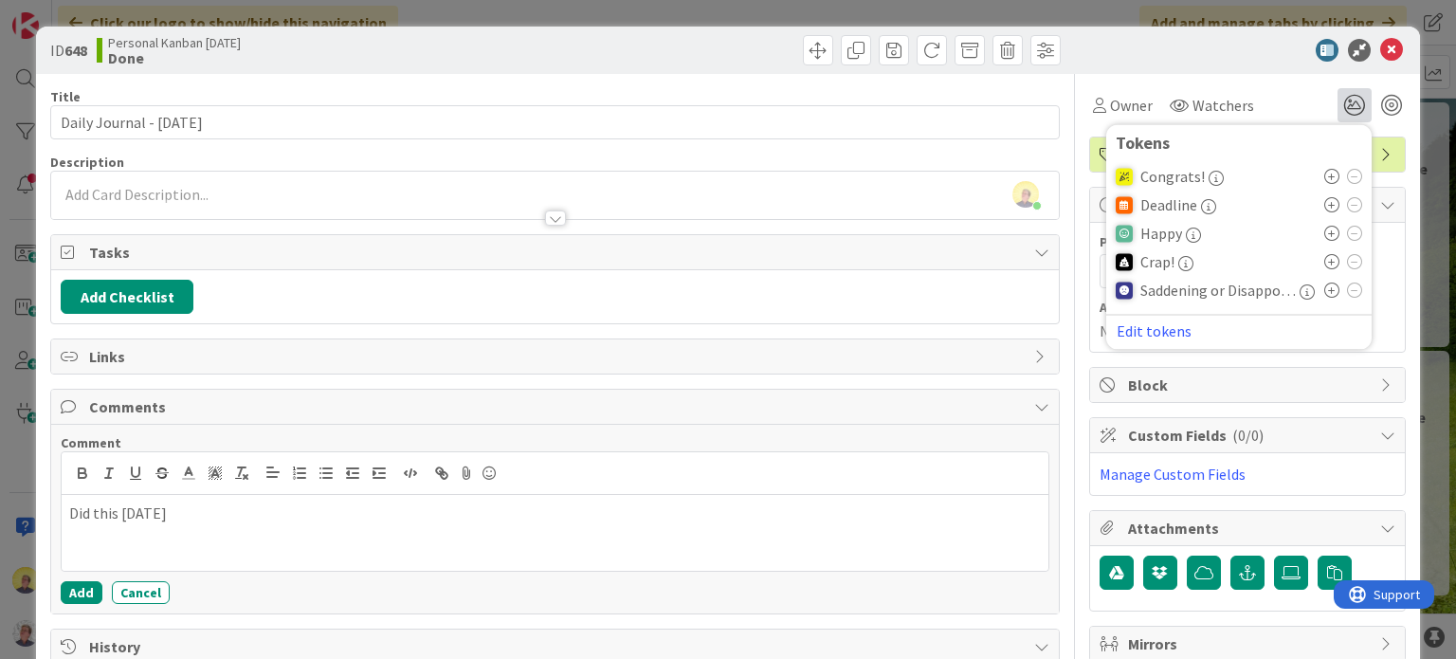
click at [1116, 259] on div at bounding box center [1124, 261] width 17 height 17
click at [1324, 261] on icon at bounding box center [1331, 261] width 15 height 15
click at [1324, 265] on icon at bounding box center [1331, 264] width 15 height 15
click at [1347, 265] on icon at bounding box center [1354, 264] width 15 height 15
click at [89, 587] on button "Add" at bounding box center [82, 592] width 42 height 23
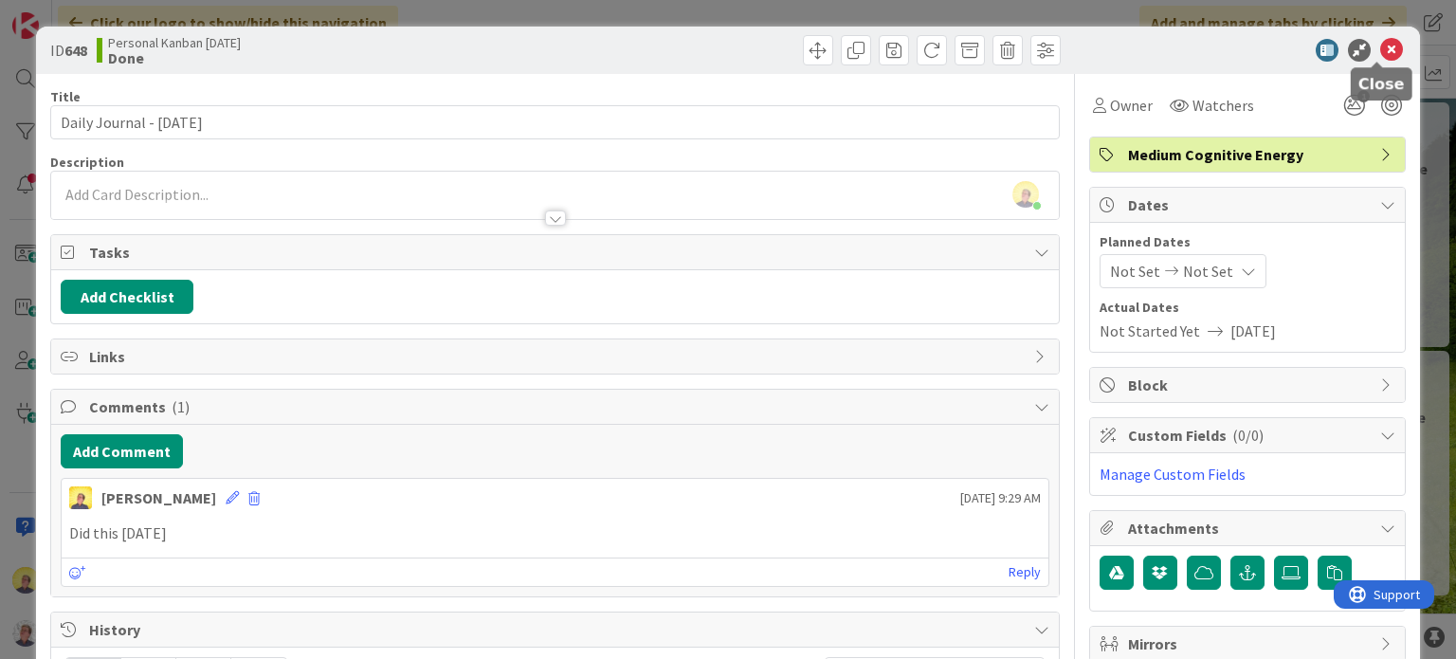
click at [1380, 44] on icon at bounding box center [1391, 50] width 23 height 23
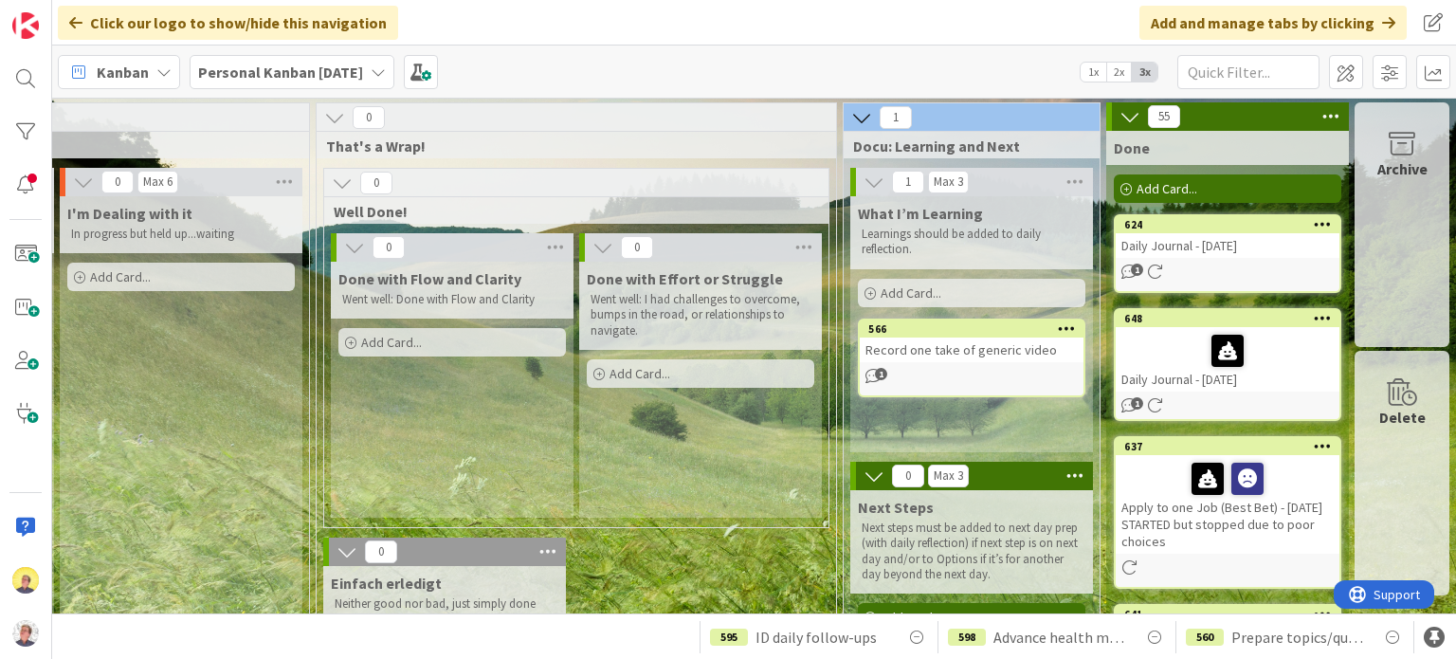
click at [1259, 244] on div "Daily Journal - [DATE]" at bounding box center [1228, 245] width 224 height 25
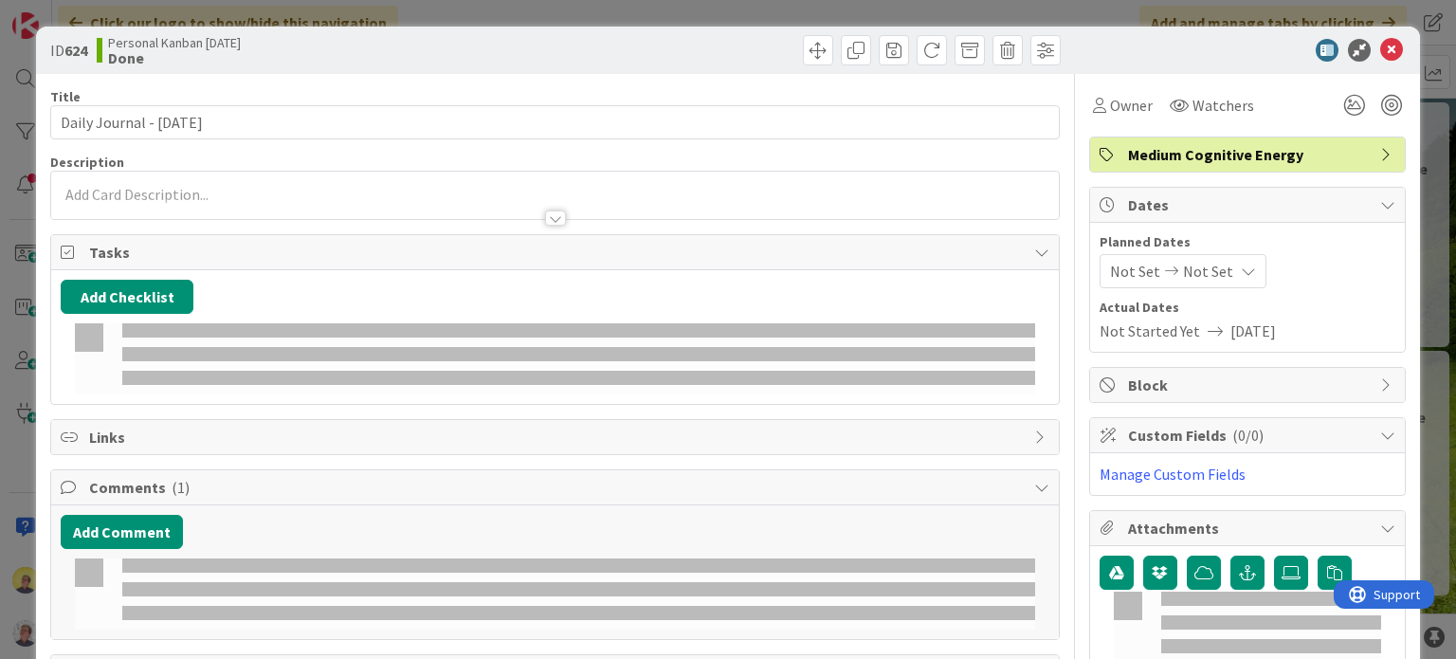
type textarea "x"
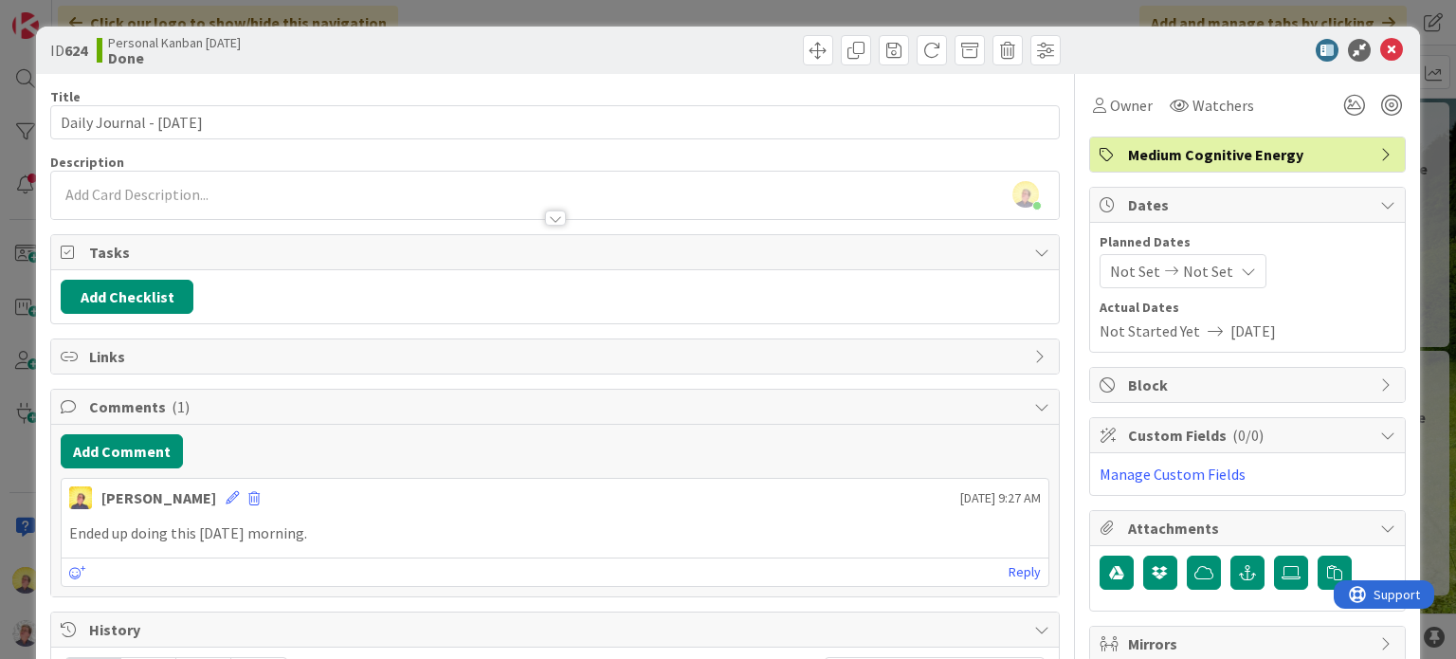
click at [224, 530] on p "Ended up doing this [DATE] morning." at bounding box center [554, 533] width 971 height 22
drag, startPoint x: 220, startPoint y: 531, endPoint x: 289, endPoint y: 527, distance: 69.3
click at [289, 527] on p "Ended up doing this [DATE] morning." at bounding box center [554, 533] width 971 height 22
click at [213, 500] on div "[PERSON_NAME] [DATE] 9:27 AM" at bounding box center [555, 494] width 986 height 30
click at [226, 491] on icon at bounding box center [232, 497] width 13 height 13
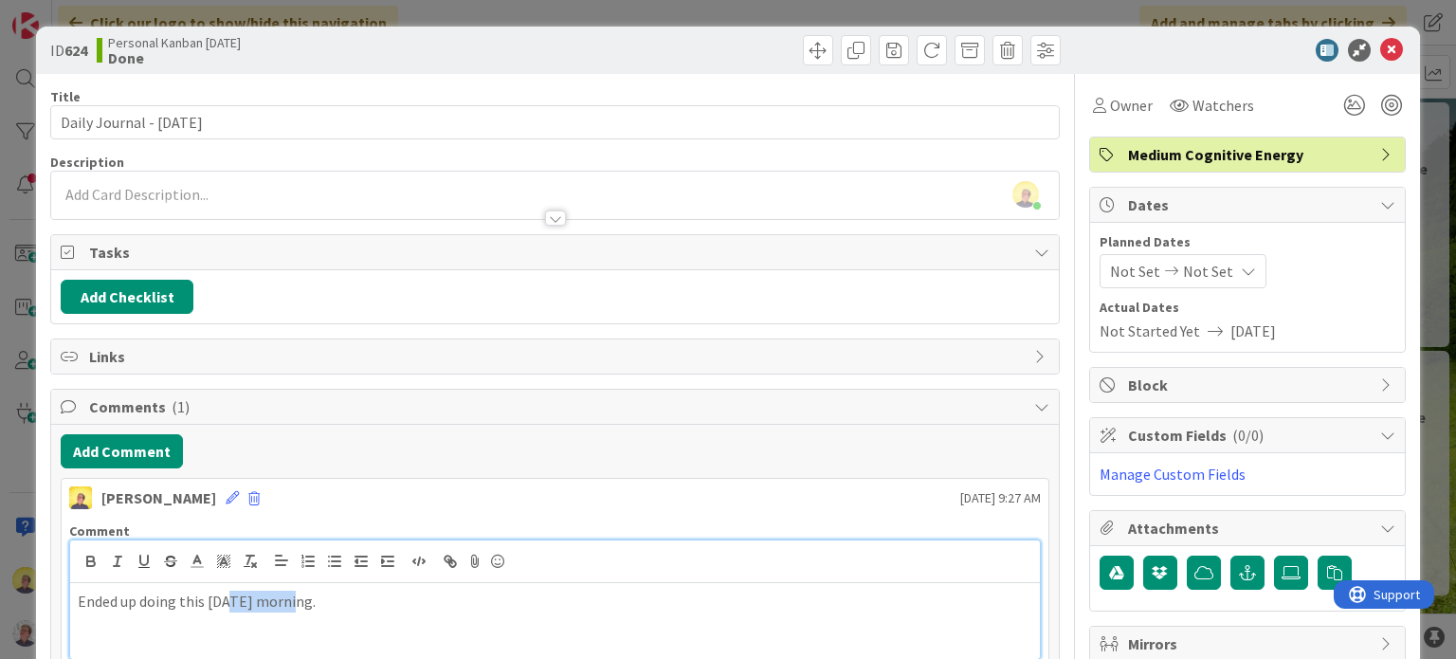
drag, startPoint x: 229, startPoint y: 602, endPoint x: 300, endPoint y: 606, distance: 70.3
click at [300, 606] on p "Ended up doing this [DATE] morning." at bounding box center [555, 602] width 954 height 22
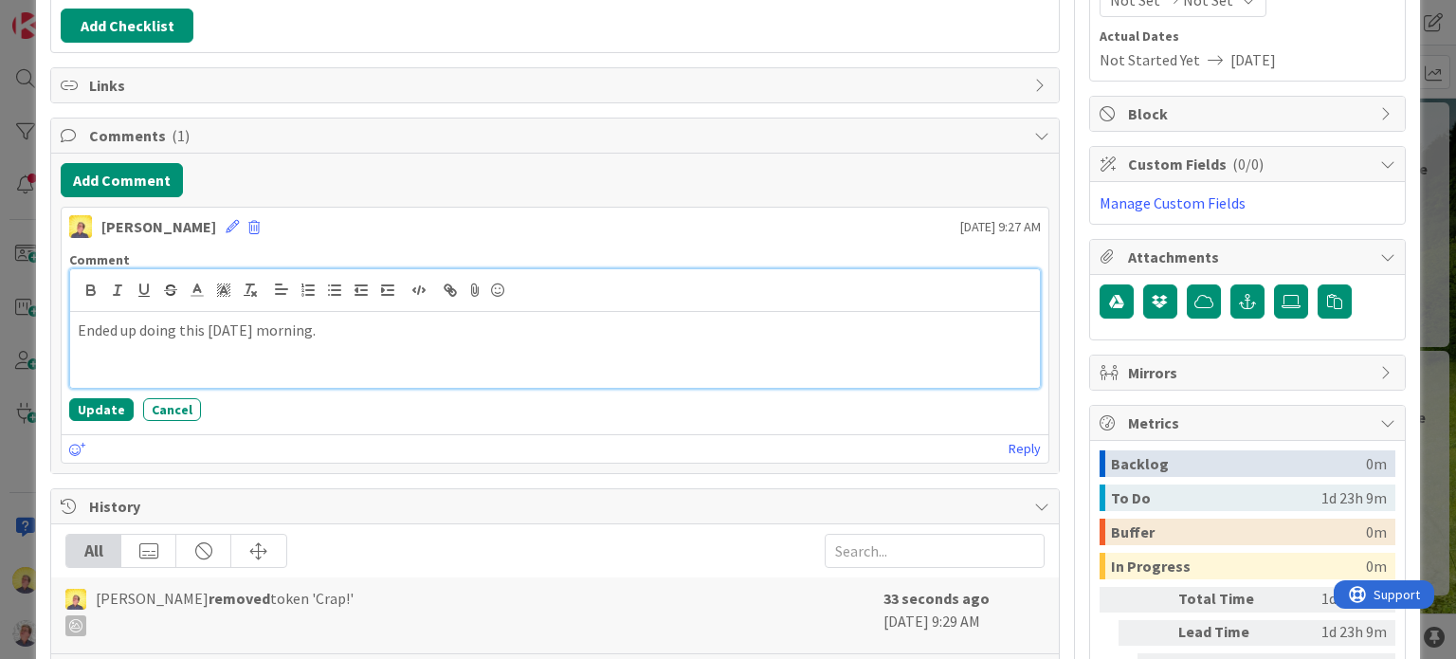
scroll to position [284, 0]
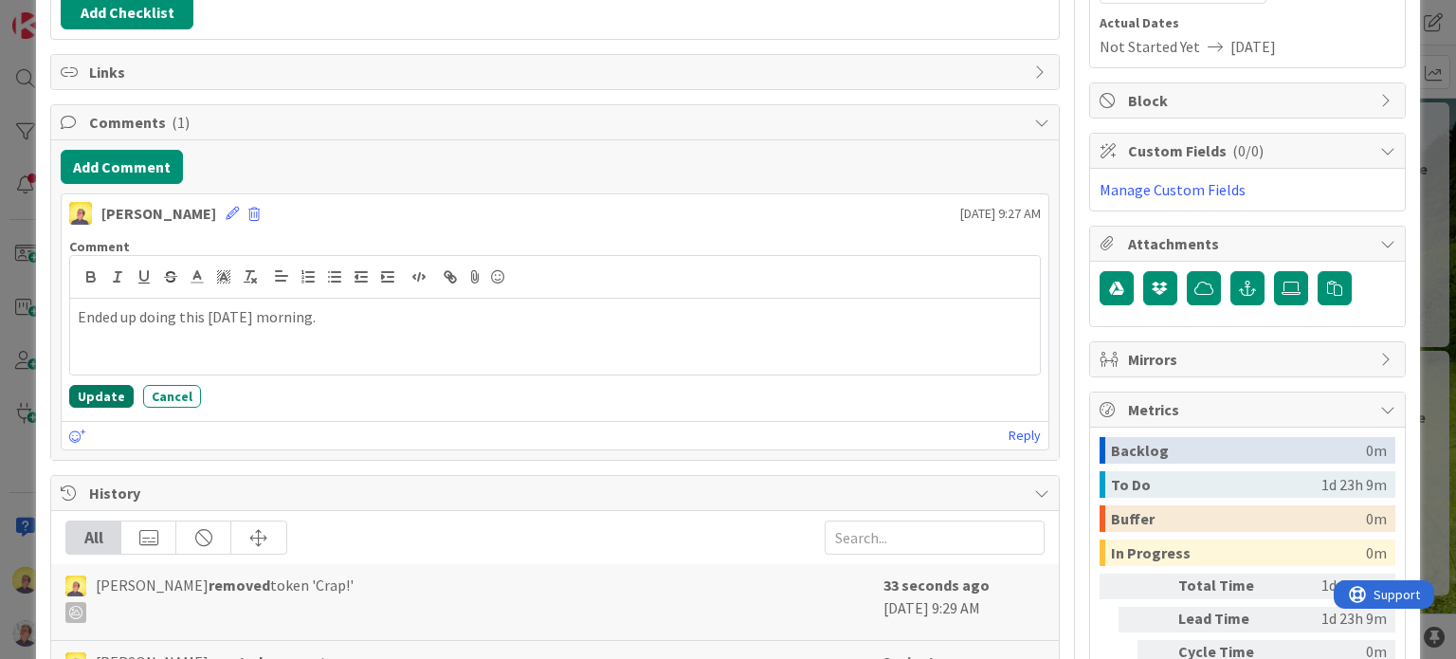
drag, startPoint x: 102, startPoint y: 394, endPoint x: 116, endPoint y: 389, distance: 14.4
click at [103, 393] on button "Update" at bounding box center [101, 396] width 64 height 23
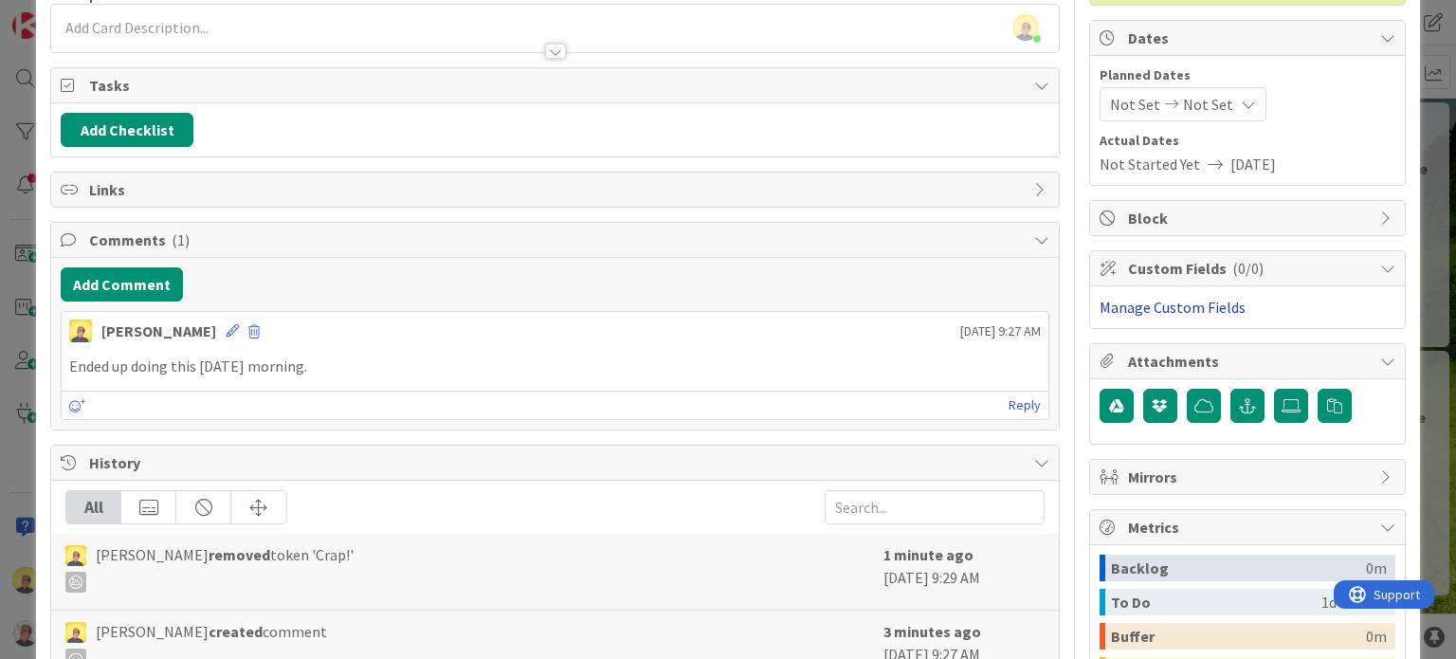
scroll to position [0, 0]
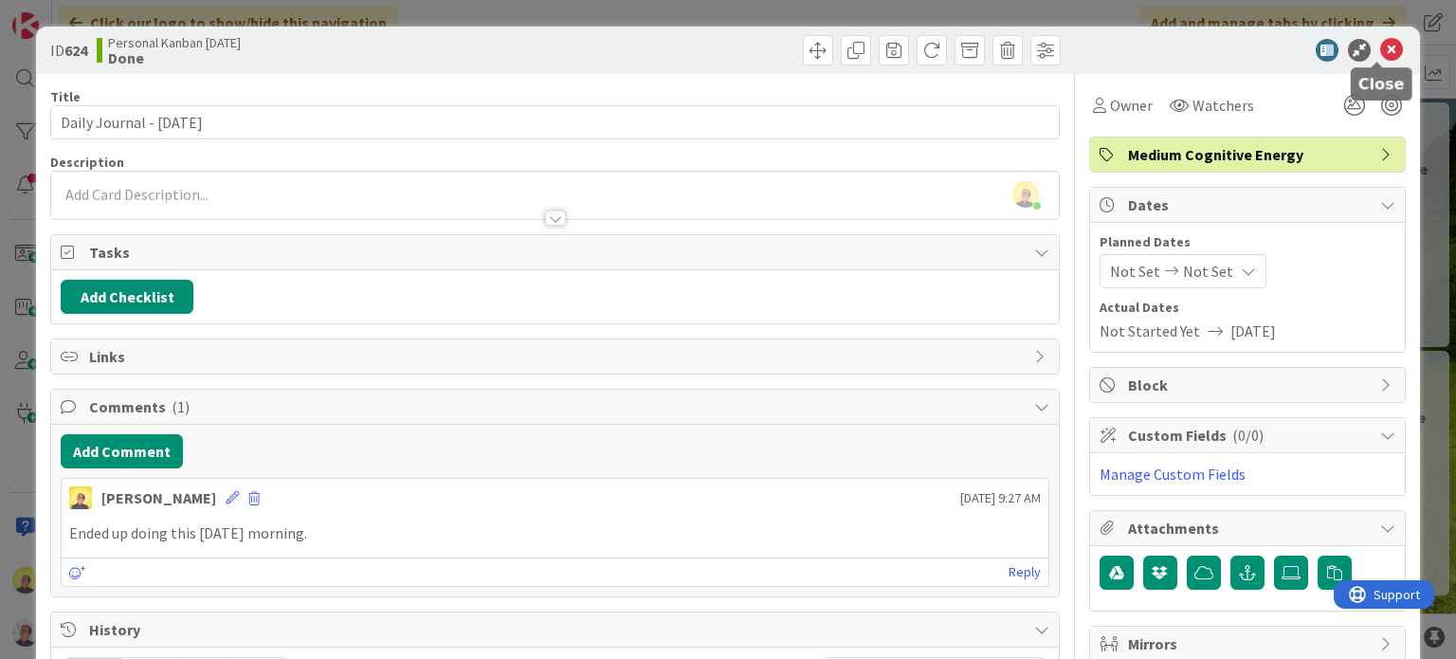
click at [1380, 45] on icon at bounding box center [1391, 50] width 23 height 23
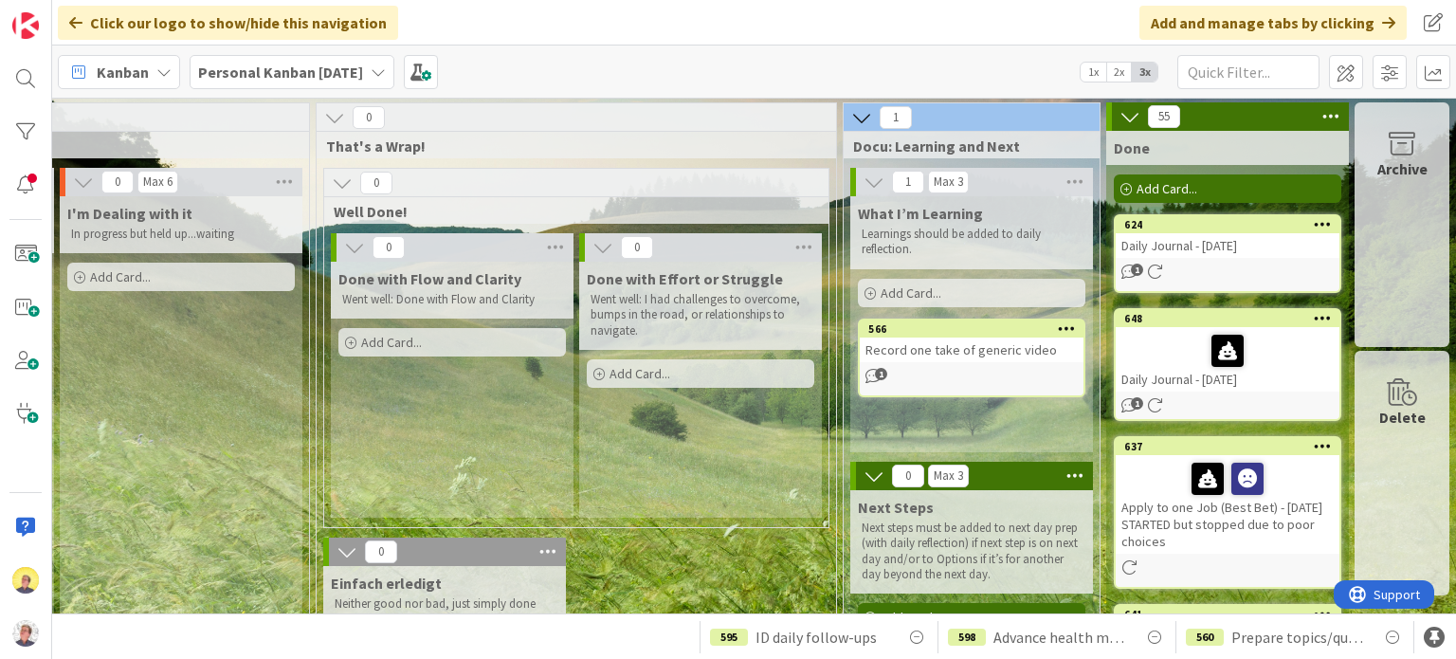
click at [1200, 266] on div "1" at bounding box center [1228, 272] width 224 height 16
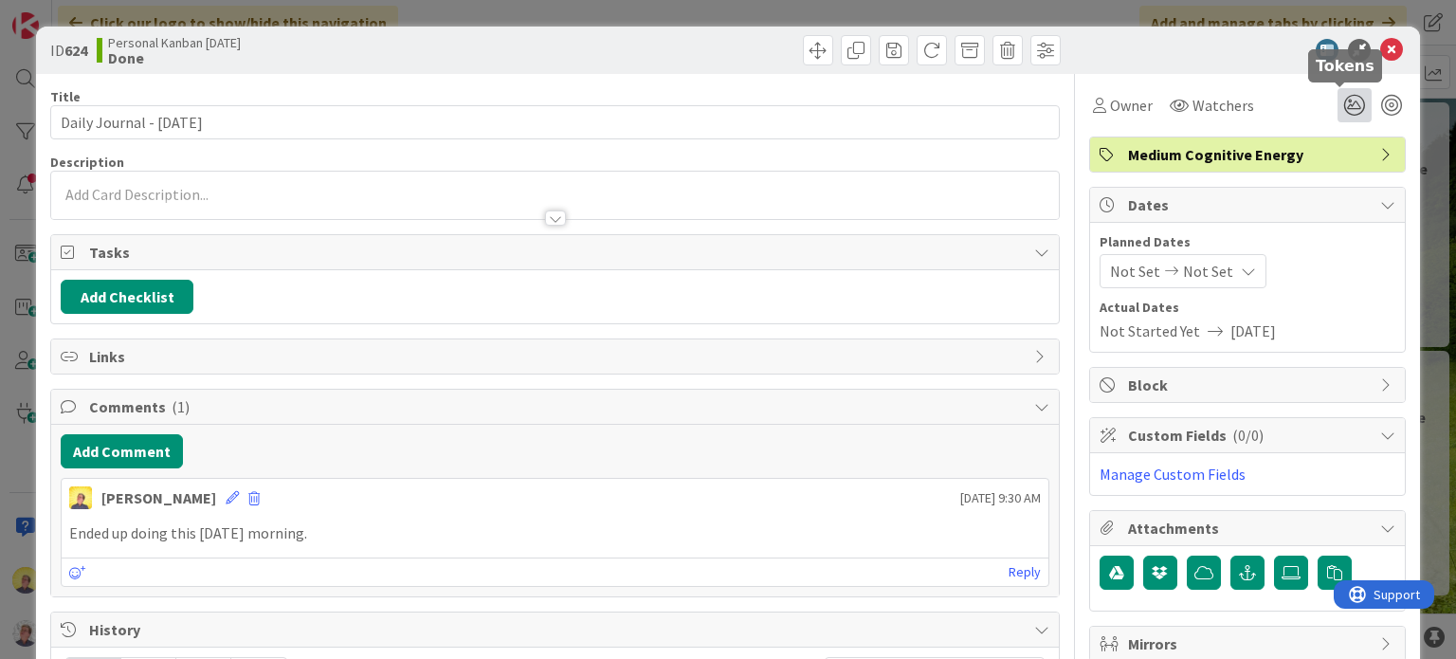
click at [1339, 101] on icon at bounding box center [1355, 105] width 34 height 34
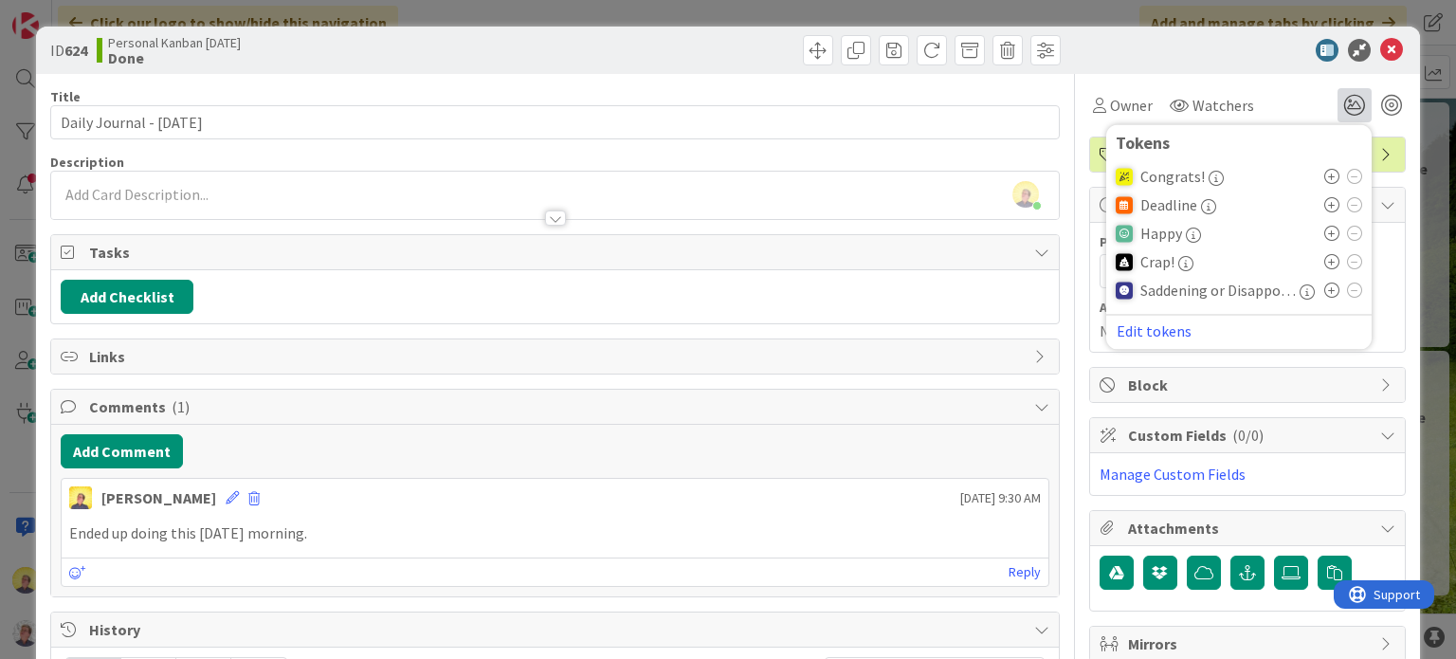
click at [1324, 262] on icon at bounding box center [1331, 261] width 15 height 15
click at [1380, 50] on icon at bounding box center [1391, 50] width 23 height 23
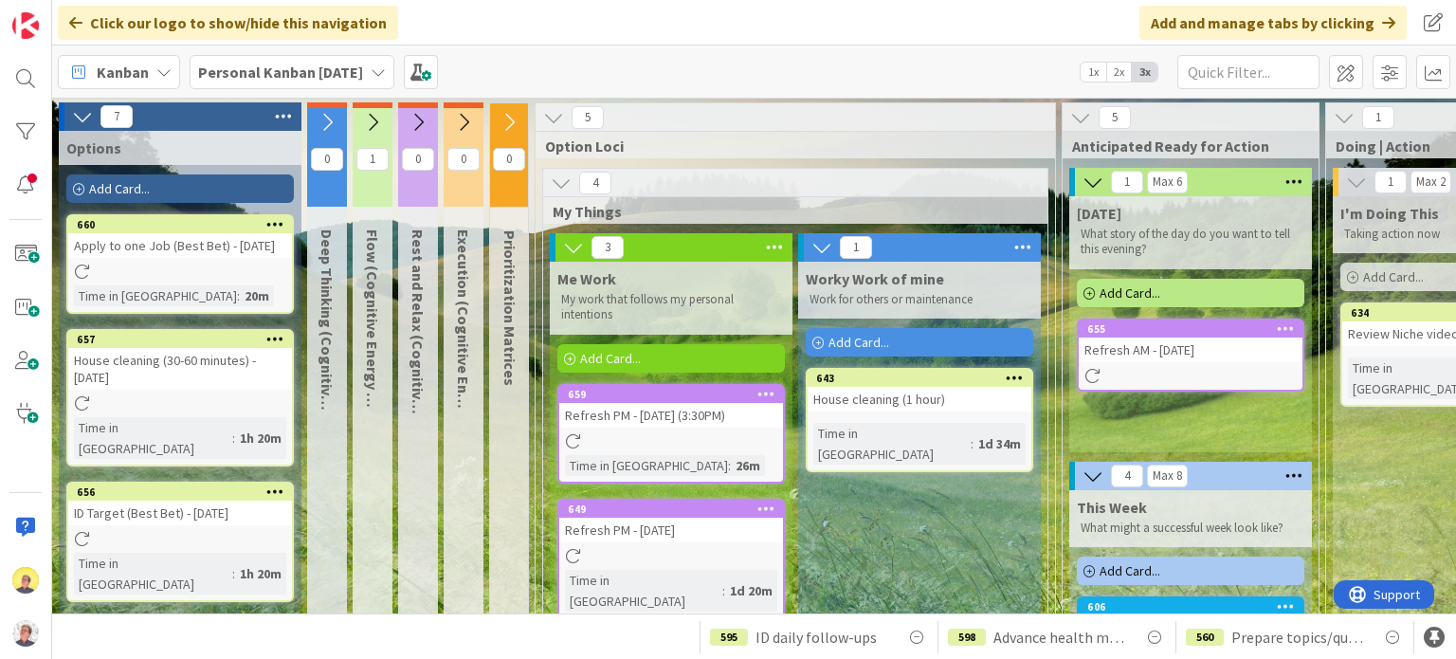
click at [283, 115] on icon at bounding box center [283, 116] width 25 height 28
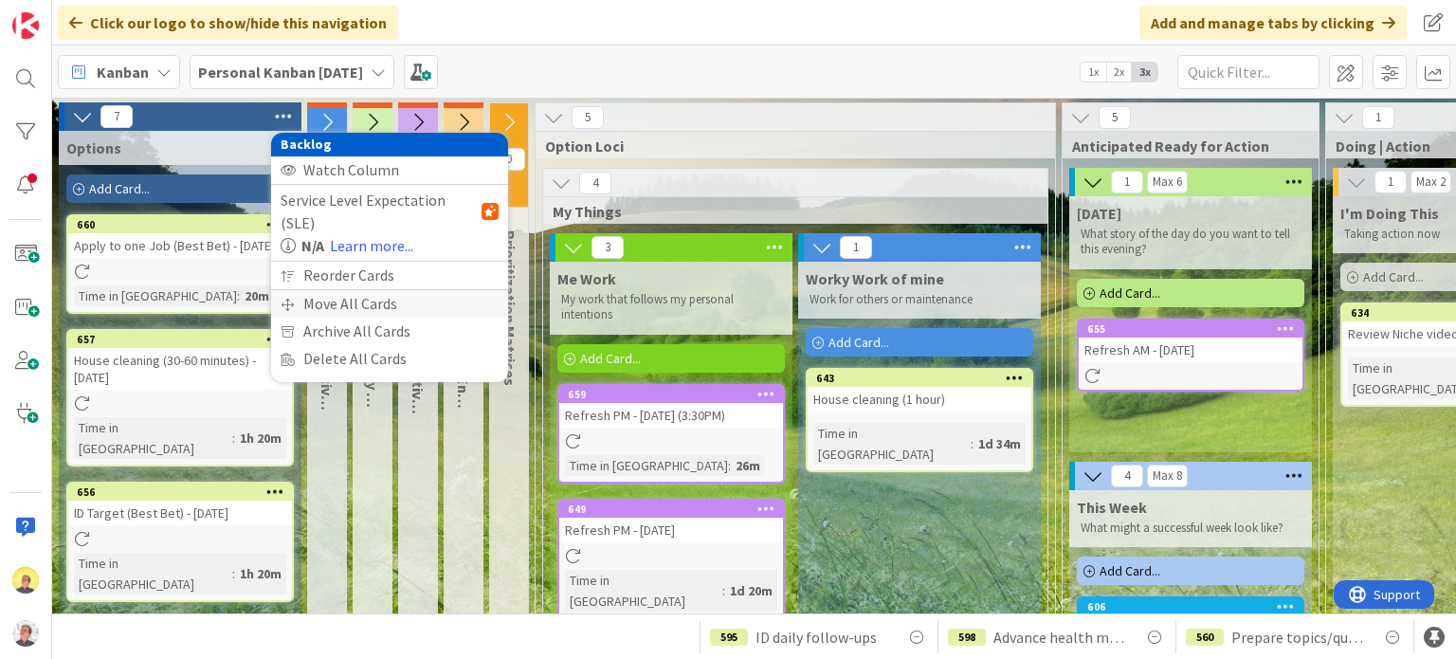
click at [324, 290] on div "Move All Cards" at bounding box center [389, 303] width 237 height 27
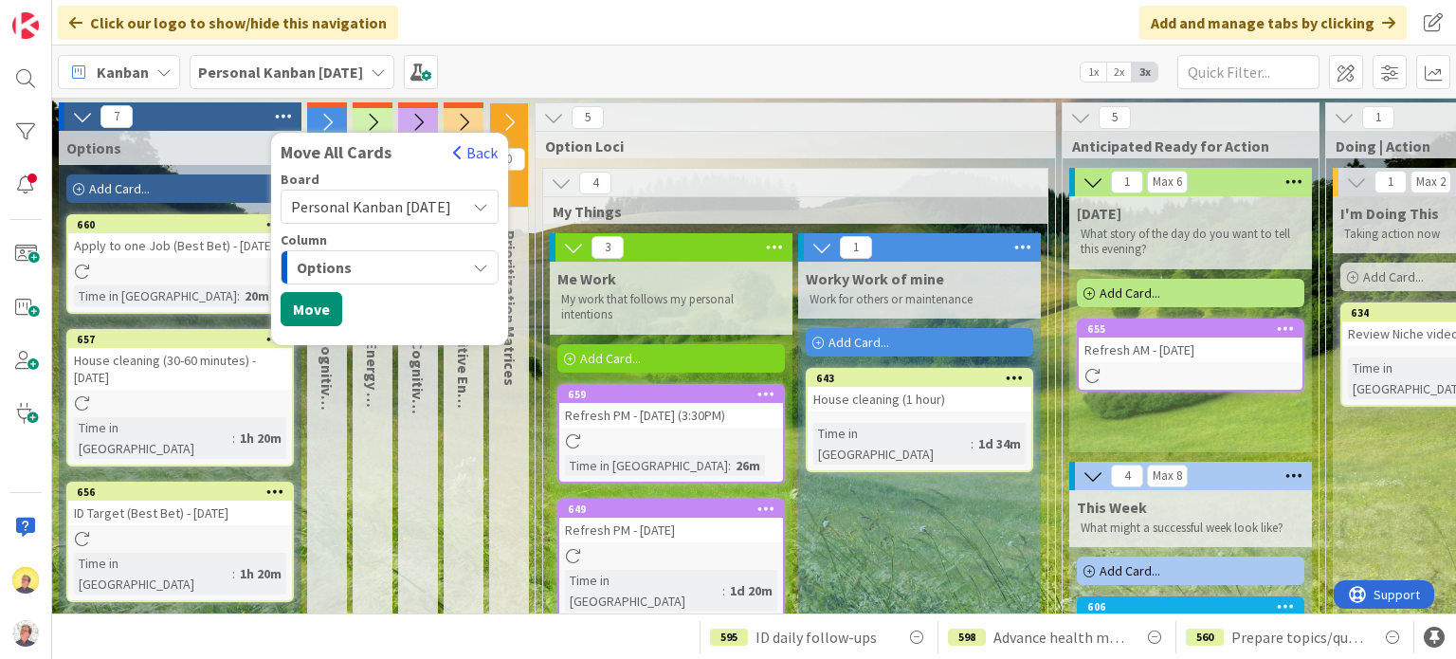
click at [356, 270] on div "Options" at bounding box center [378, 267] width 173 height 30
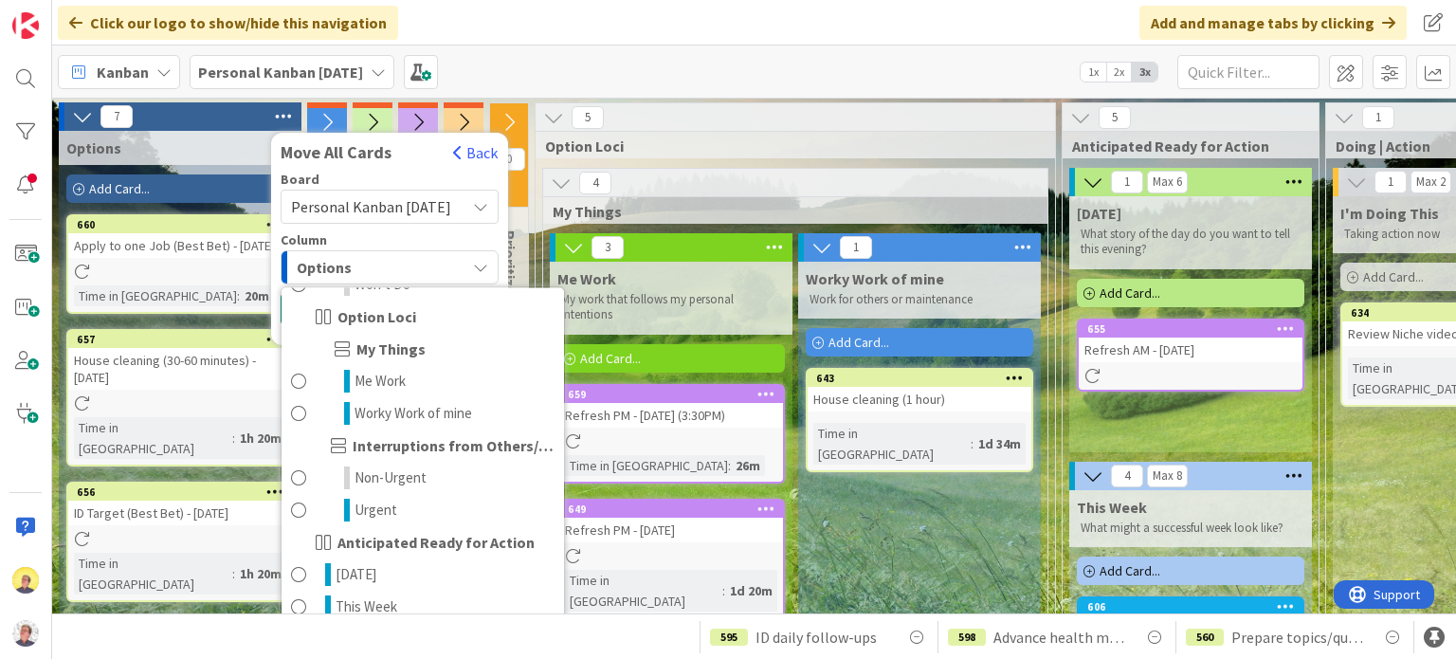
scroll to position [569, 0]
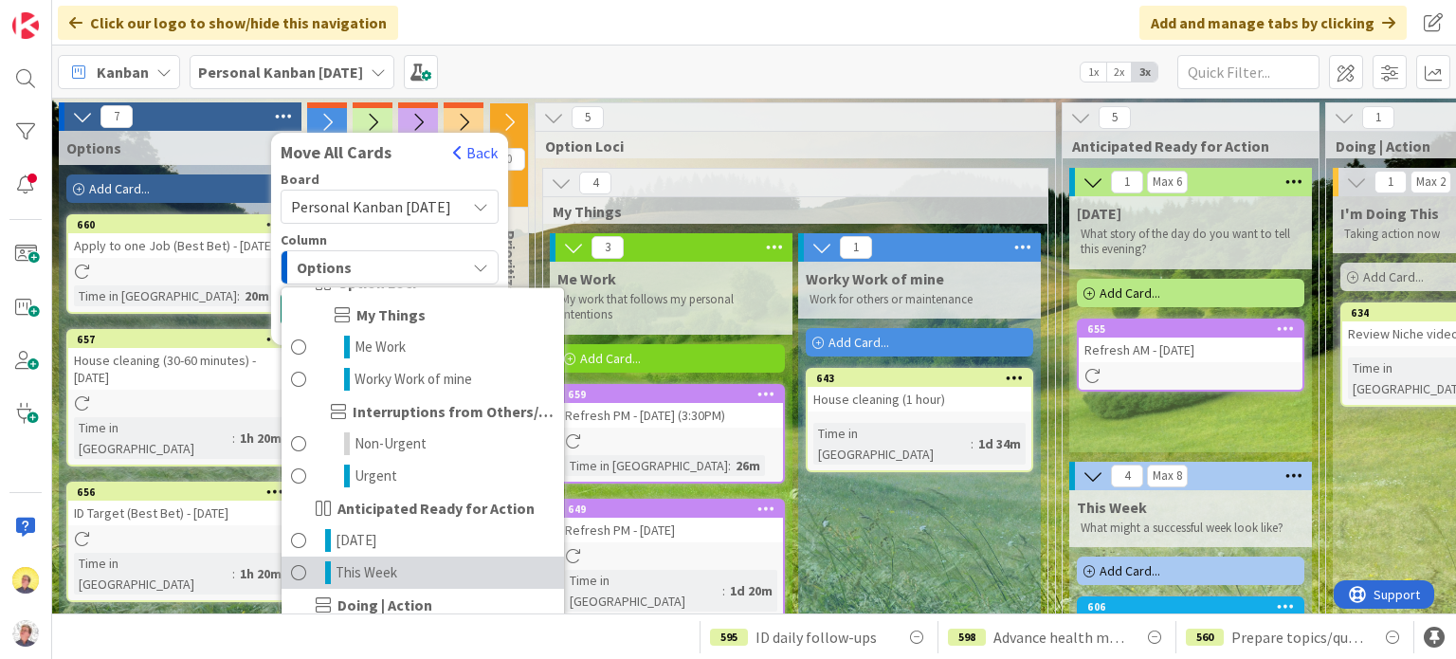
click at [303, 561] on span at bounding box center [298, 572] width 15 height 23
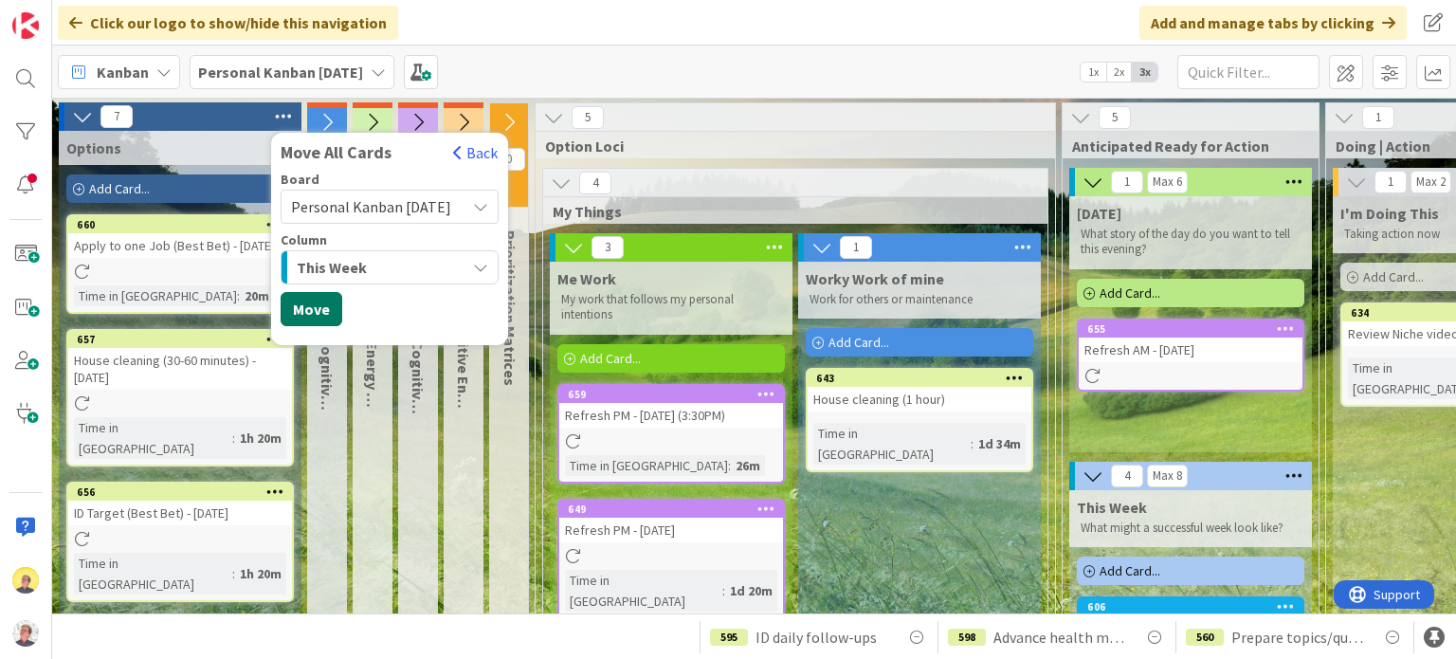
click at [320, 318] on button "Move" at bounding box center [312, 309] width 62 height 34
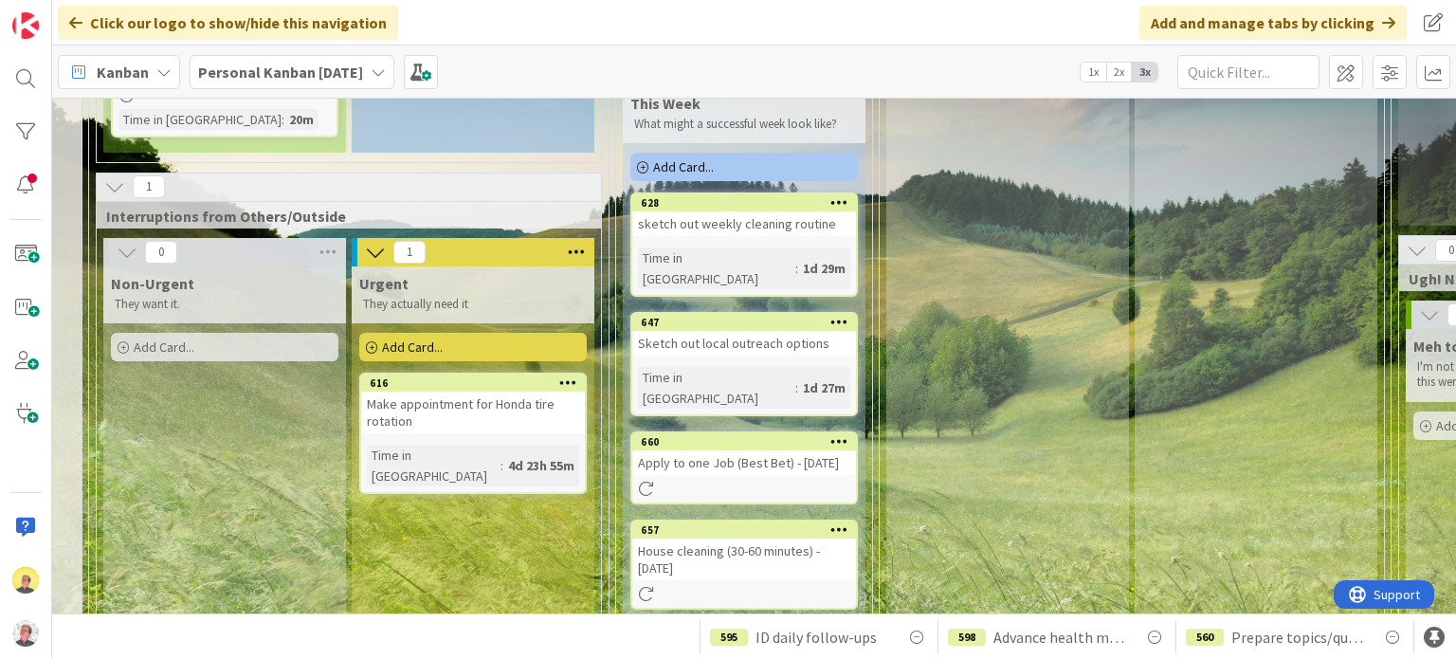
scroll to position [640, 447]
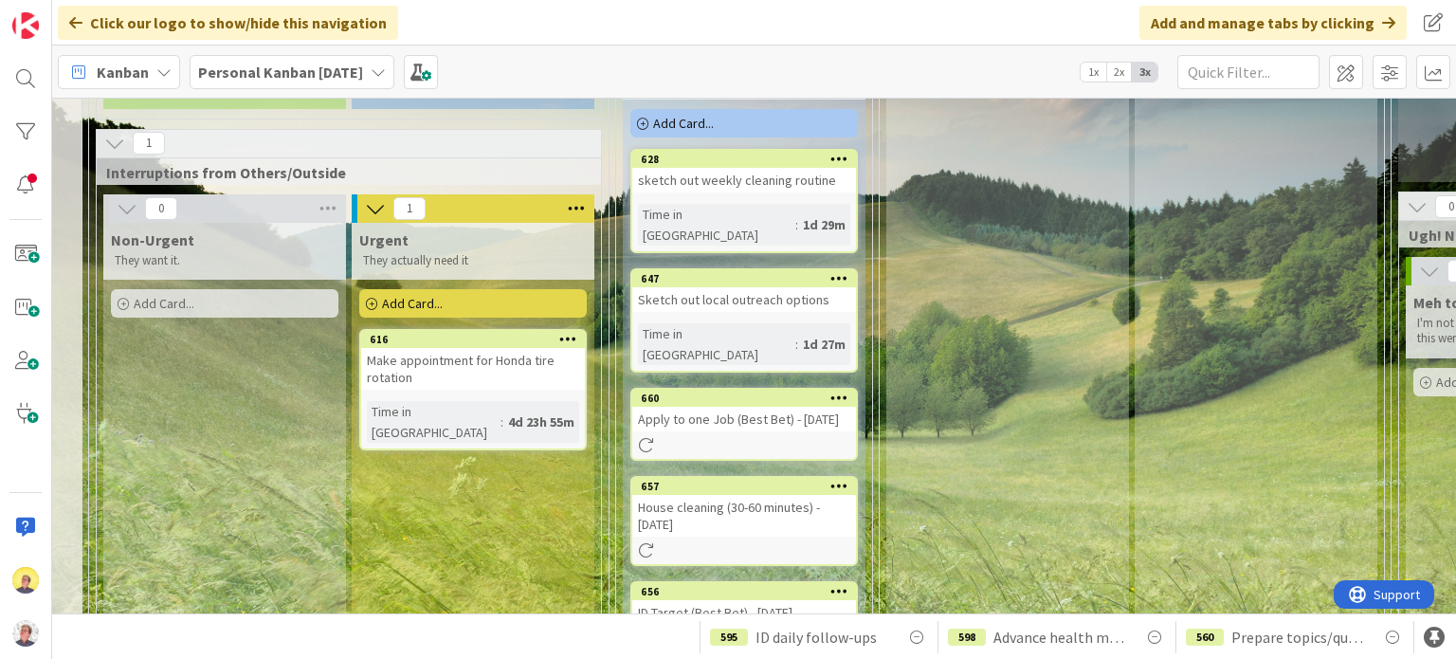
click at [1119, 71] on span "2x" at bounding box center [1119, 72] width 26 height 19
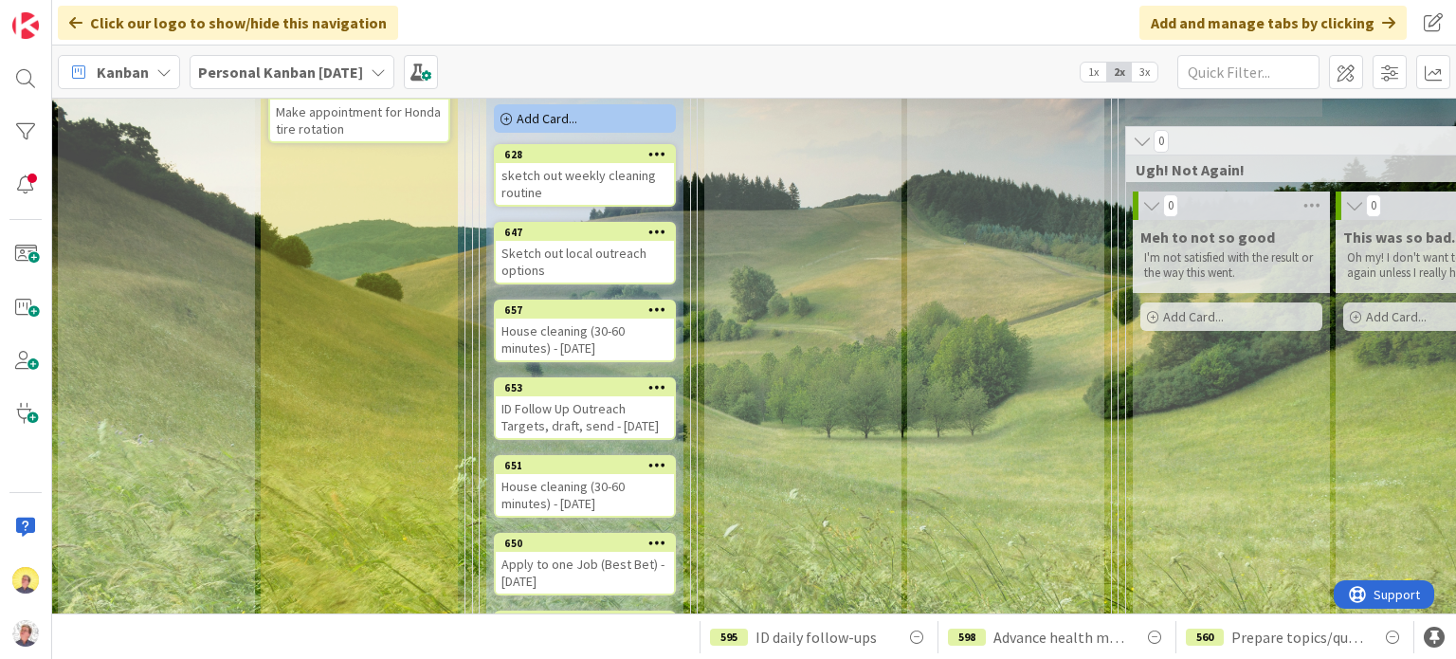
scroll to position [721, 447]
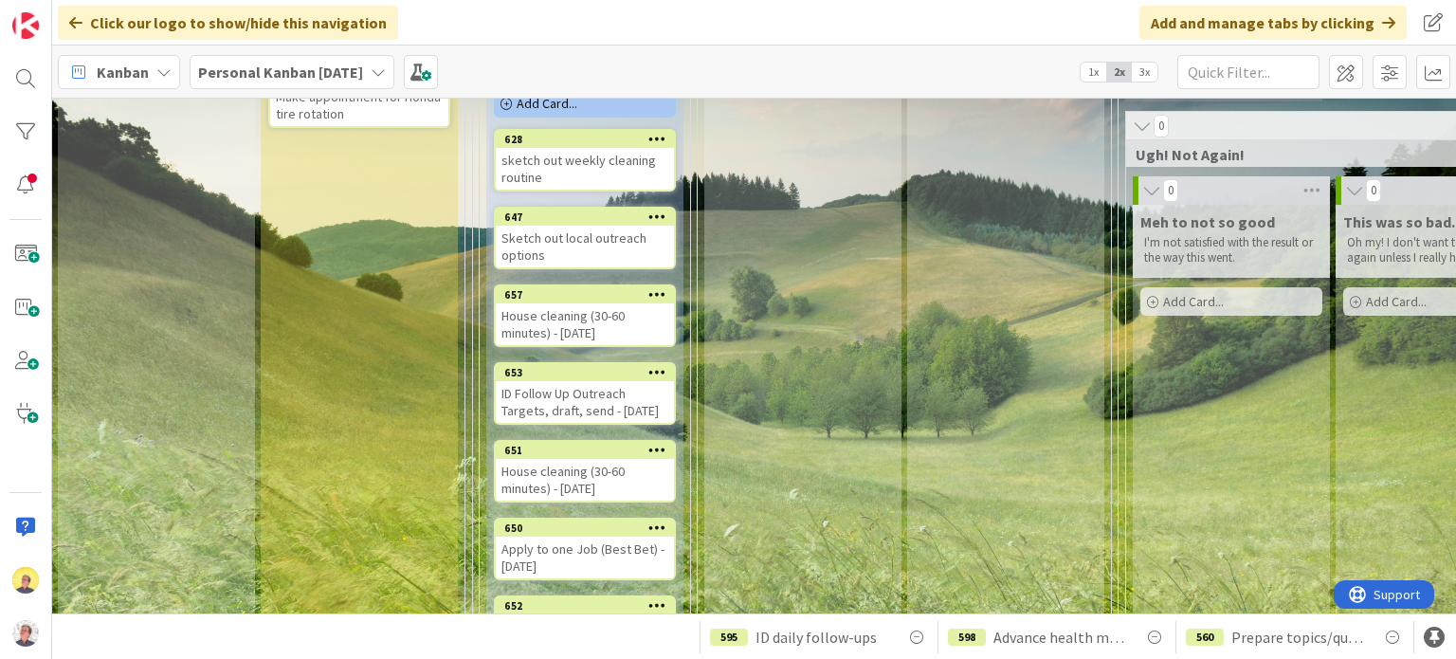
click at [661, 375] on icon at bounding box center [657, 371] width 18 height 13
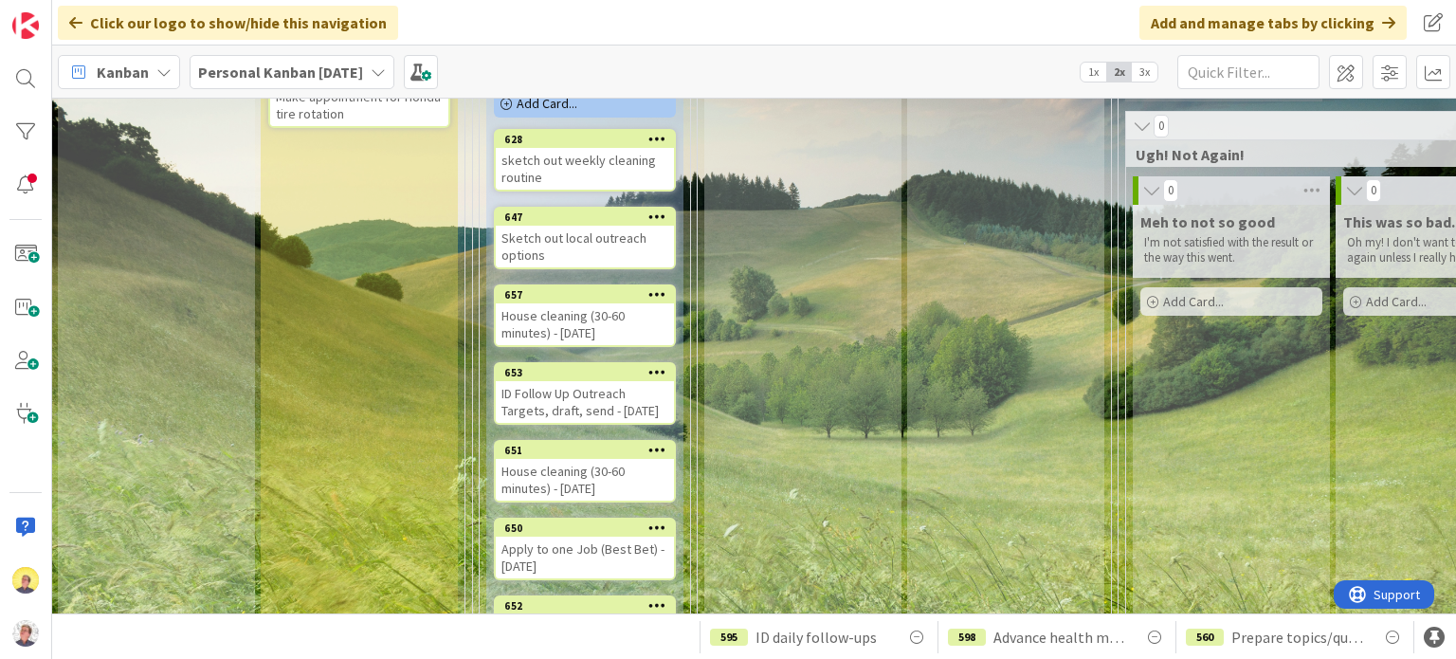
click at [660, 378] on icon at bounding box center [657, 371] width 18 height 13
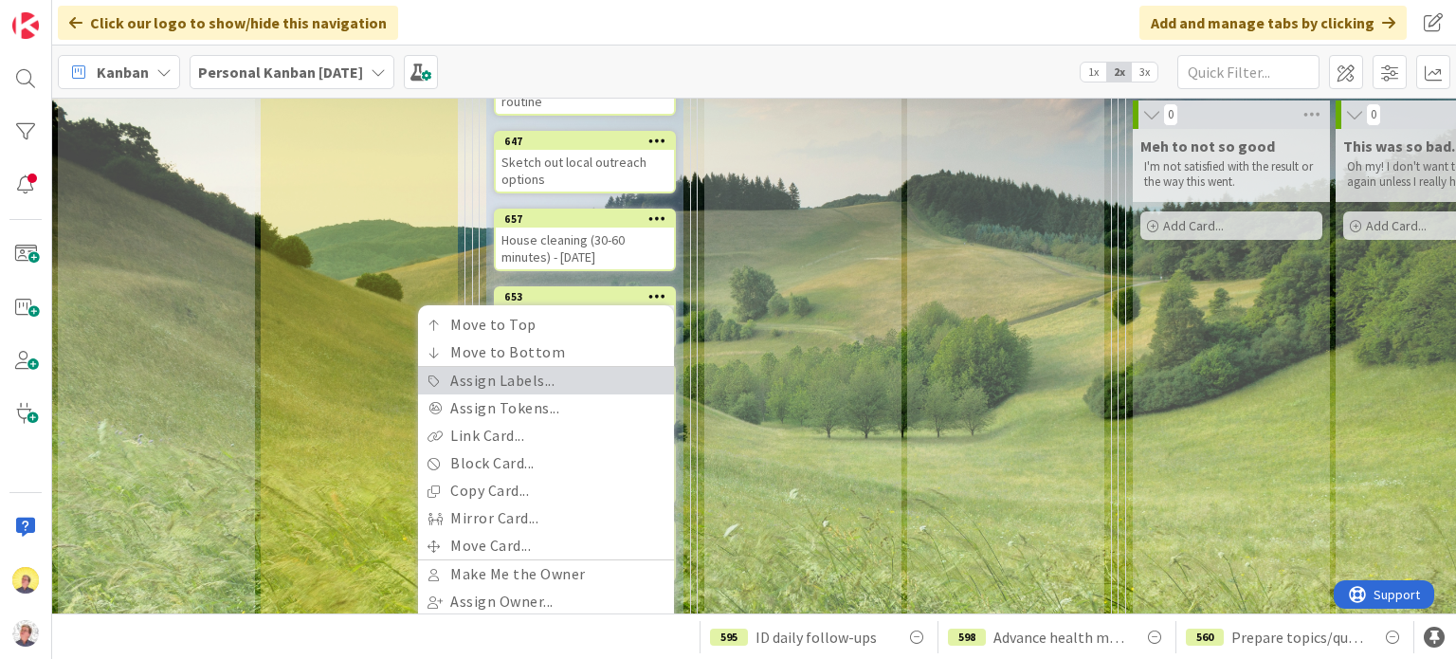
scroll to position [910, 447]
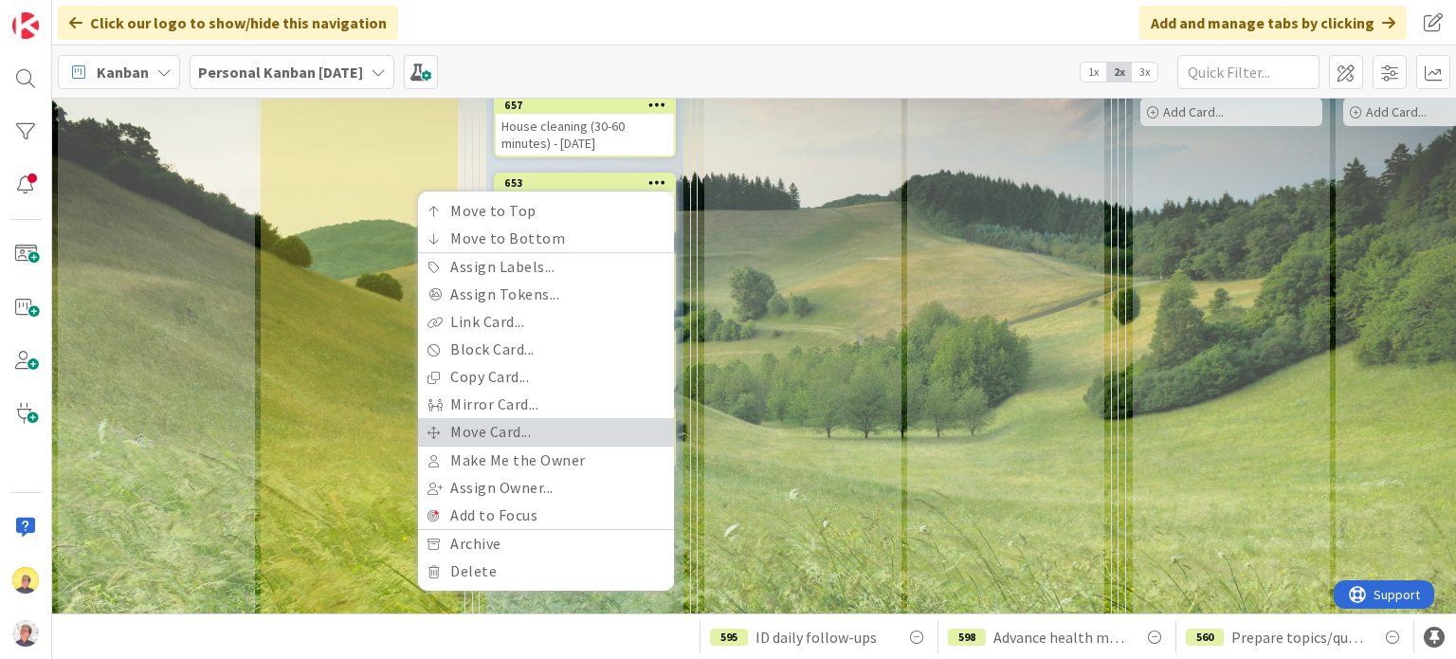
click at [513, 442] on link "Move Card..." at bounding box center [546, 431] width 256 height 27
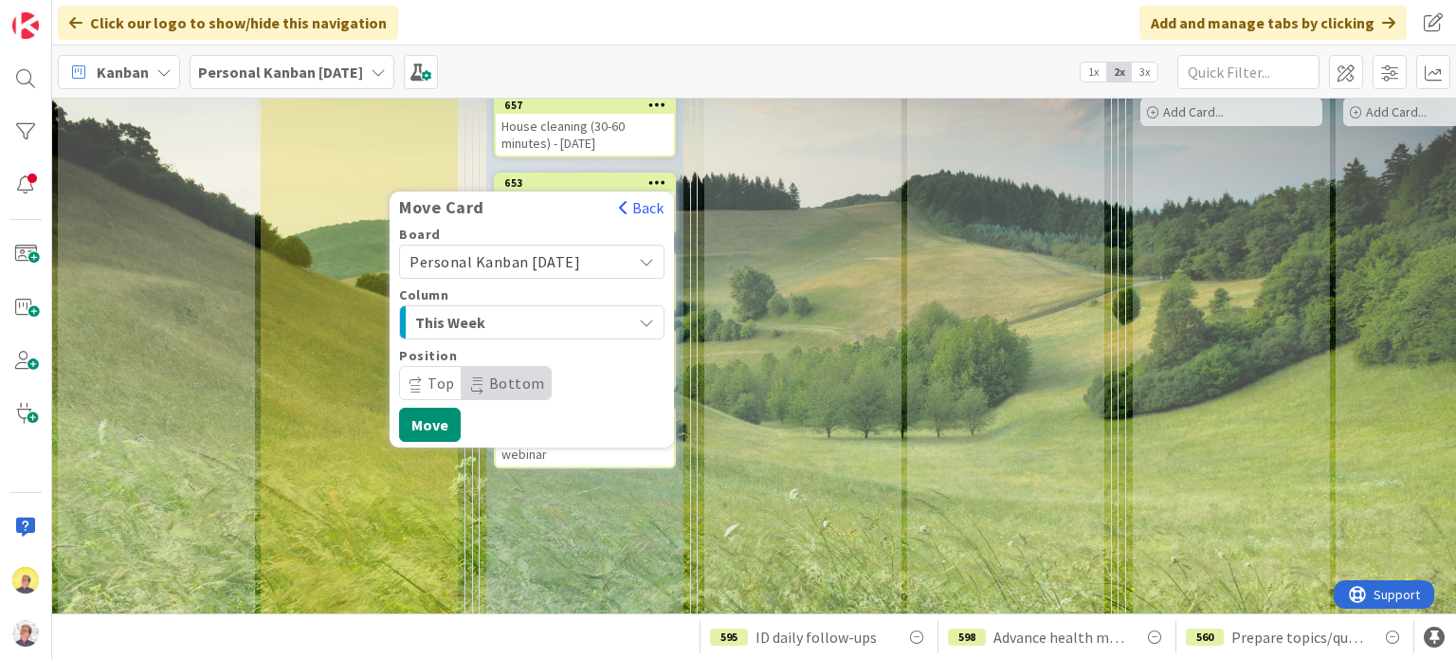
click at [585, 328] on div "This Week" at bounding box center [521, 322] width 221 height 30
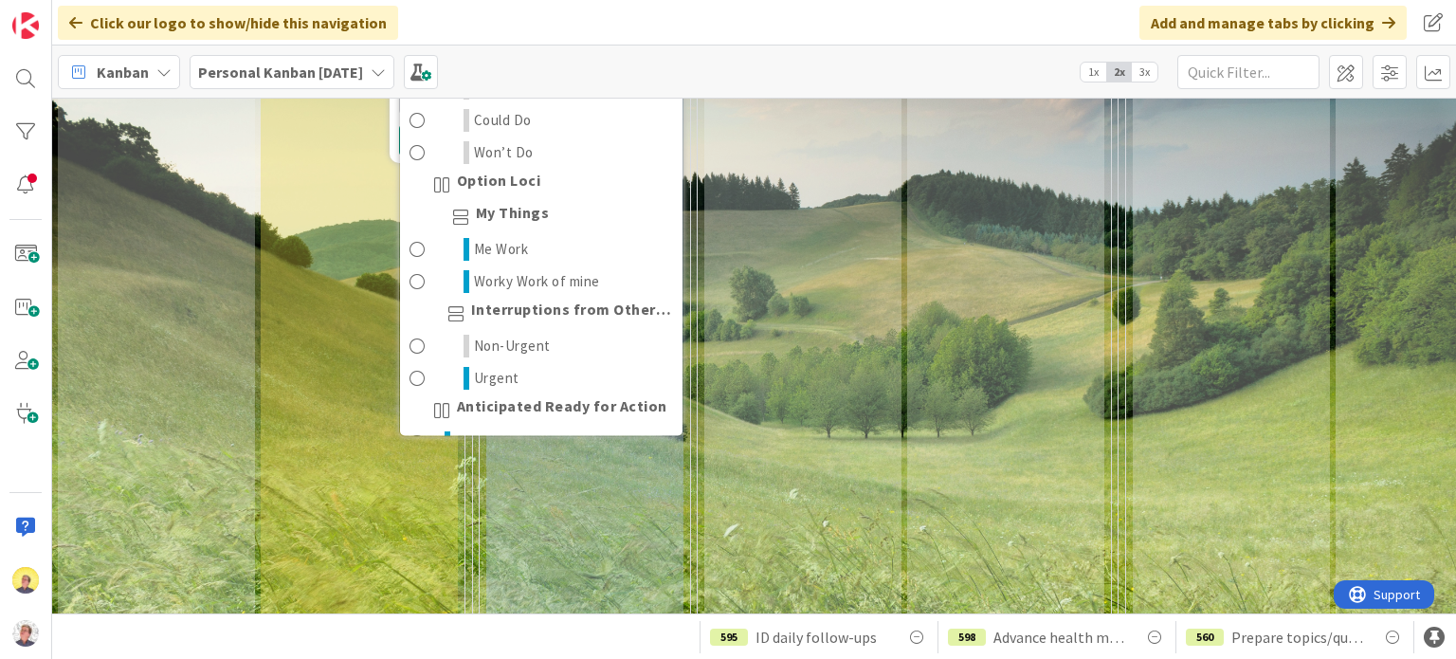
scroll to position [0, 0]
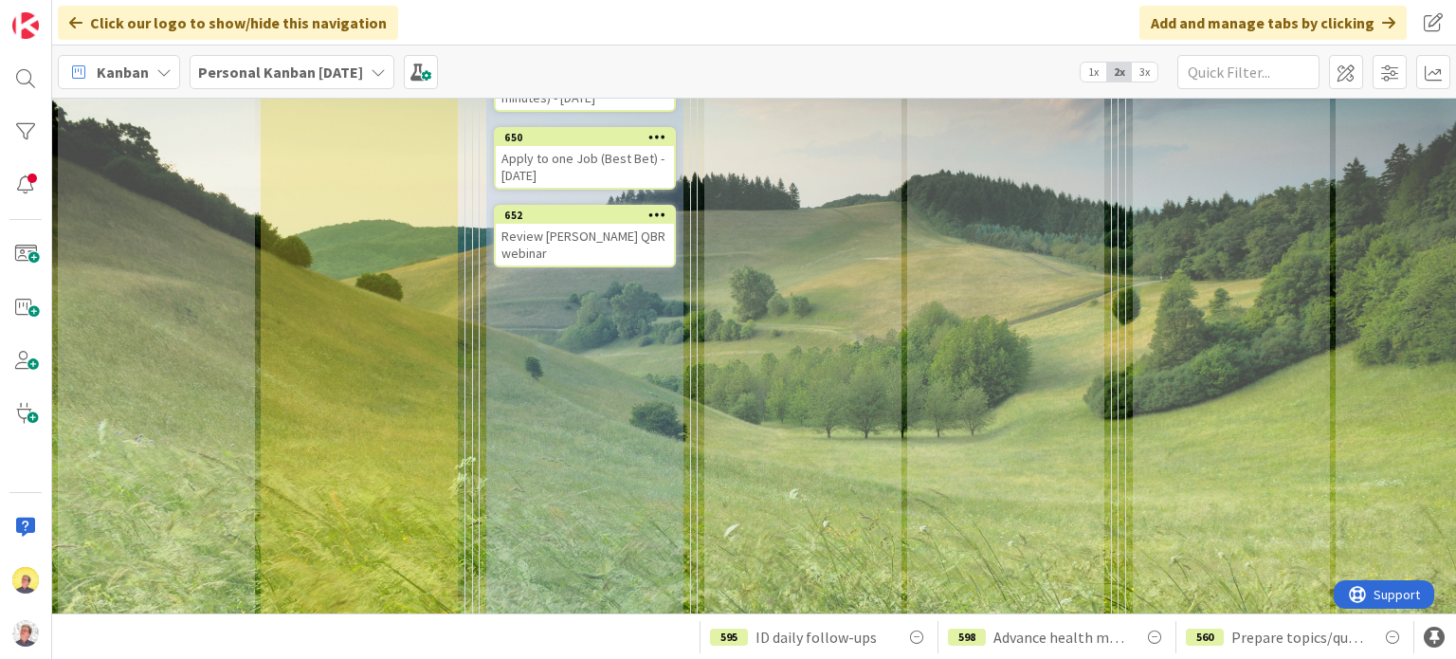
scroll to position [1100, 447]
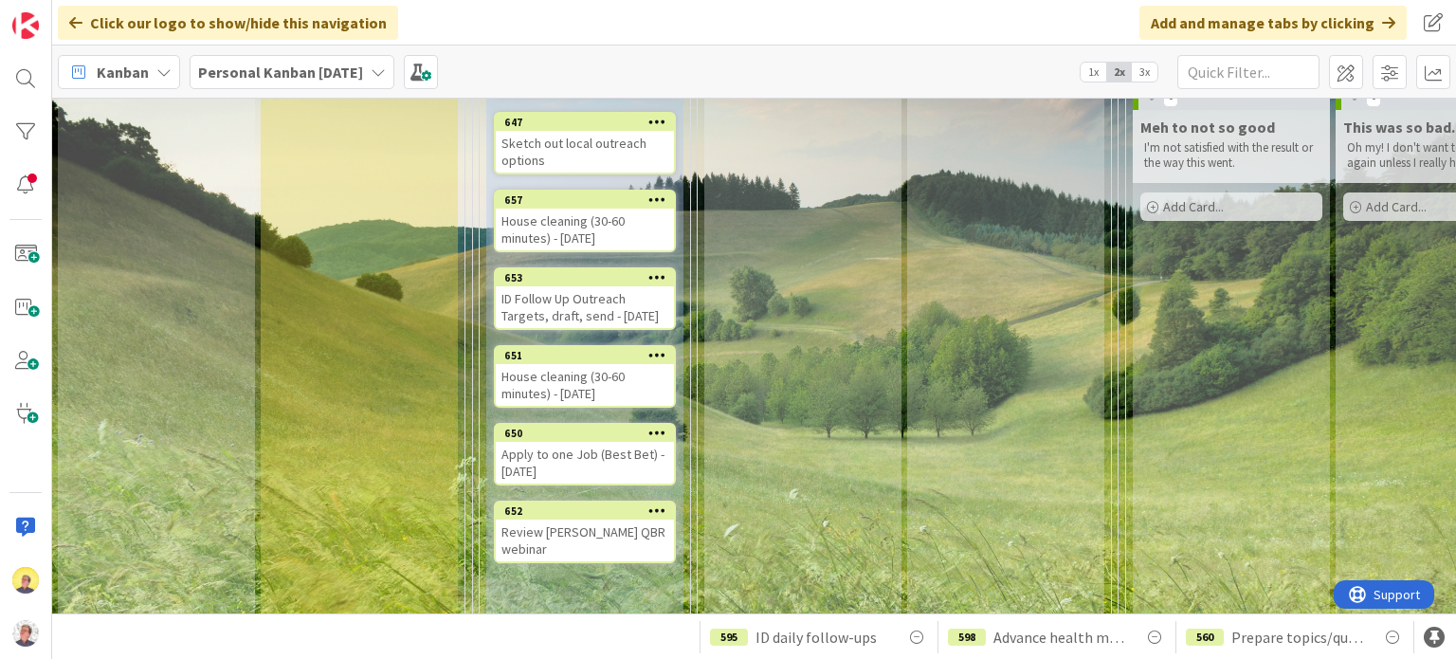
scroll to position [721, 447]
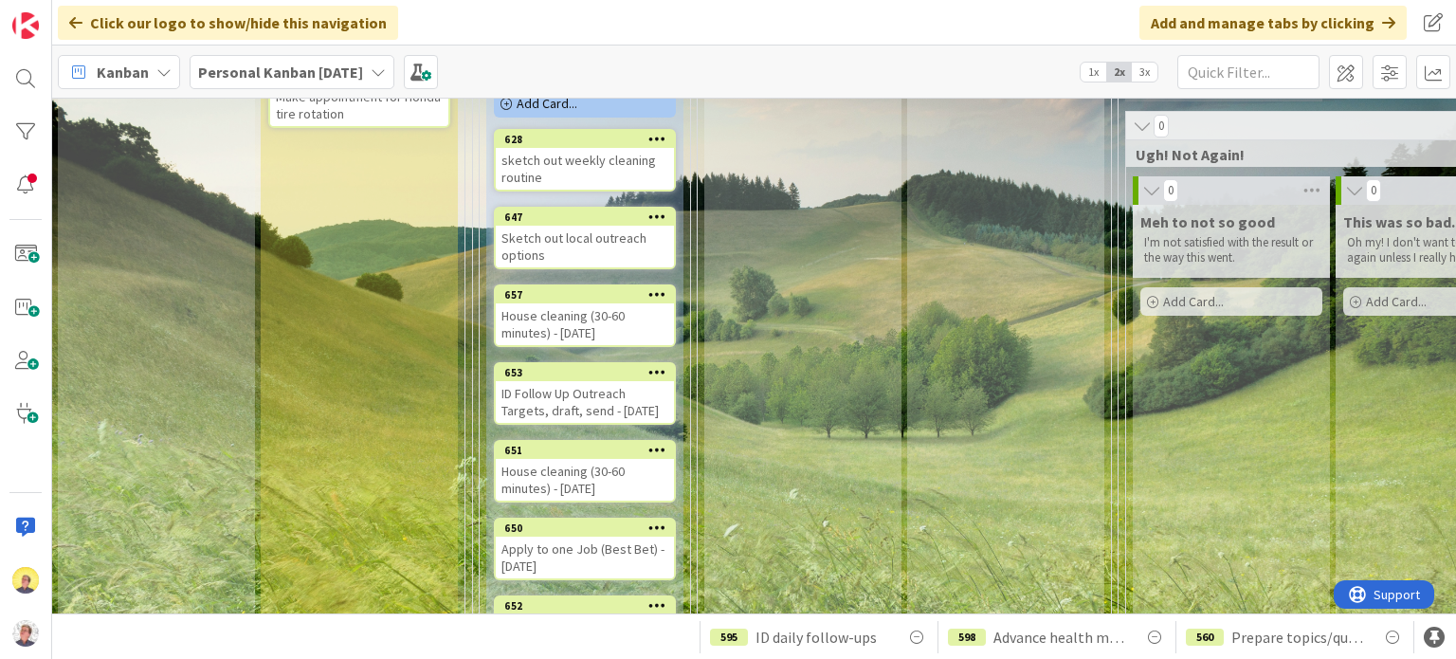
click at [660, 378] on icon at bounding box center [657, 371] width 18 height 13
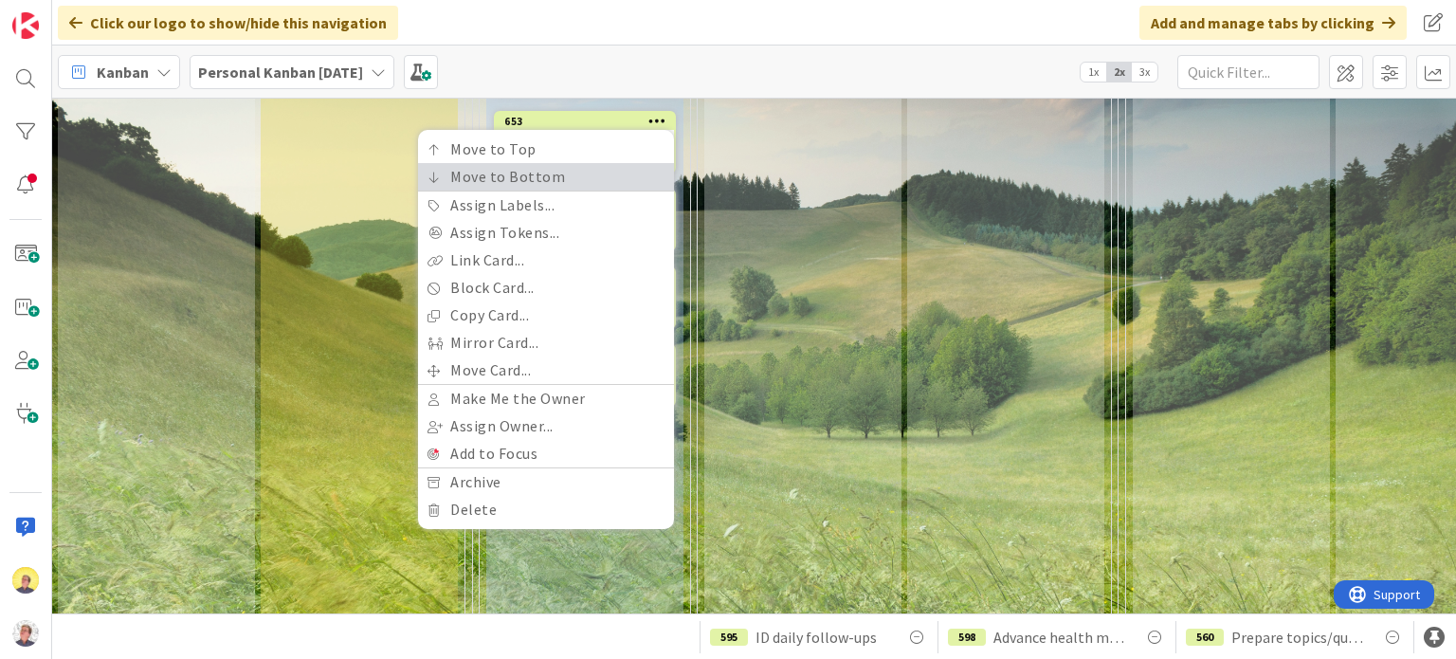
scroll to position [1005, 447]
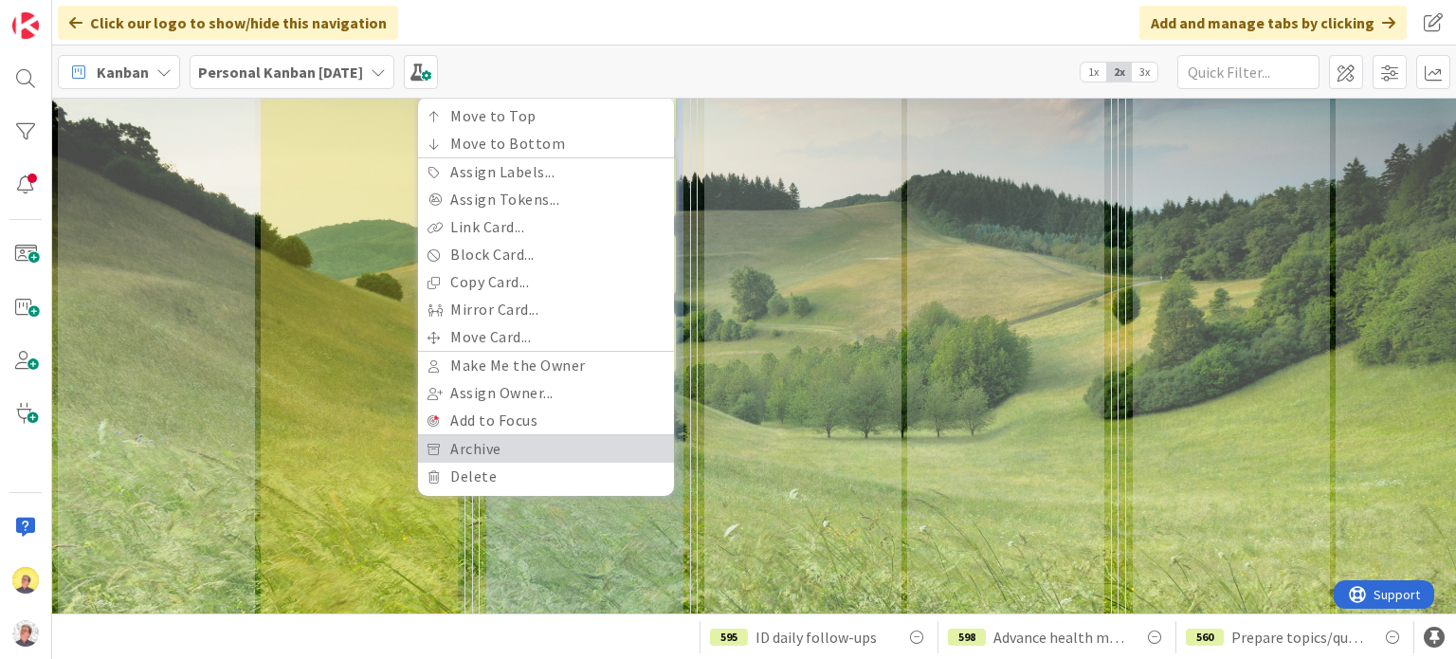
click at [550, 453] on link "Archive" at bounding box center [546, 448] width 256 height 27
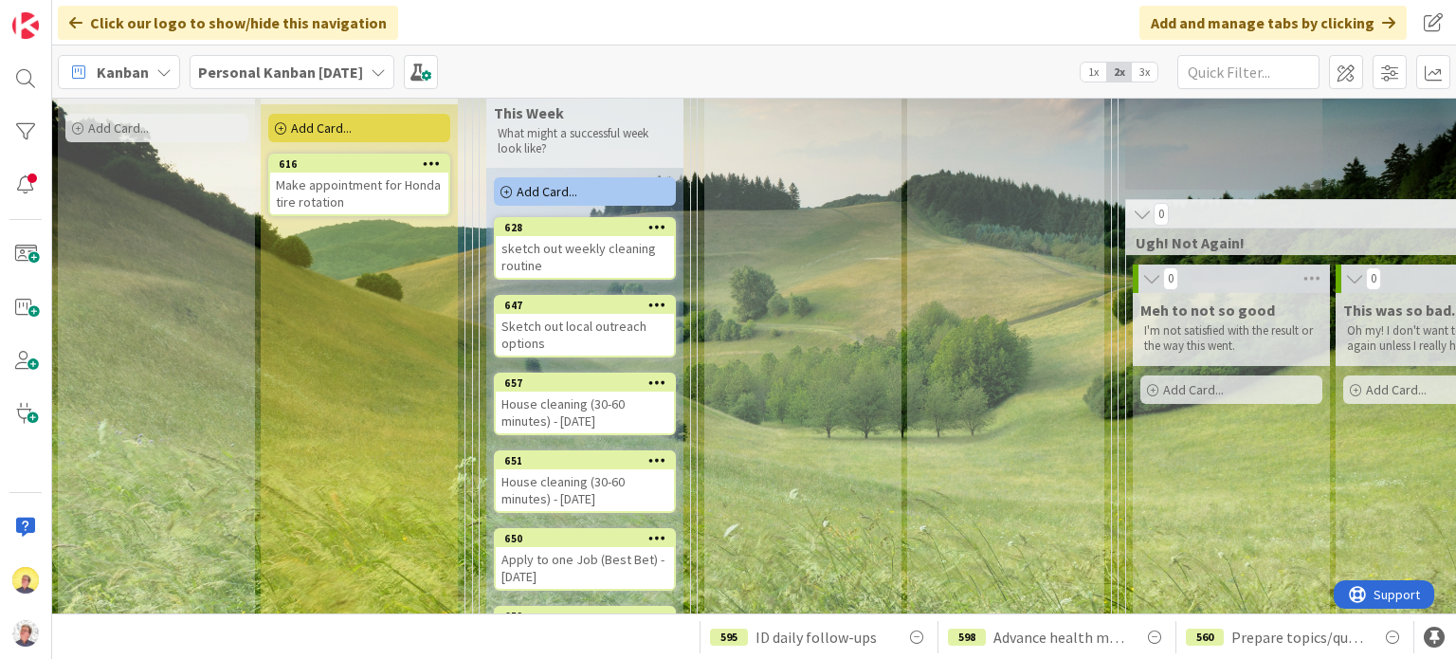
scroll to position [664, 447]
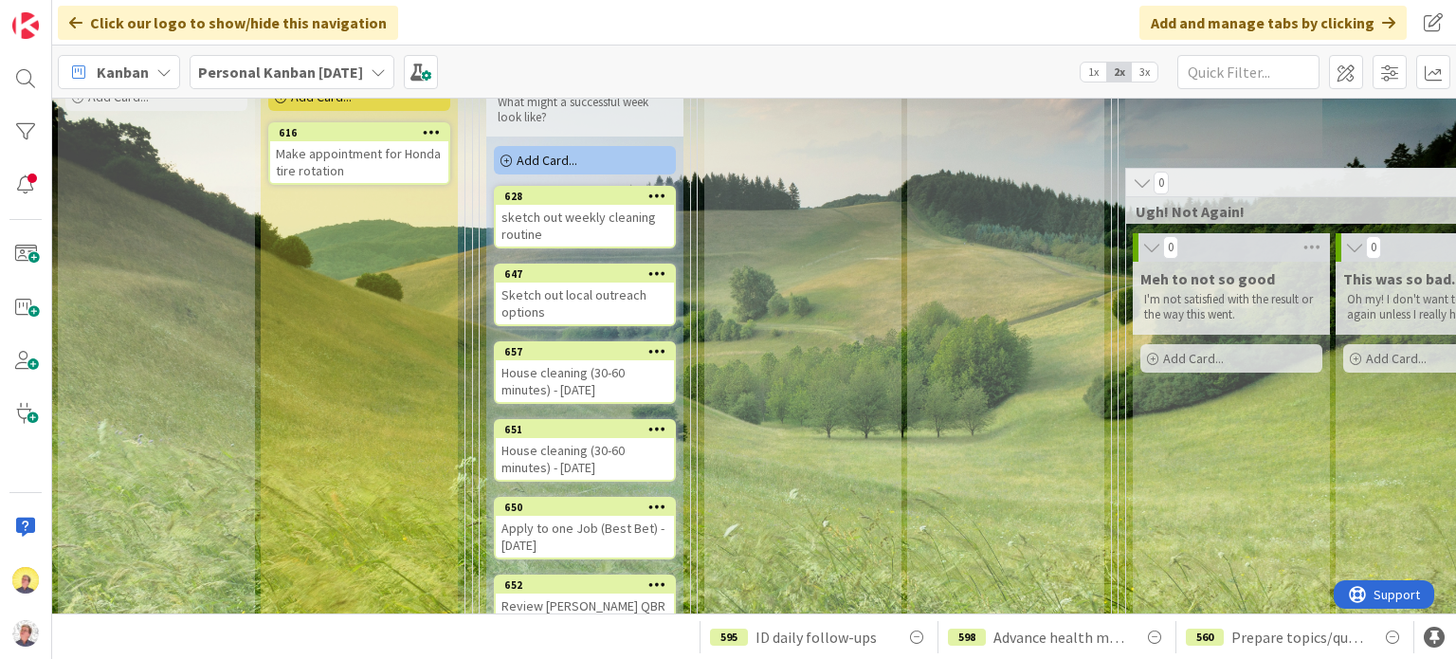
click at [655, 435] on icon at bounding box center [657, 428] width 18 height 13
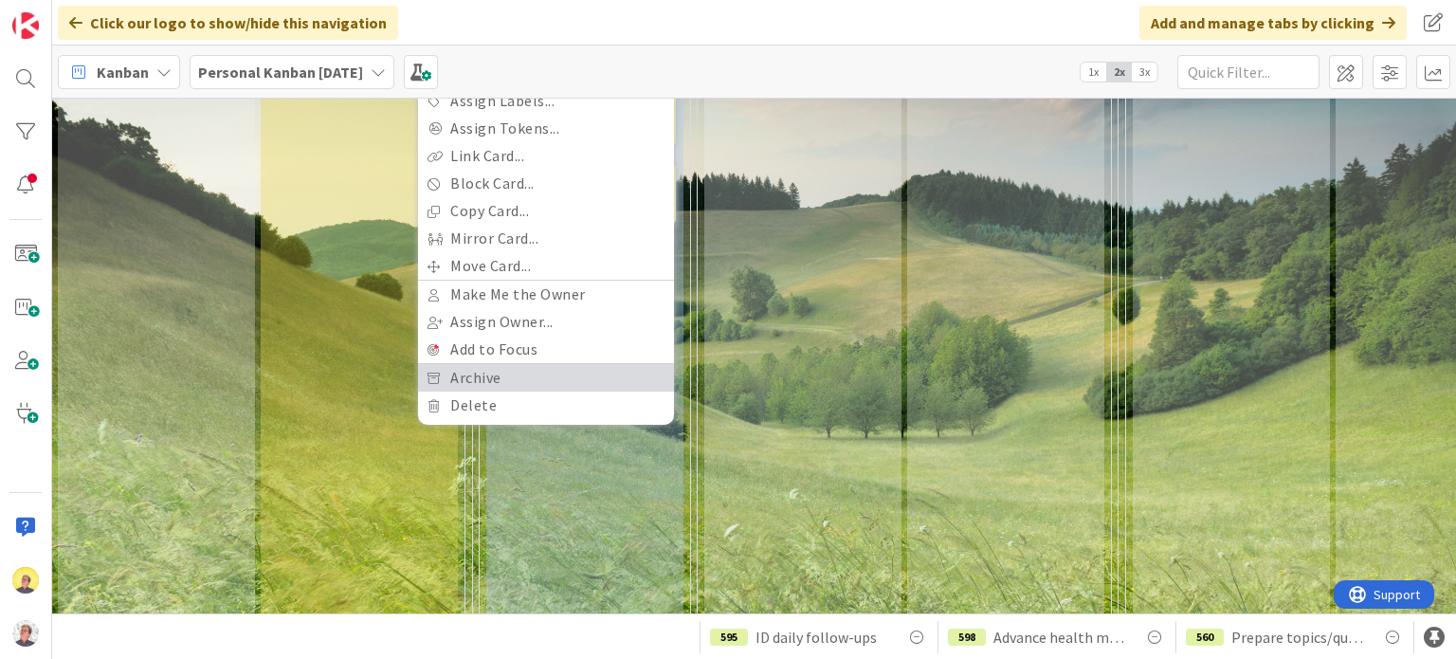
scroll to position [1043, 447]
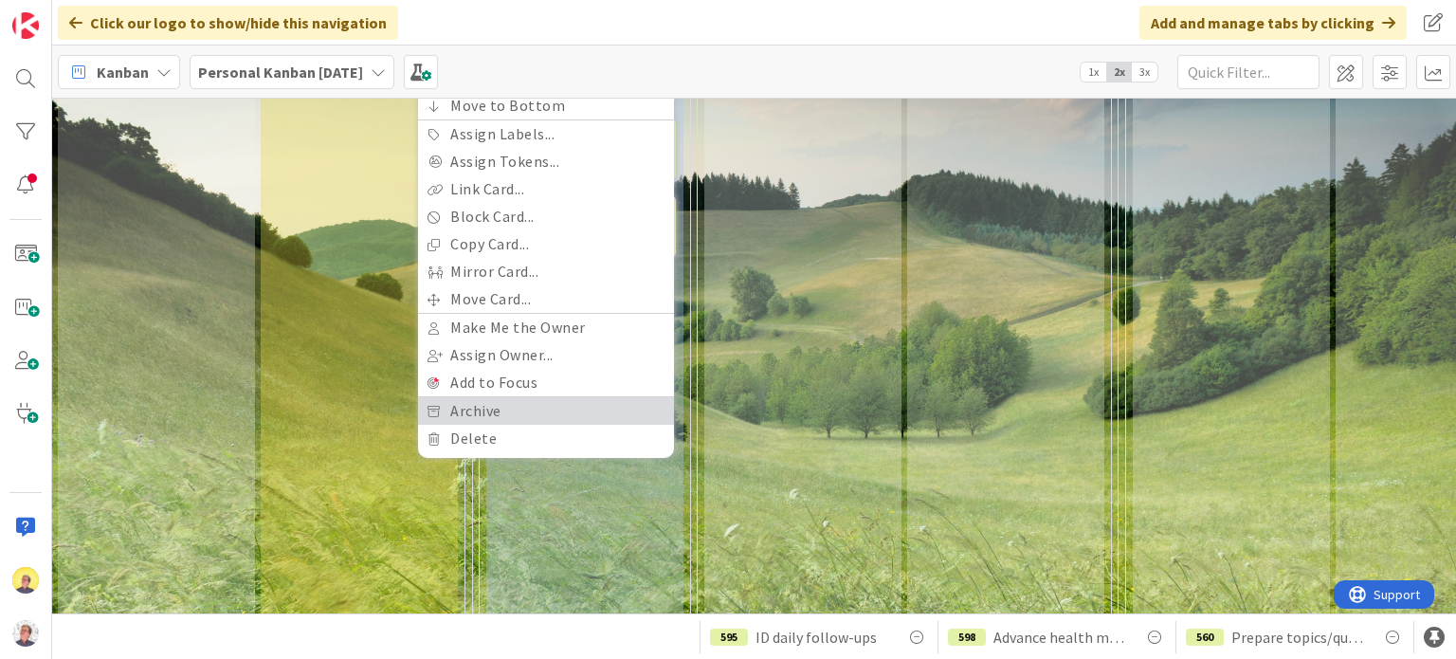
click at [512, 424] on link "Archive" at bounding box center [546, 410] width 256 height 27
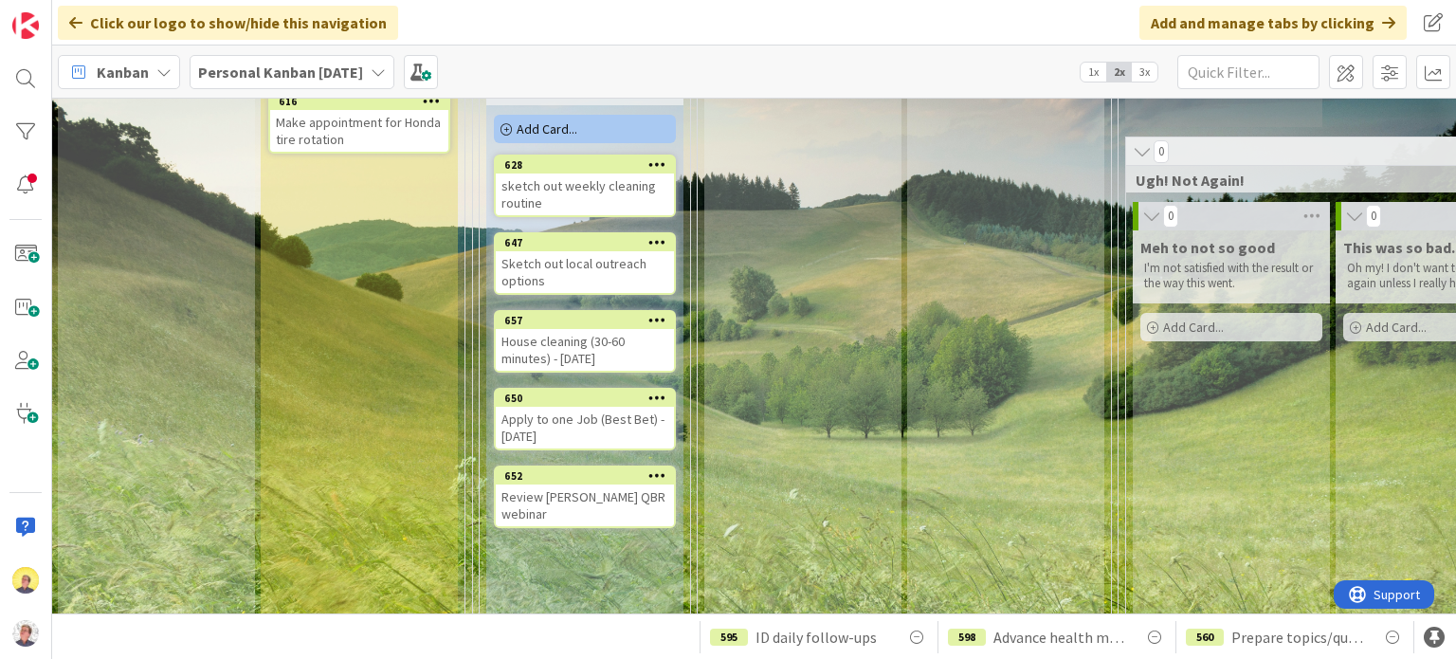
scroll to position [664, 447]
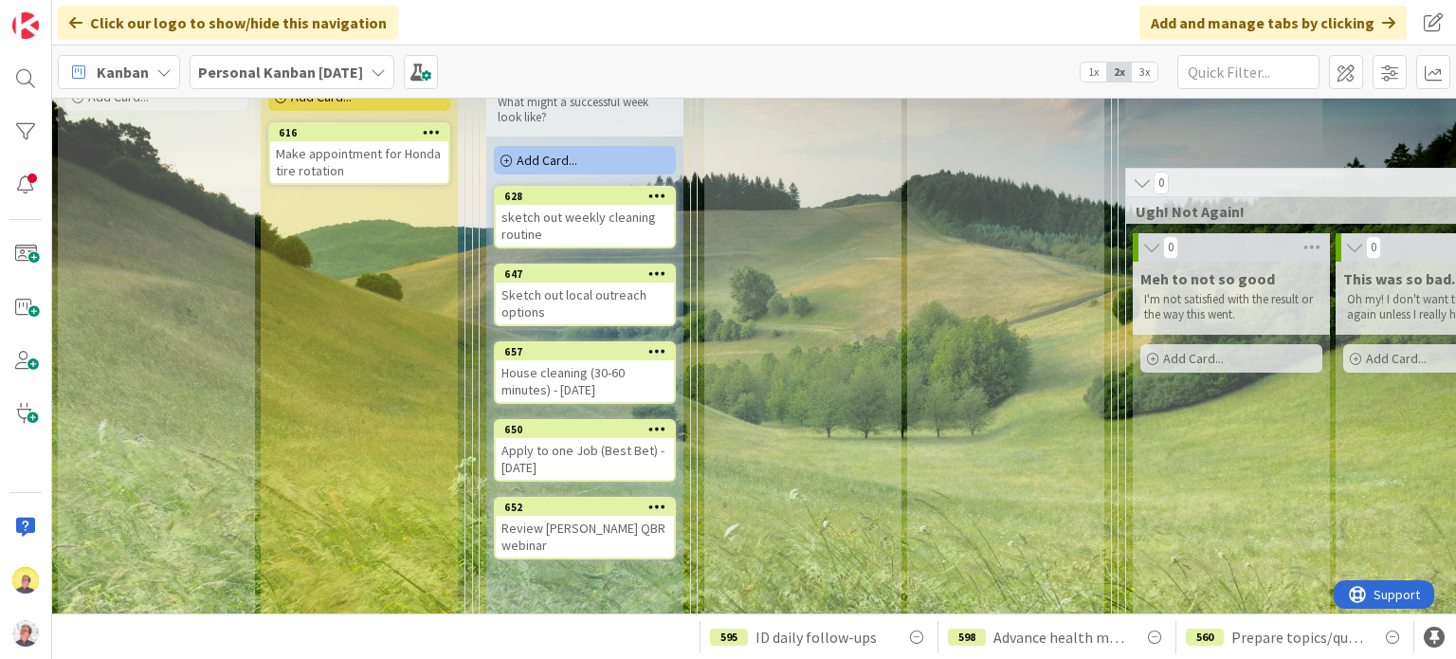
click at [662, 435] on icon at bounding box center [657, 428] width 18 height 13
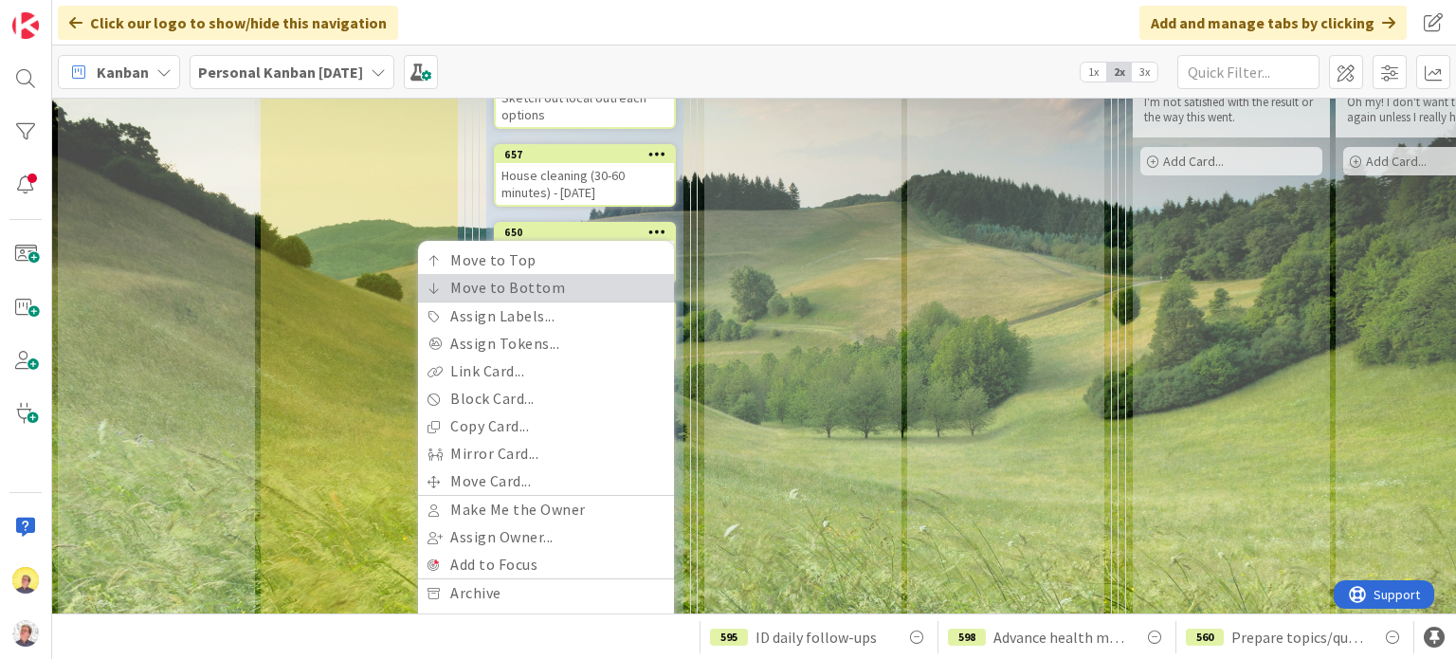
scroll to position [948, 447]
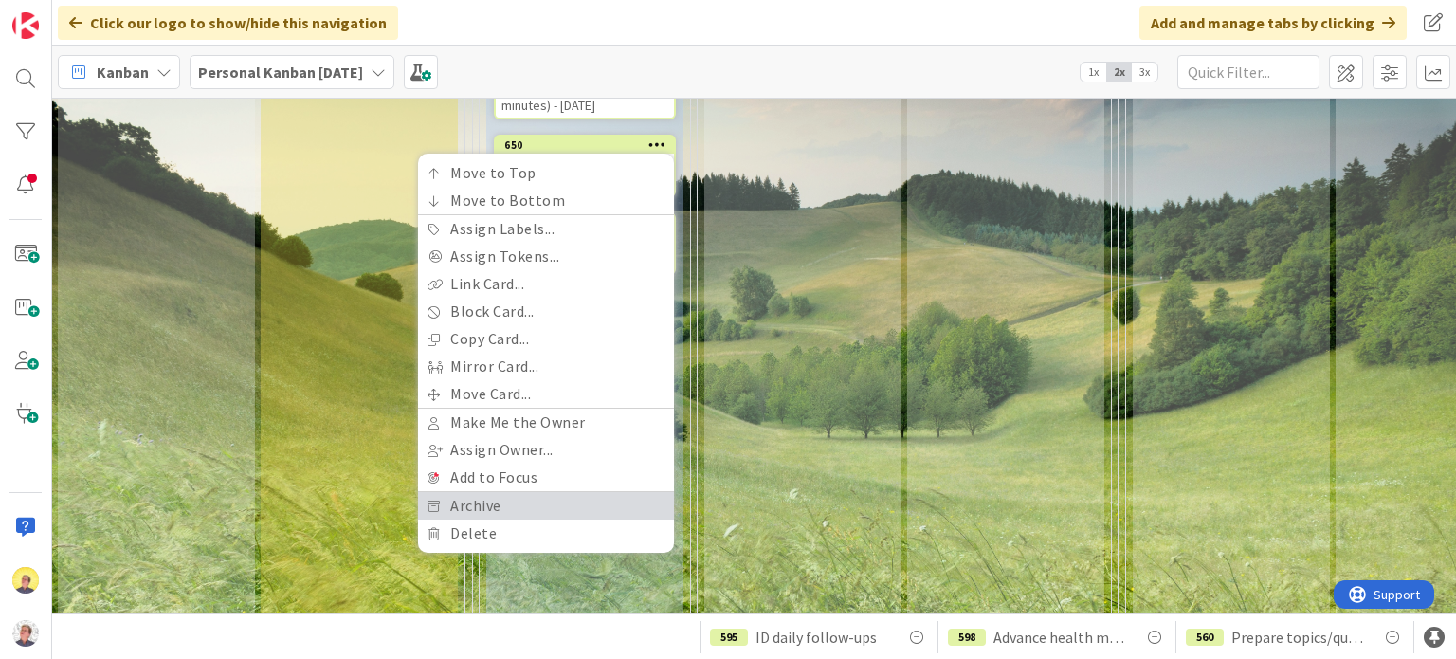
click at [471, 508] on link "Archive" at bounding box center [546, 505] width 256 height 27
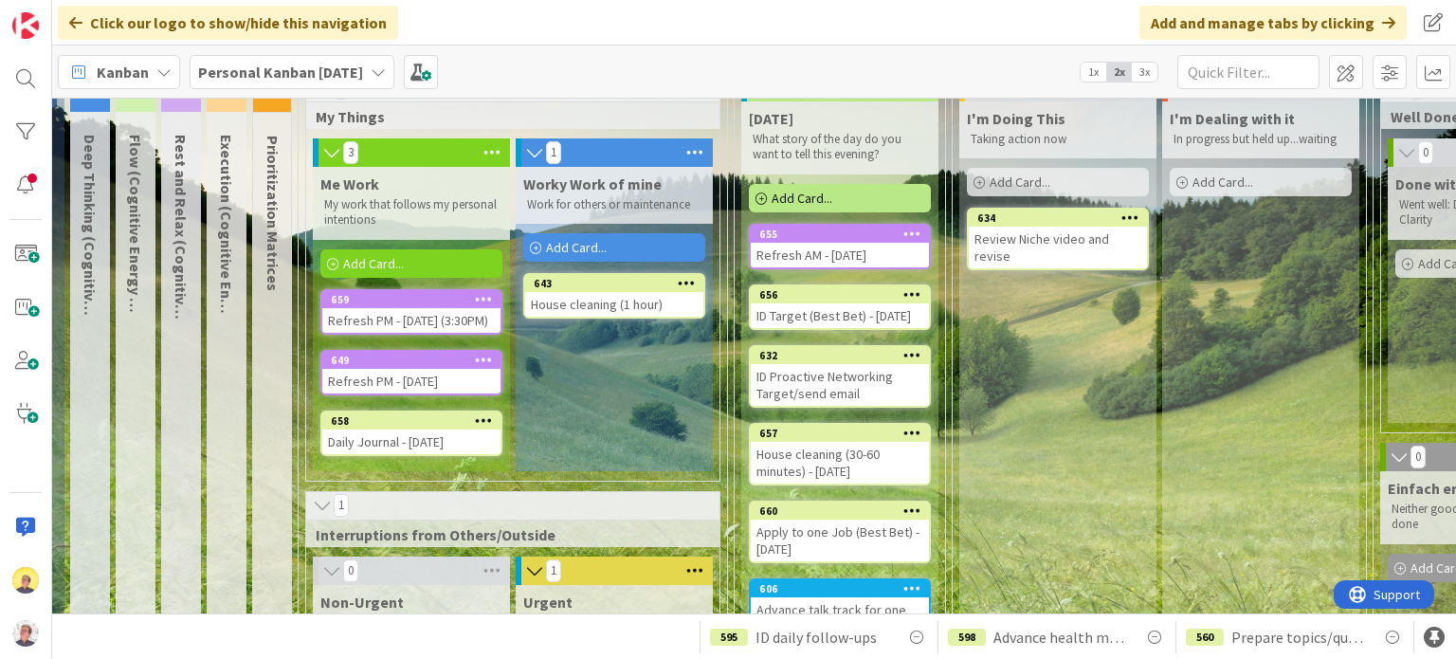
scroll to position [95, 190]
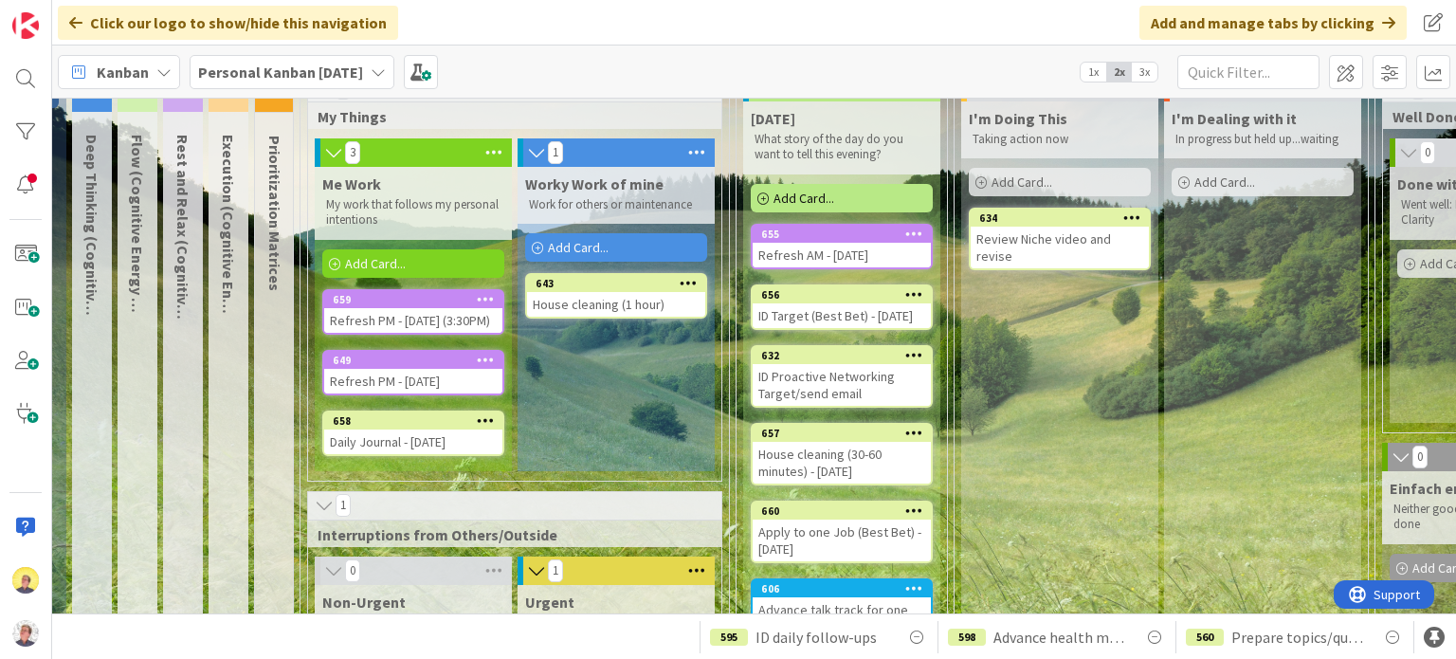
click at [481, 366] on icon at bounding box center [486, 359] width 18 height 13
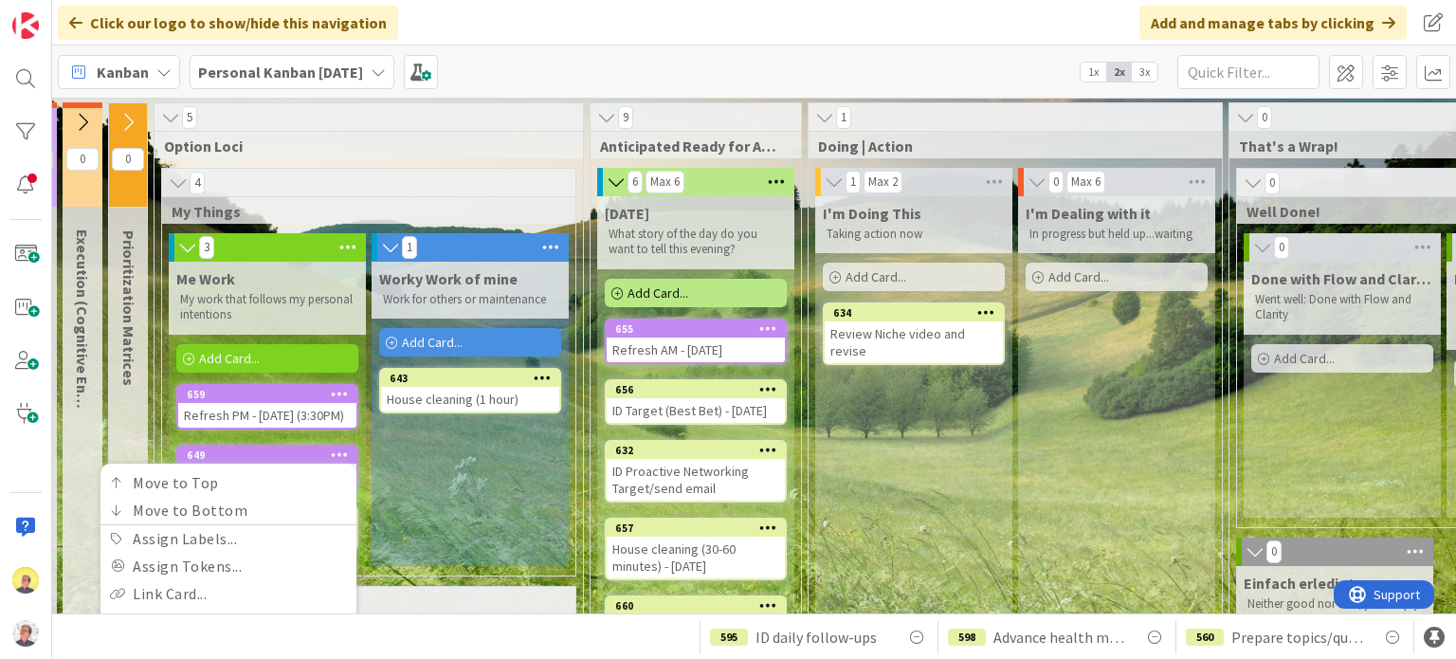
scroll to position [0, 283]
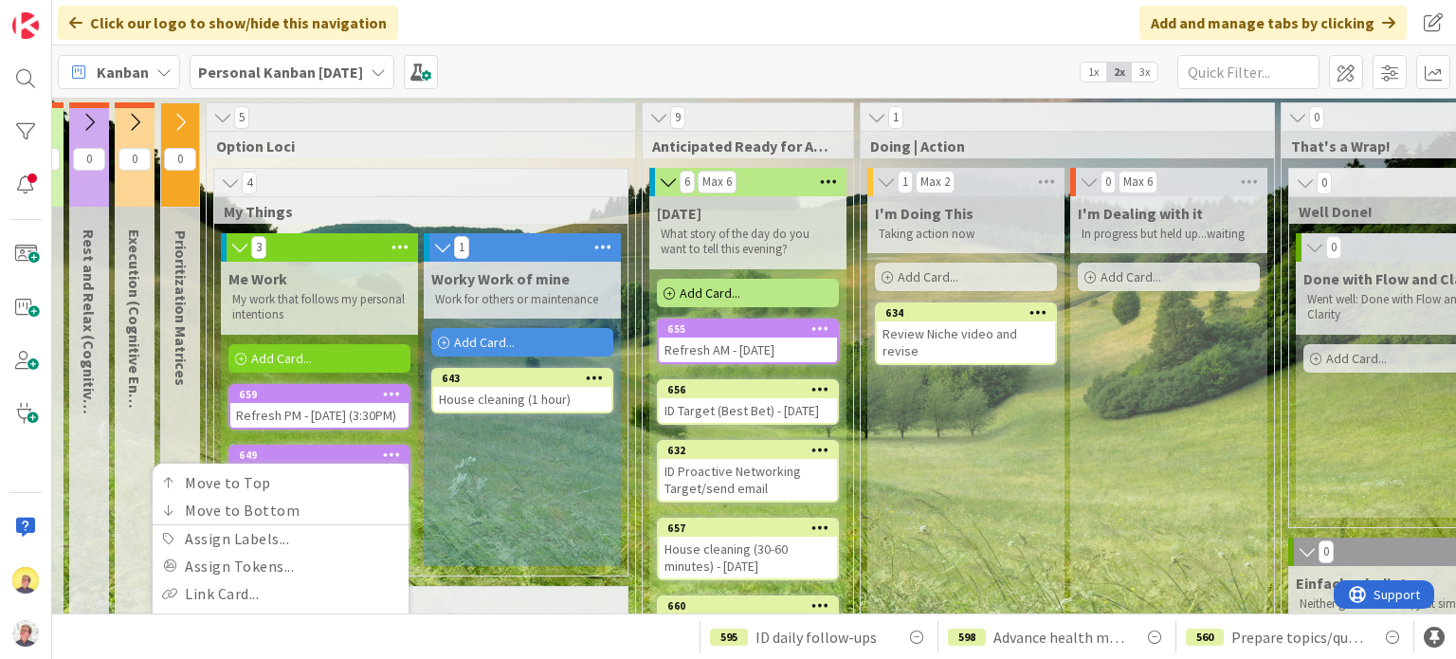
click at [394, 392] on icon at bounding box center [392, 393] width 18 height 13
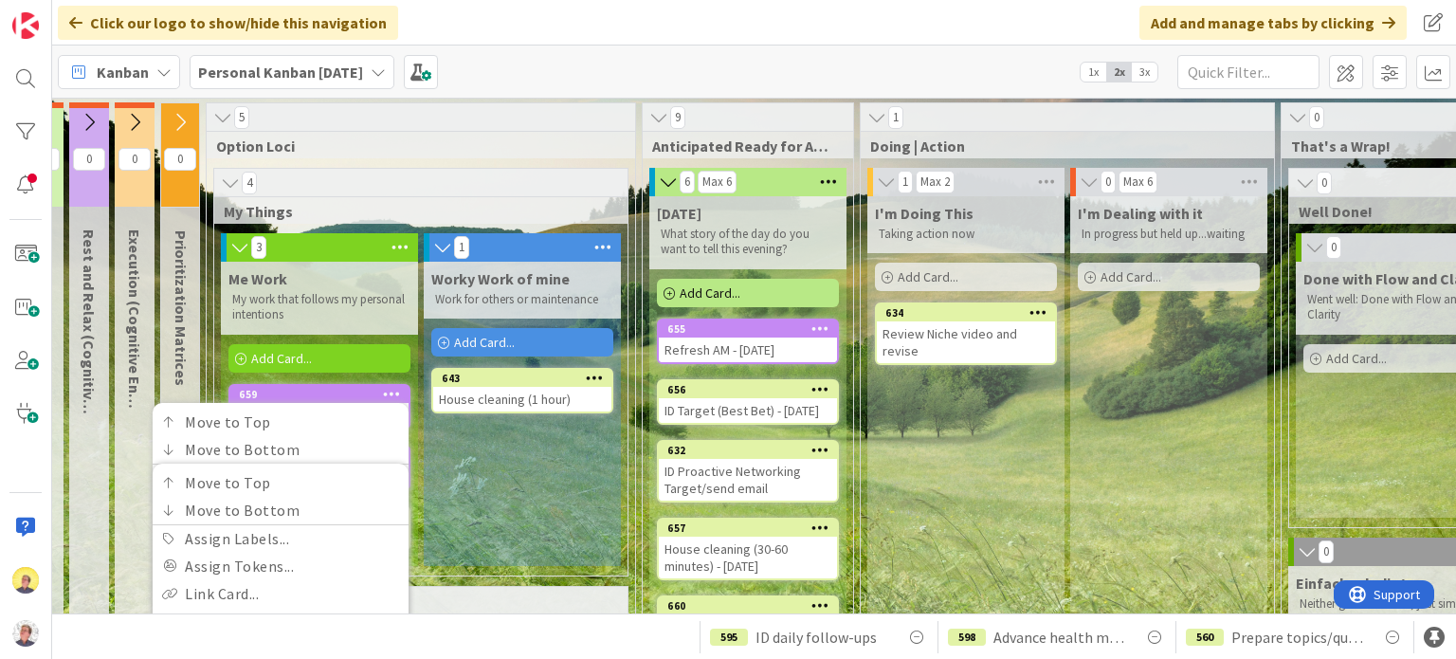
click at [593, 531] on div "Worky Work of mine Work for others or maintenance Add Card... 643 House cleanin…" at bounding box center [522, 414] width 197 height 304
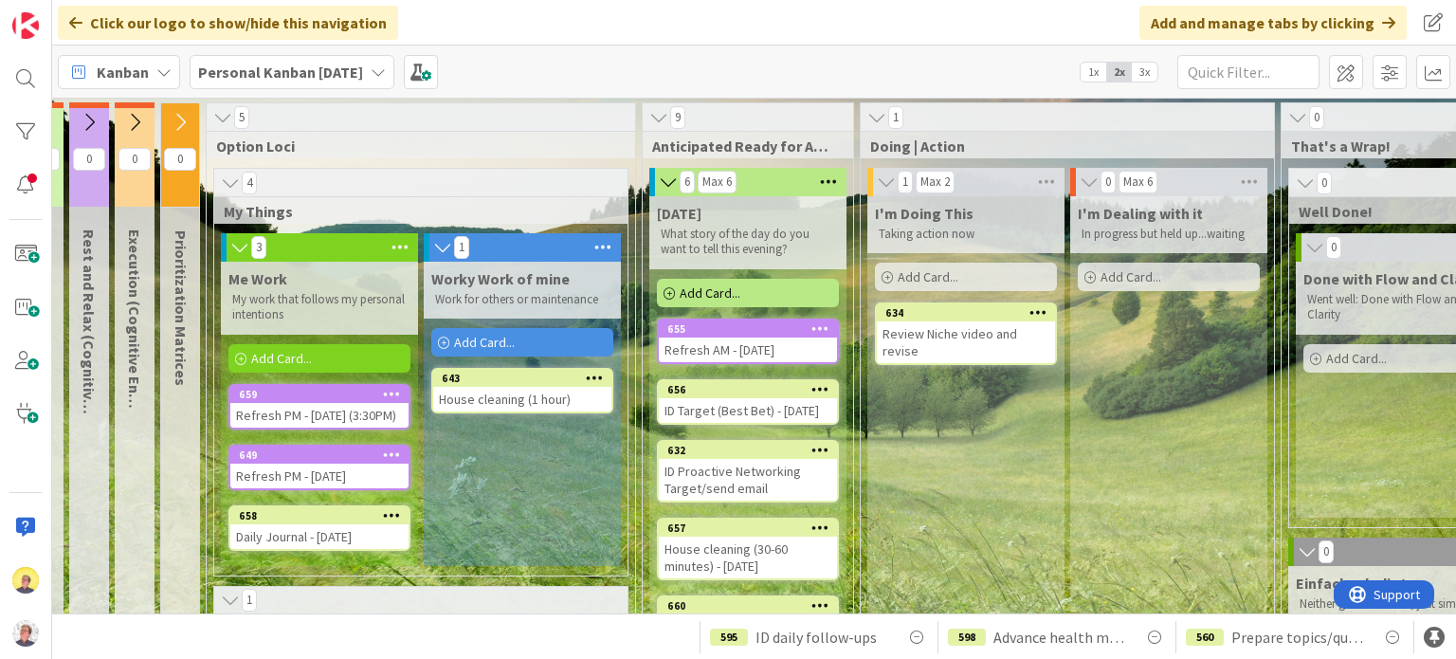
click at [392, 461] on icon at bounding box center [392, 453] width 18 height 13
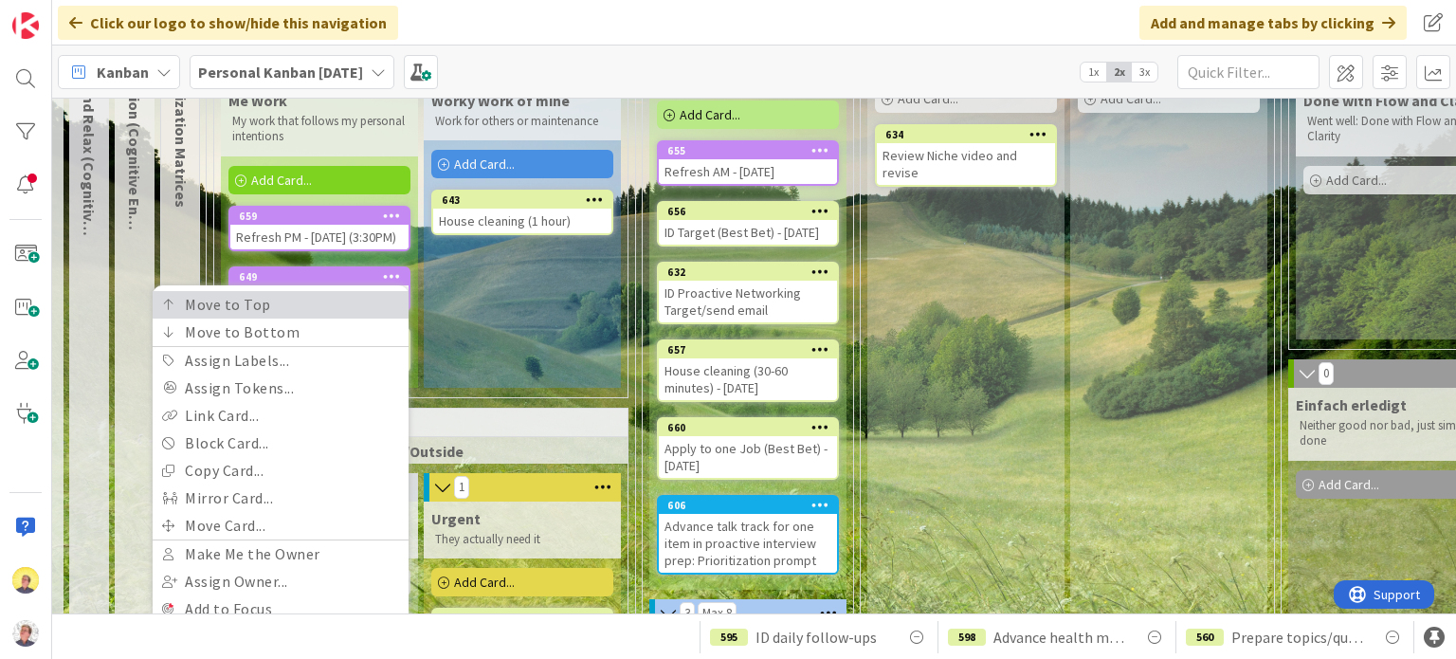
scroll to position [190, 283]
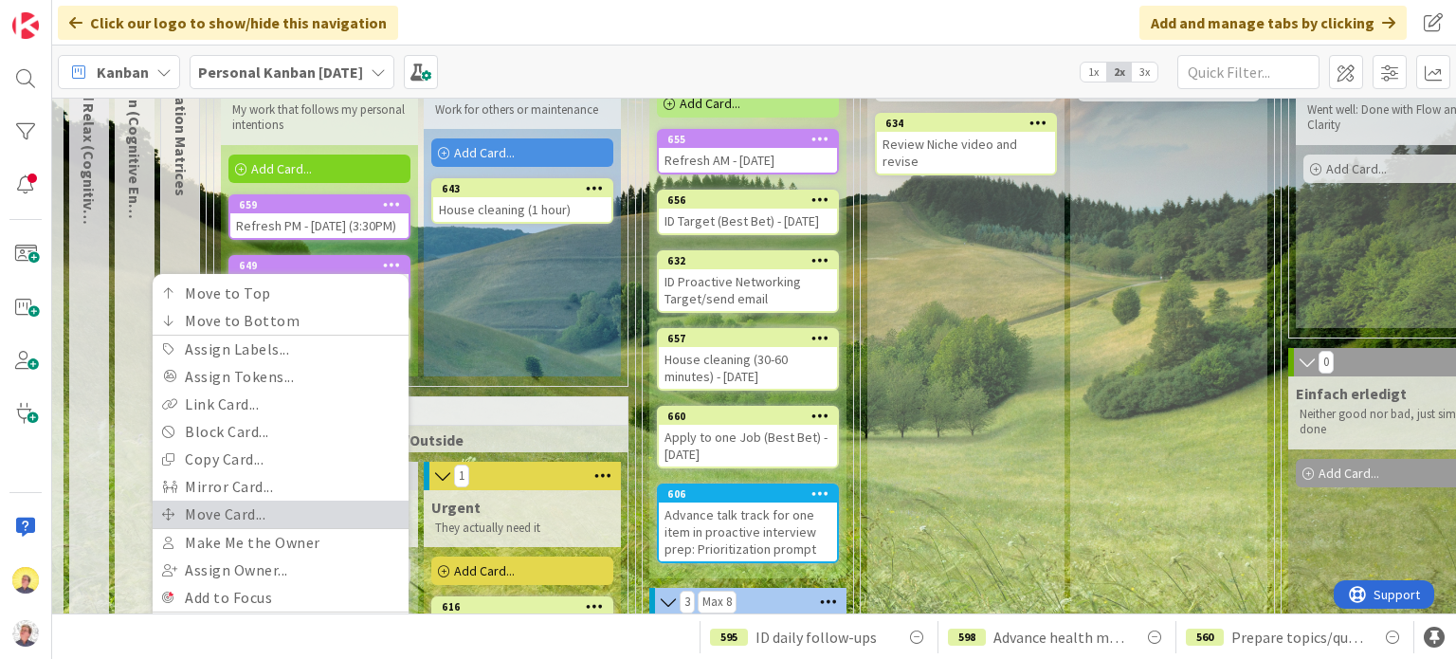
click at [247, 521] on link "Move Card..." at bounding box center [281, 514] width 256 height 27
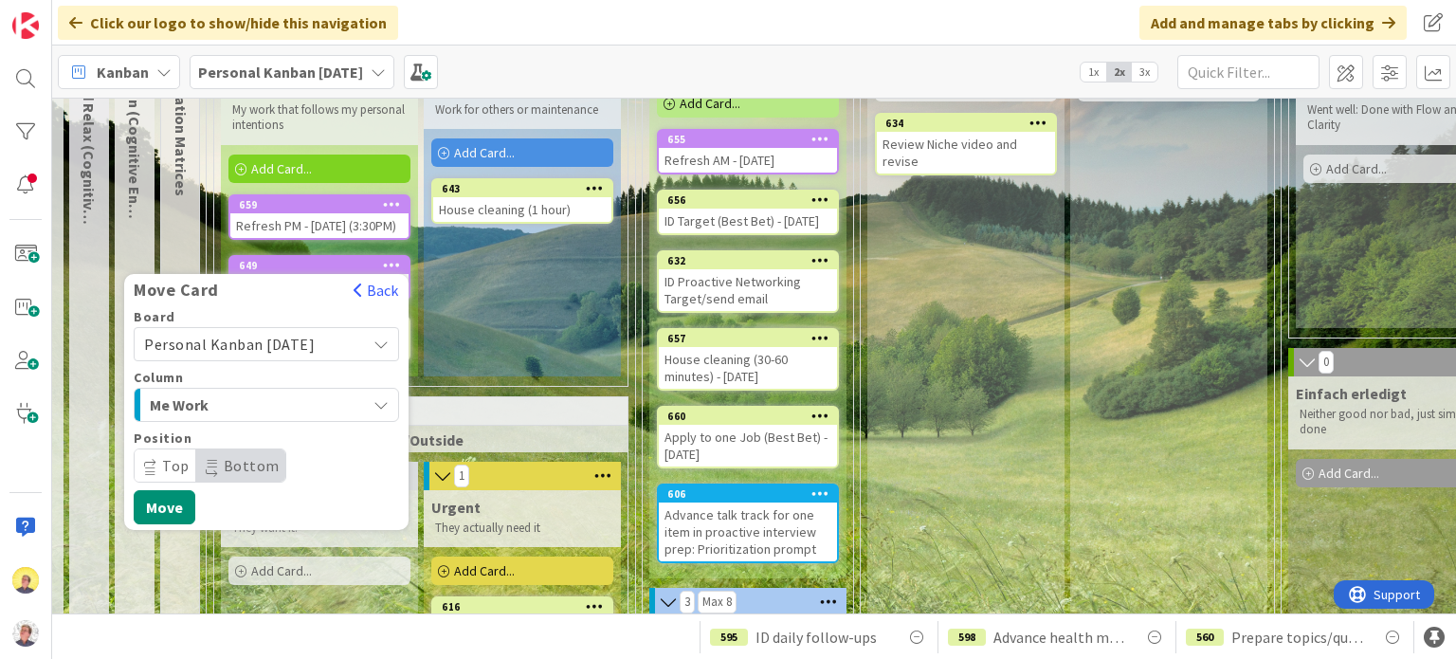
click at [379, 412] on icon "button" at bounding box center [381, 404] width 15 height 15
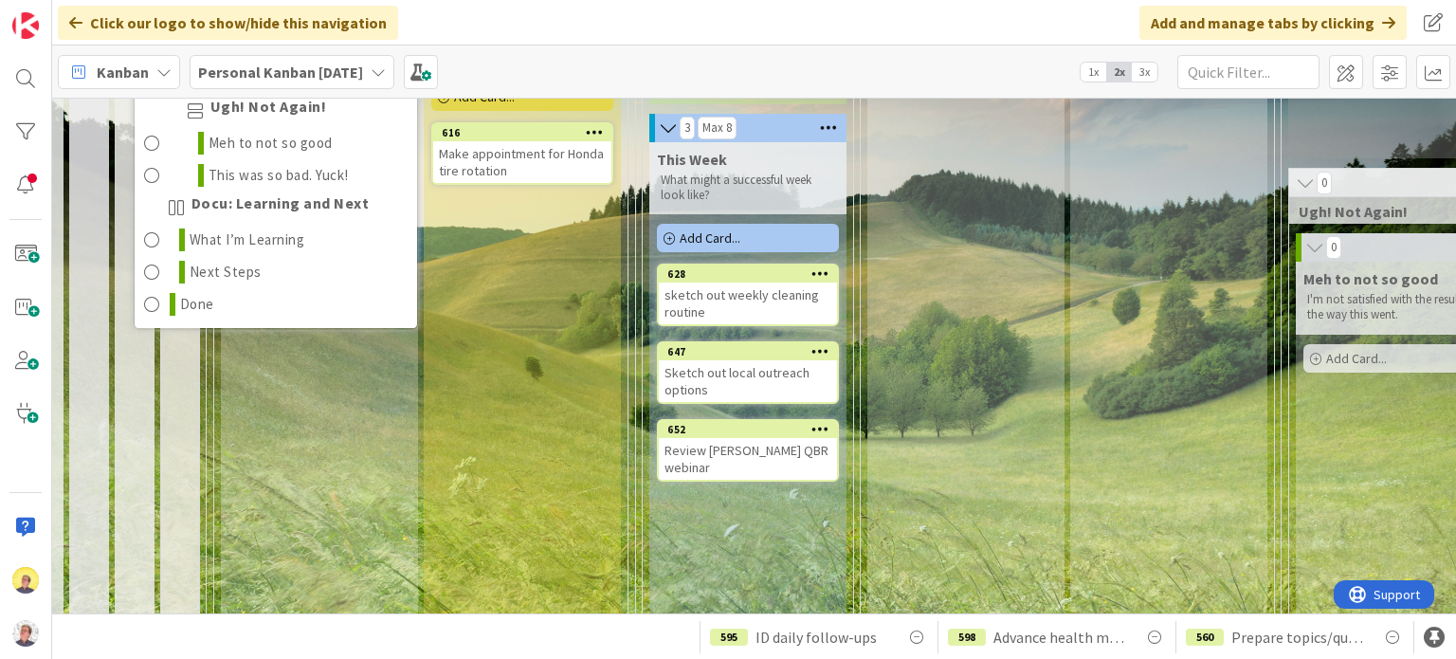
scroll to position [1005, 0]
click at [186, 316] on span "Done" at bounding box center [197, 304] width 34 height 23
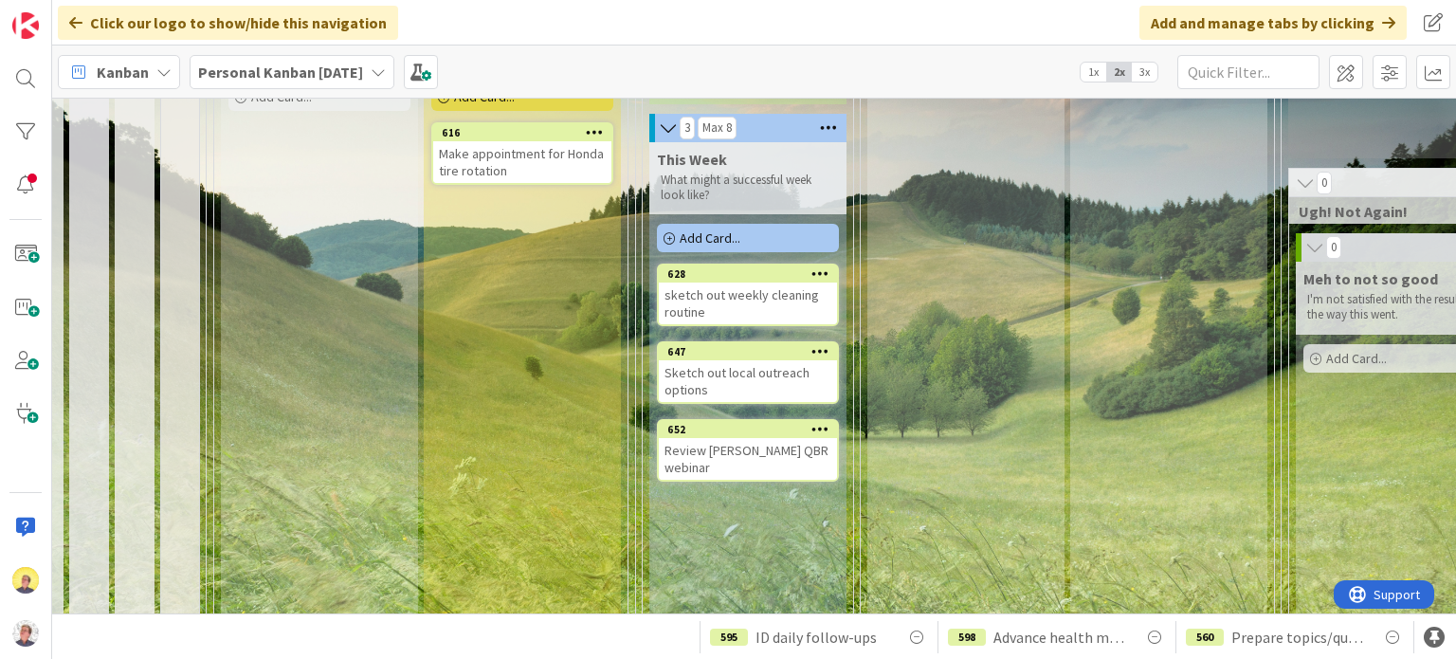
scroll to position [260, 283]
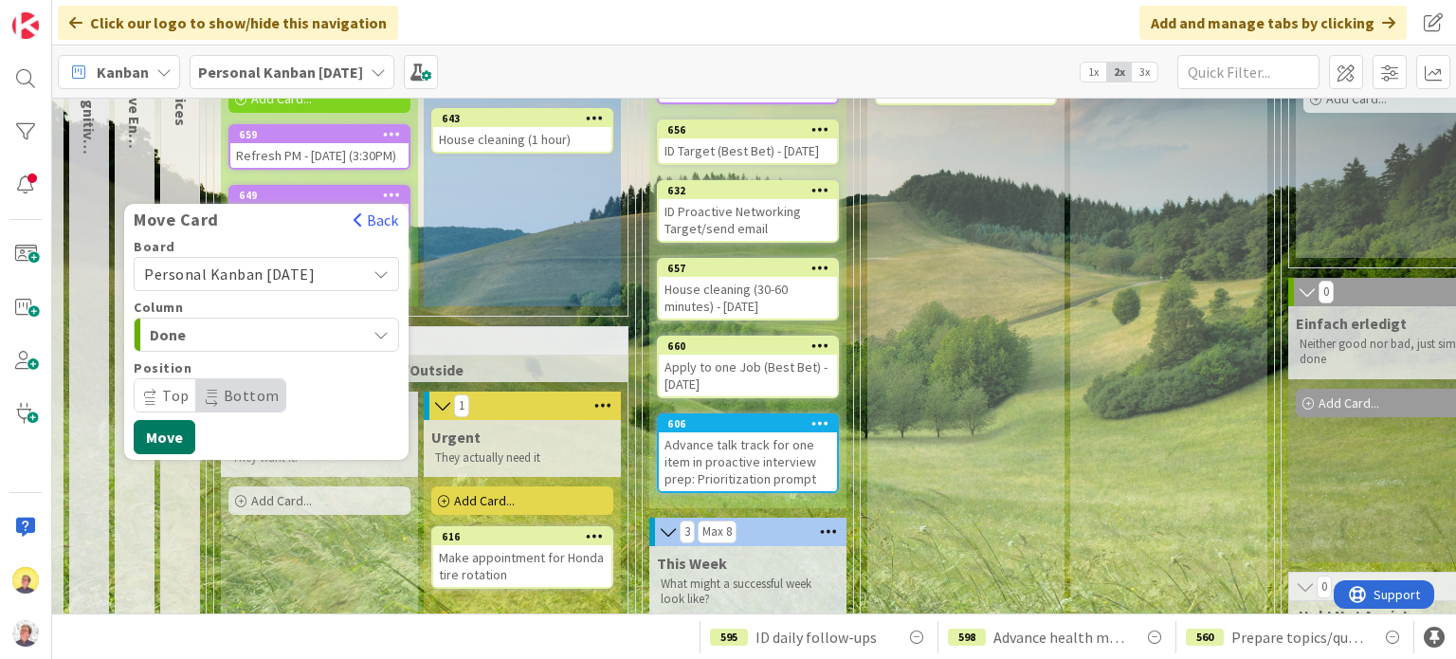
click at [171, 450] on button "Move" at bounding box center [165, 437] width 62 height 34
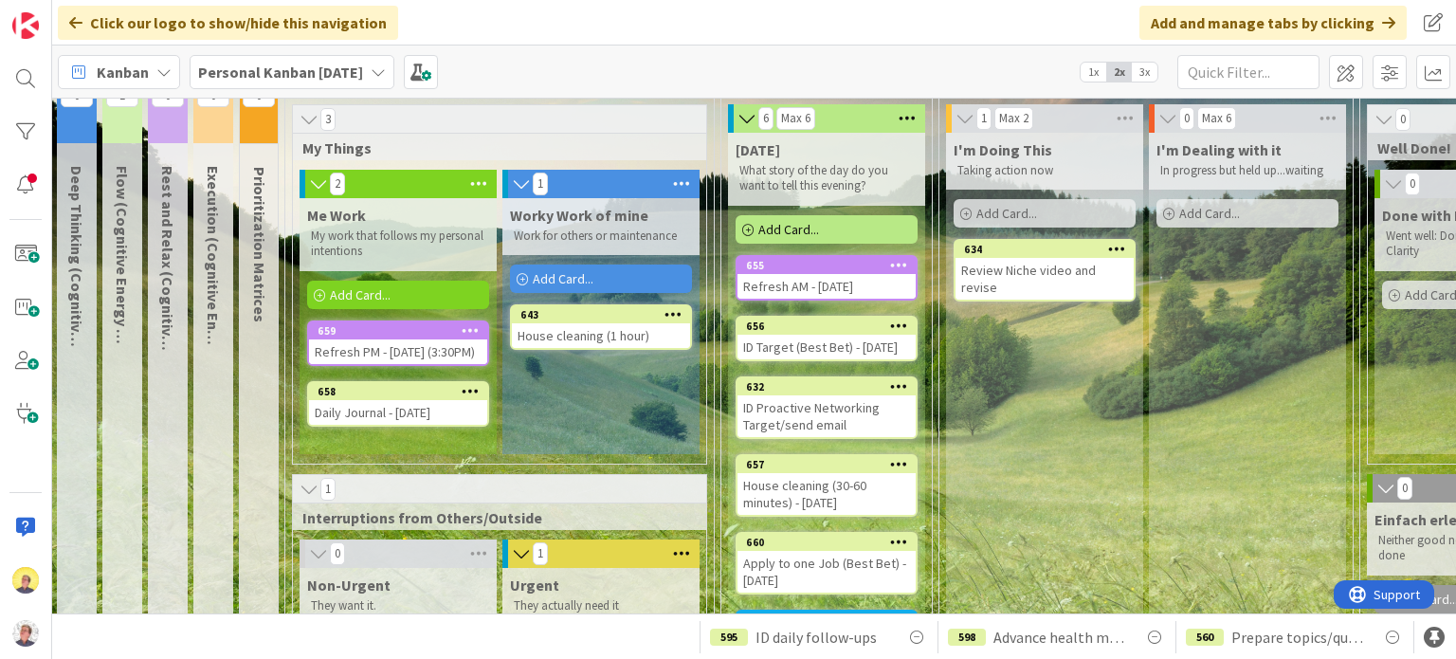
scroll to position [52, 205]
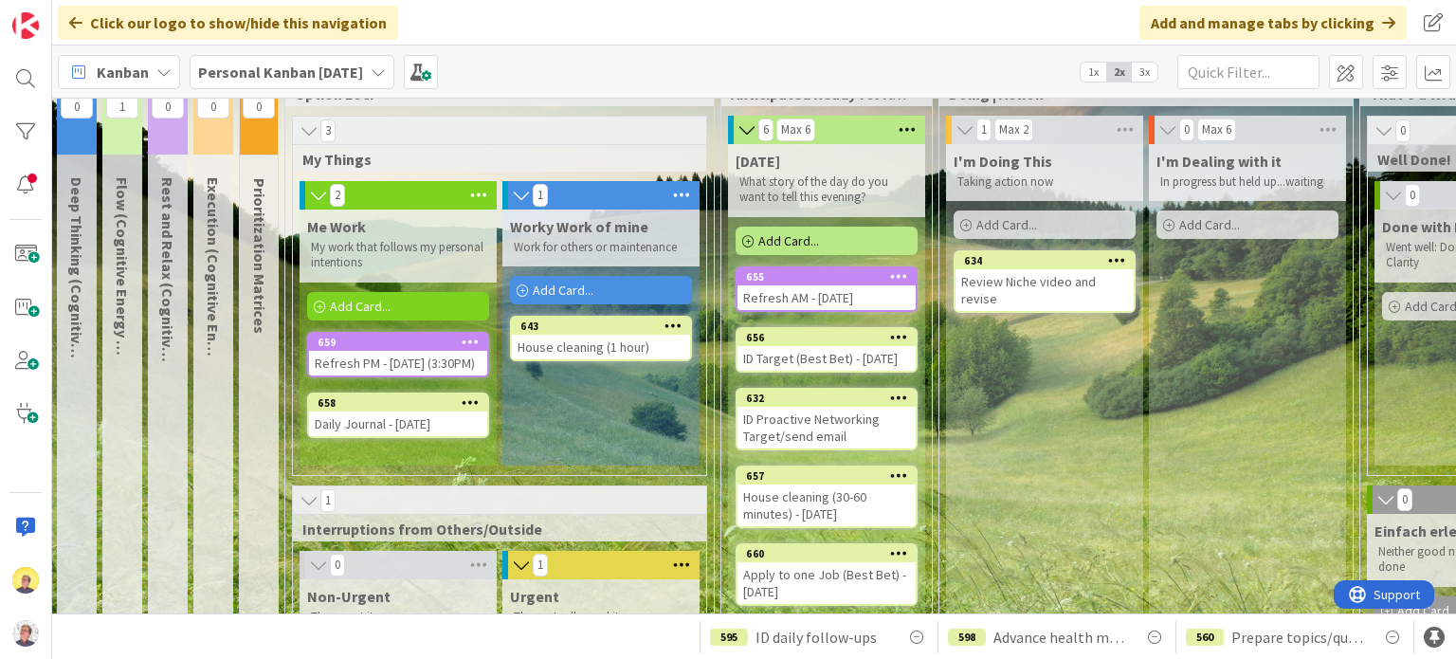
click at [678, 325] on icon at bounding box center [674, 325] width 18 height 13
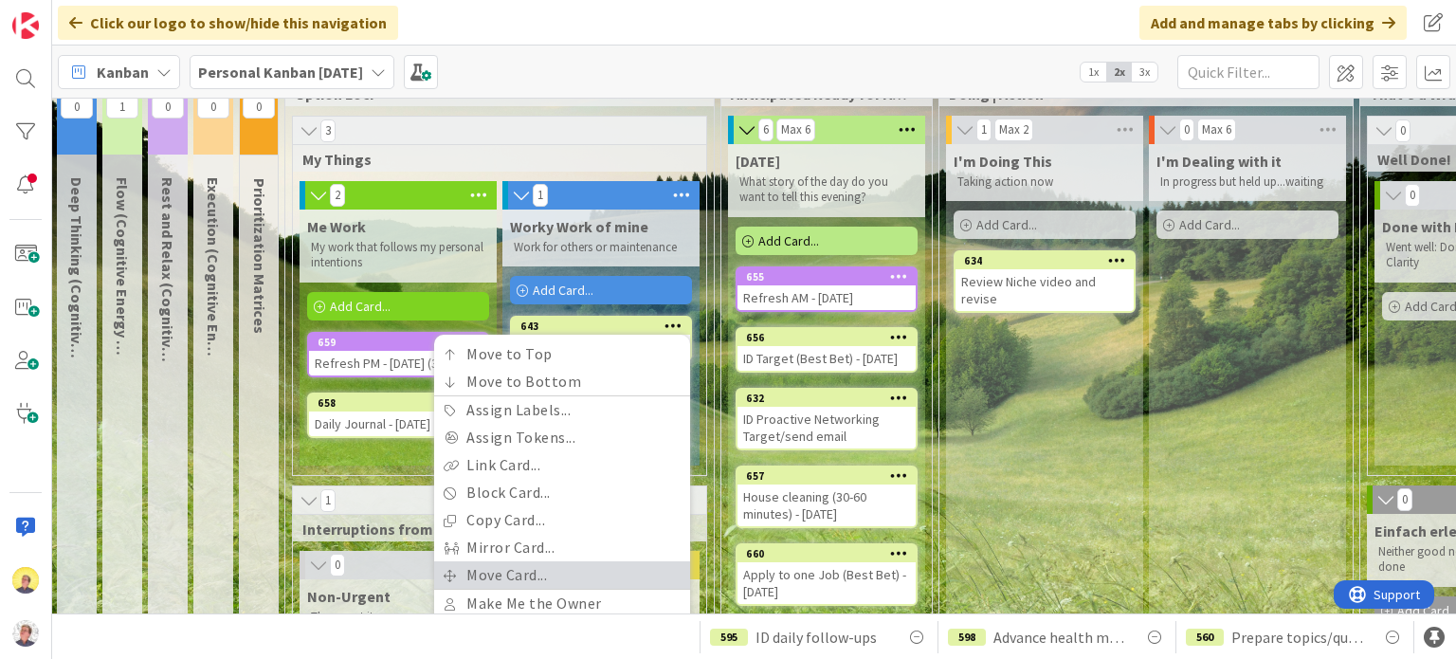
click at [501, 572] on link "Move Card..." at bounding box center [562, 574] width 256 height 27
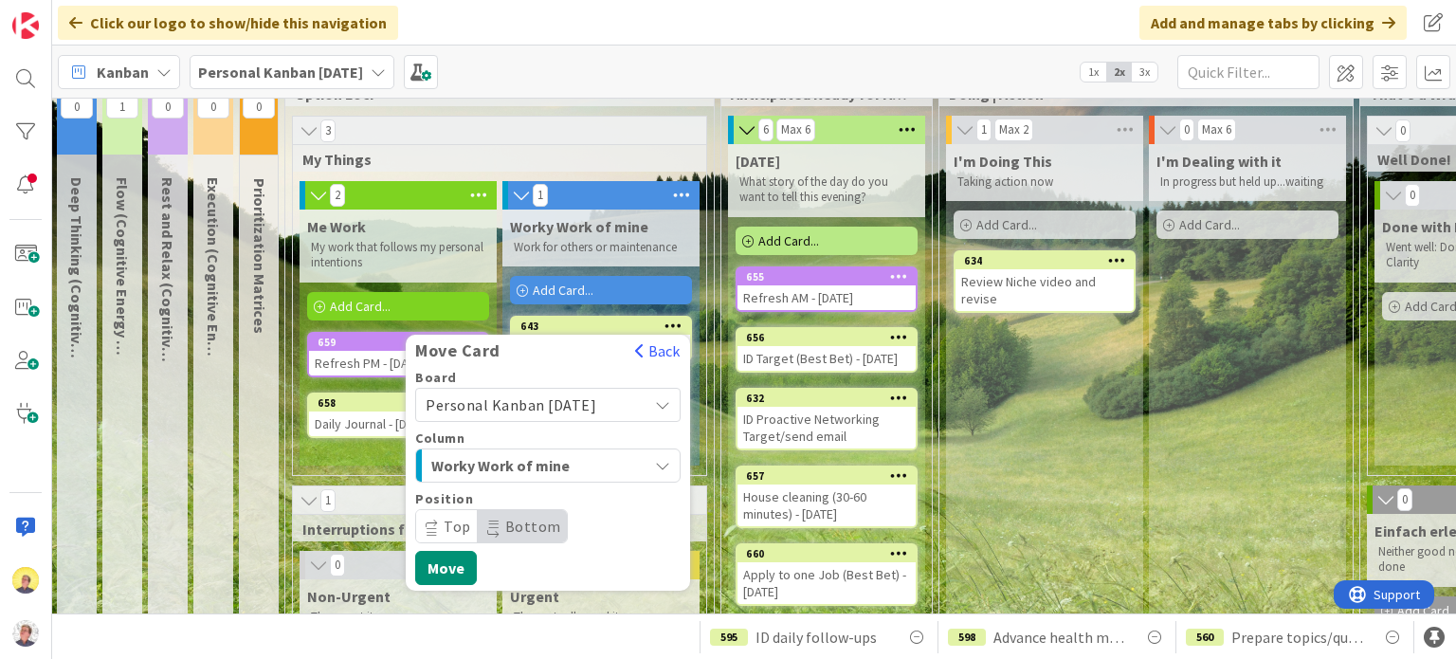
click at [592, 469] on div "Worky Work of mine" at bounding box center [537, 465] width 221 height 30
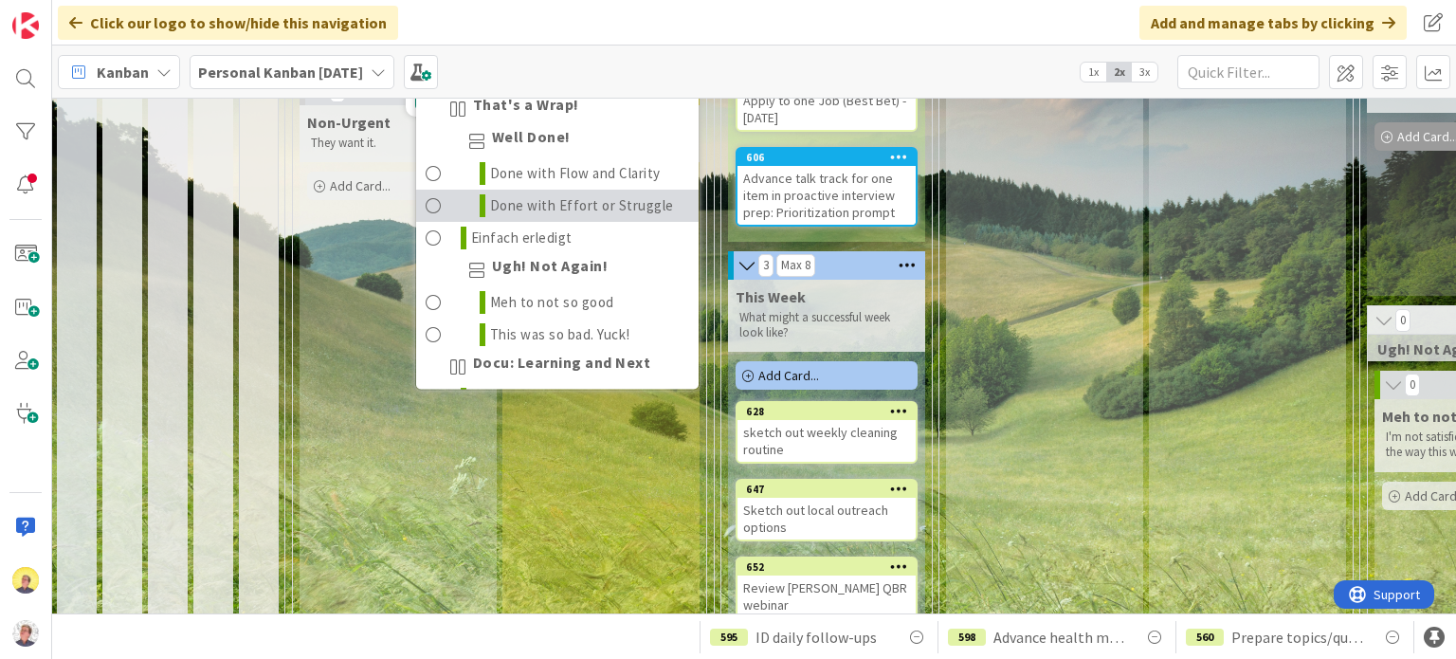
scroll to position [1004, 0]
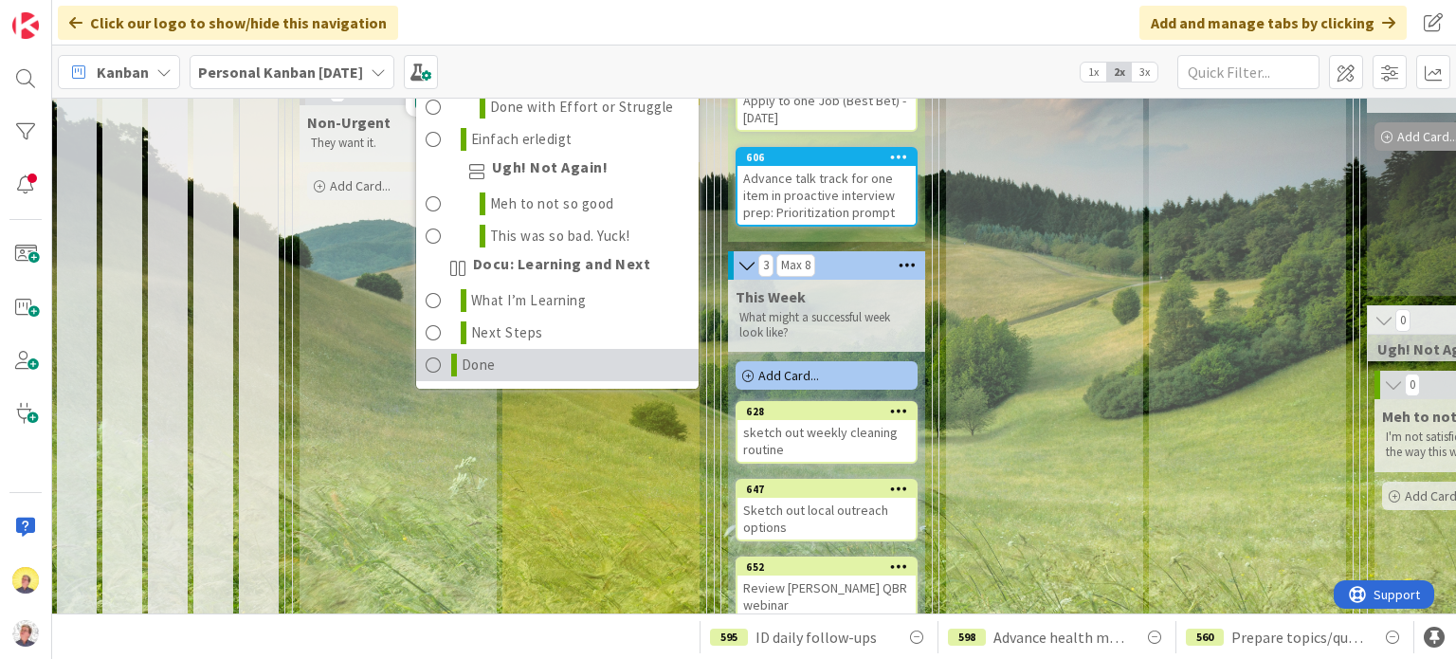
click at [431, 363] on span at bounding box center [434, 366] width 16 height 23
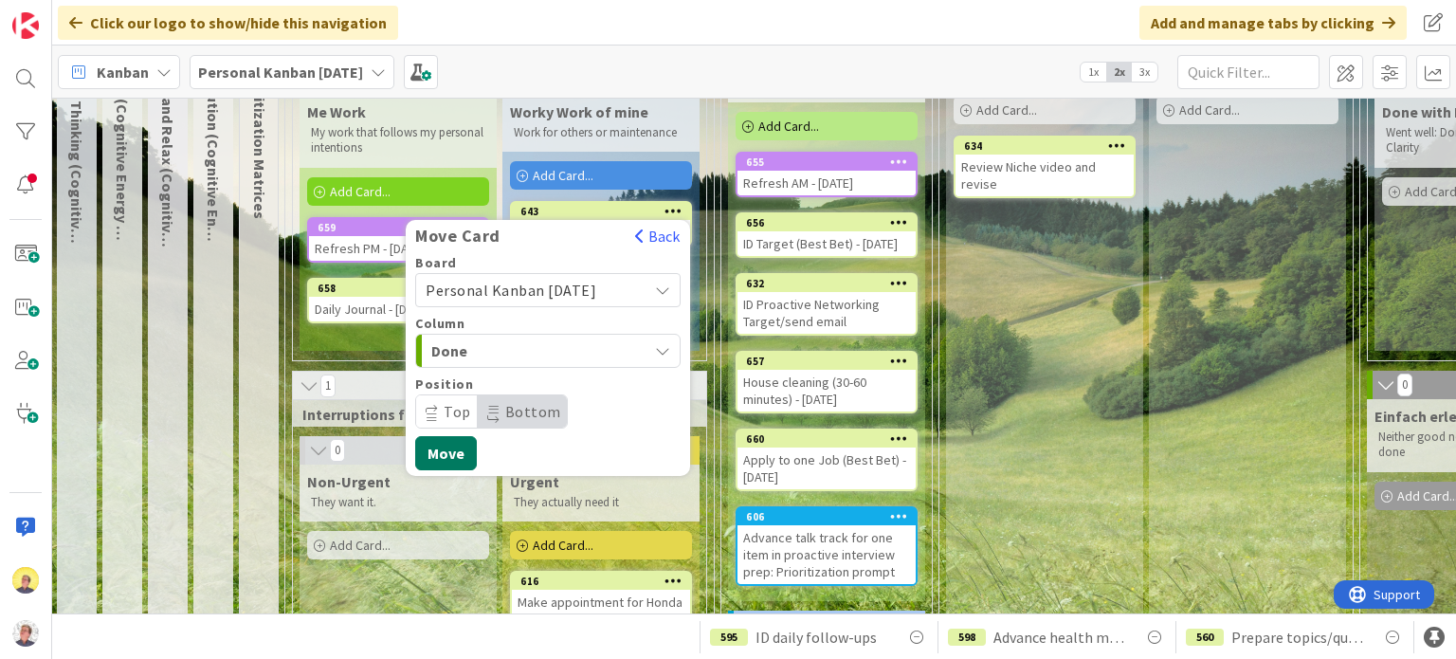
click at [431, 447] on button "Move" at bounding box center [446, 453] width 62 height 34
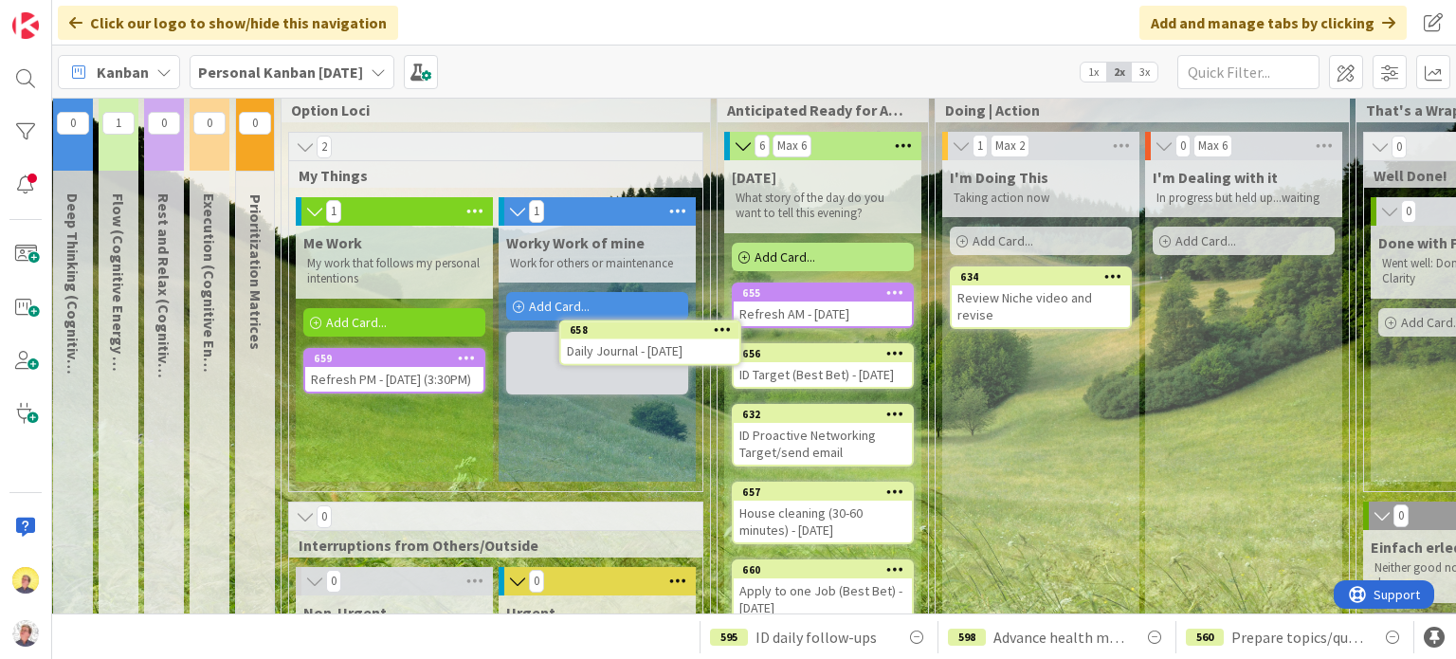
scroll to position [34, 209]
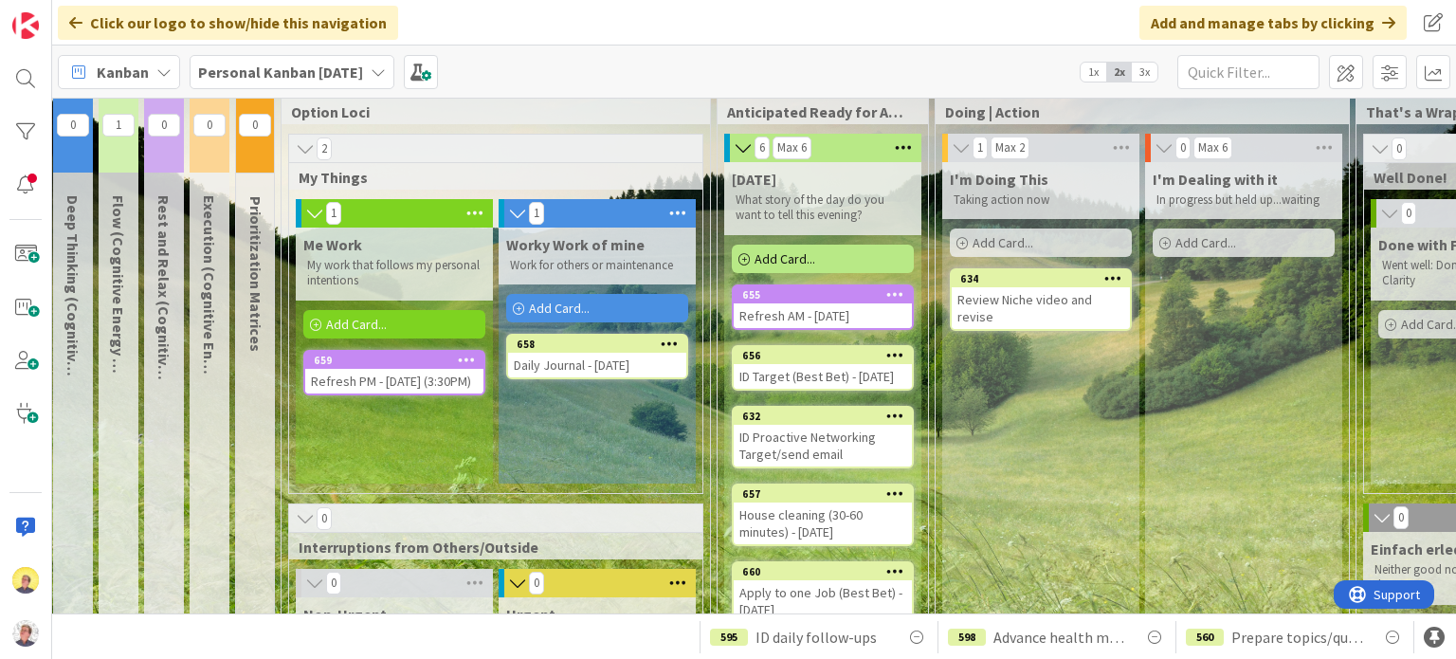
click at [973, 239] on span "Add Card..." at bounding box center [1003, 242] width 61 height 17
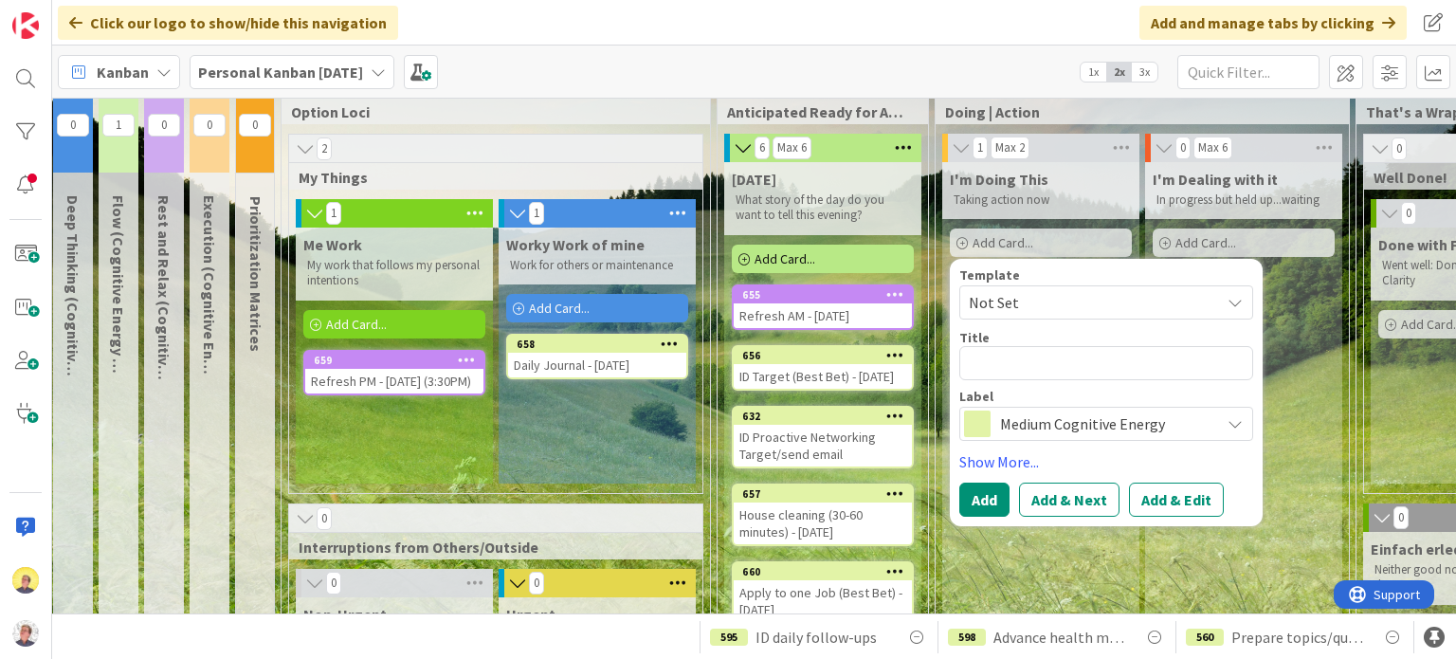
type textarea "x"
type textarea "R"
type textarea "x"
type textarea "Re"
type textarea "x"
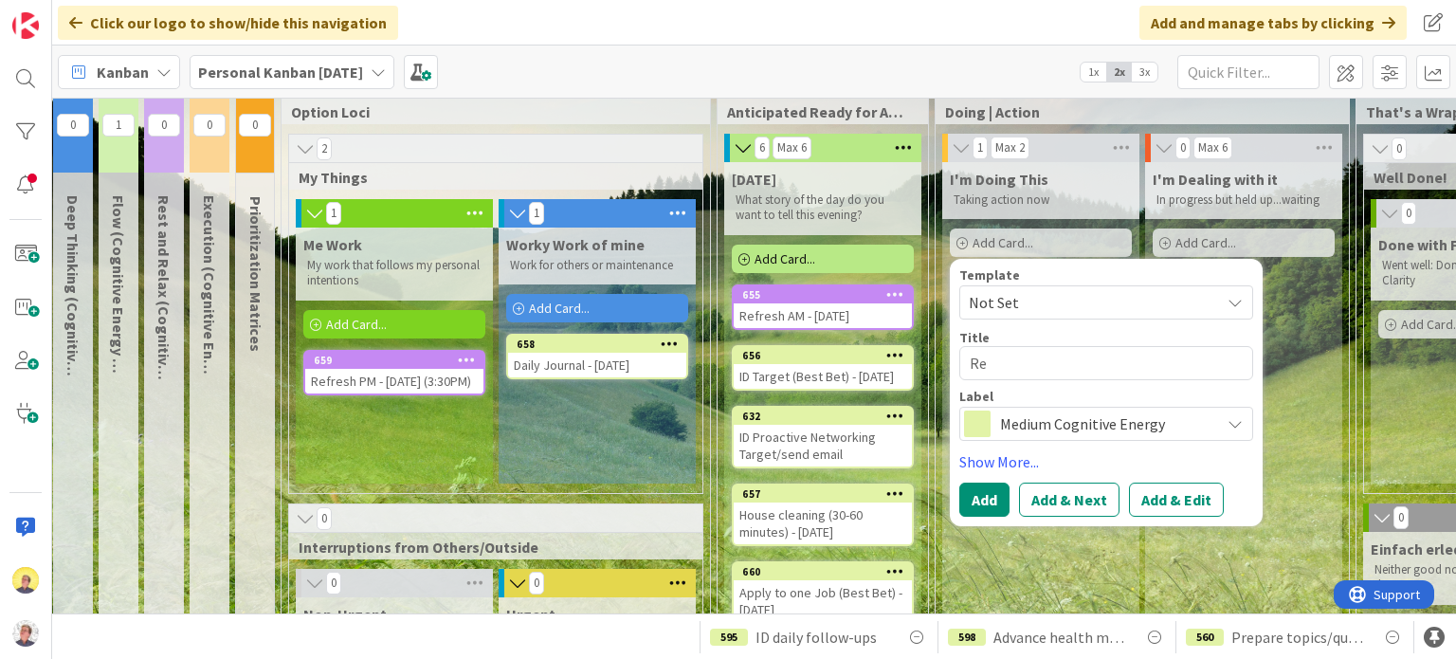
type textarea "Rec"
type textarea "x"
type textarea "Reco"
type textarea "x"
type textarea "Recor"
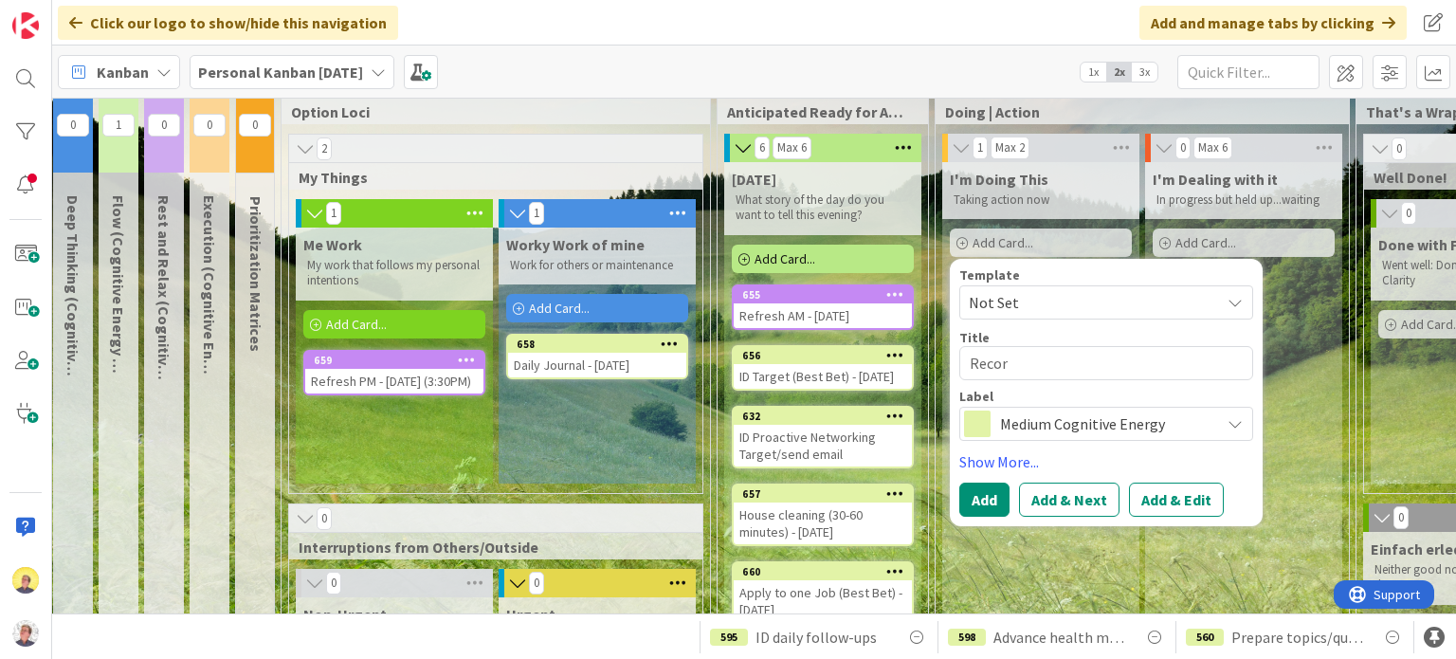
type textarea "x"
type textarea "Record"
type textarea "x"
type textarea "Record"
type textarea "x"
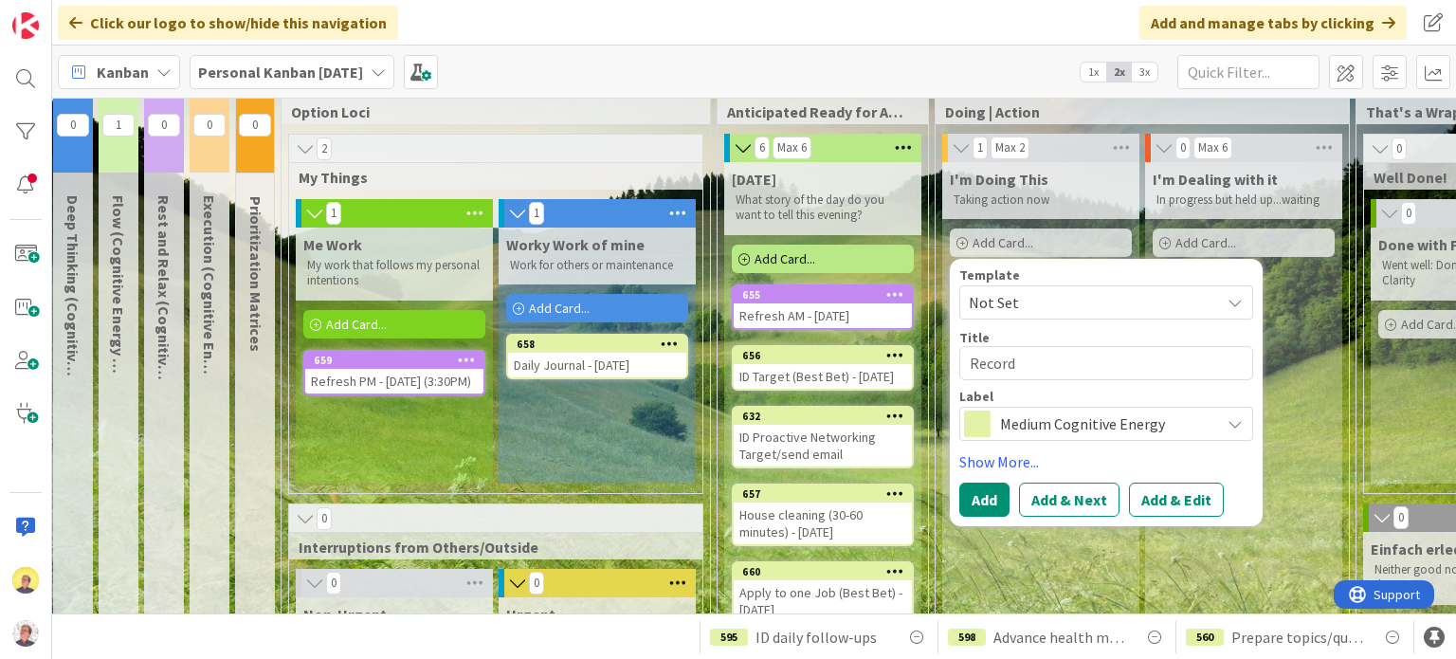
type textarea "Record m"
type textarea "x"
type textarea "Record mo"
type textarea "x"
type textarea "Record m"
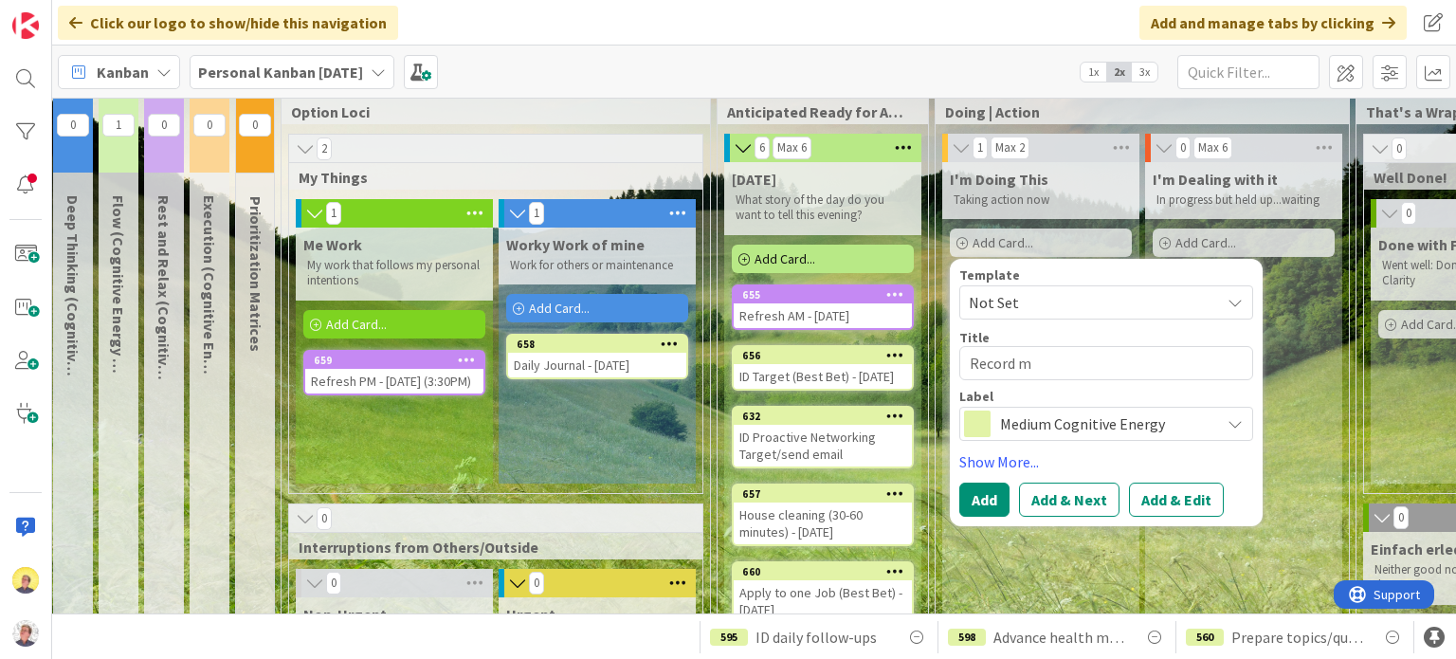
type textarea "x"
type textarea "Record"
type textarea "x"
type textarea "Record"
type textarea "x"
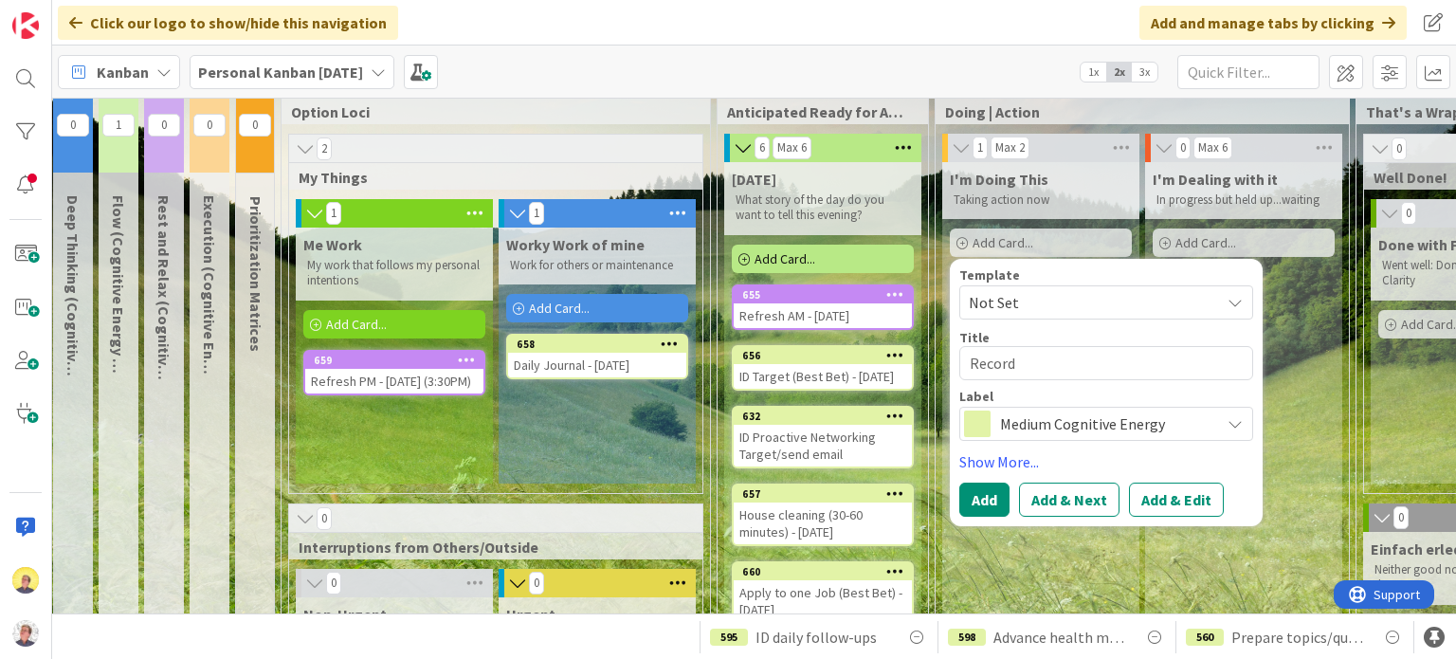
type textarea "Record"
type textarea "x"
type textarea "Record S"
type textarea "x"
type textarea "Record St"
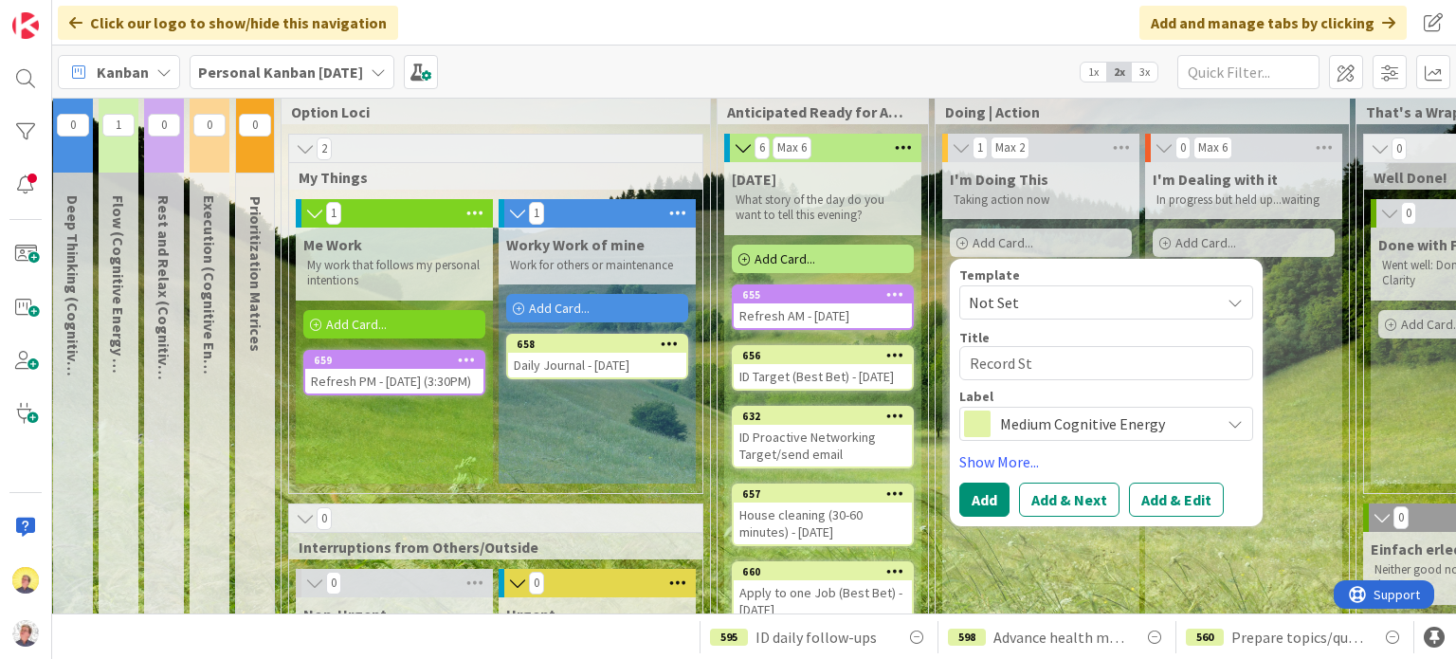
type textarea "x"
type textarea "Record Sto"
type textarea "x"
type textarea "Record Stor"
type textarea "x"
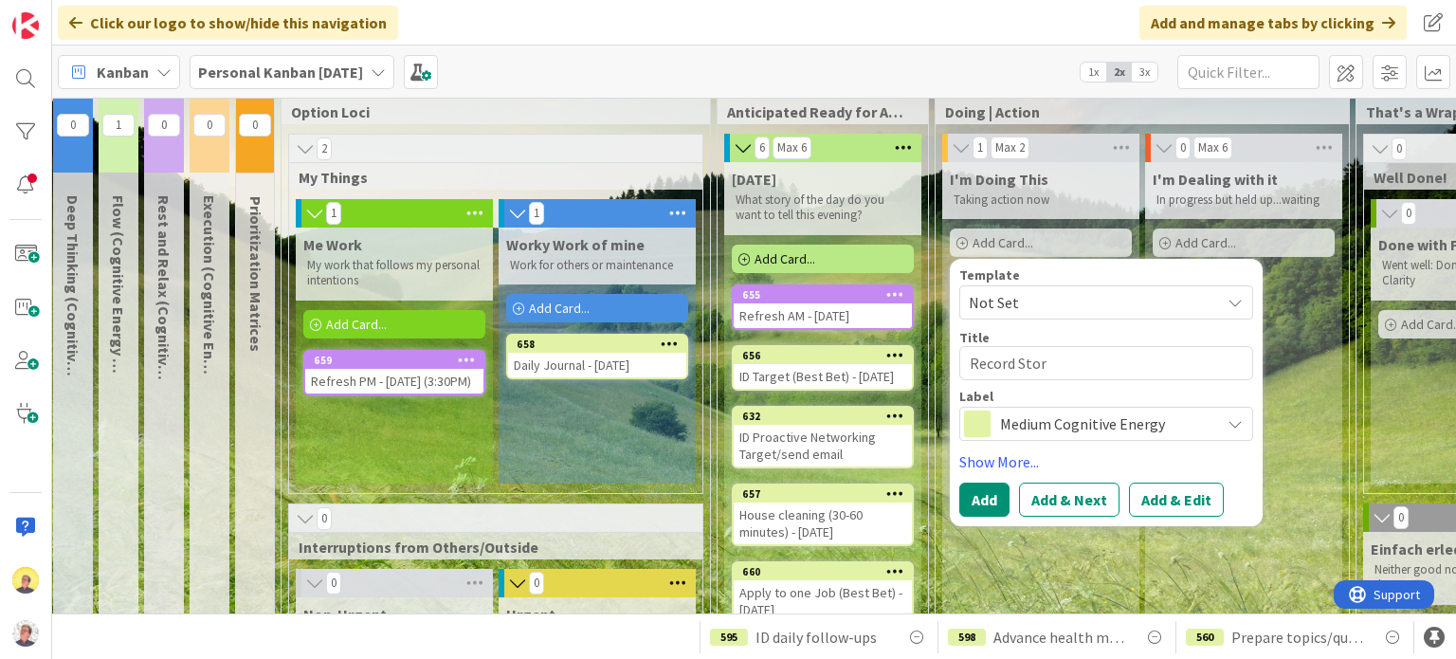
type textarea "Record Story"
type textarea "x"
type textarea "Record Story"
type textarea "x"
type textarea "Record Story t"
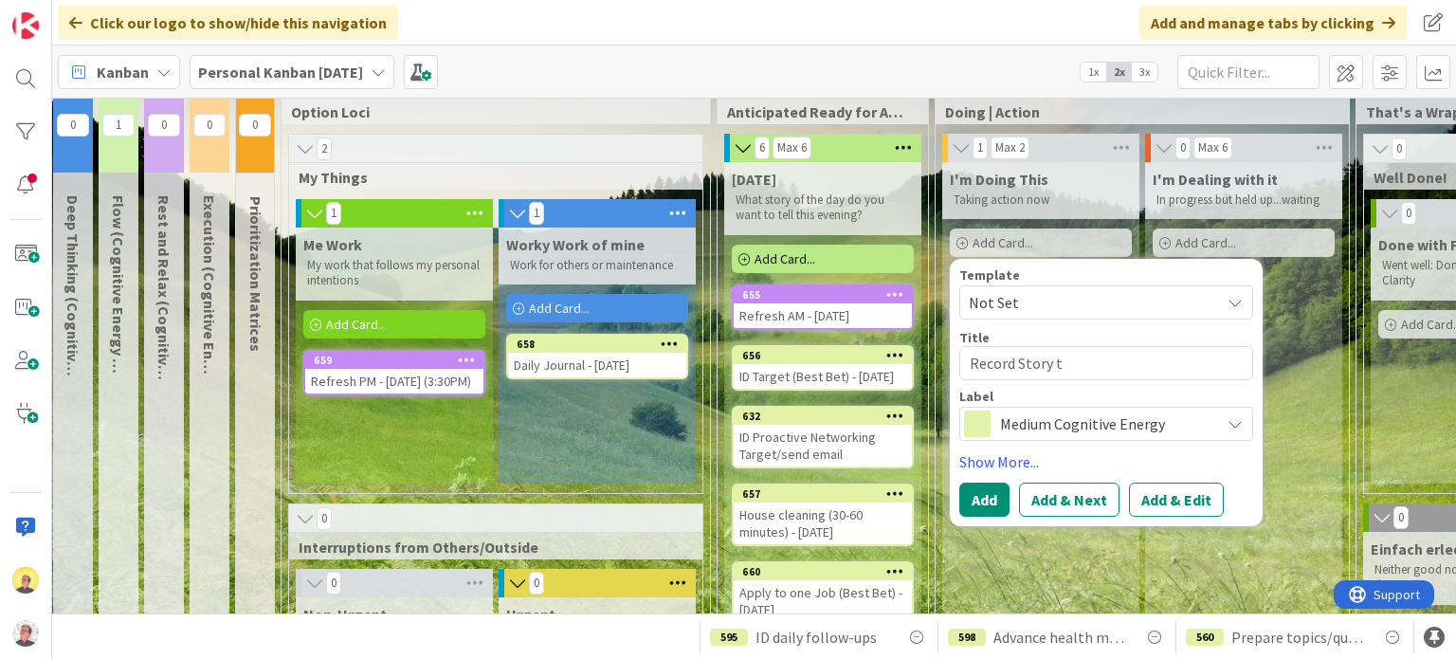
type textarea "x"
type textarea "Record Story to"
type textarea "x"
type textarea "Record Story to t"
type textarea "x"
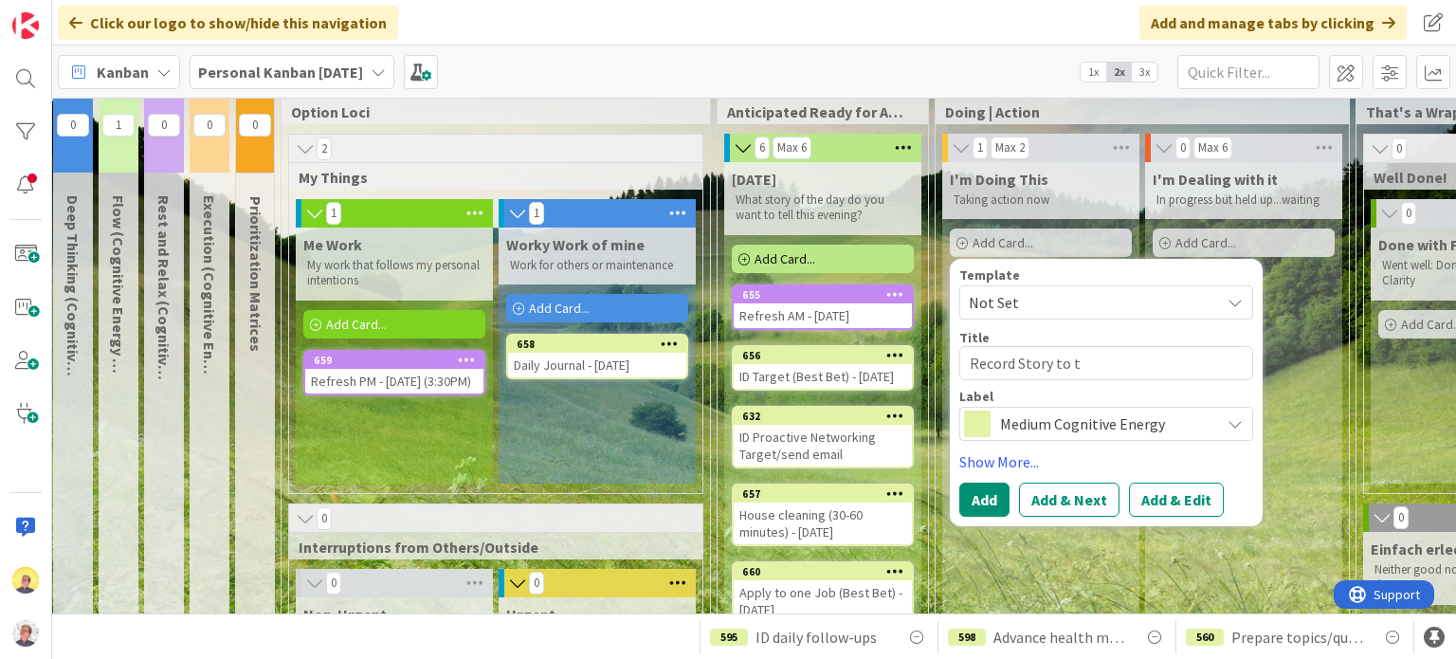
type textarea "Record Story to te"
type textarea "x"
type textarea "Record Story to tel"
type textarea "x"
type textarea "Record Story to tell"
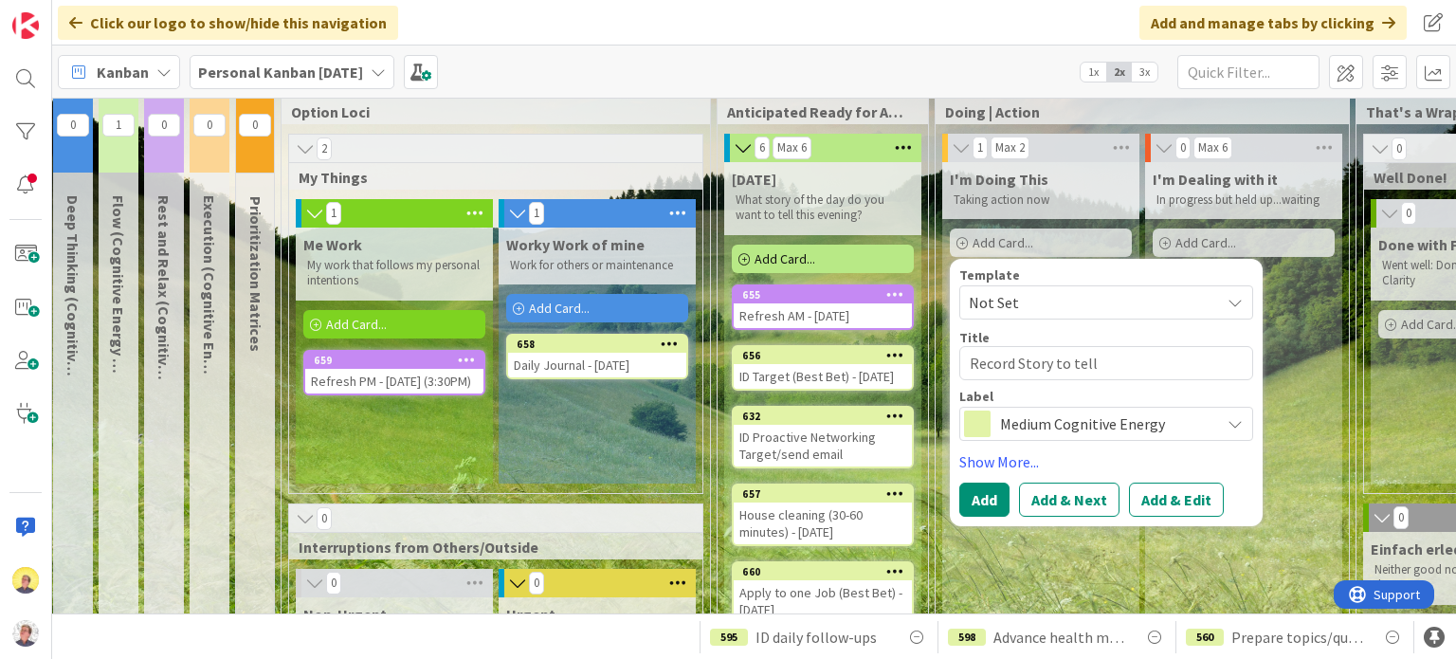
type textarea "x"
type textarea "Record Story to tel"
type textarea "x"
type textarea "Record Story to te"
type textarea "x"
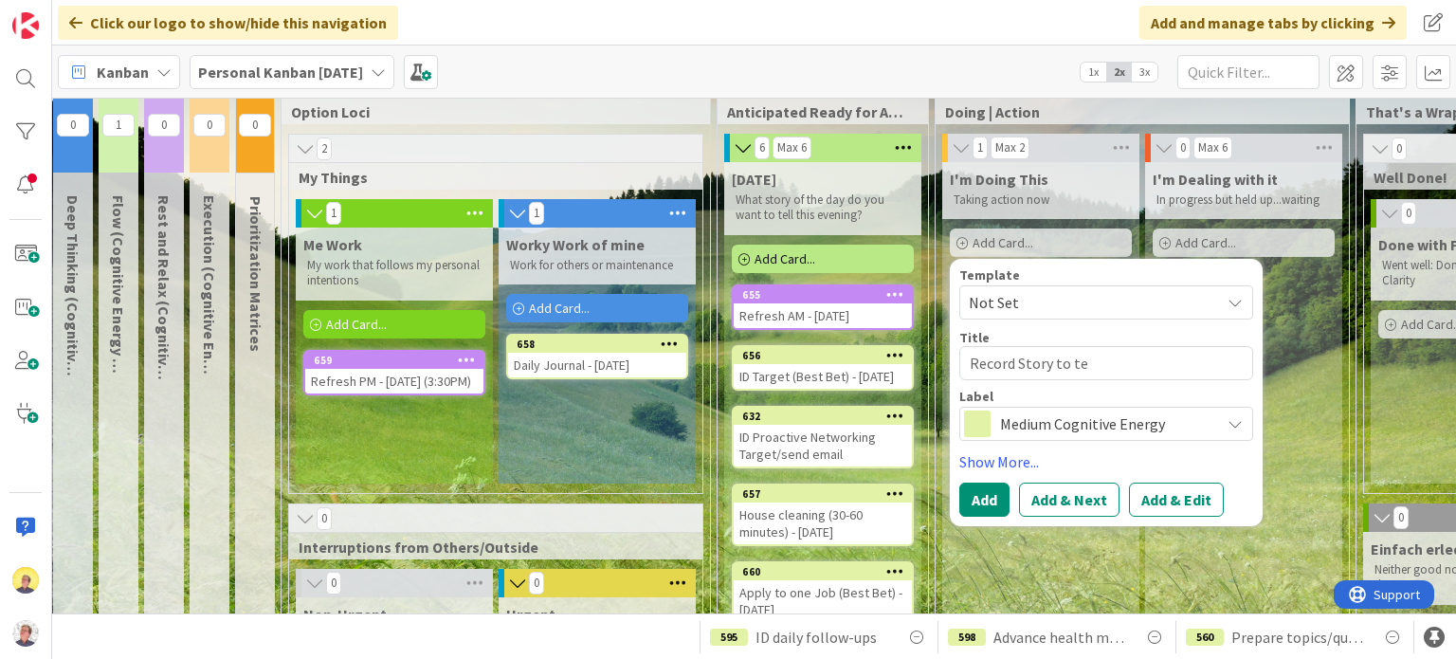
type textarea "Record Story to t"
type textarea "x"
type textarea "Record Story to"
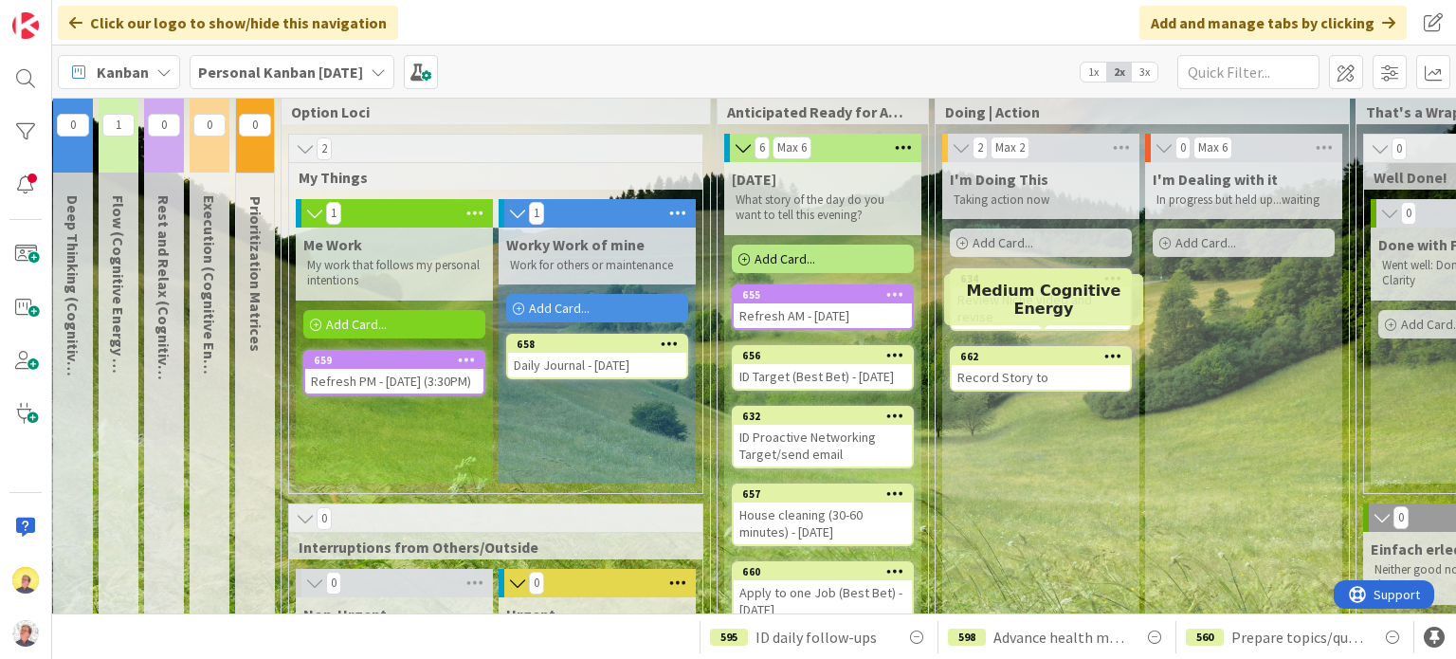
click at [1062, 350] on div "662" at bounding box center [1045, 356] width 170 height 13
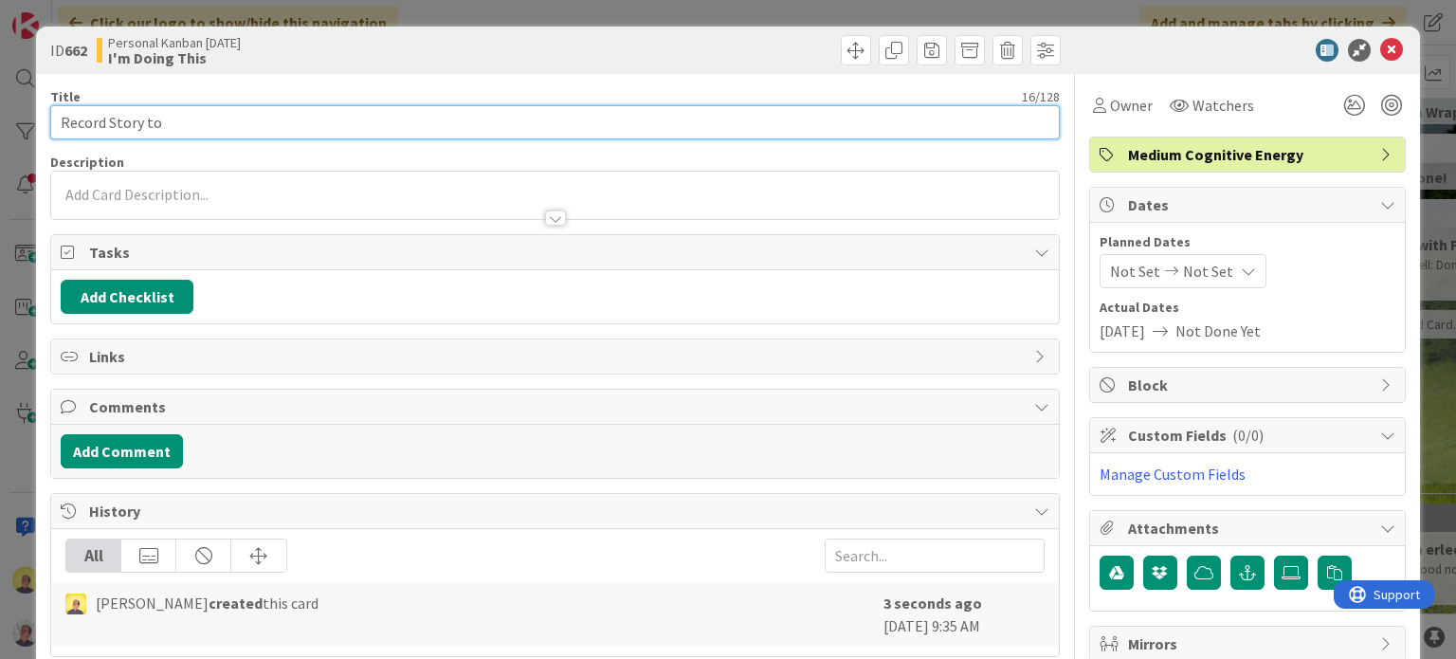
click at [236, 124] on input "Record Story to" at bounding box center [554, 122] width 1009 height 34
type input "Record Story to Tell"
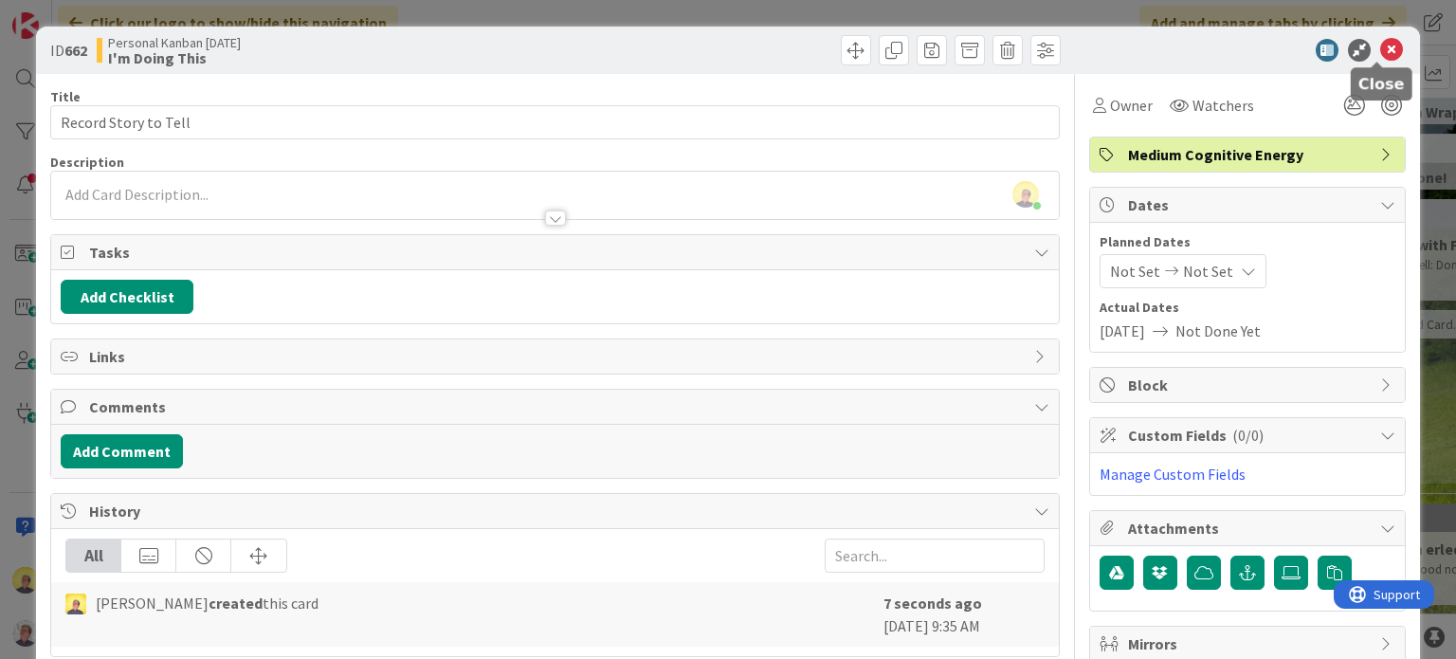
drag, startPoint x: 1378, startPoint y: 48, endPoint x: 1377, endPoint y: 39, distance: 9.5
click at [1380, 46] on icon at bounding box center [1391, 50] width 23 height 23
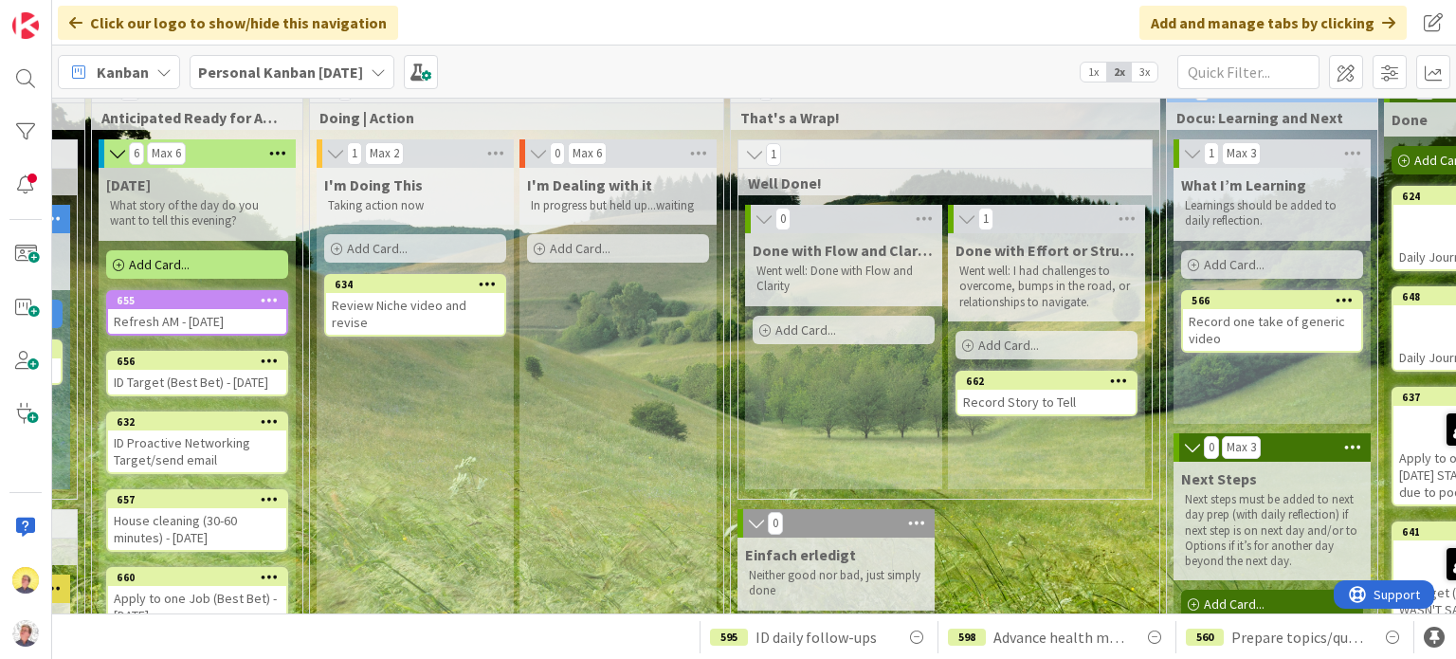
scroll to position [30, 834]
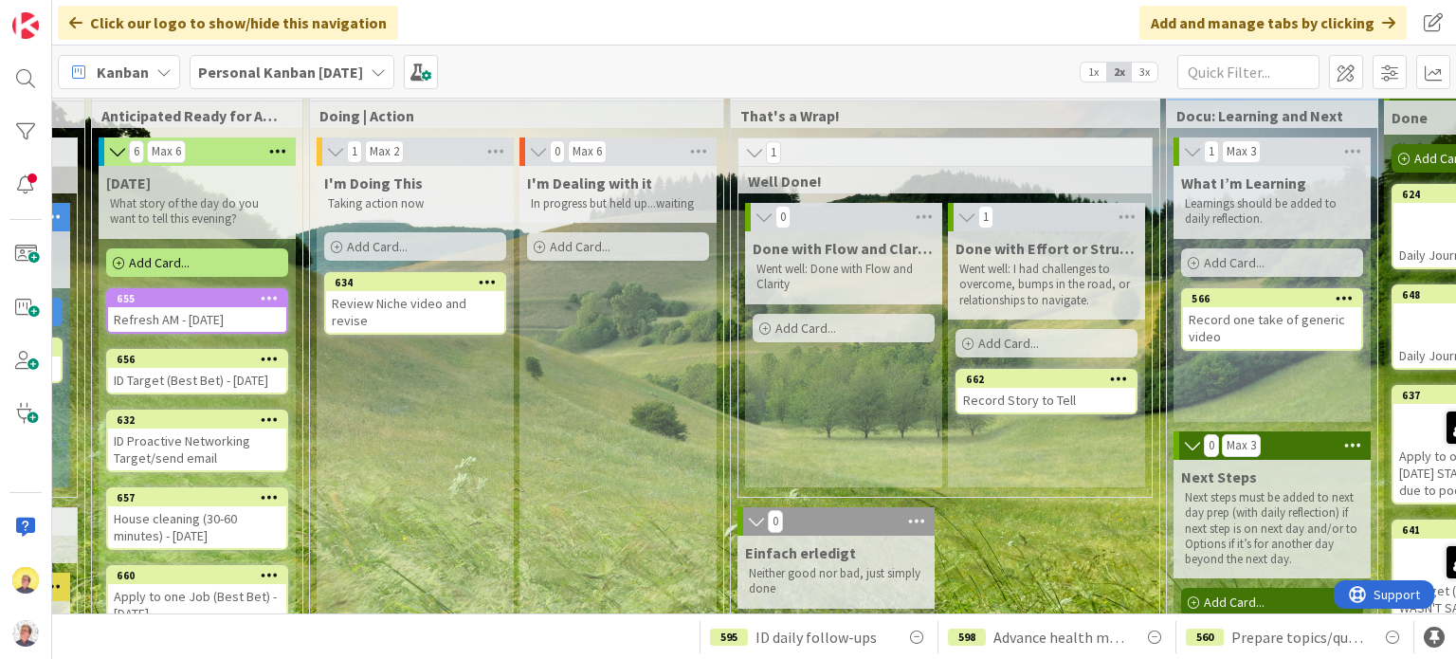
click at [1018, 399] on div "Record Story to Tell" at bounding box center [1047, 400] width 178 height 25
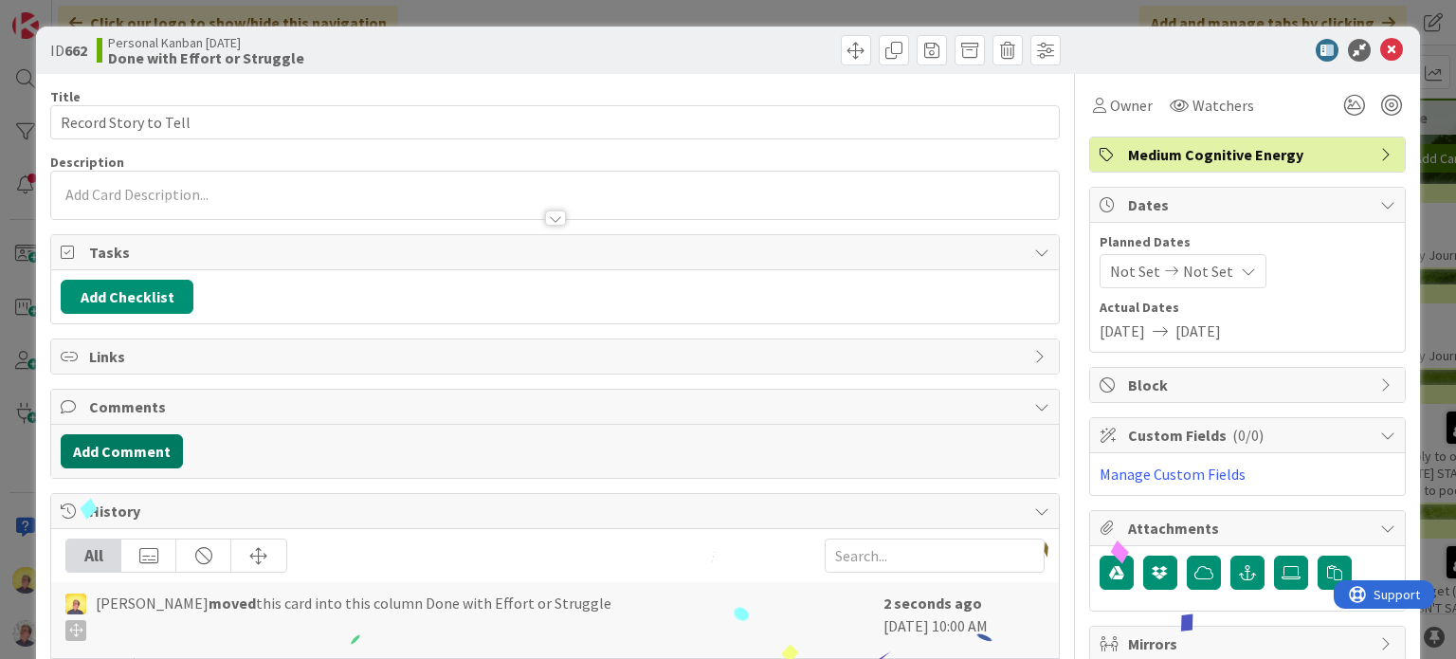
click at [148, 453] on button "Add Comment" at bounding box center [122, 451] width 122 height 34
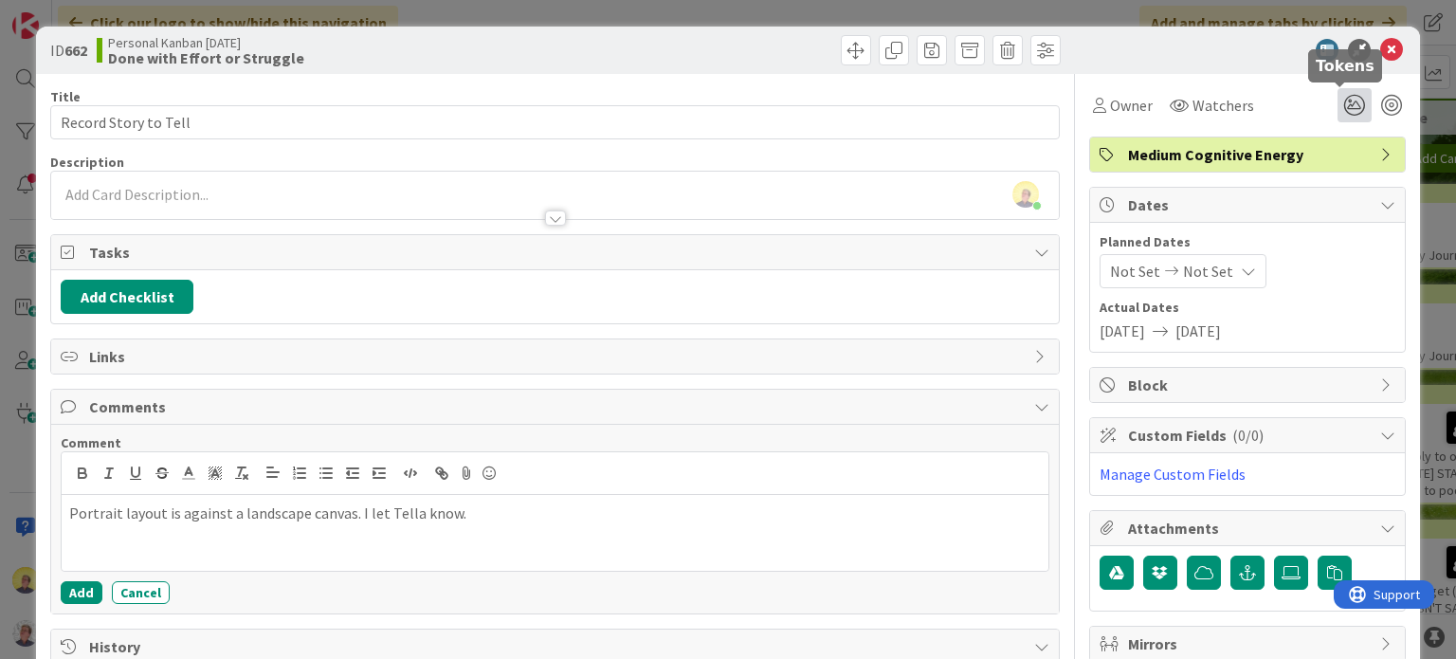
click at [1342, 113] on icon at bounding box center [1355, 105] width 34 height 34
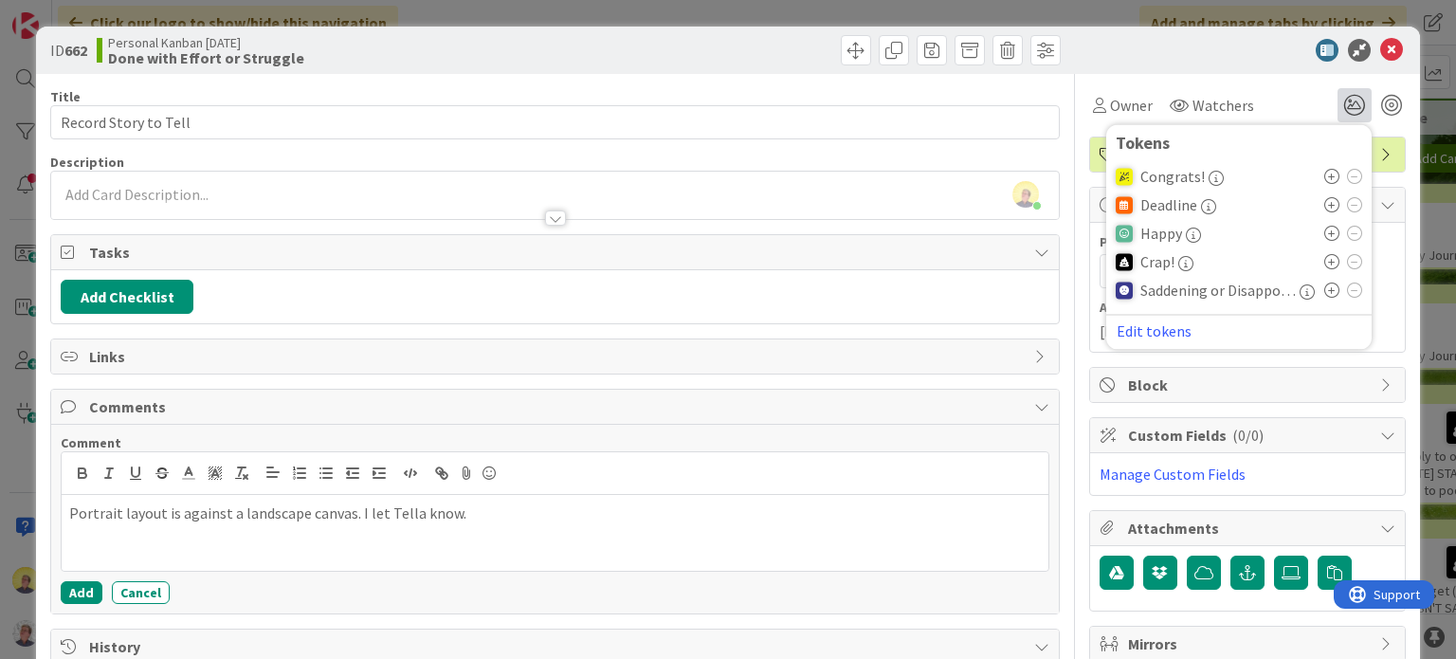
click at [1324, 258] on icon at bounding box center [1331, 261] width 15 height 15
click at [1380, 52] on icon at bounding box center [1391, 50] width 23 height 23
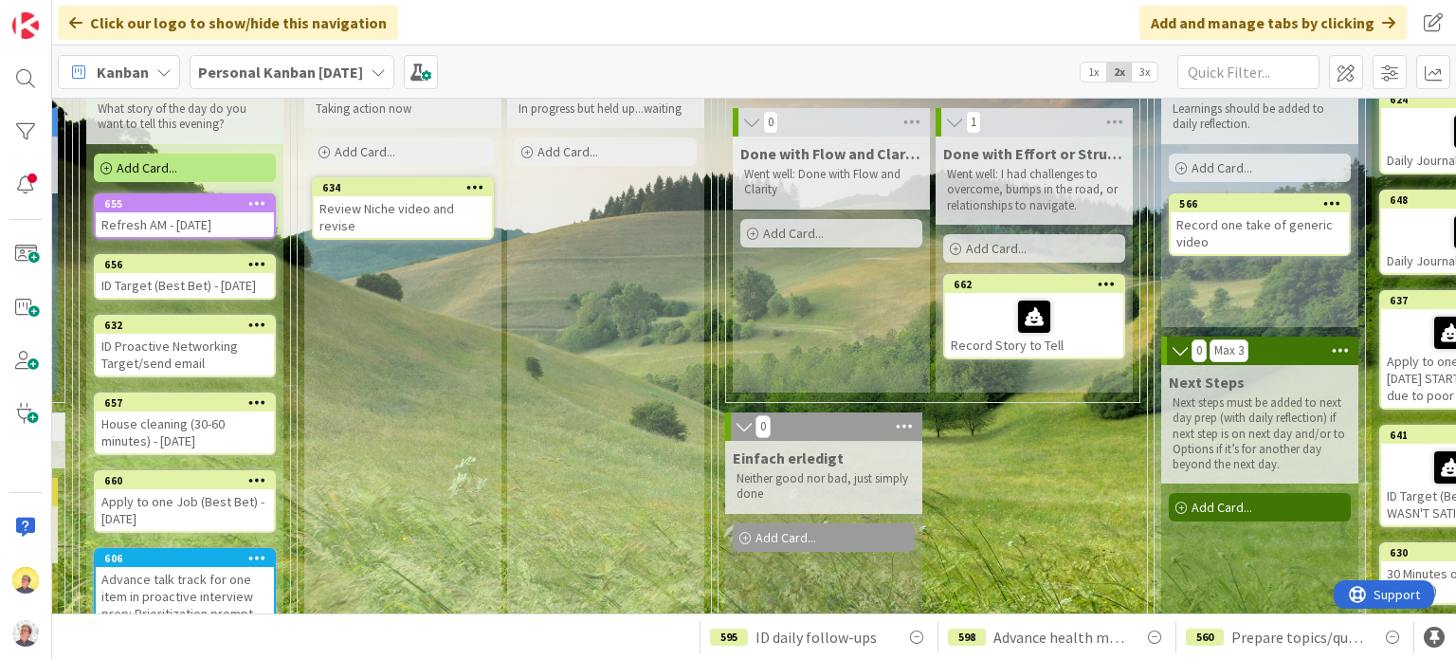
scroll to position [125, 851]
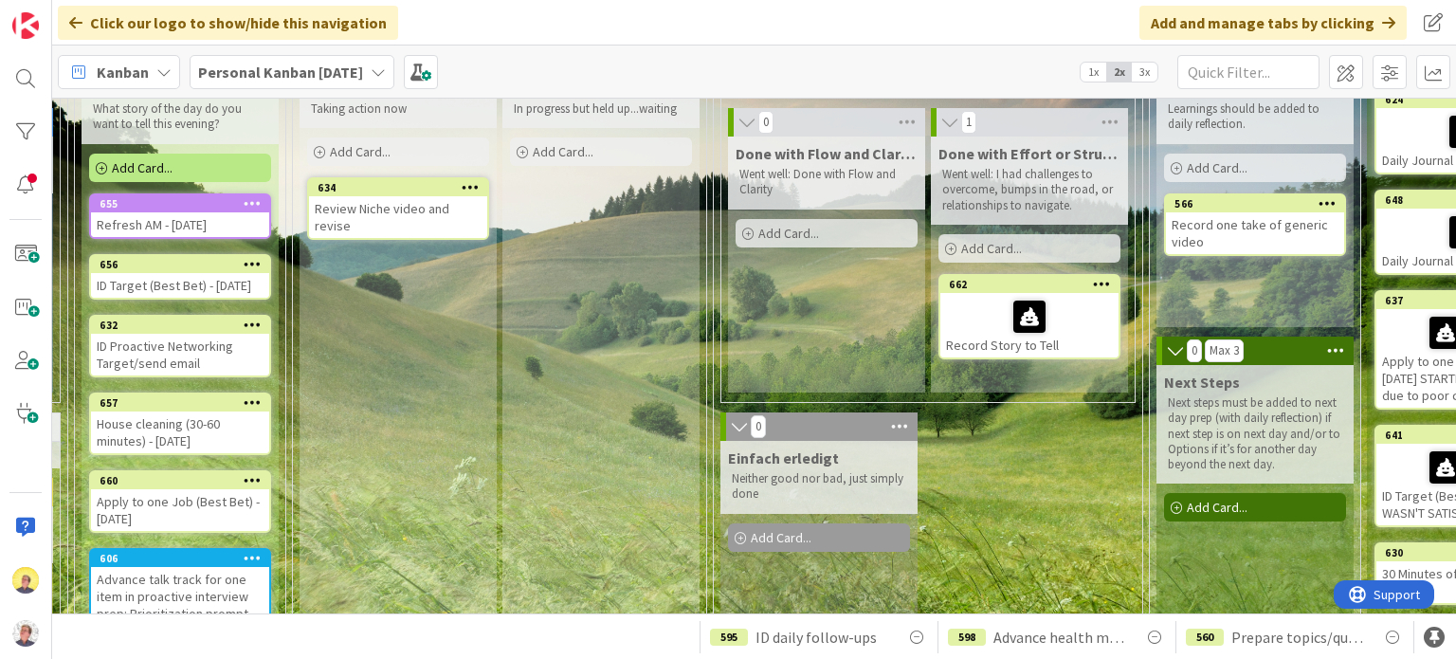
click at [421, 207] on div "Review Niche video and revise" at bounding box center [398, 217] width 178 height 42
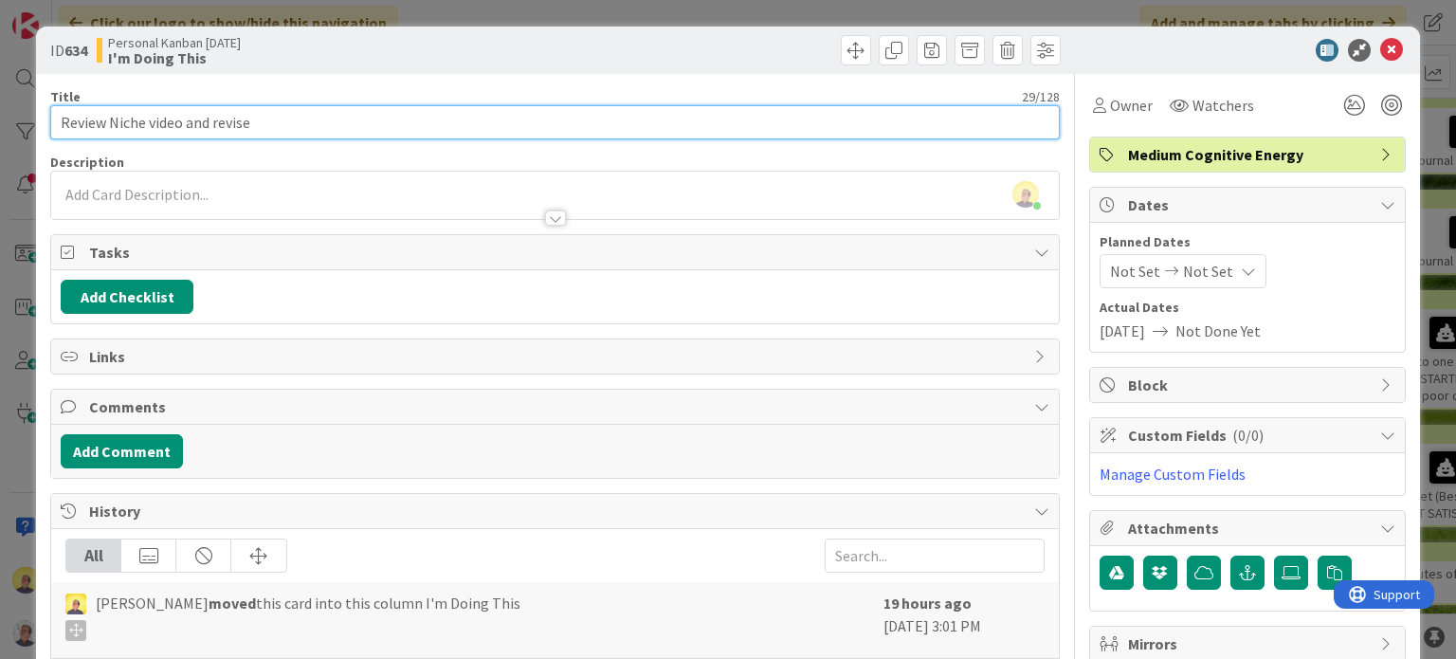
click at [289, 124] on input "Review Niche video and revise" at bounding box center [554, 122] width 1009 height 34
type input "Review Niche video and revise Niche; principle characteristics desired in compa…"
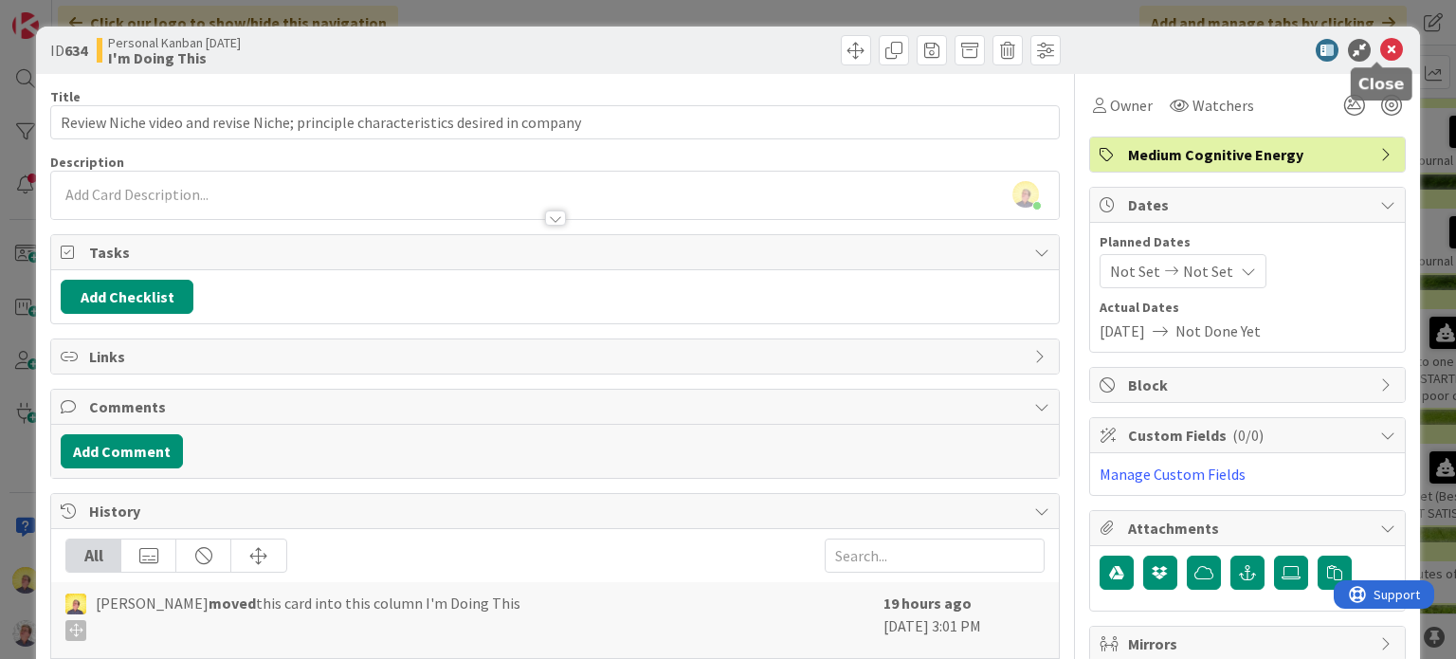
click at [1380, 47] on icon at bounding box center [1391, 50] width 23 height 23
